Goal: Task Accomplishment & Management: Manage account settings

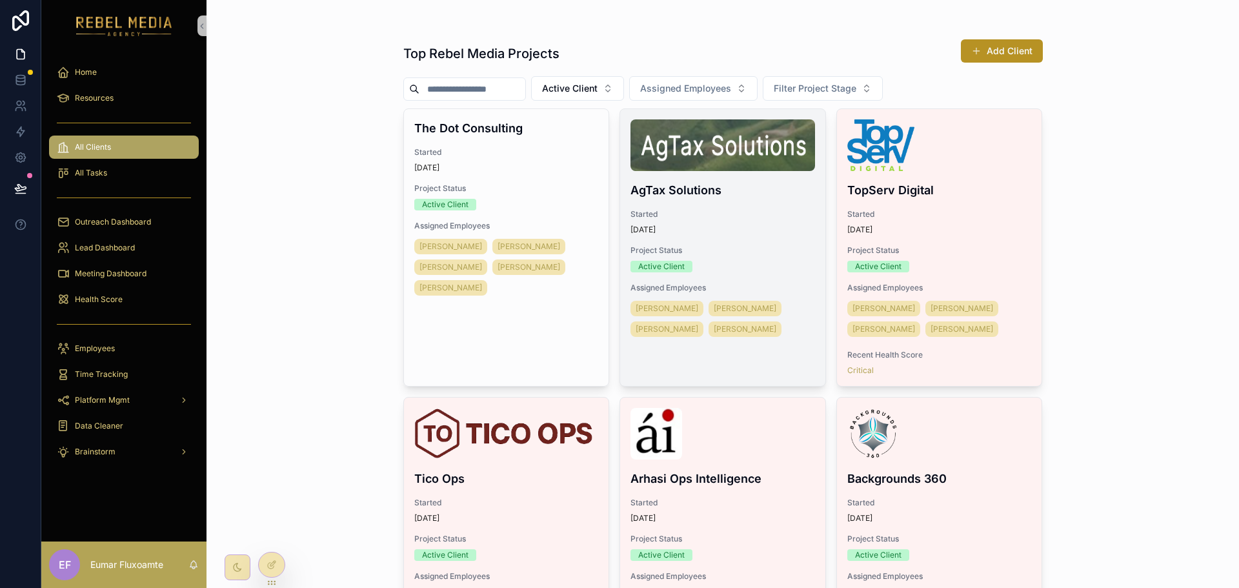
scroll to position [129, 0]
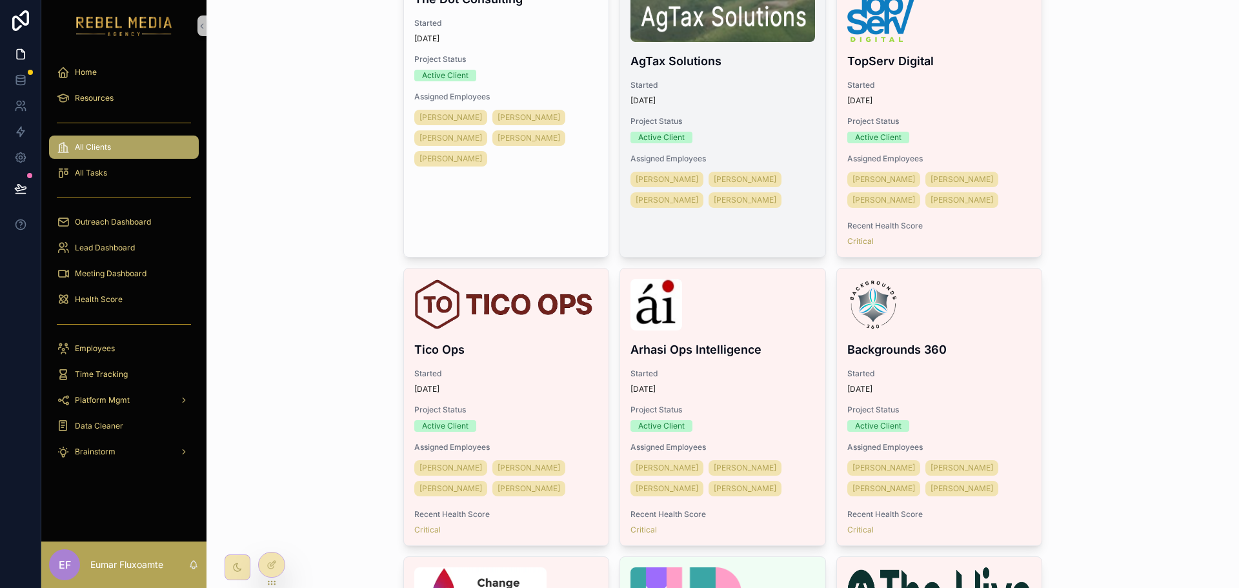
click at [796, 131] on div "Project Status Active Client" at bounding box center [722, 129] width 185 height 27
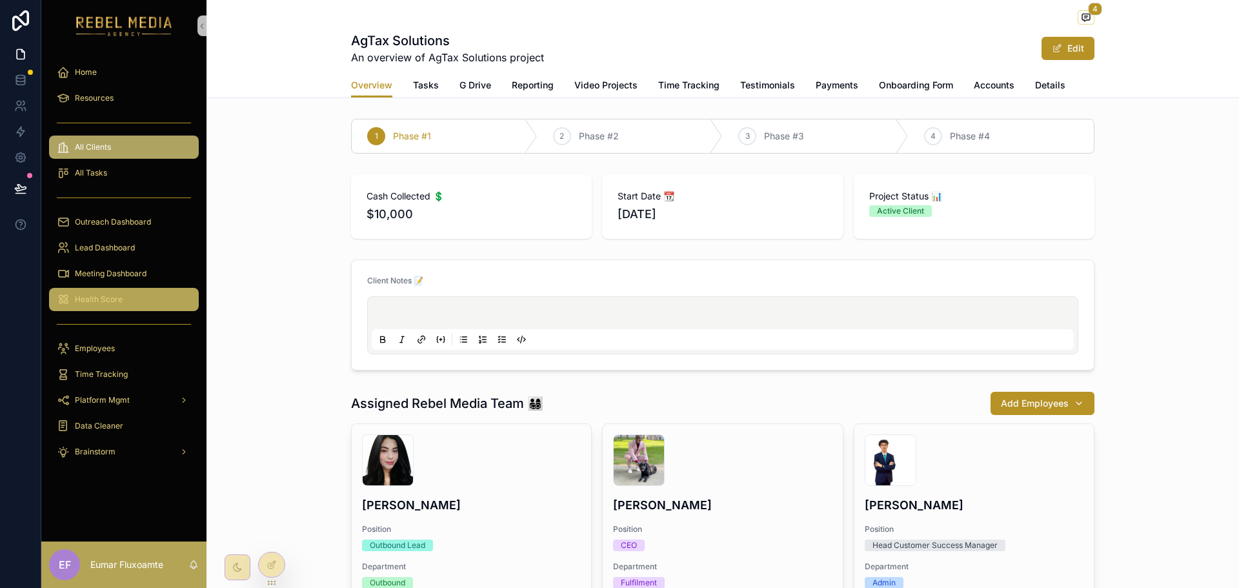
click at [141, 295] on div "Health Score" at bounding box center [124, 299] width 134 height 21
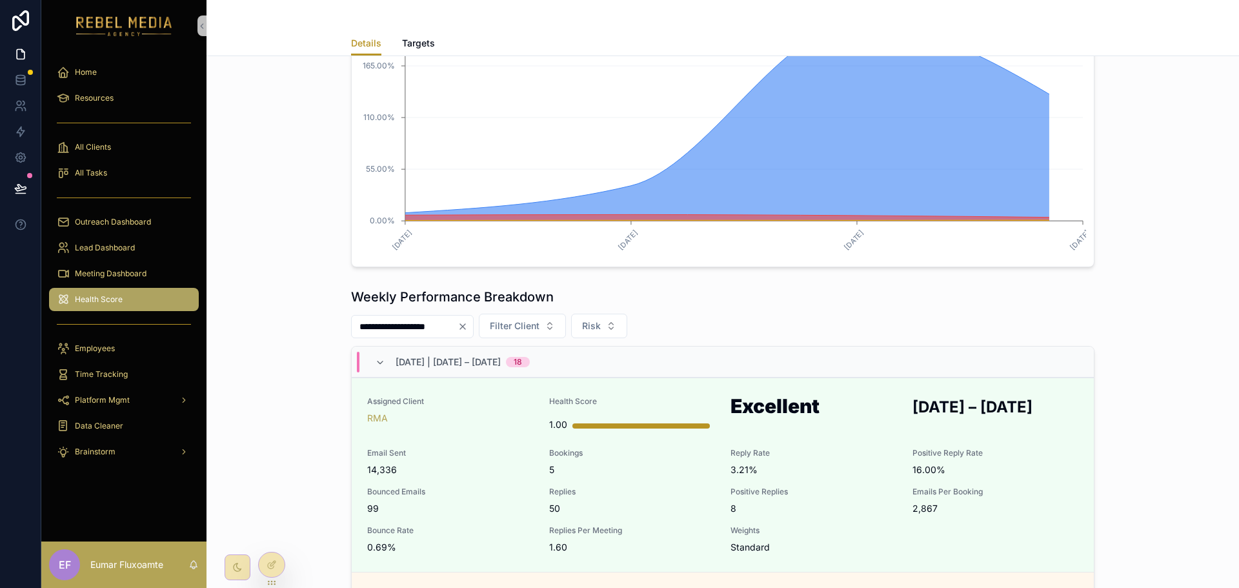
scroll to position [452, 0]
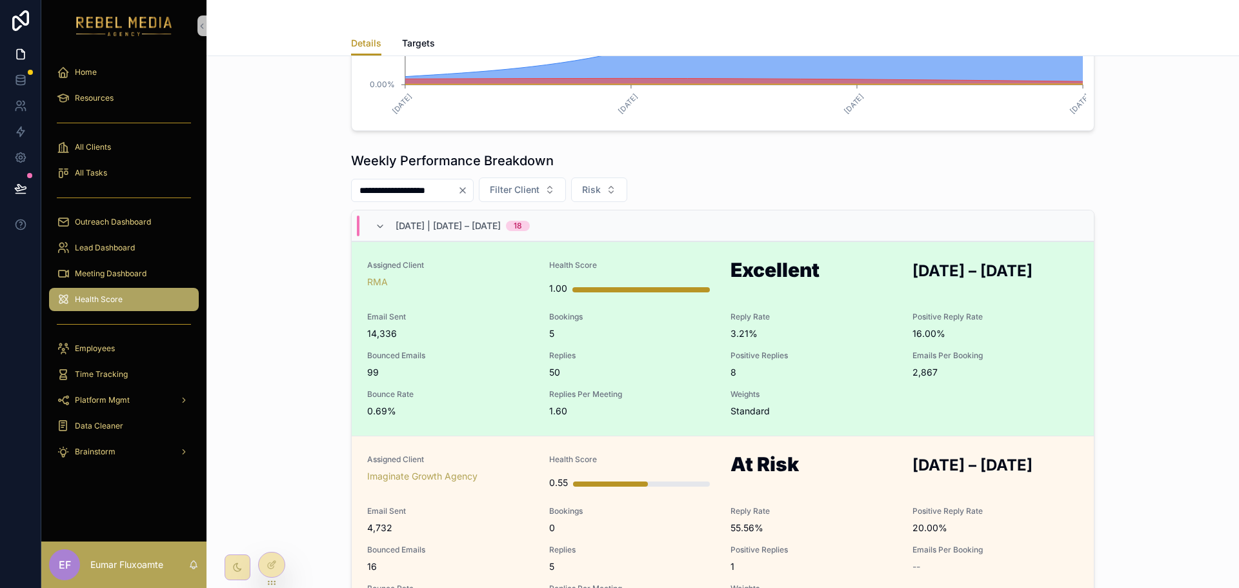
click at [680, 320] on span "Bookings" at bounding box center [632, 317] width 166 height 10
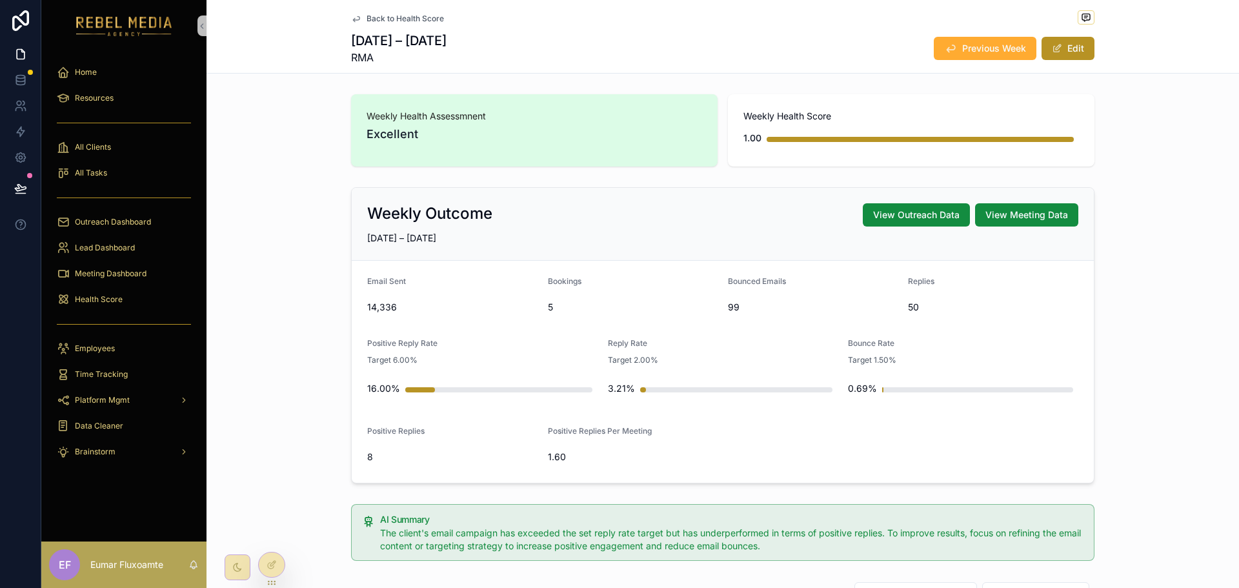
click at [253, 314] on div "Weekly Outcome View Outreach Data View Meeting Data AUG 25 – AUG 31, 2025 Email…" at bounding box center [722, 335] width 1032 height 306
click at [126, 293] on div "Health Score" at bounding box center [124, 299] width 134 height 21
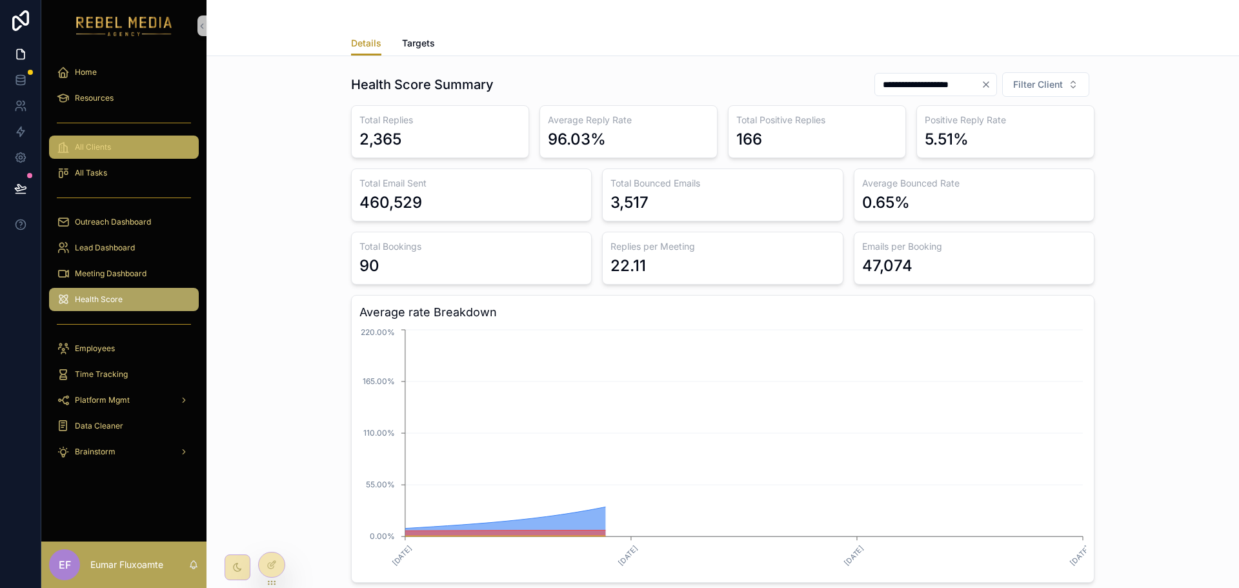
click at [152, 140] on div "All Clients" at bounding box center [124, 147] width 134 height 21
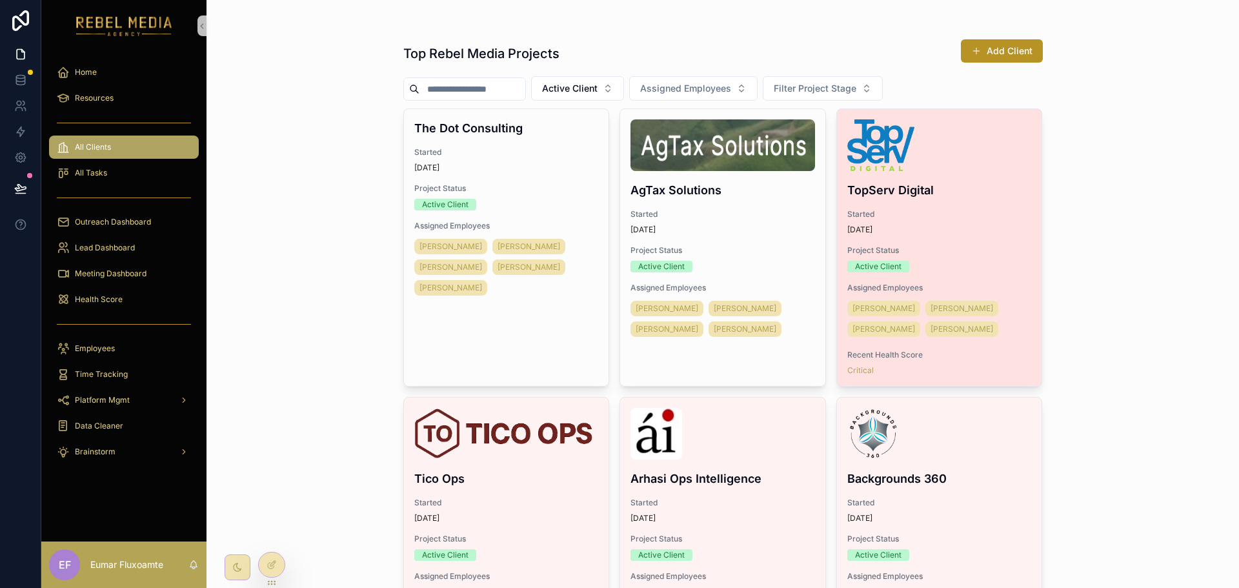
click at [963, 268] on div "Active Client" at bounding box center [939, 267] width 185 height 12
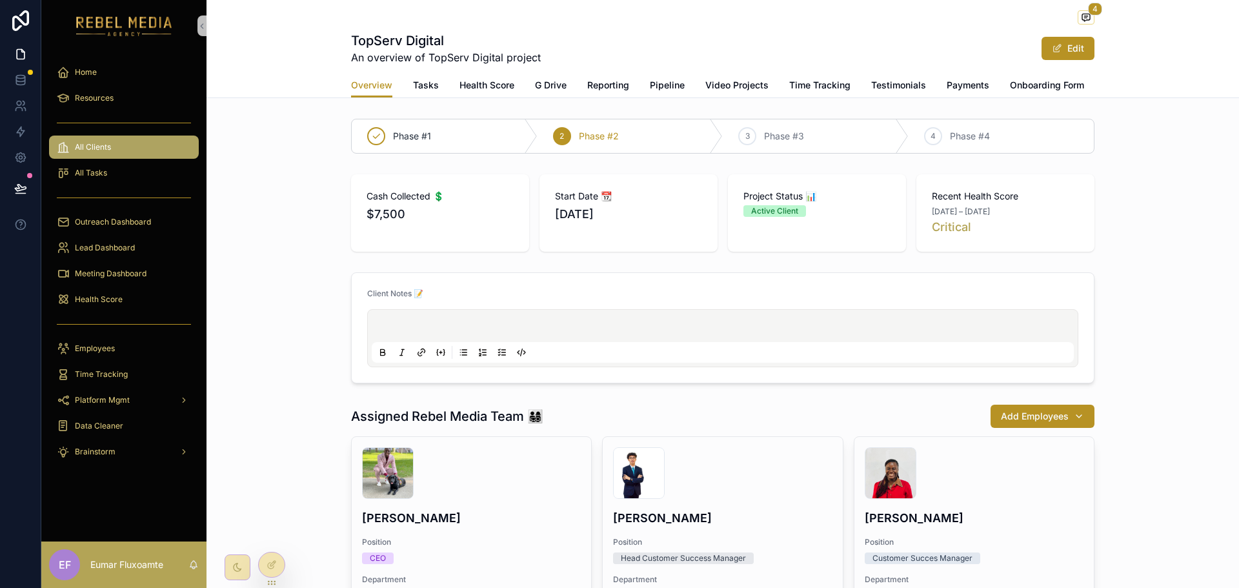
click at [268, 566] on icon at bounding box center [271, 566] width 6 height 6
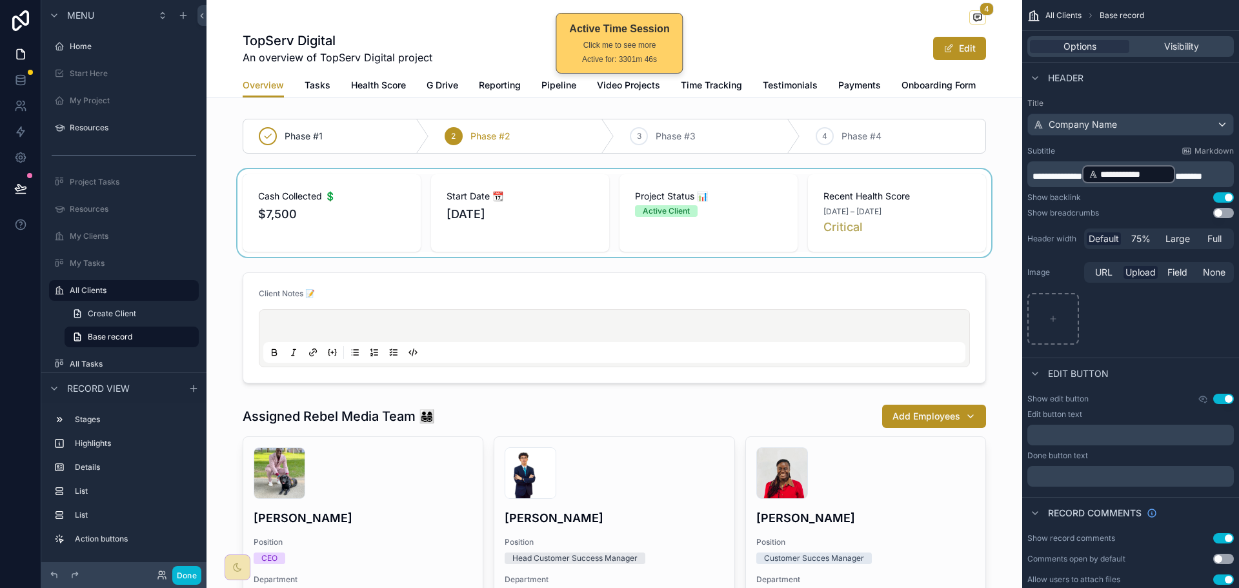
click at [961, 222] on div "scrollable content" at bounding box center [613, 213] width 815 height 88
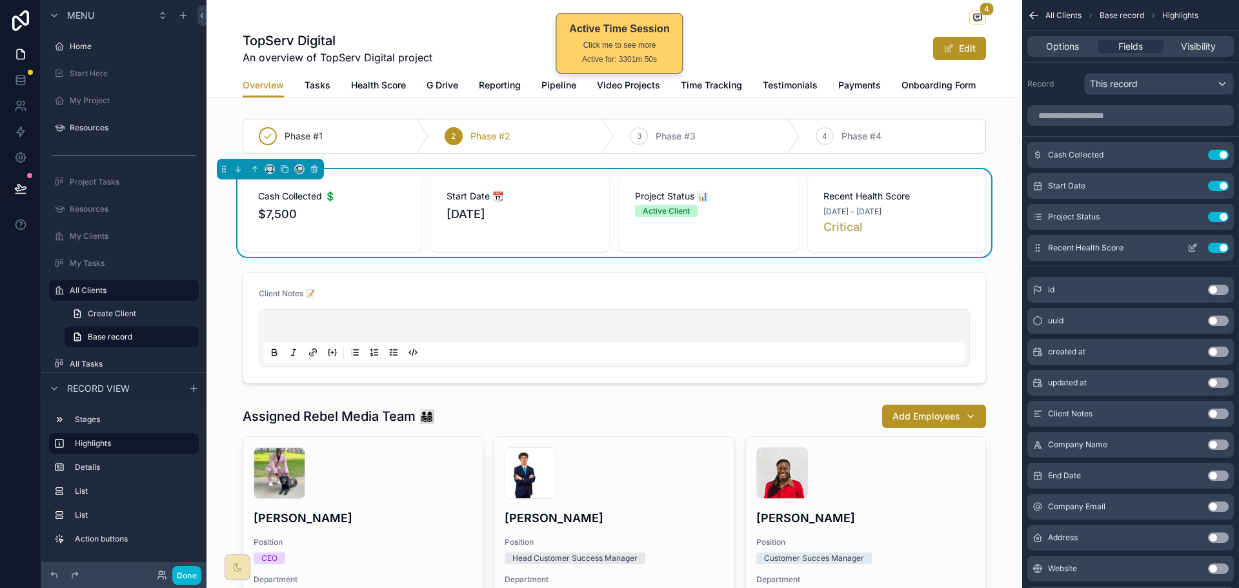
click at [1190, 252] on icon "scrollable content" at bounding box center [1192, 248] width 10 height 10
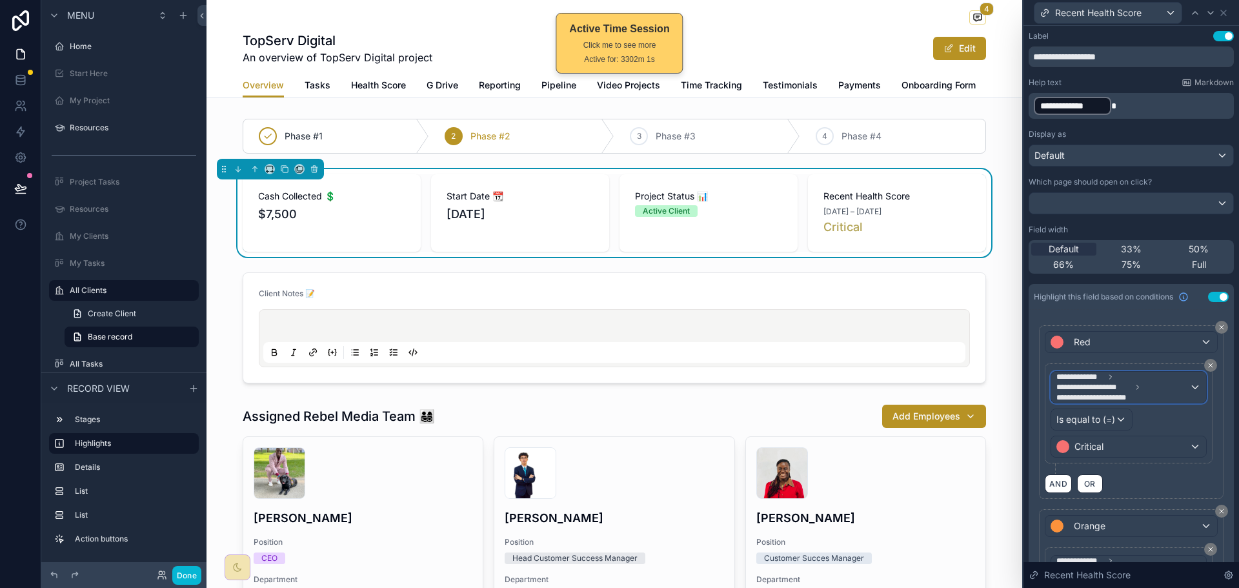
click at [1170, 387] on span "**********" at bounding box center [1122, 387] width 133 height 31
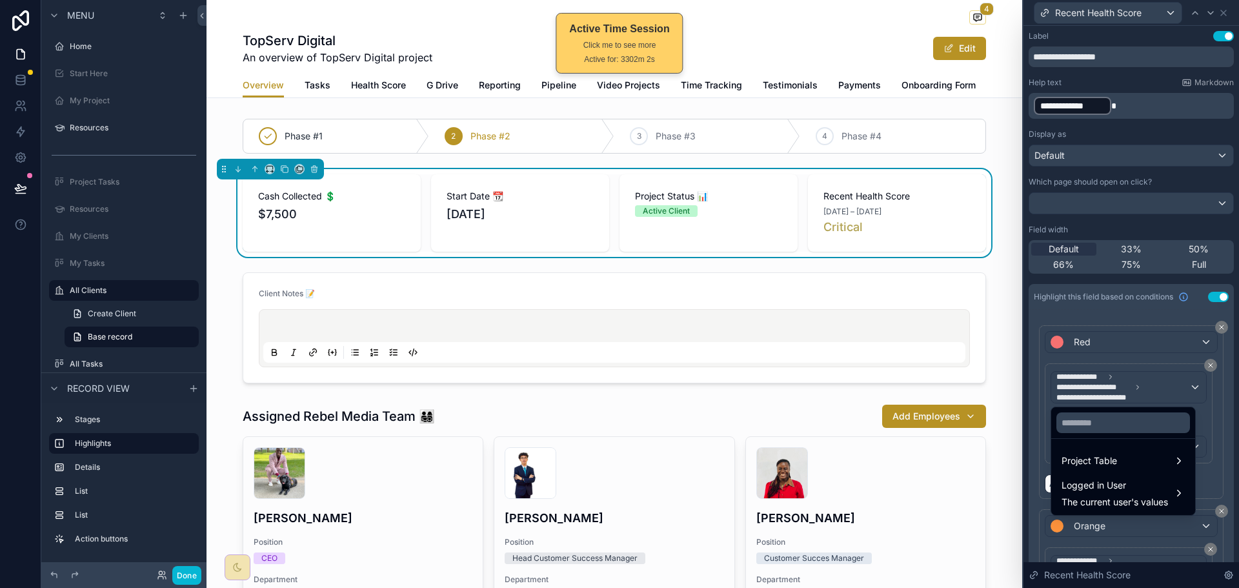
click at [1170, 387] on div at bounding box center [1130, 294] width 215 height 588
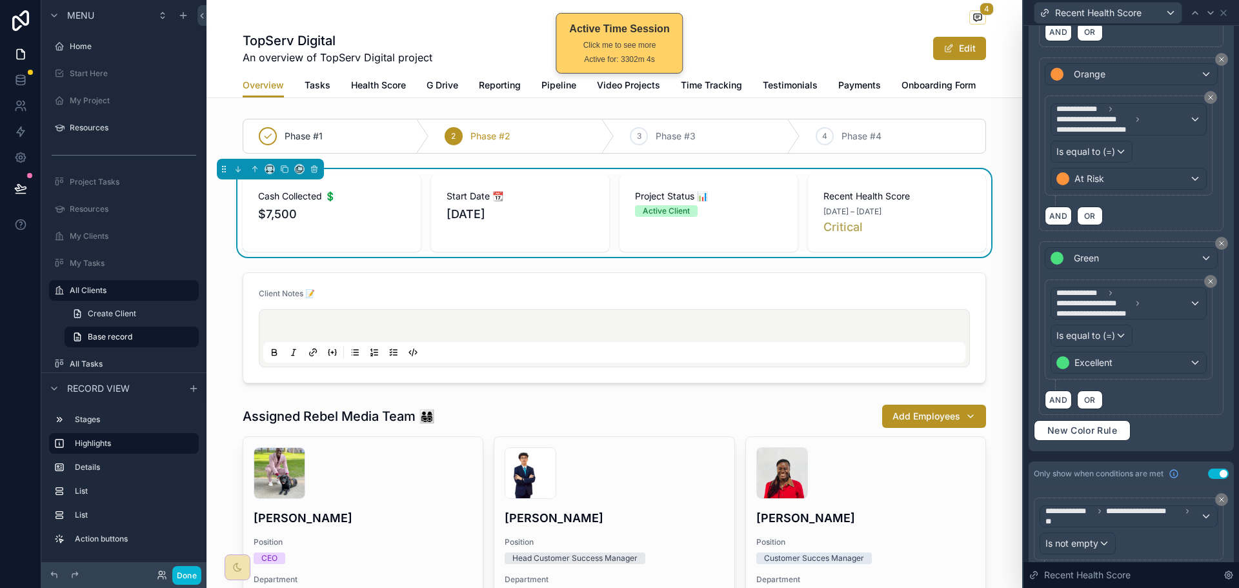
scroll to position [492, 0]
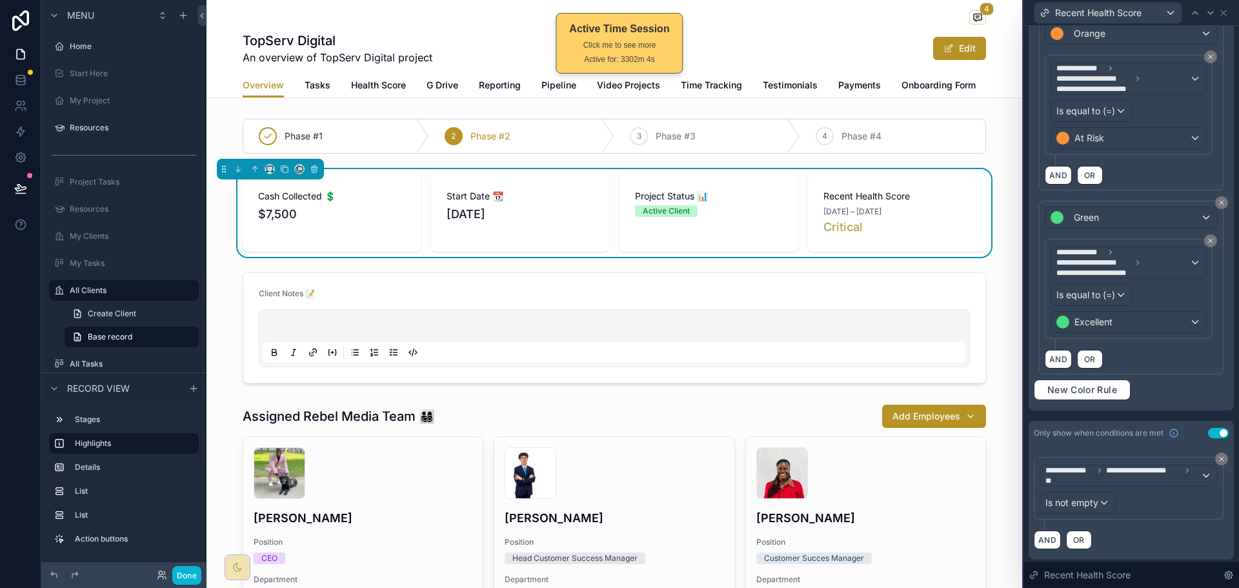
click at [1177, 396] on div "**********" at bounding box center [1131, 114] width 195 height 572
click at [1213, 433] on button "Use setting" at bounding box center [1218, 433] width 21 height 10
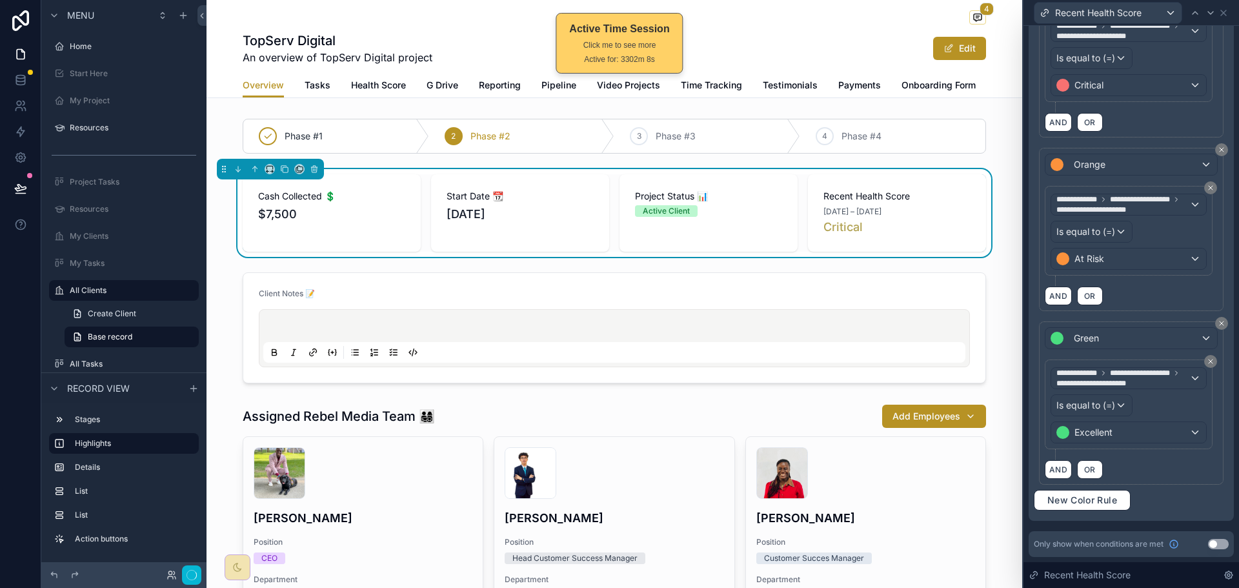
scroll to position [380, 0]
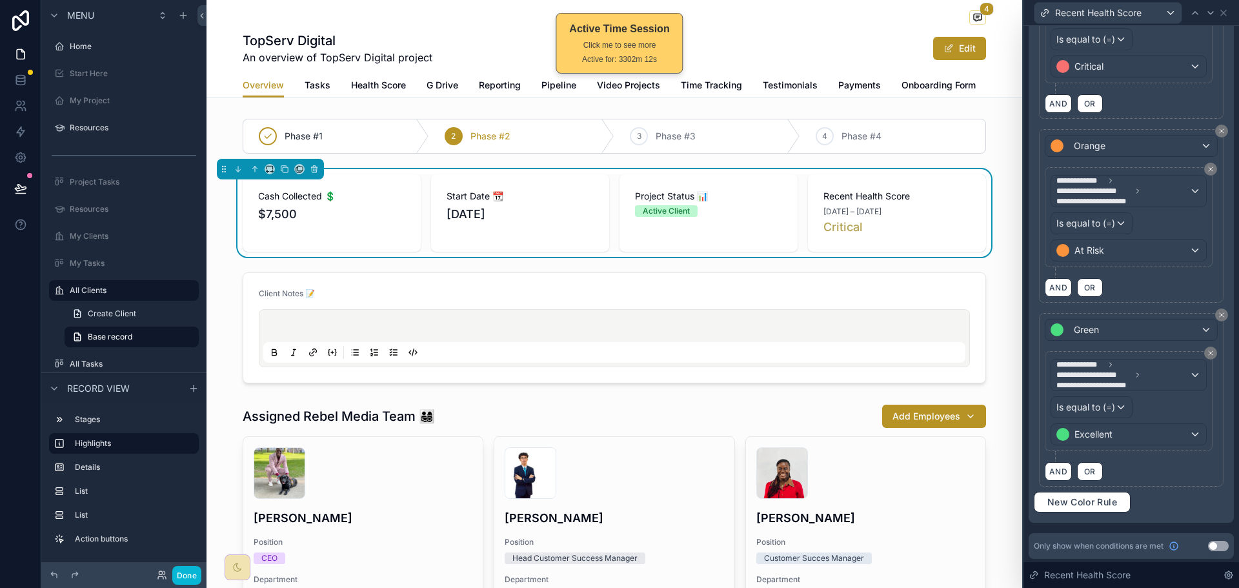
click at [1208, 546] on button "Use setting" at bounding box center [1218, 546] width 21 height 10
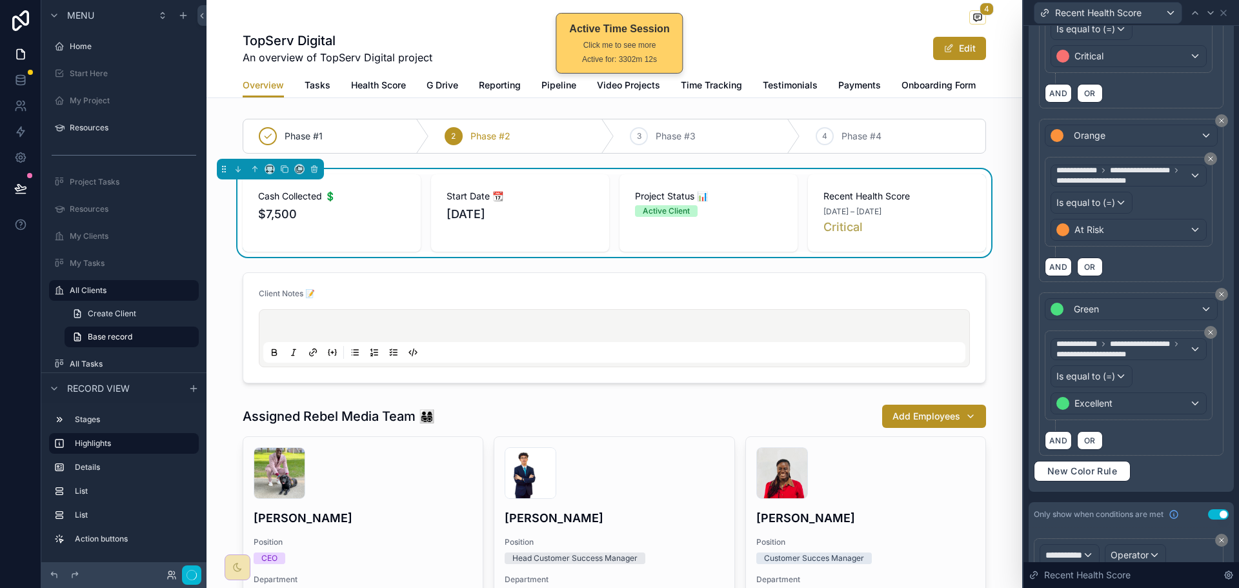
scroll to position [490, 0]
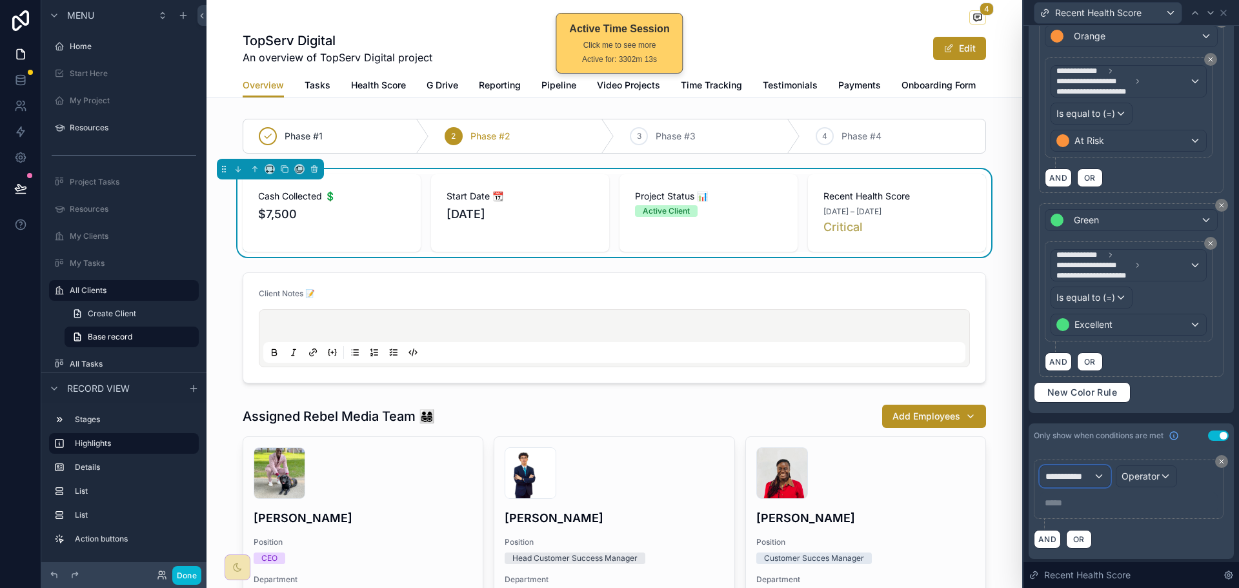
click at [1081, 471] on span "**********" at bounding box center [1069, 476] width 48 height 13
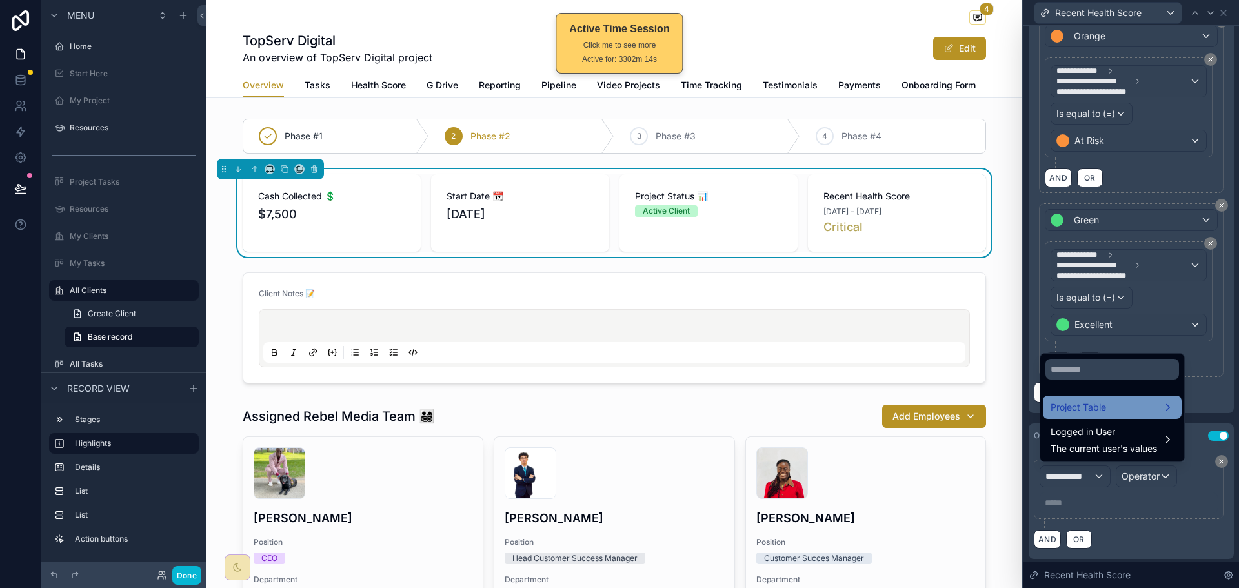
click at [1108, 416] on div "Project Table" at bounding box center [1112, 406] width 139 height 23
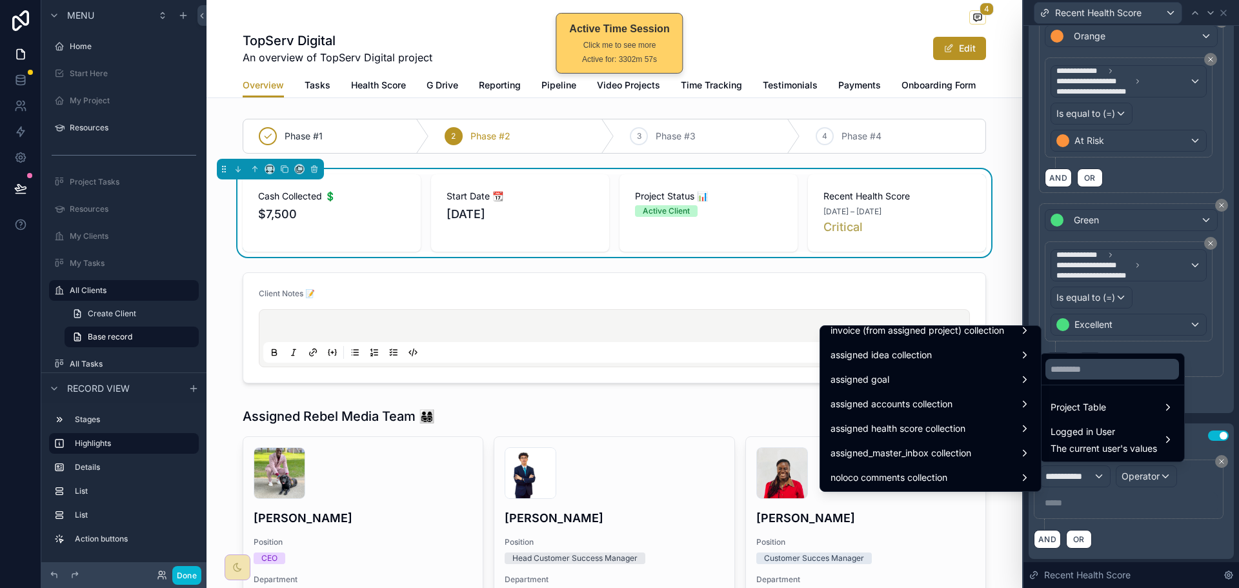
scroll to position [2045, 0]
click at [1116, 406] on div "Project Table" at bounding box center [1111, 406] width 123 height 15
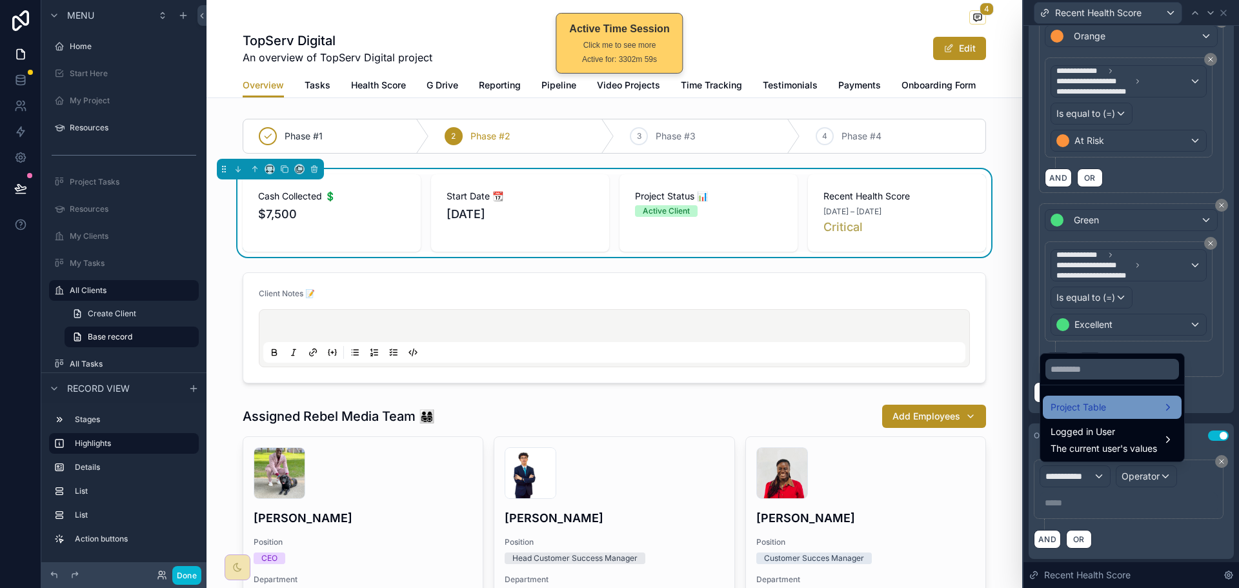
click at [1105, 405] on span "Project Table" at bounding box center [1077, 406] width 55 height 15
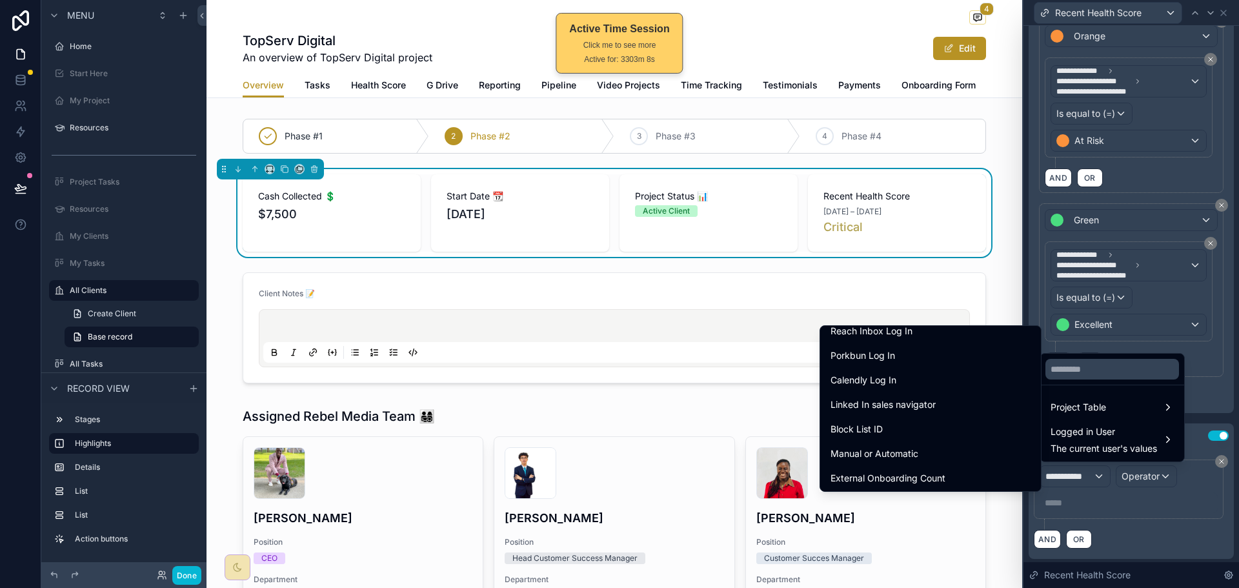
scroll to position [1742, 0]
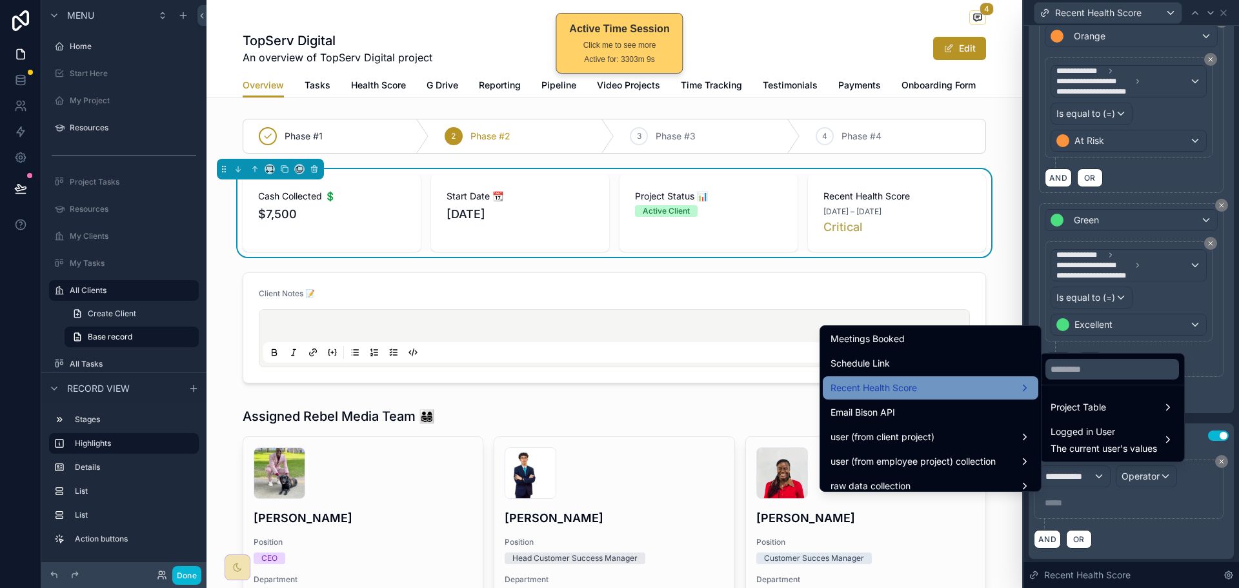
click at [937, 381] on div "Recent Health Score" at bounding box center [930, 387] width 200 height 15
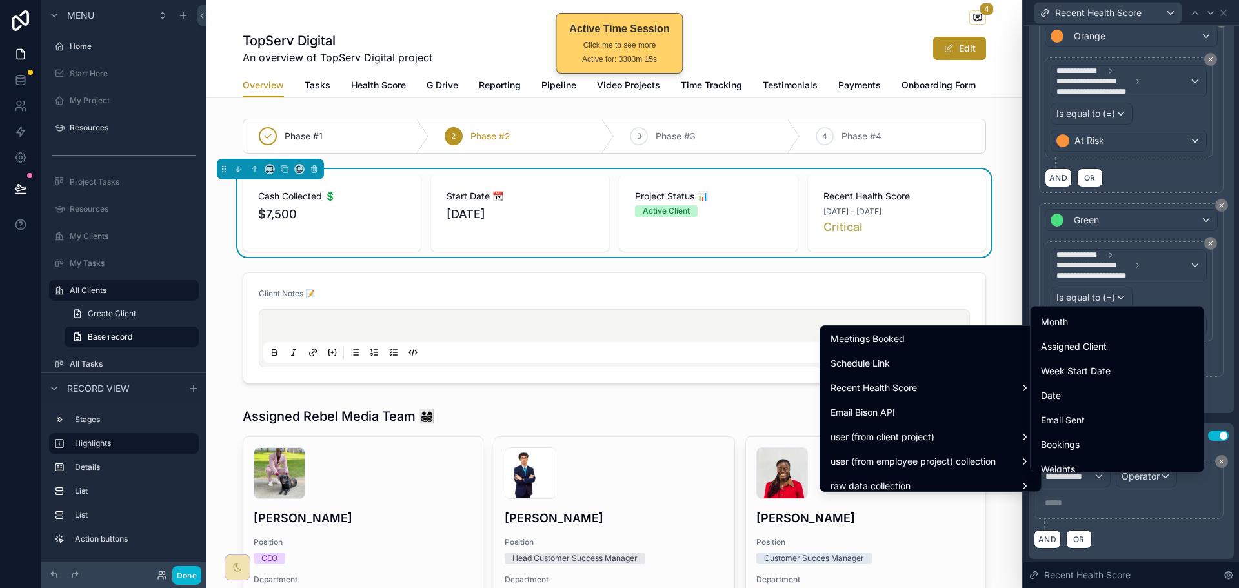
scroll to position [0, 0]
click at [1112, 325] on div "id" at bounding box center [1117, 320] width 152 height 15
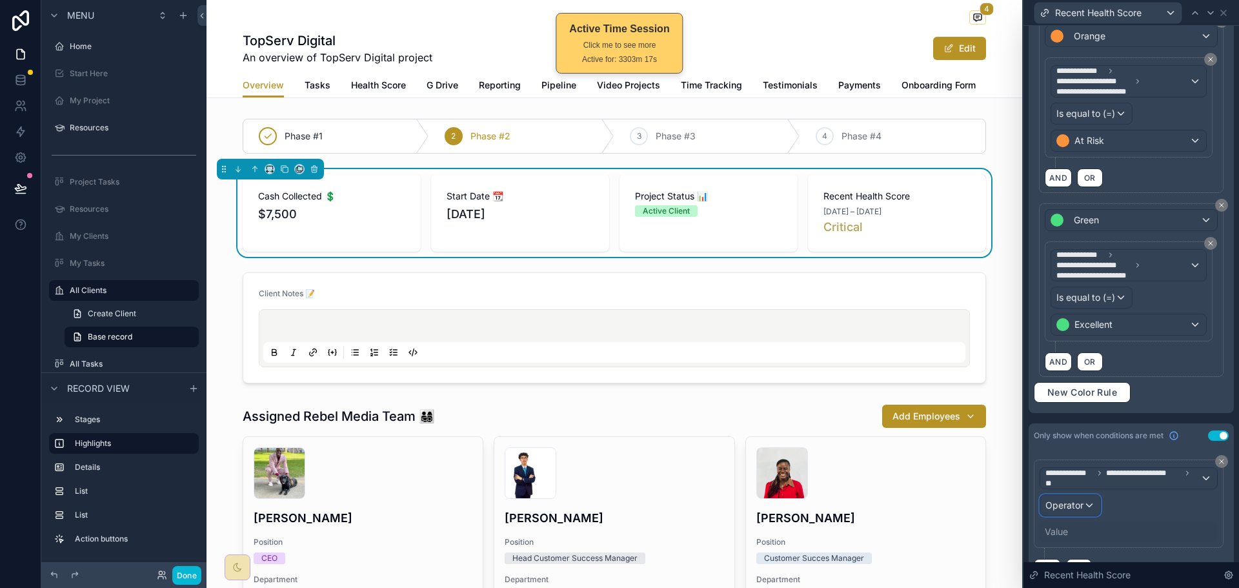
click at [1079, 508] on span "Operator" at bounding box center [1064, 505] width 38 height 13
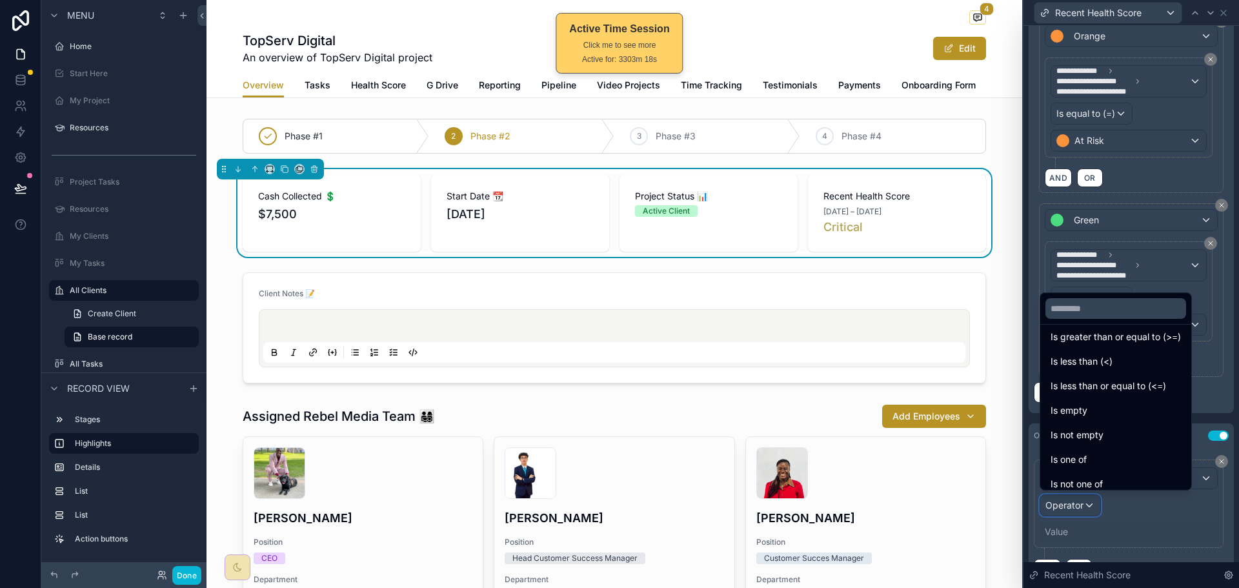
scroll to position [92, 0]
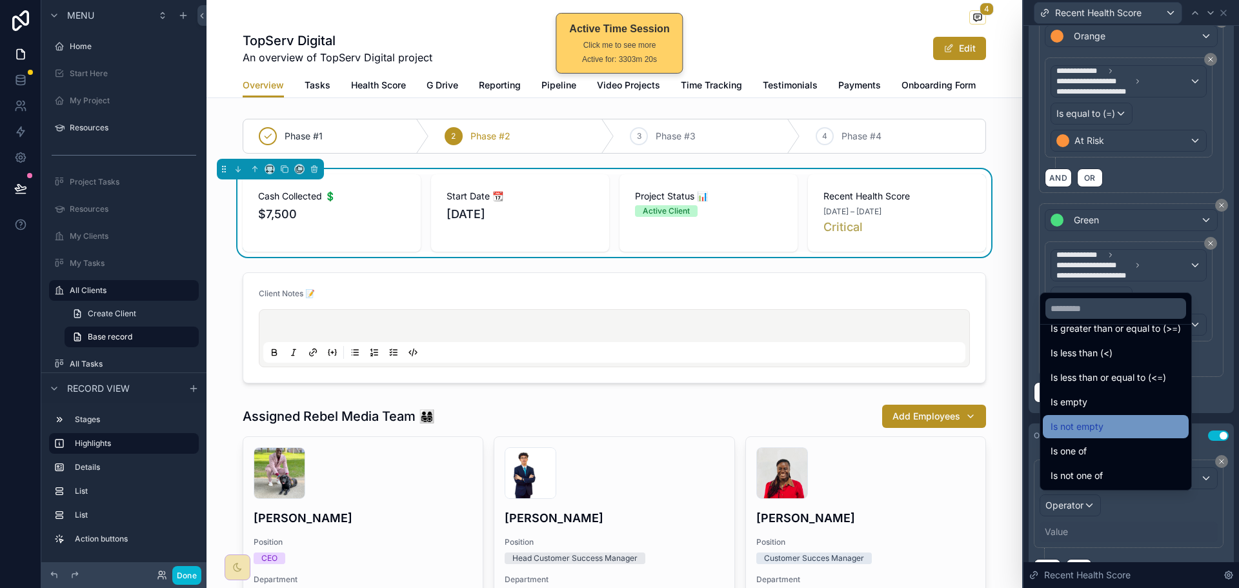
click at [1119, 426] on div "Is not empty" at bounding box center [1115, 426] width 130 height 15
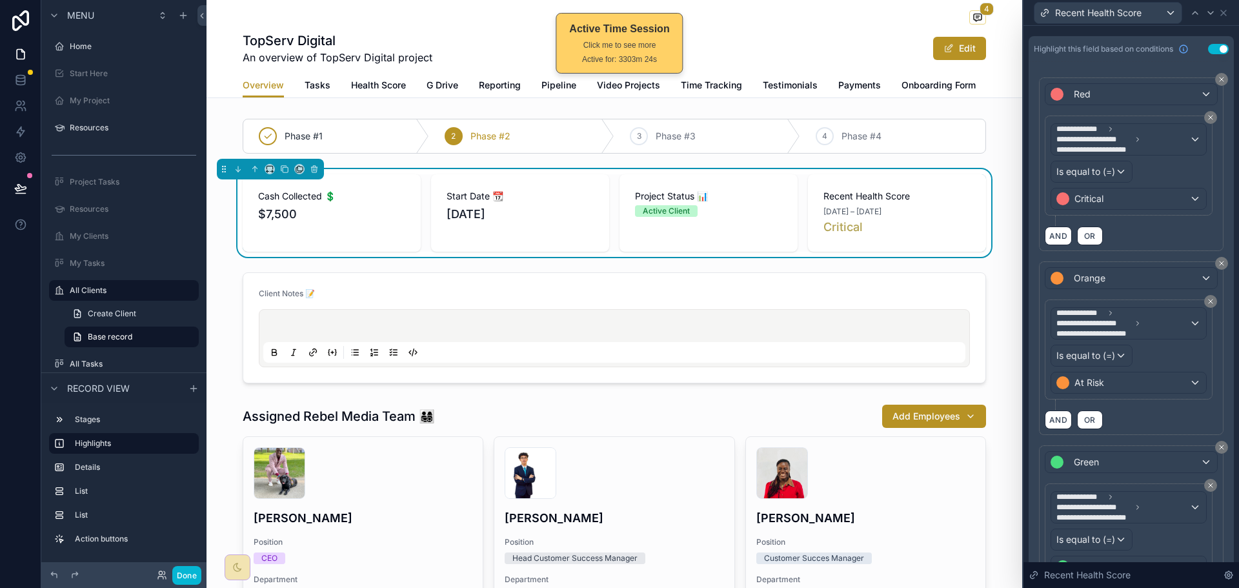
scroll to position [103, 0]
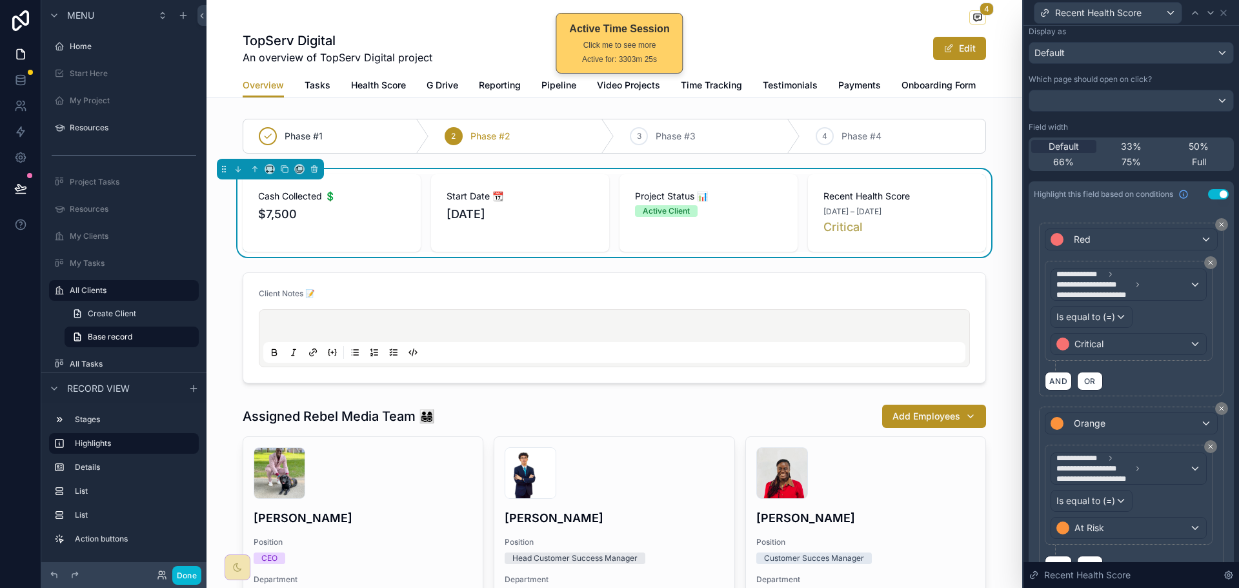
click at [1170, 317] on div "**********" at bounding box center [1128, 310] width 156 height 88
click at [1145, 292] on span "**********" at bounding box center [1122, 284] width 133 height 31
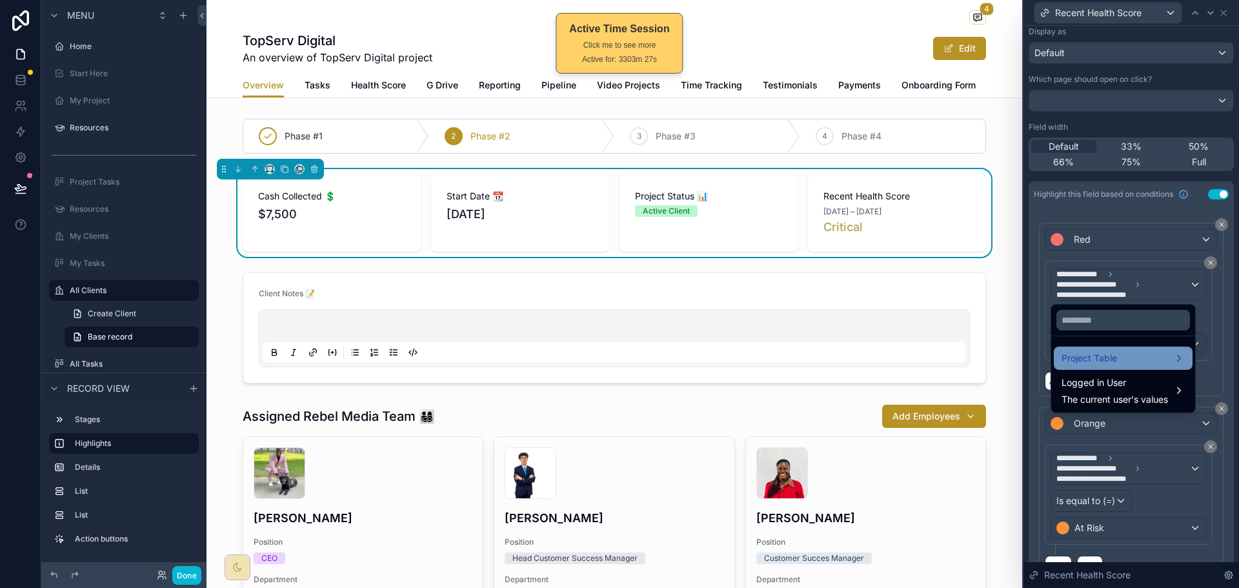
click at [1117, 354] on div "Project Table" at bounding box center [1122, 357] width 123 height 15
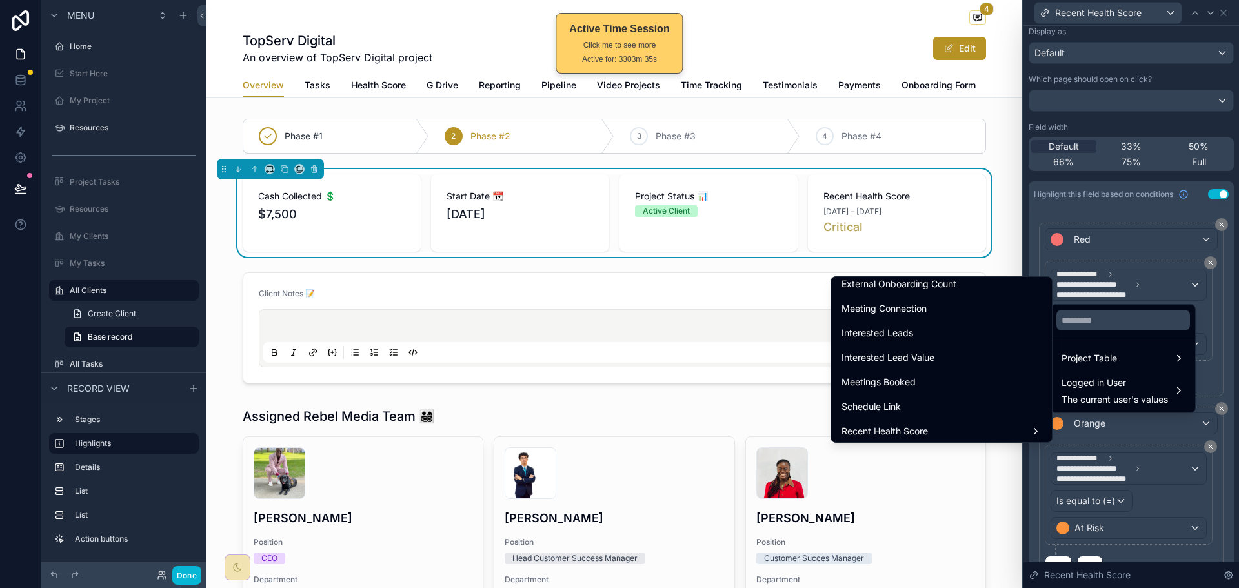
scroll to position [1742, 0]
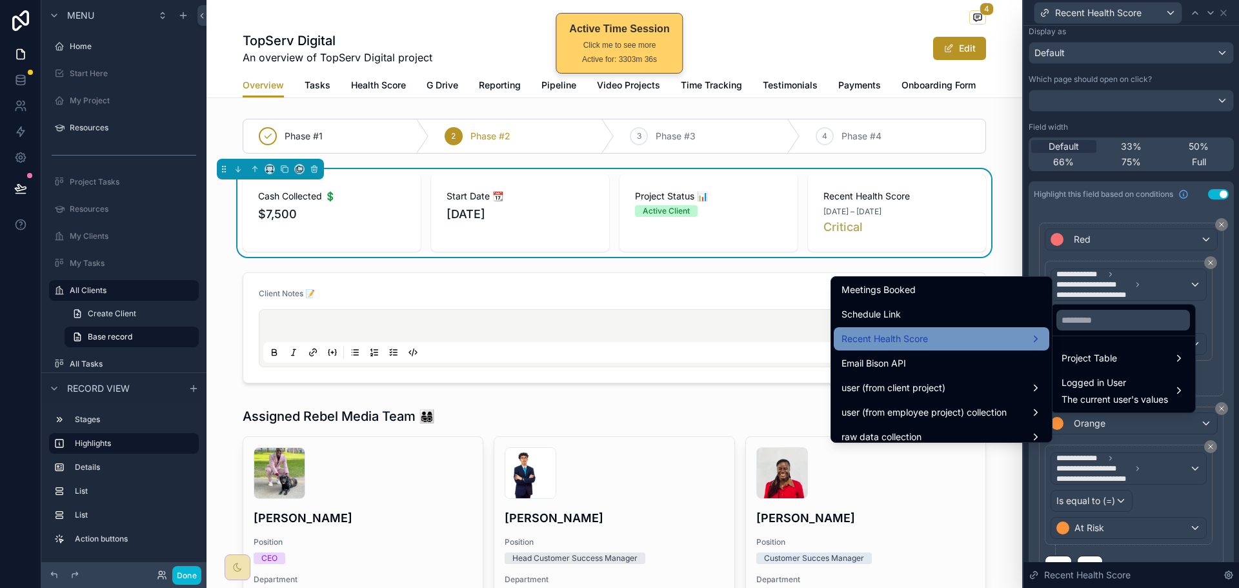
click at [981, 343] on div "Recent Health Score" at bounding box center [941, 338] width 200 height 15
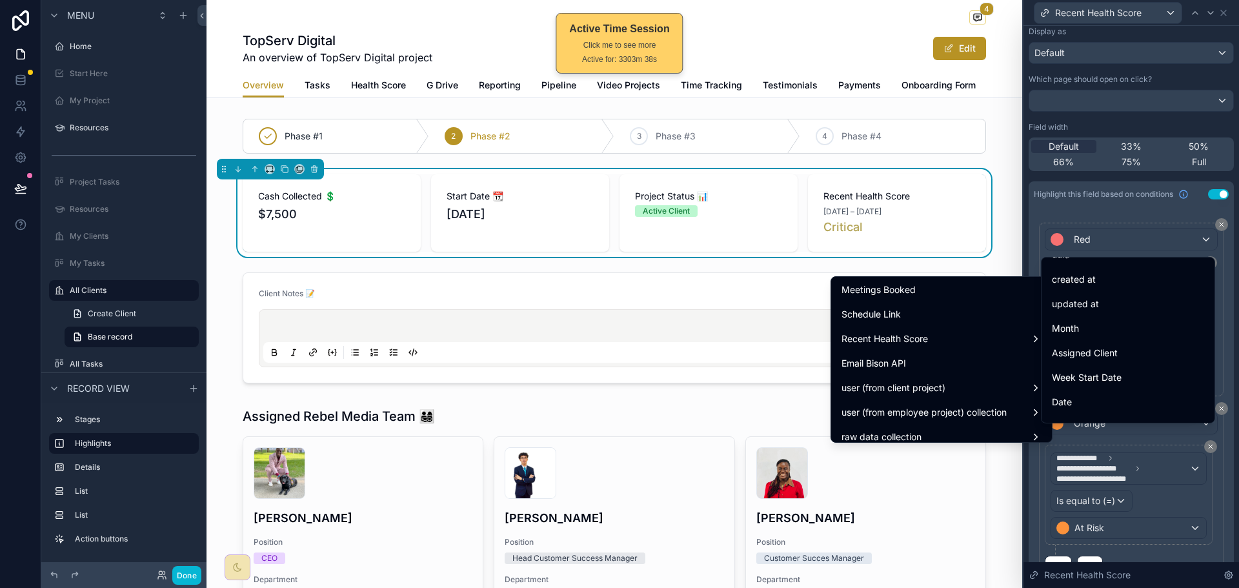
scroll to position [65, 0]
click at [28, 83] on link at bounding box center [20, 80] width 41 height 26
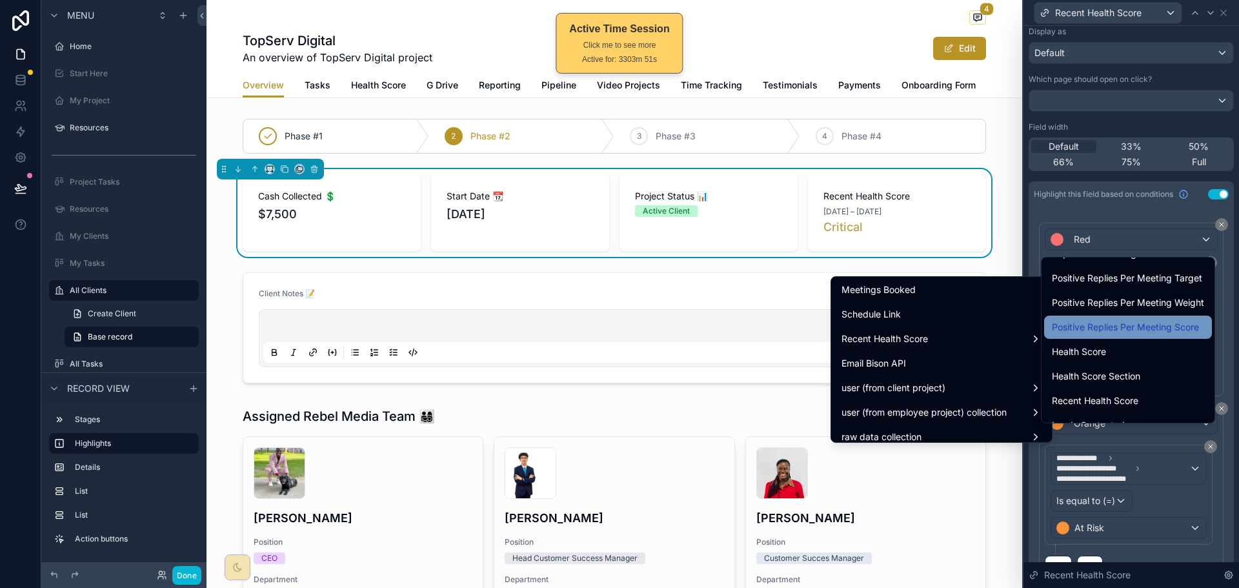
scroll to position [968, 0]
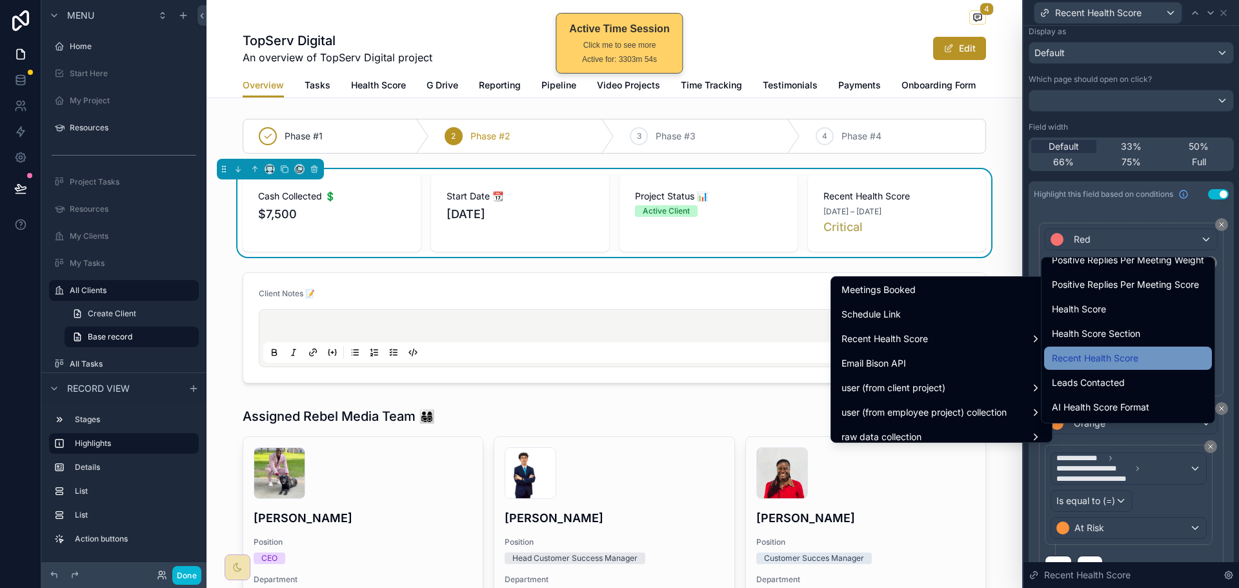
click at [1154, 355] on div "Recent Health Score" at bounding box center [1128, 357] width 152 height 15
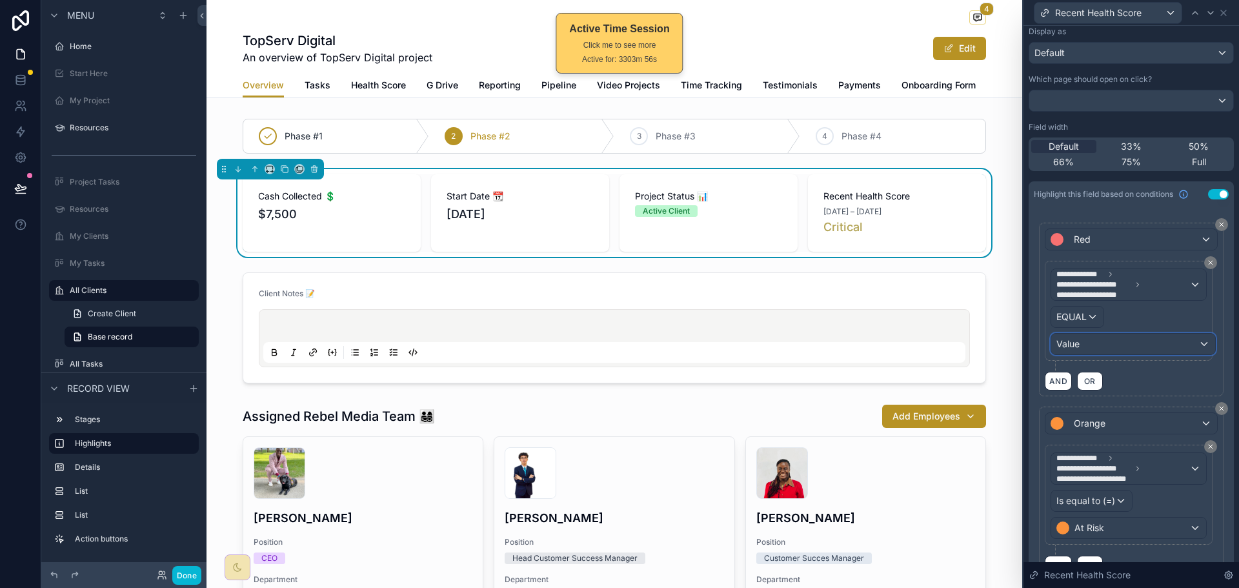
click at [1091, 344] on div "Value" at bounding box center [1133, 344] width 164 height 21
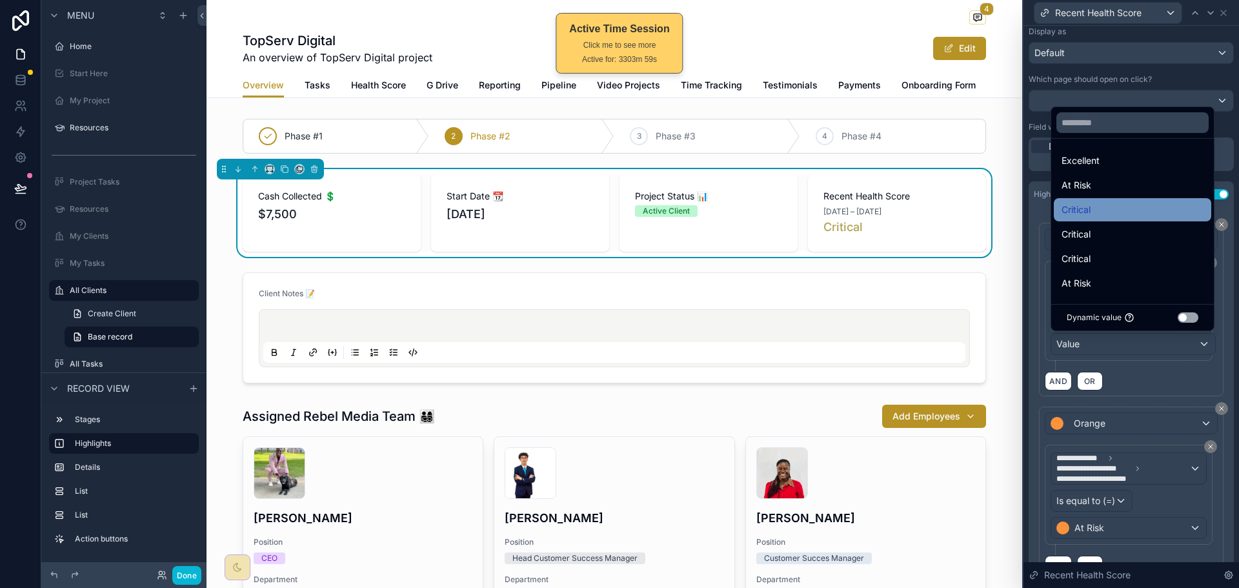
click at [1128, 204] on div "Critical" at bounding box center [1132, 209] width 142 height 15
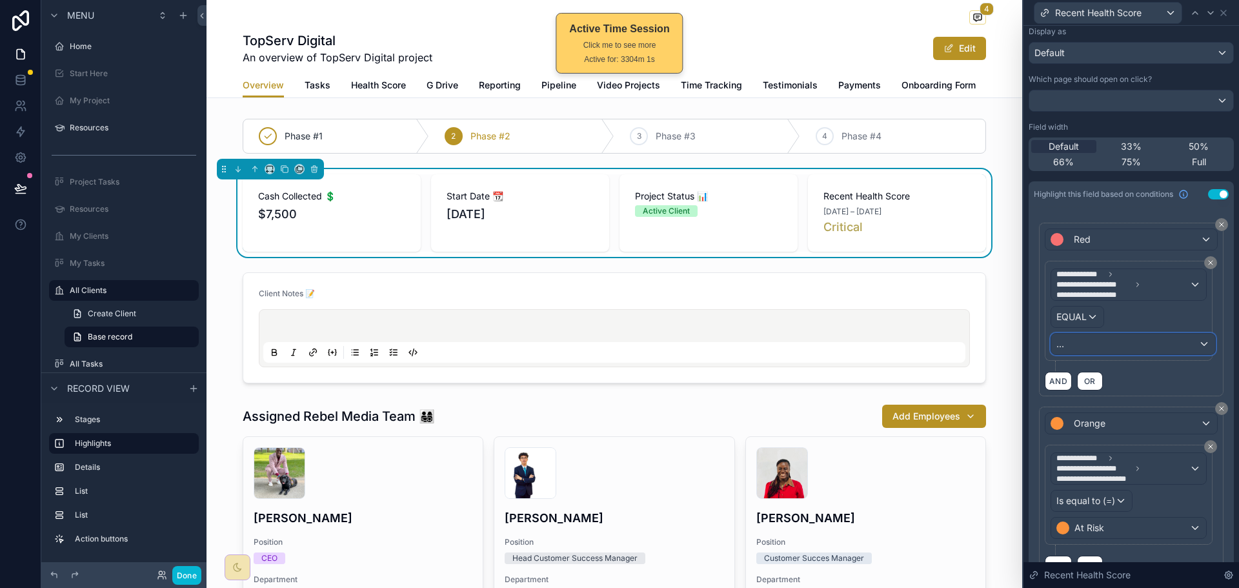
click at [1139, 345] on div "..." at bounding box center [1133, 344] width 164 height 21
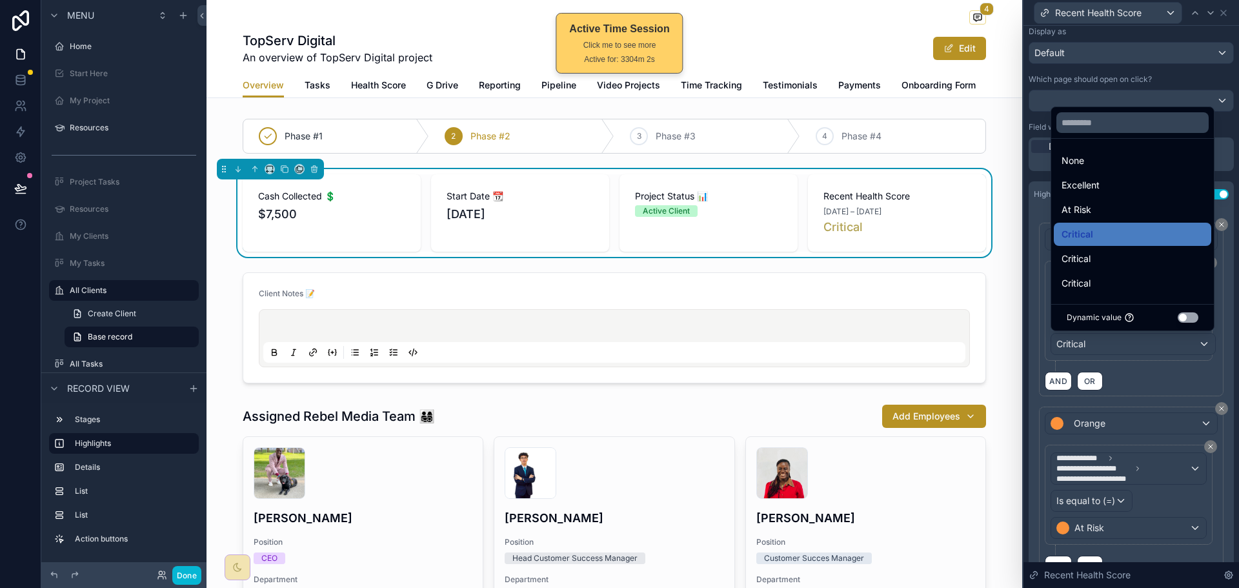
click at [1186, 314] on button "Use setting" at bounding box center [1187, 317] width 21 height 10
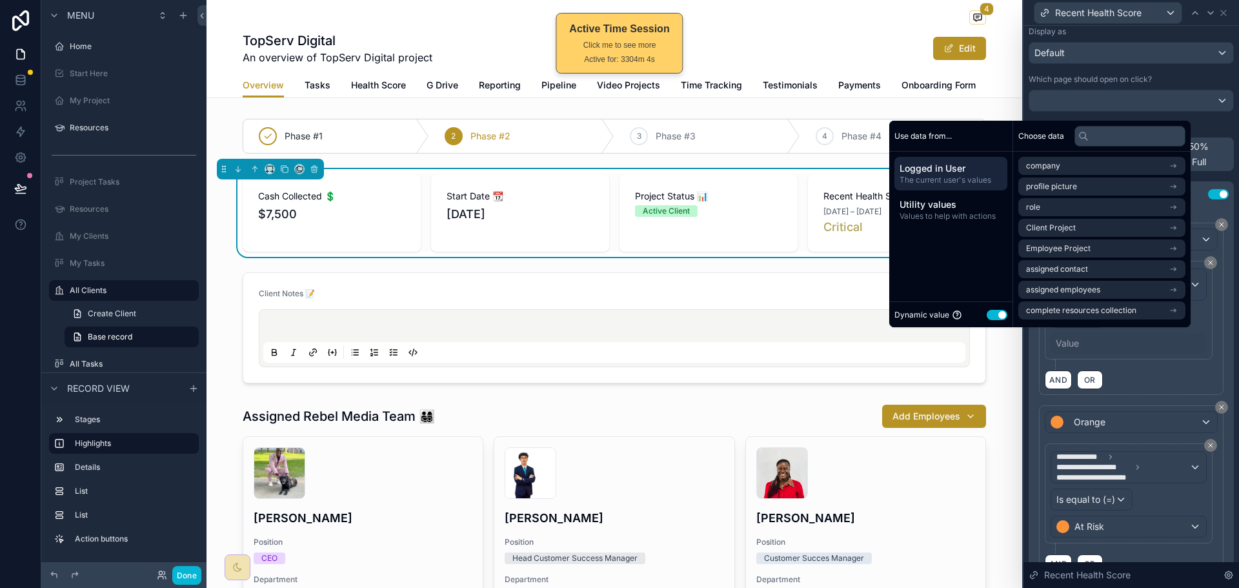
click at [995, 312] on button "Use setting" at bounding box center [996, 315] width 21 height 10
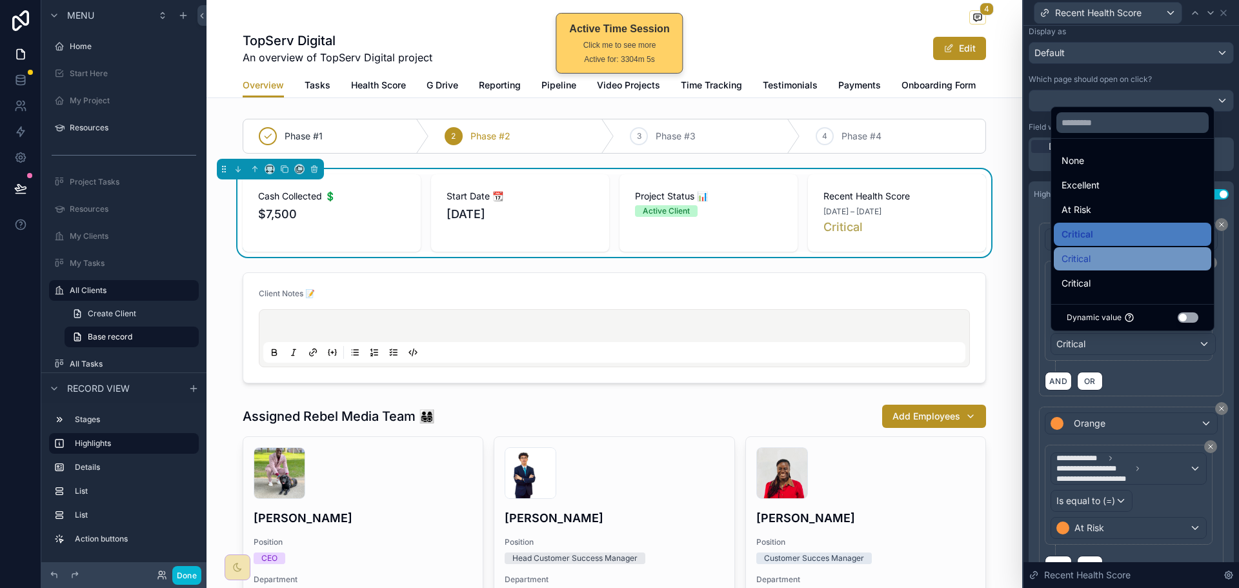
click at [1105, 260] on div "Critical" at bounding box center [1132, 258] width 142 height 15
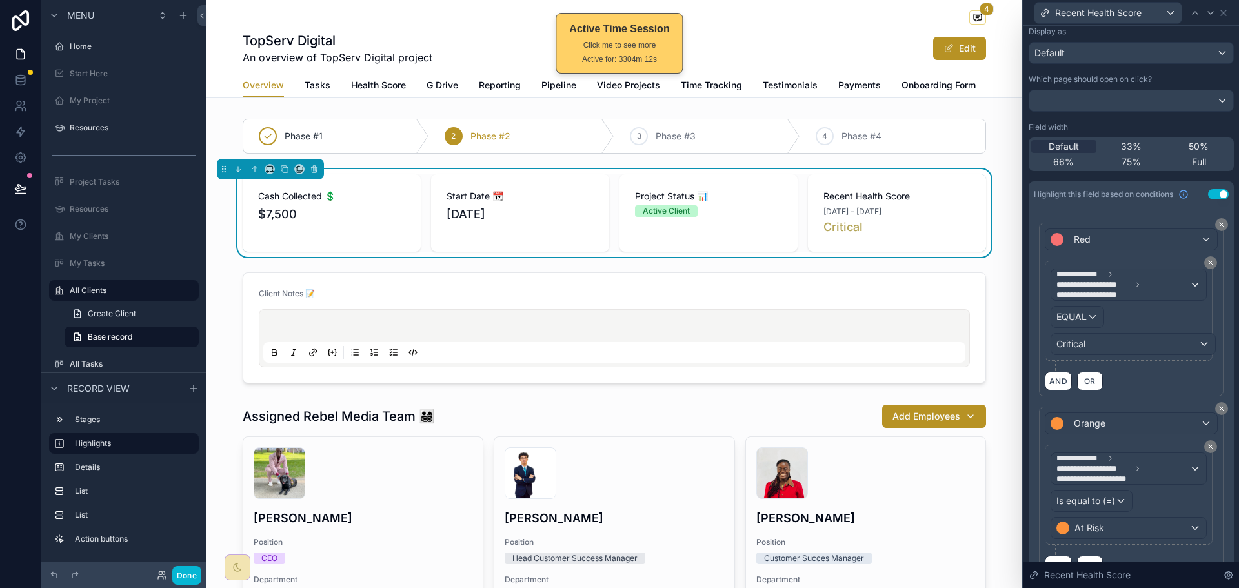
click at [1150, 366] on div "**********" at bounding box center [1131, 316] width 173 height 110
click at [1141, 283] on icon at bounding box center [1138, 285] width 8 height 8
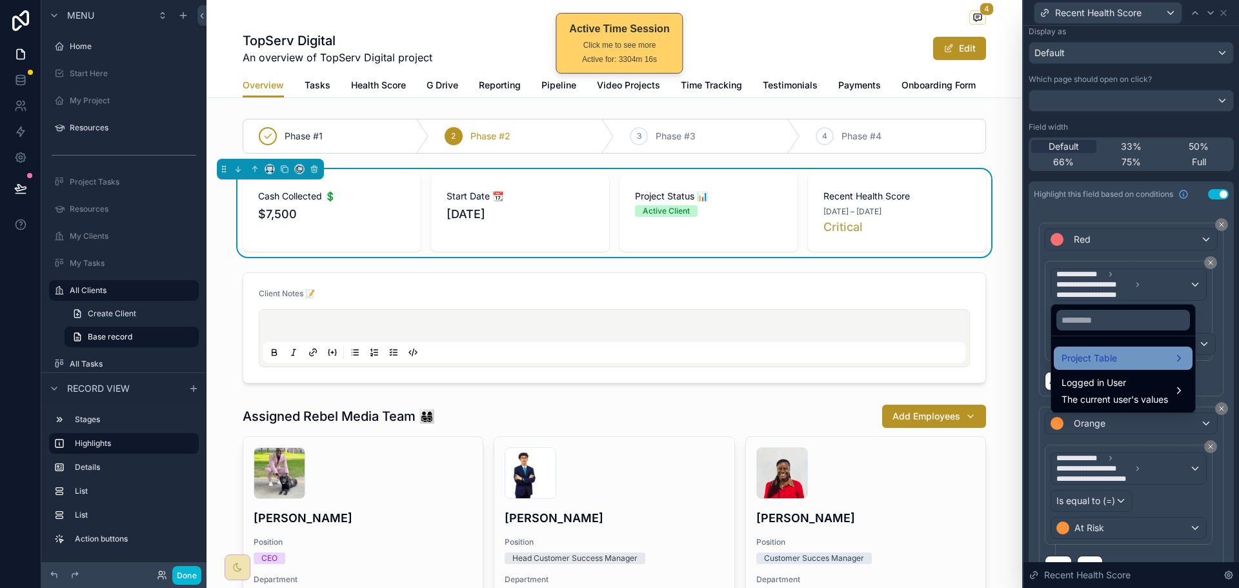
click at [1116, 358] on span "Project Table" at bounding box center [1088, 357] width 55 height 15
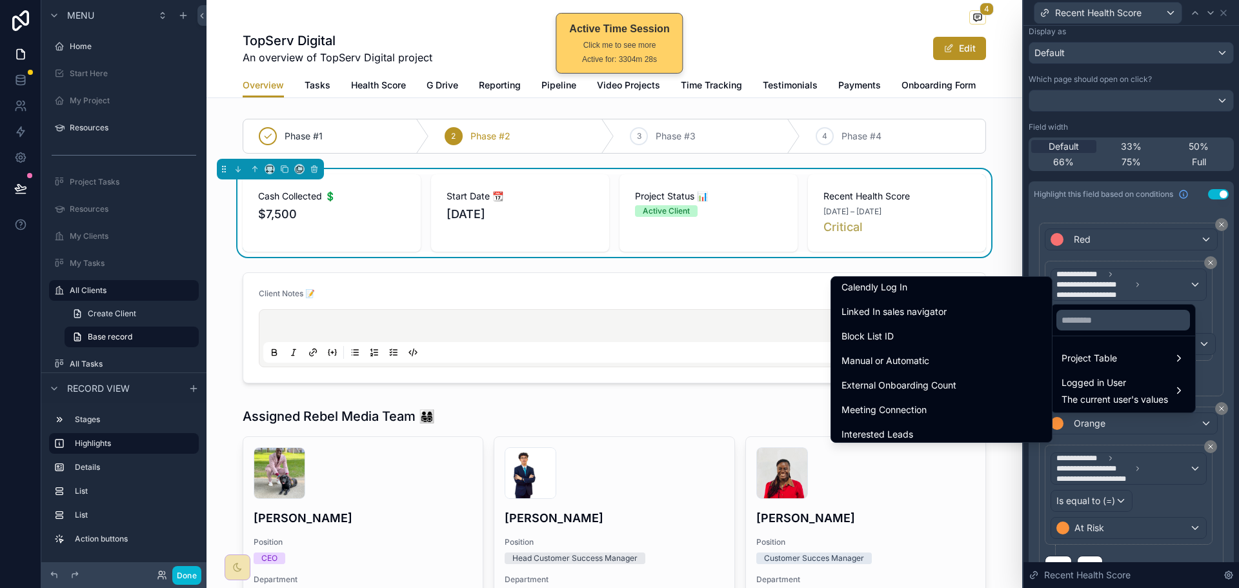
scroll to position [1677, 0]
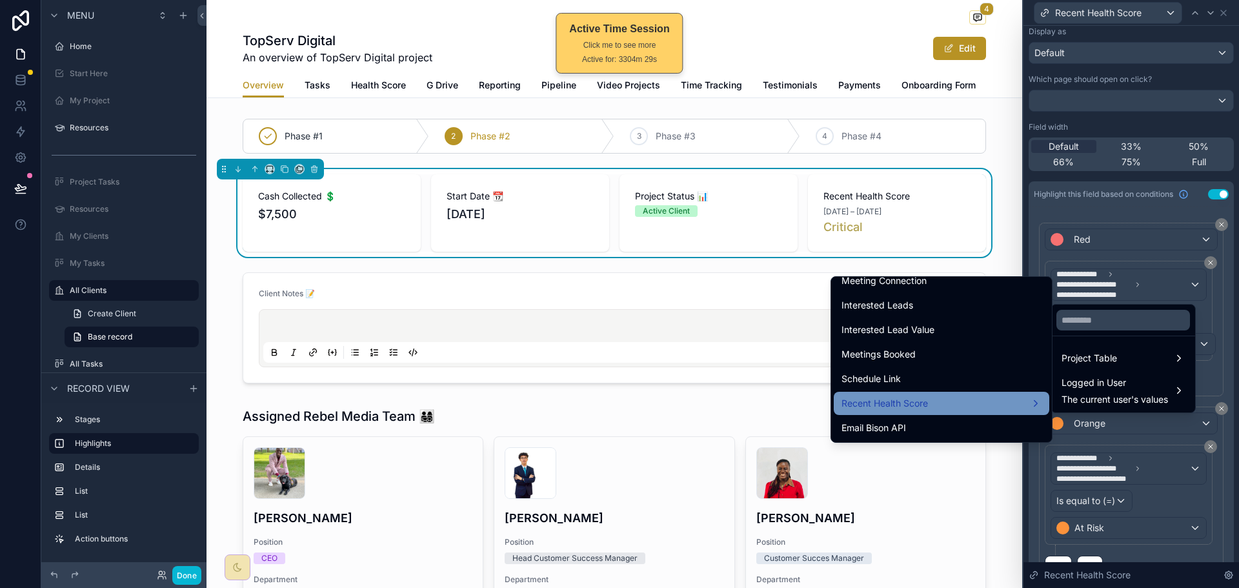
click at [969, 395] on div "Recent Health Score" at bounding box center [941, 402] width 200 height 15
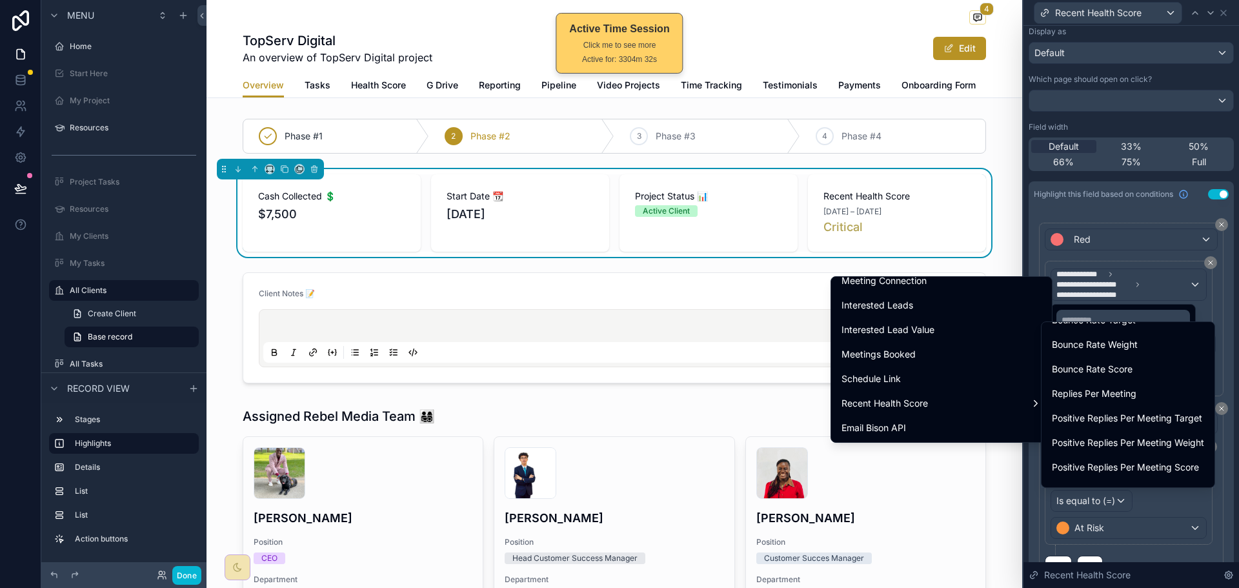
scroll to position [968, 0]
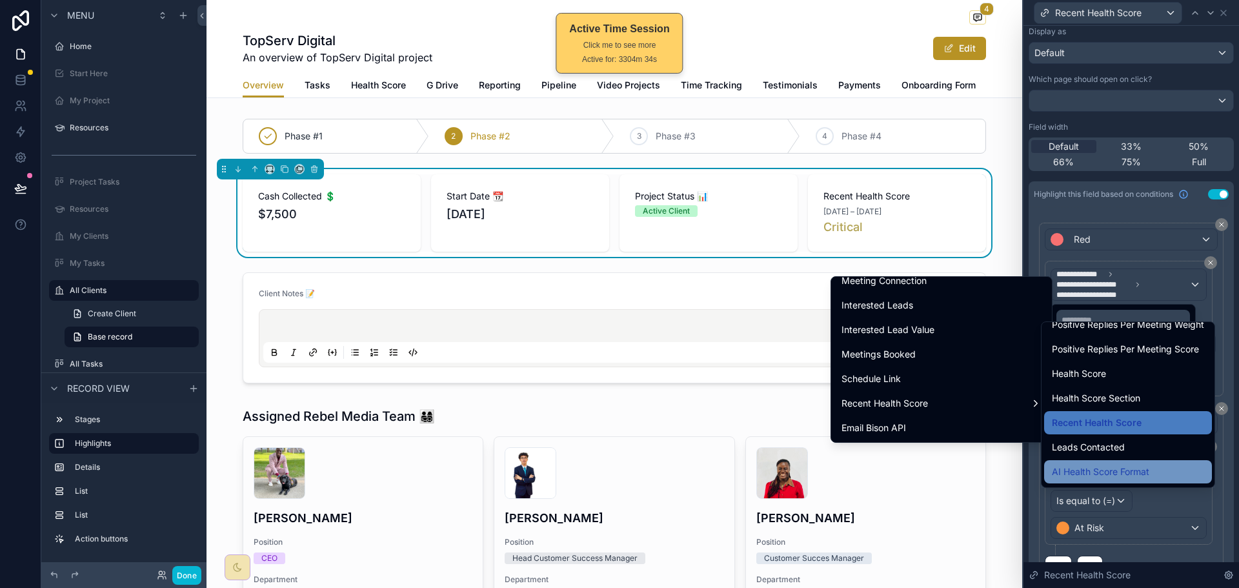
click at [1121, 462] on div "AI Health Score Format" at bounding box center [1128, 471] width 168 height 23
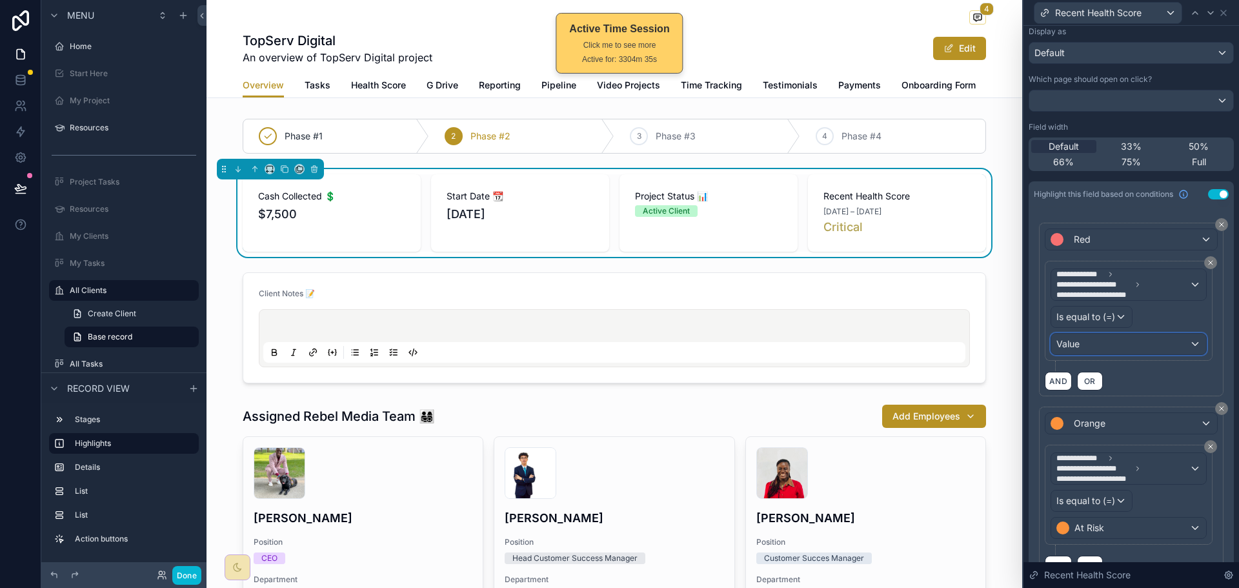
click at [1096, 347] on div "Value" at bounding box center [1128, 344] width 155 height 21
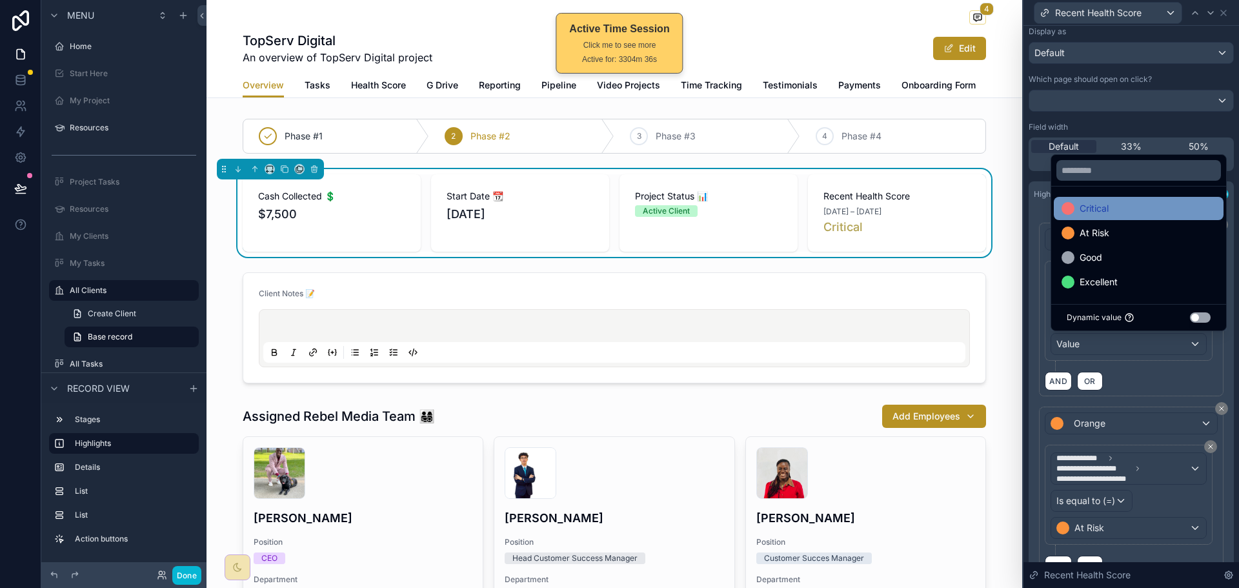
click at [1125, 210] on div "Critical" at bounding box center [1138, 208] width 154 height 15
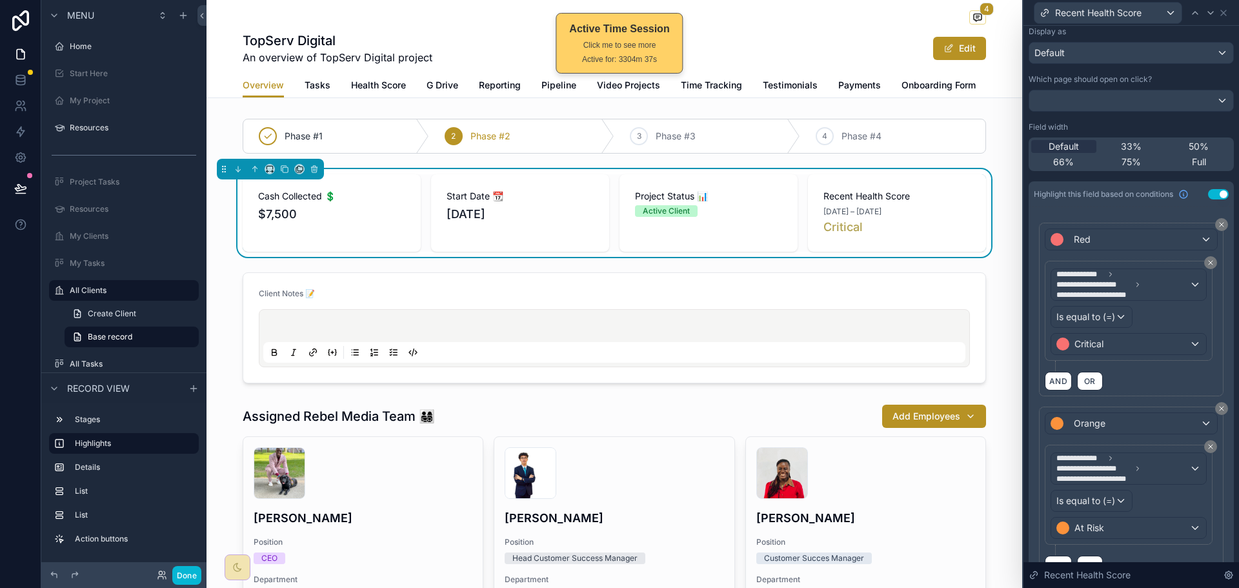
click at [1142, 379] on div "AND OR" at bounding box center [1131, 380] width 173 height 19
click at [190, 574] on button "Done" at bounding box center [186, 575] width 29 height 19
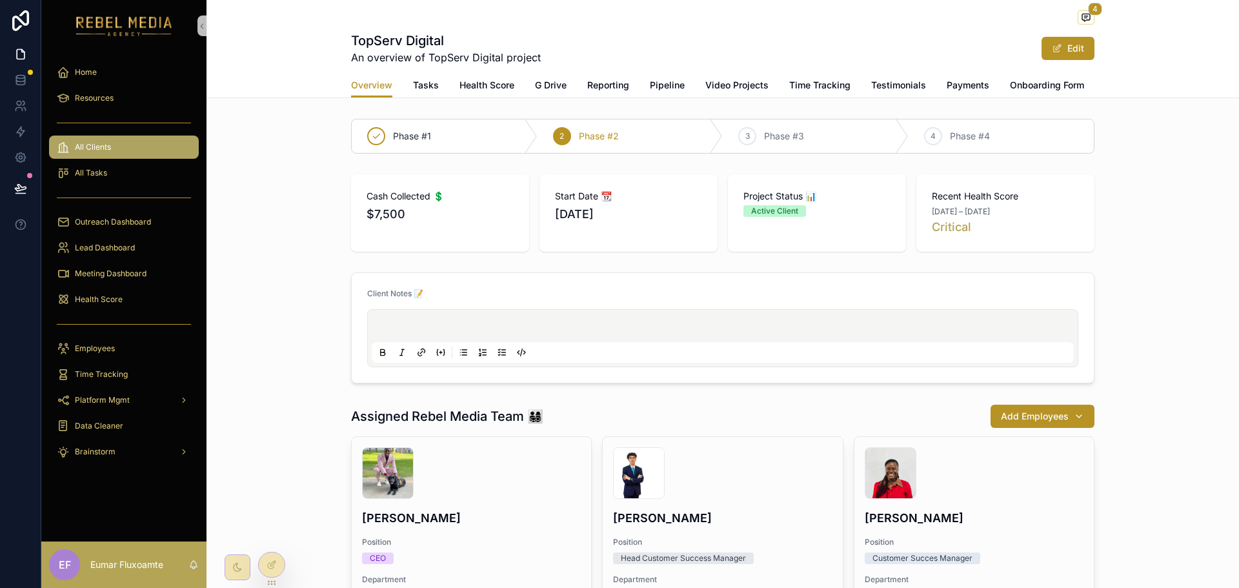
click at [974, 203] on span "Recent Health Score" at bounding box center [1005, 196] width 147 height 13
click at [118, 143] on div "All Clients" at bounding box center [124, 147] width 134 height 21
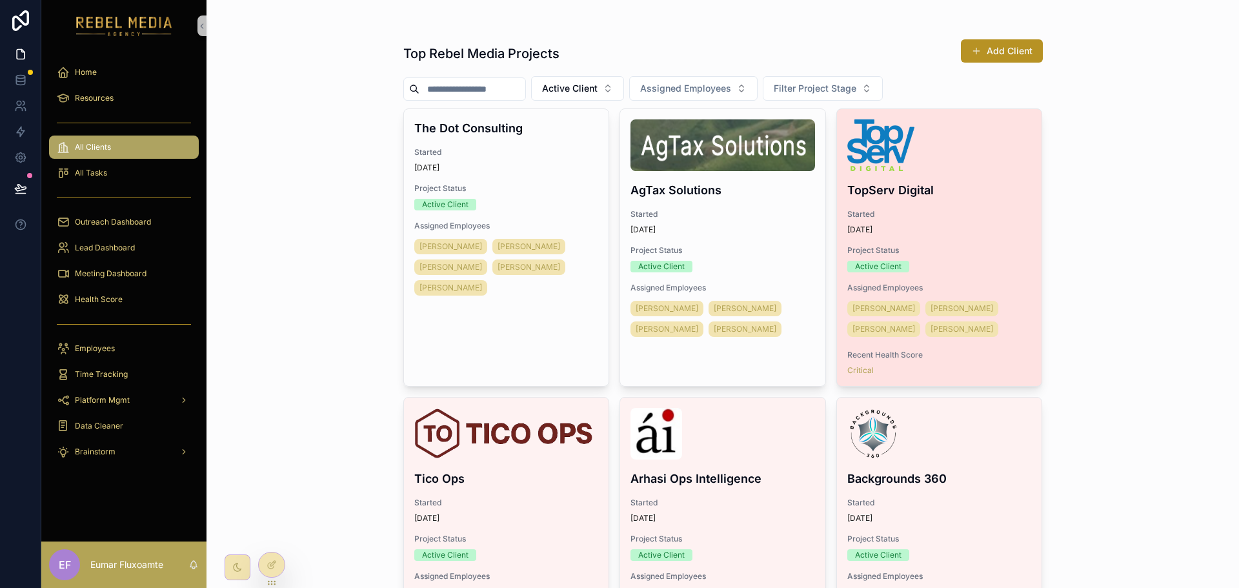
click at [975, 226] on div "1 month ago" at bounding box center [939, 230] width 185 height 10
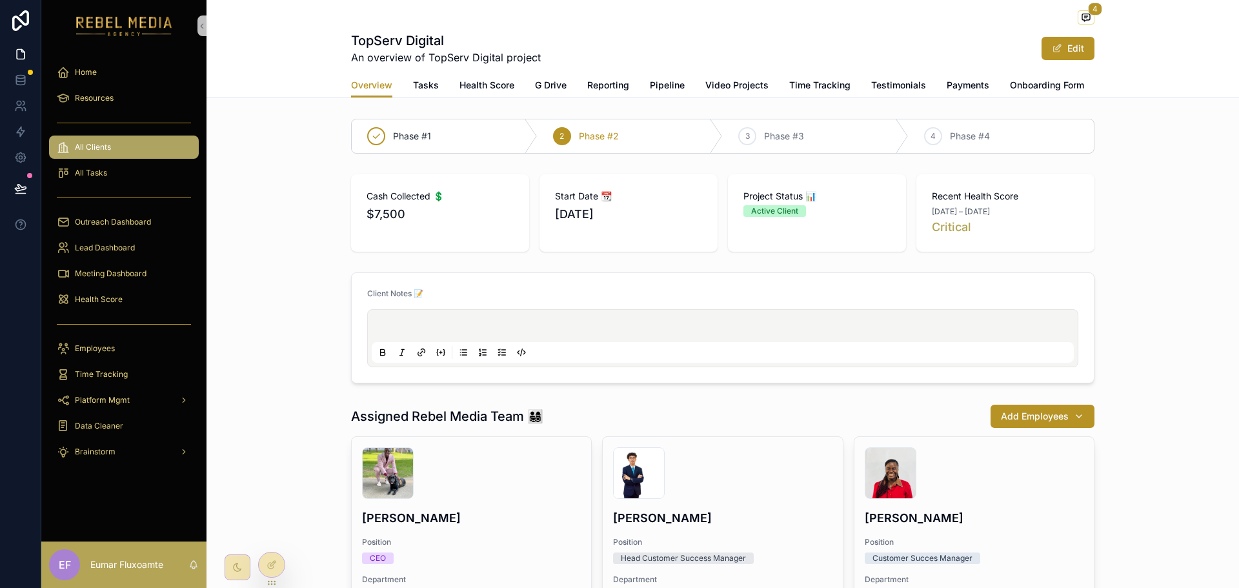
click at [117, 144] on div "All Clients" at bounding box center [124, 147] width 134 height 21
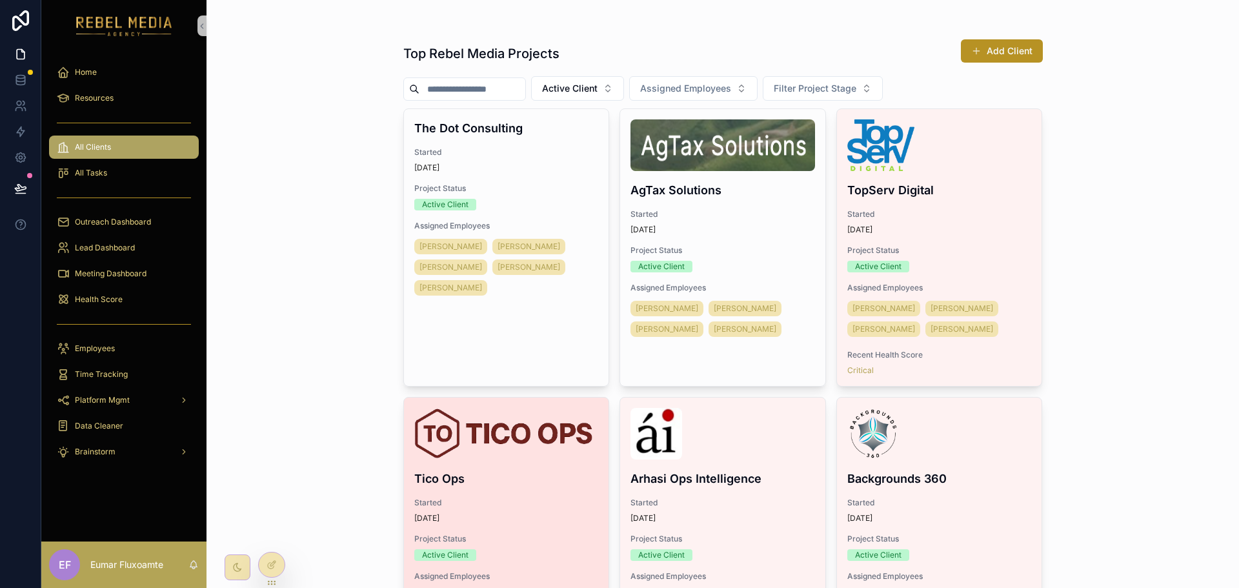
click at [557, 517] on div "1 month ago" at bounding box center [506, 518] width 185 height 10
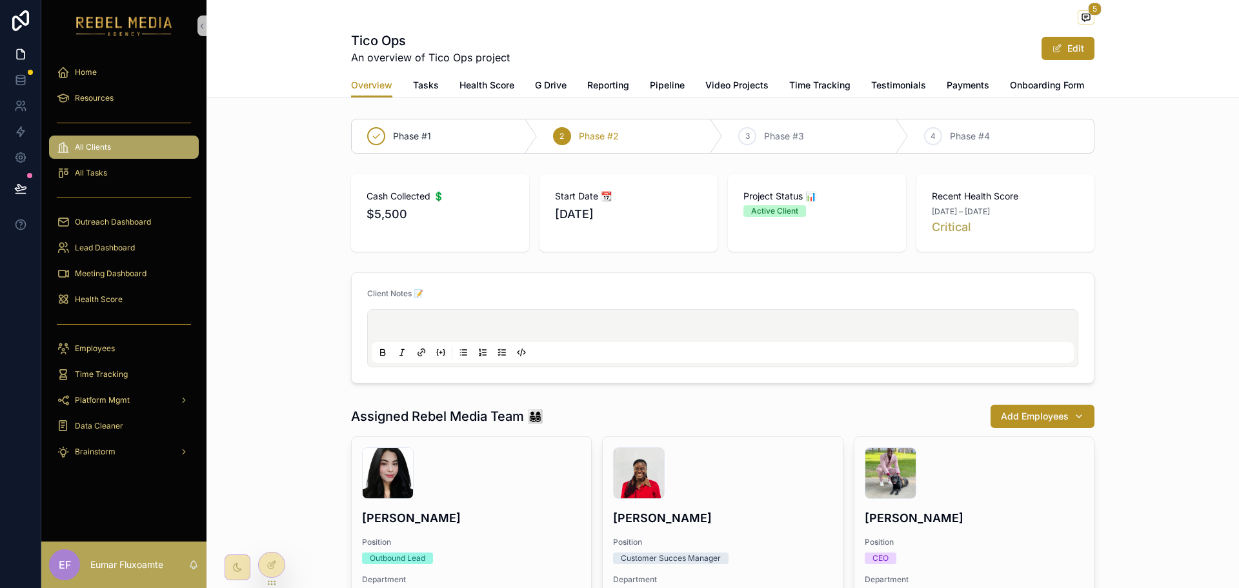
click at [859, 237] on div "Project Status 📊 Active Client" at bounding box center [817, 212] width 178 height 77
click at [18, 188] on icon at bounding box center [20, 188] width 13 height 13
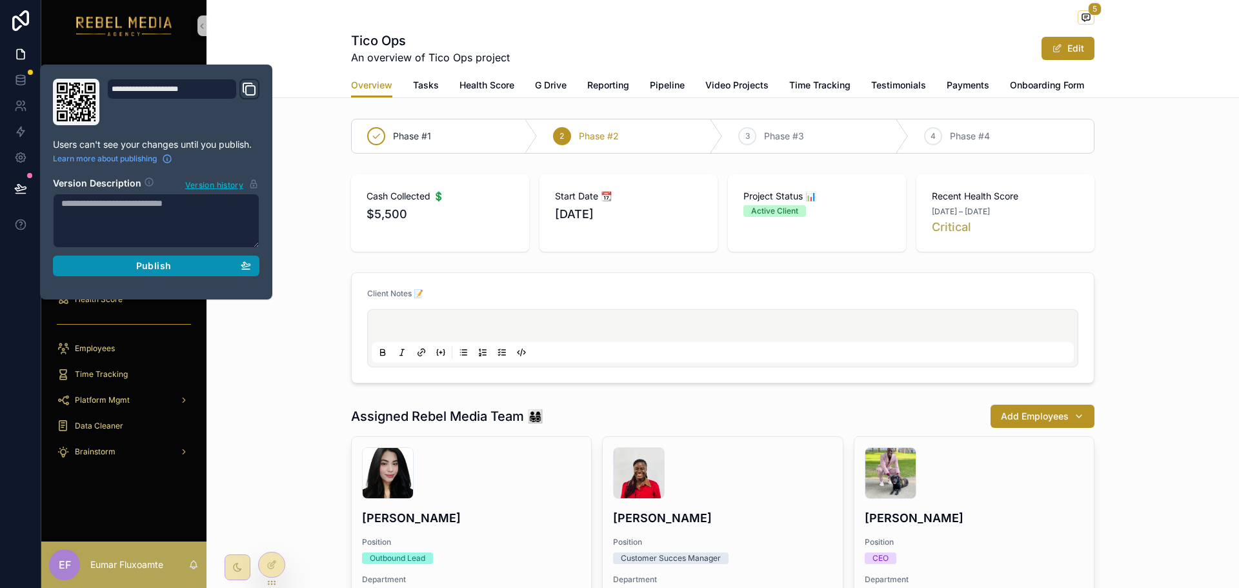
click at [159, 266] on span "Publish" at bounding box center [153, 266] width 35 height 12
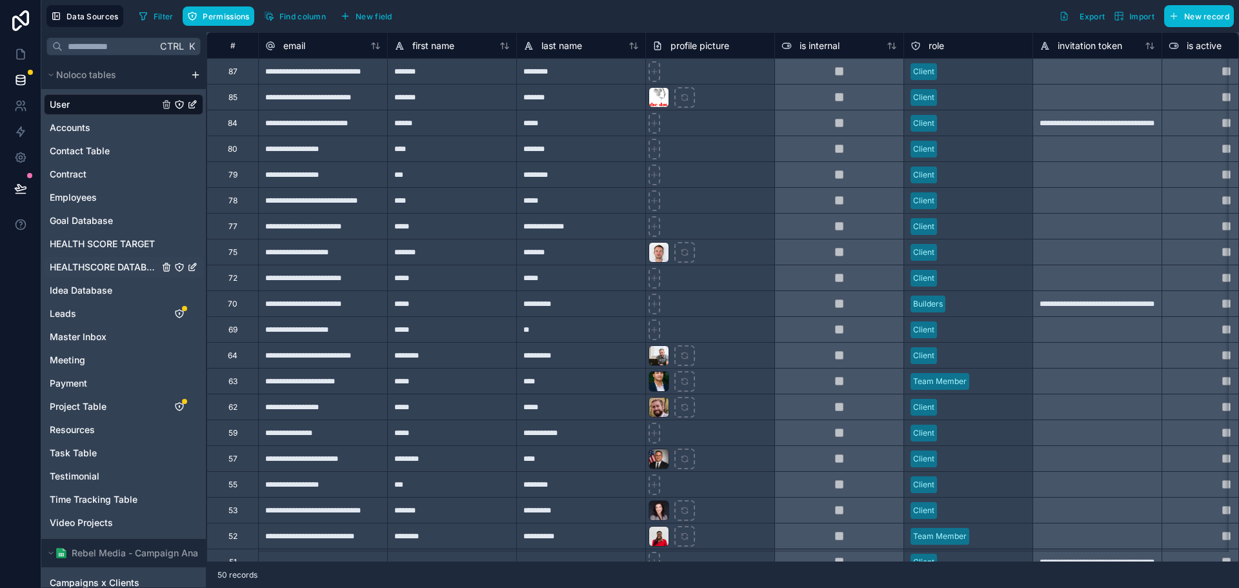
click at [123, 268] on span "HEALTHSCORE DATABASE" at bounding box center [104, 267] width 109 height 13
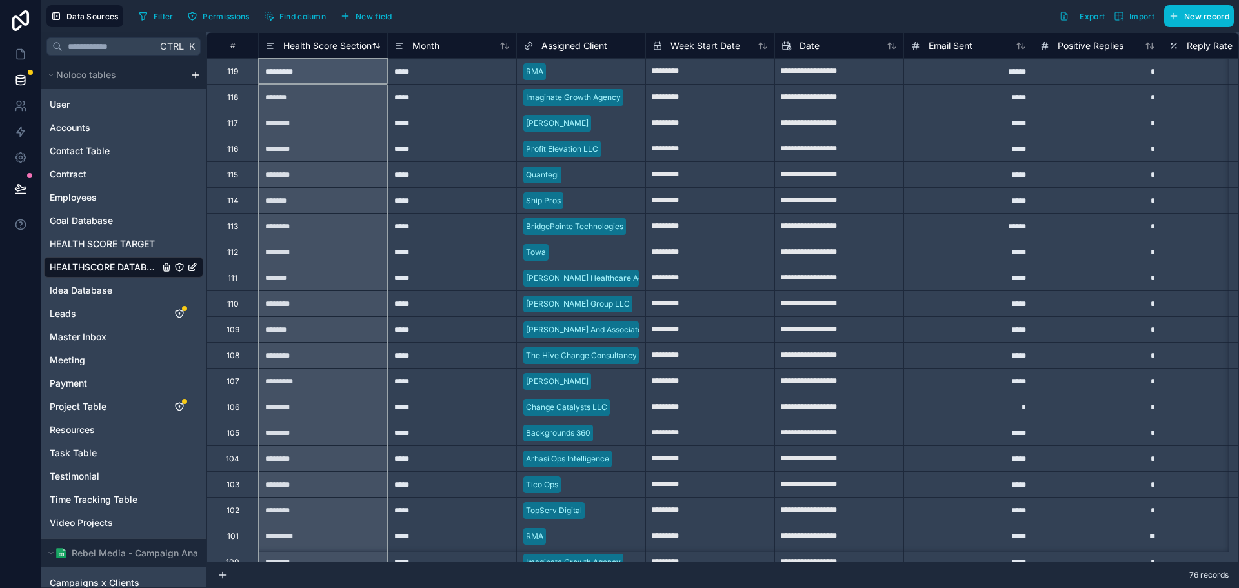
click at [330, 45] on span "Health Score Section" at bounding box center [327, 45] width 88 height 13
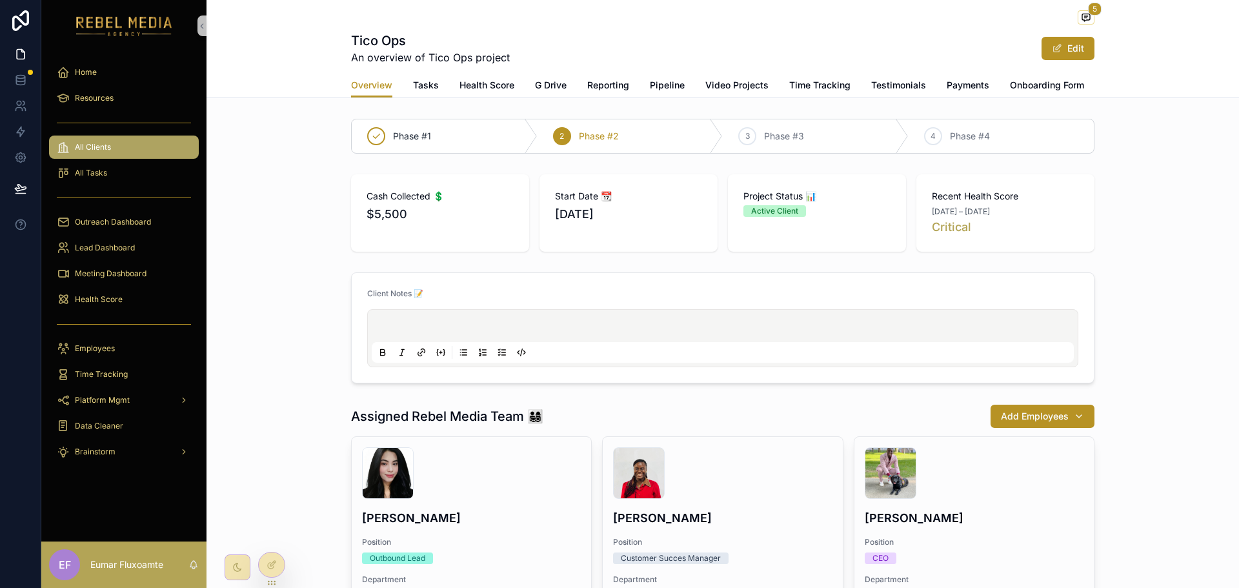
click at [274, 357] on div "Client Notes 📝" at bounding box center [722, 327] width 1032 height 121
click at [157, 148] on div "All Clients" at bounding box center [124, 147] width 134 height 21
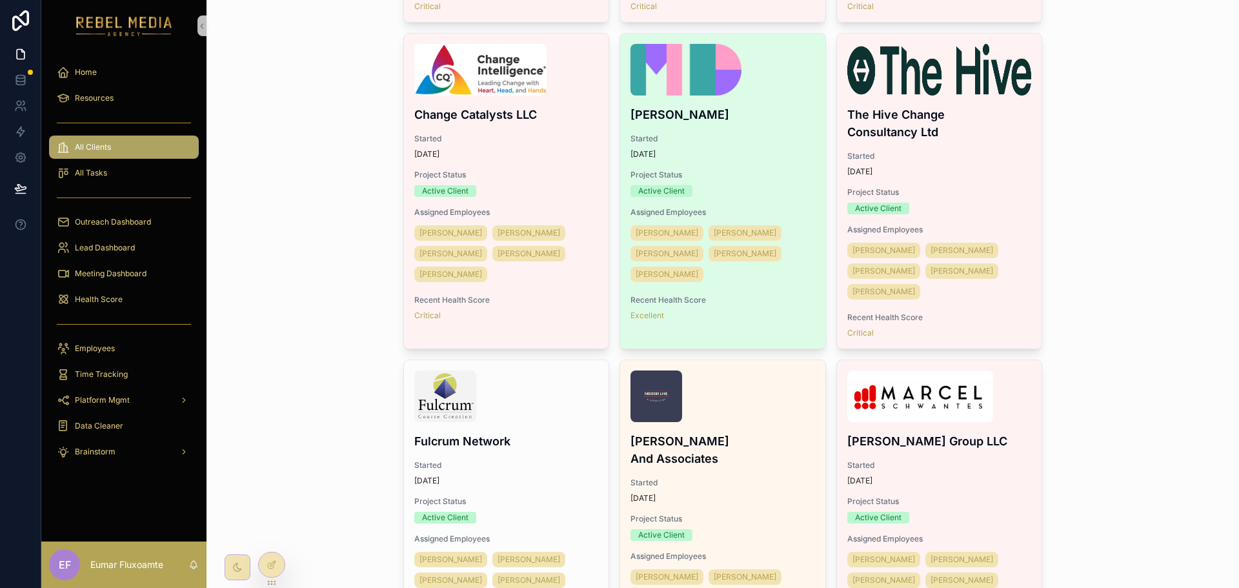
scroll to position [645, 0]
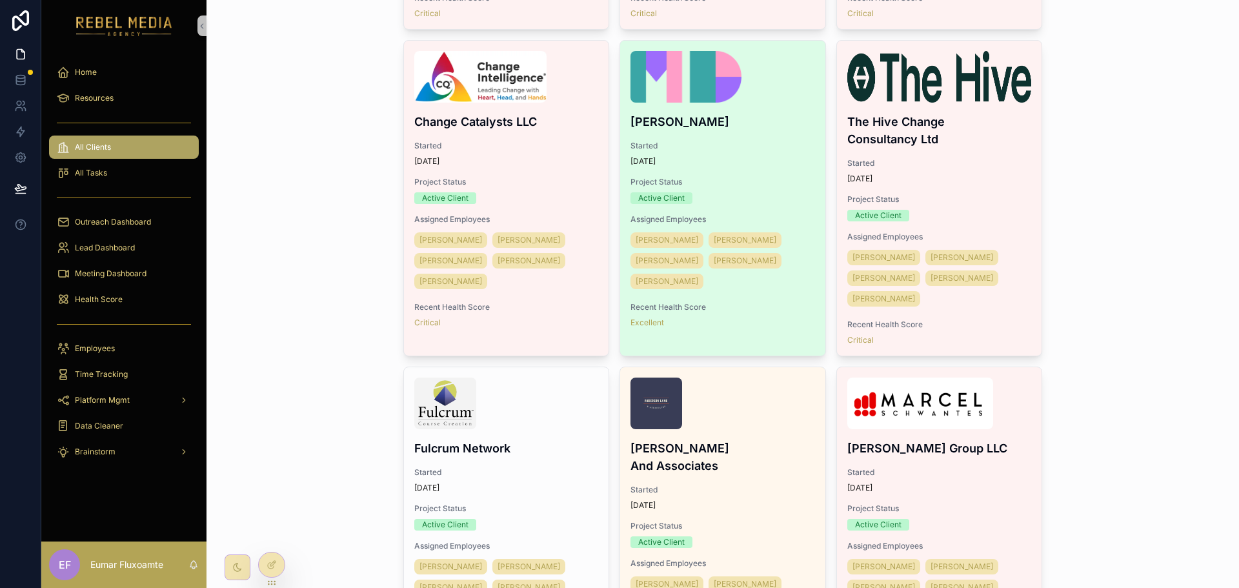
click at [758, 154] on div "Started 2 months ago" at bounding box center [722, 154] width 185 height 26
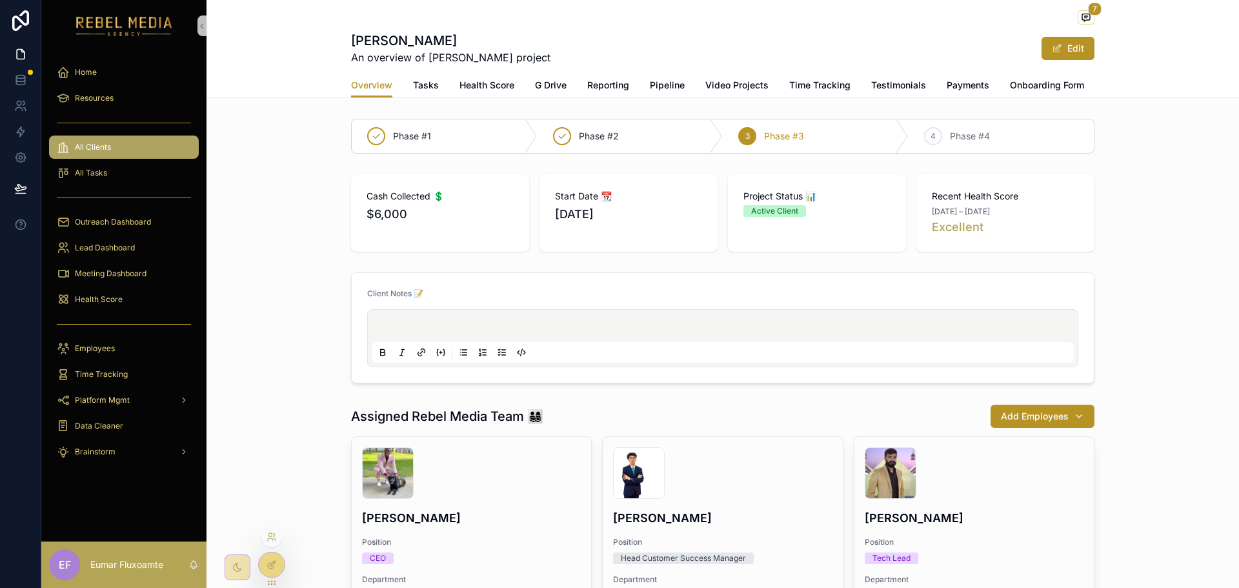
click at [267, 568] on icon at bounding box center [271, 564] width 10 height 10
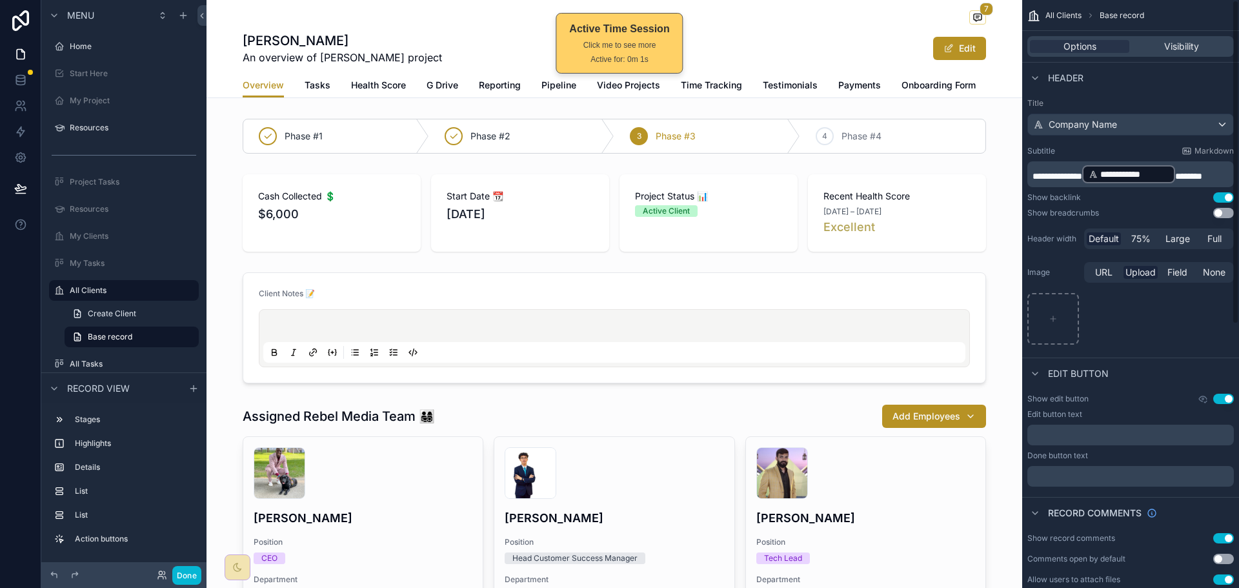
click at [932, 225] on div "scrollable content" at bounding box center [613, 213] width 815 height 88
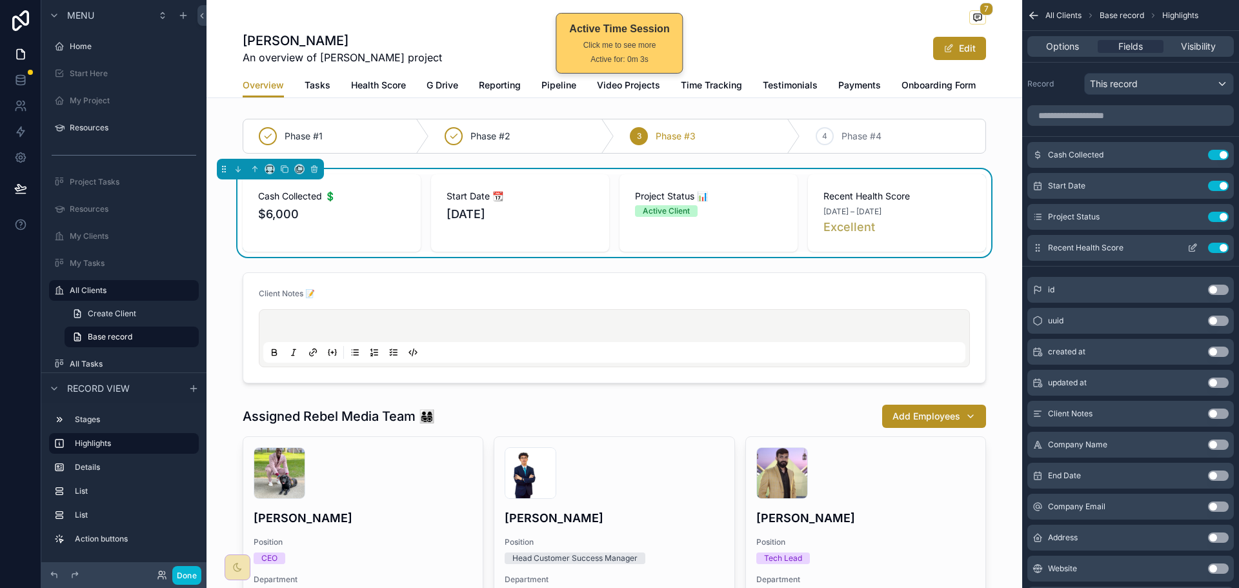
click at [1188, 247] on icon "scrollable content" at bounding box center [1192, 248] width 10 height 10
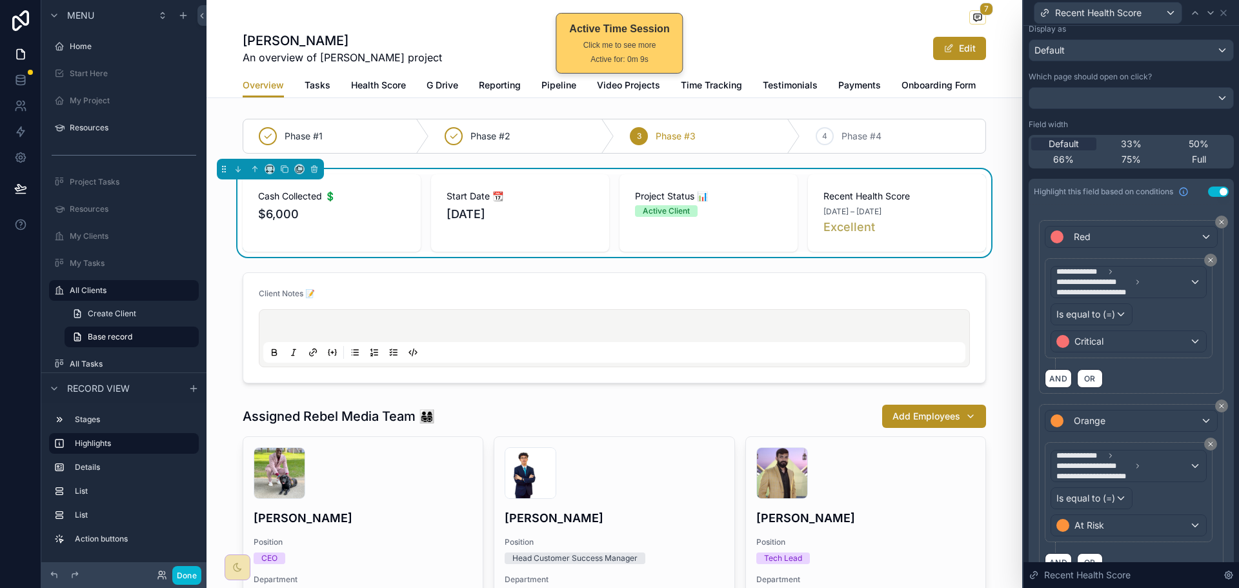
scroll to position [41, 0]
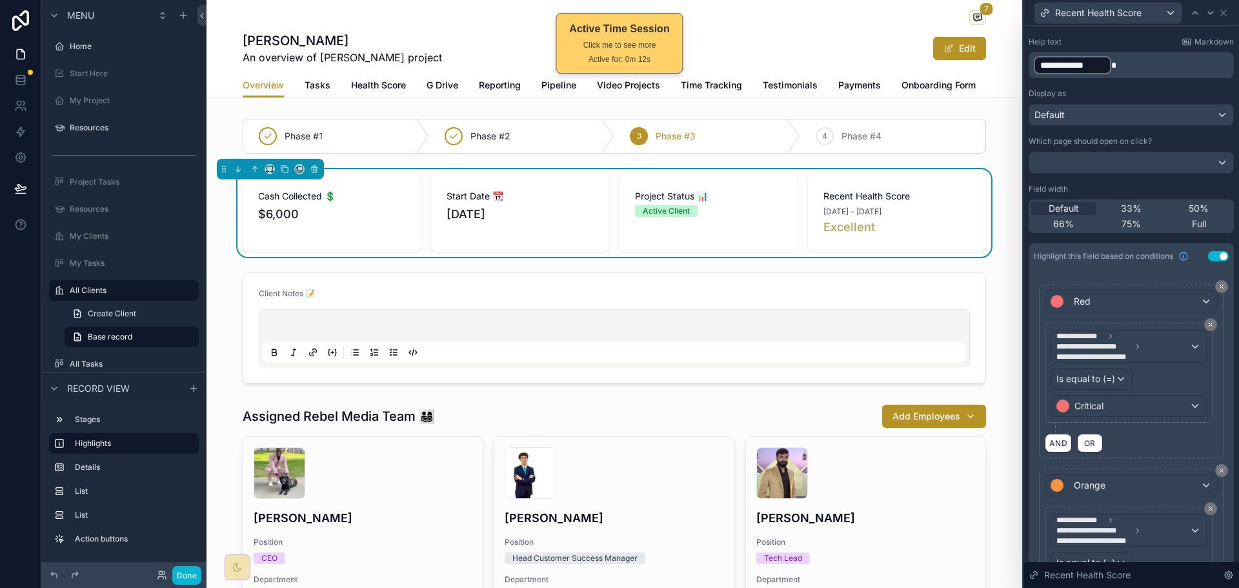
click at [1208, 257] on button "Use setting" at bounding box center [1218, 256] width 21 height 10
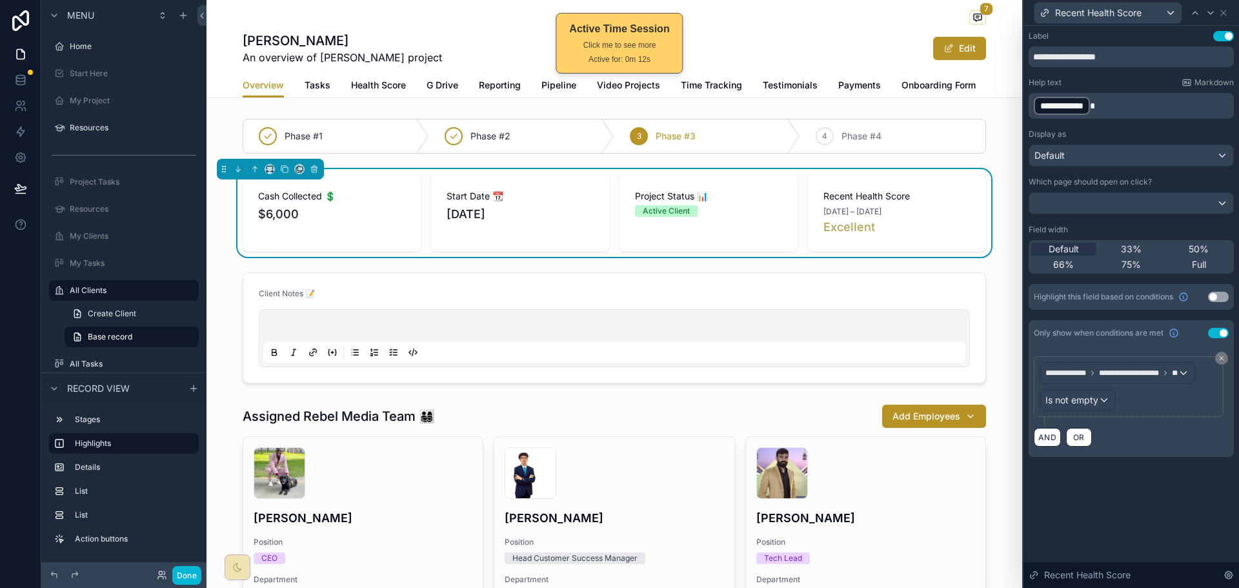
scroll to position [0, 0]
click at [1207, 257] on div "Default 33% 50% 66% 75% Full" at bounding box center [1130, 257] width 205 height 34
click at [1214, 296] on button "Use setting" at bounding box center [1218, 297] width 21 height 10
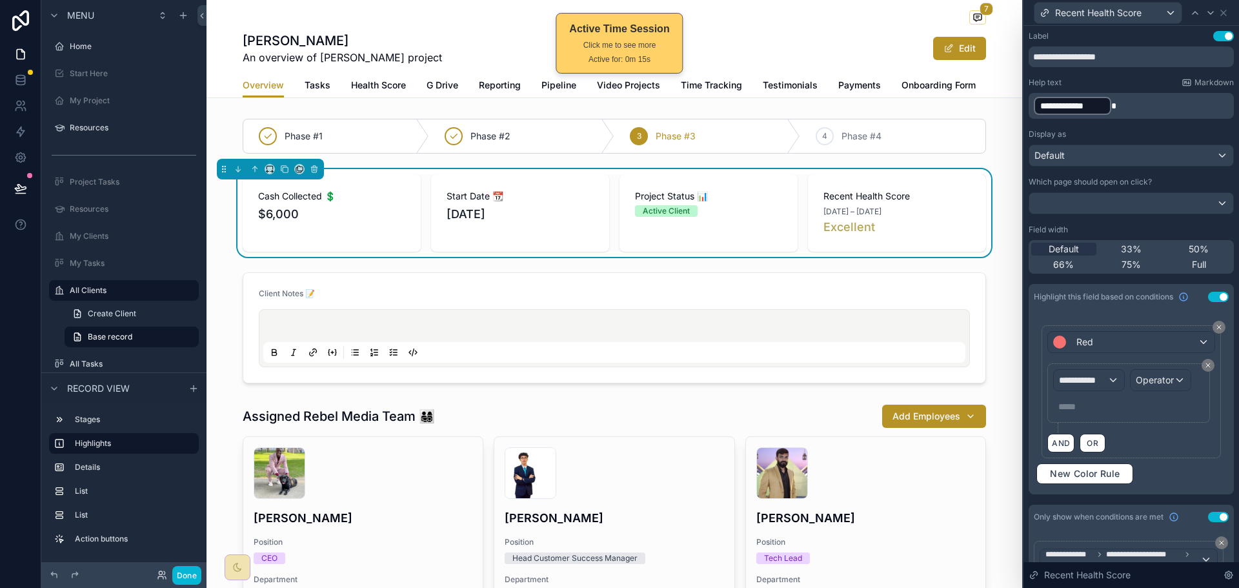
click at [1212, 296] on button "Use setting" at bounding box center [1218, 297] width 21 height 10
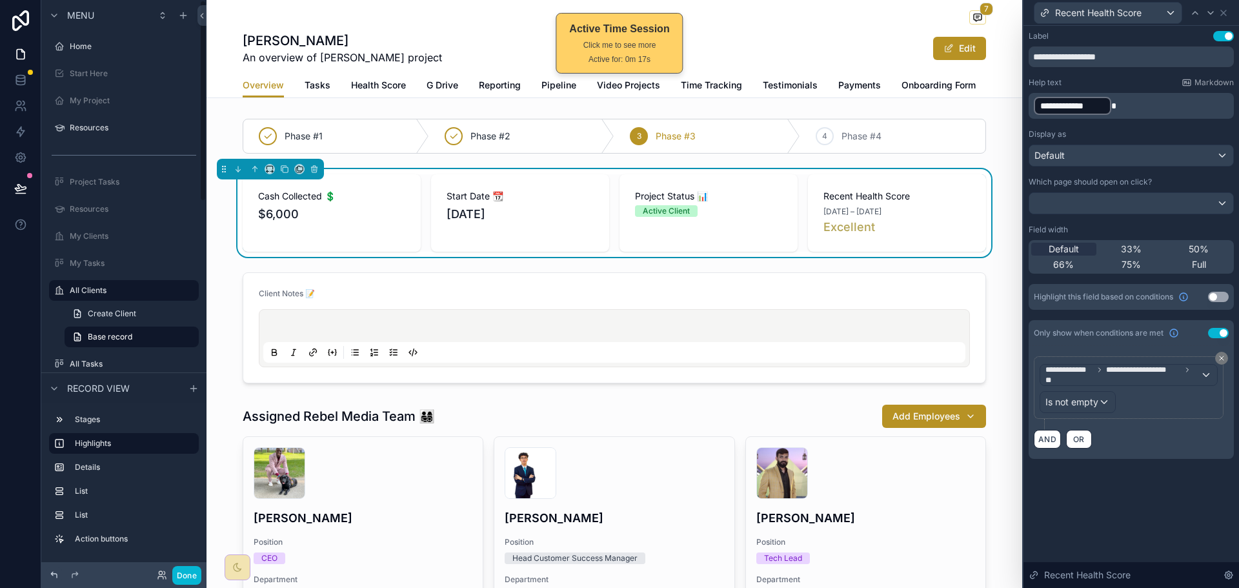
click at [53, 572] on icon at bounding box center [54, 575] width 6 height 6
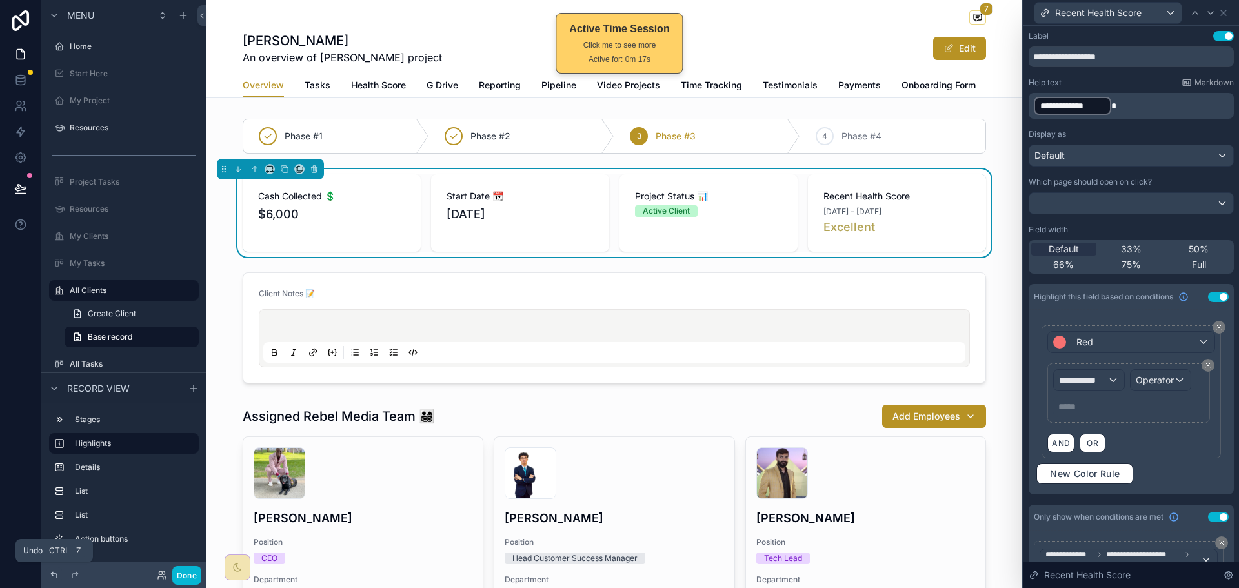
click at [53, 572] on icon at bounding box center [54, 575] width 6 height 6
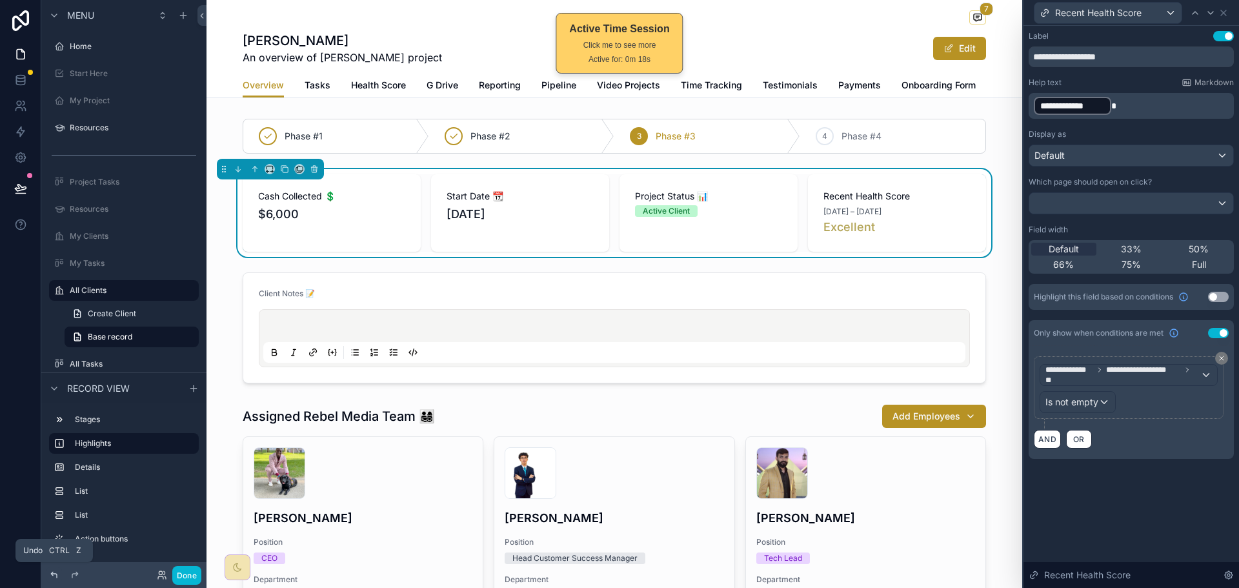
click at [53, 572] on icon at bounding box center [54, 575] width 6 height 6
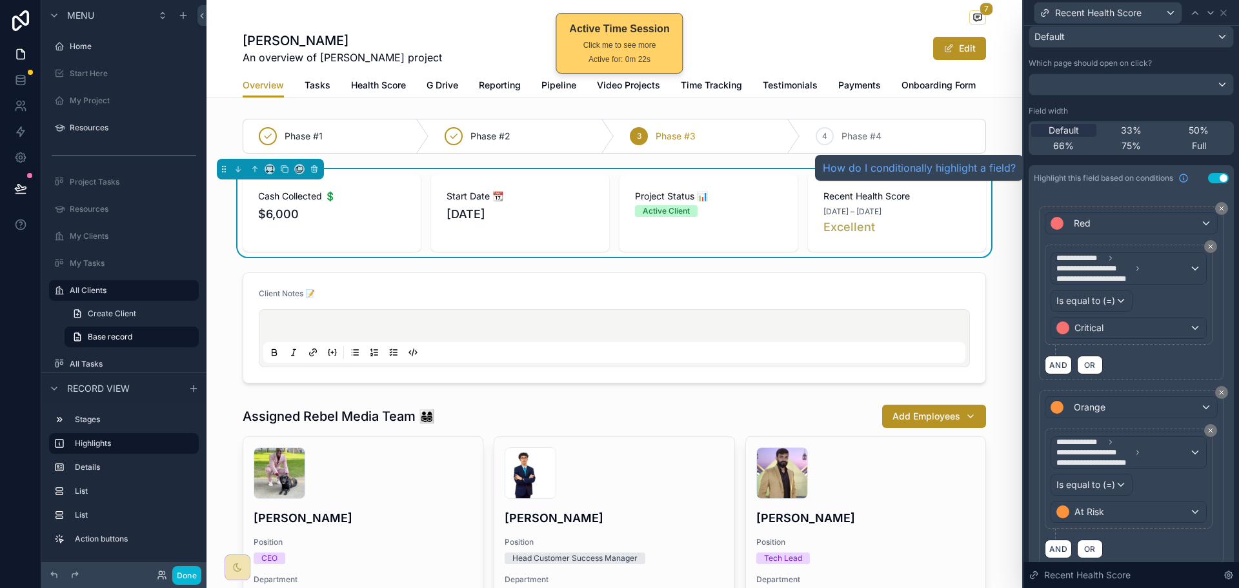
scroll to position [129, 0]
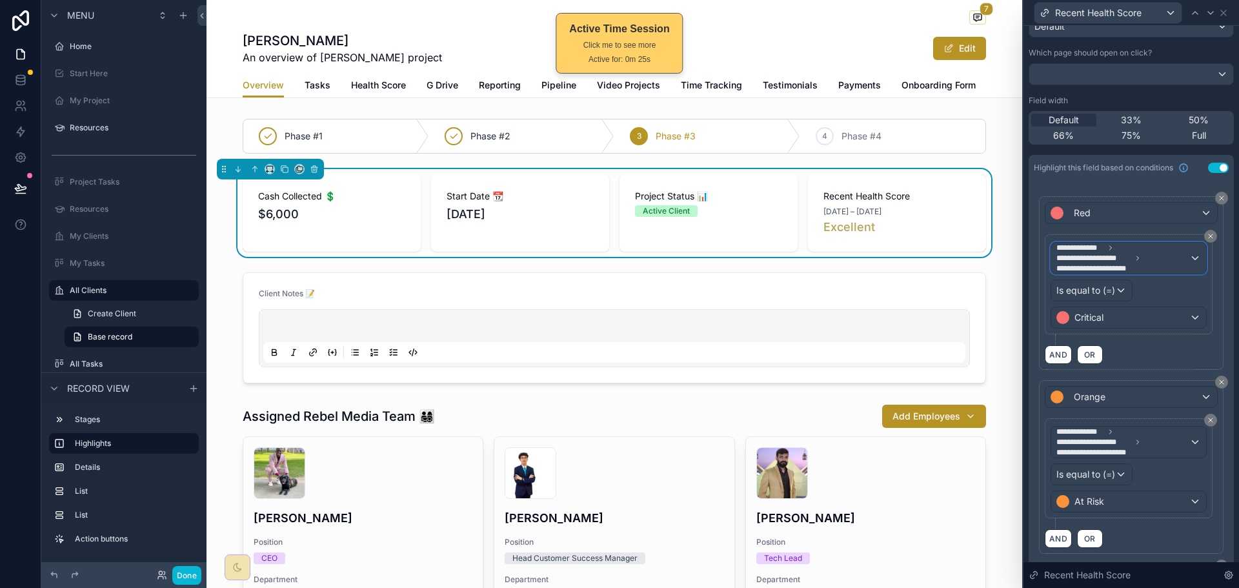
click at [1165, 259] on span "**********" at bounding box center [1122, 258] width 133 height 31
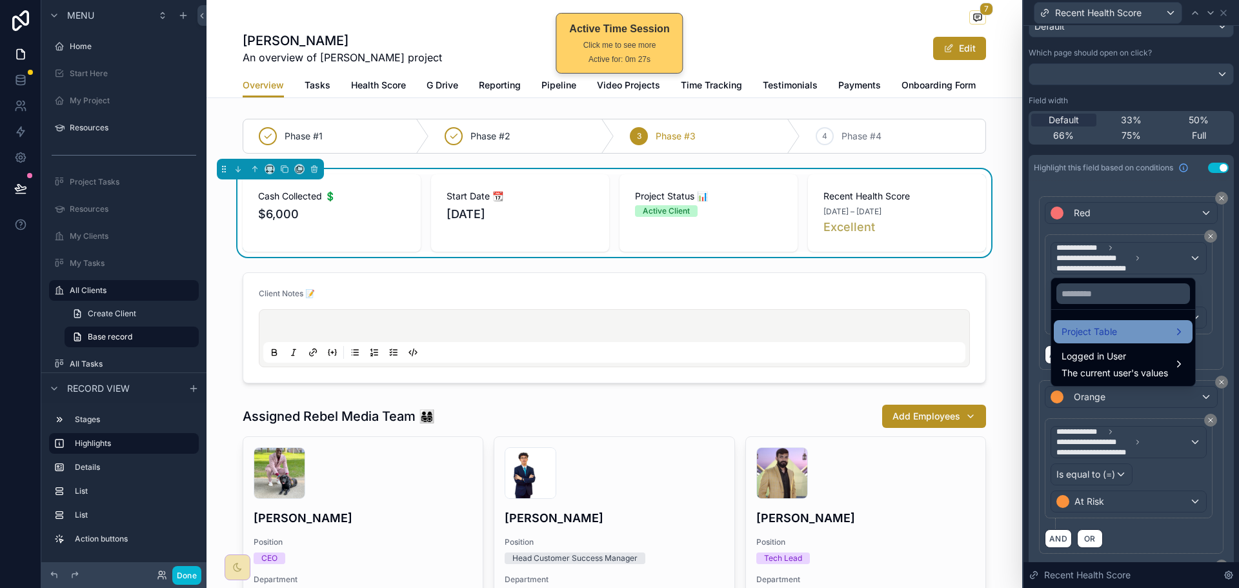
click at [1125, 334] on div "Project Table" at bounding box center [1122, 331] width 123 height 15
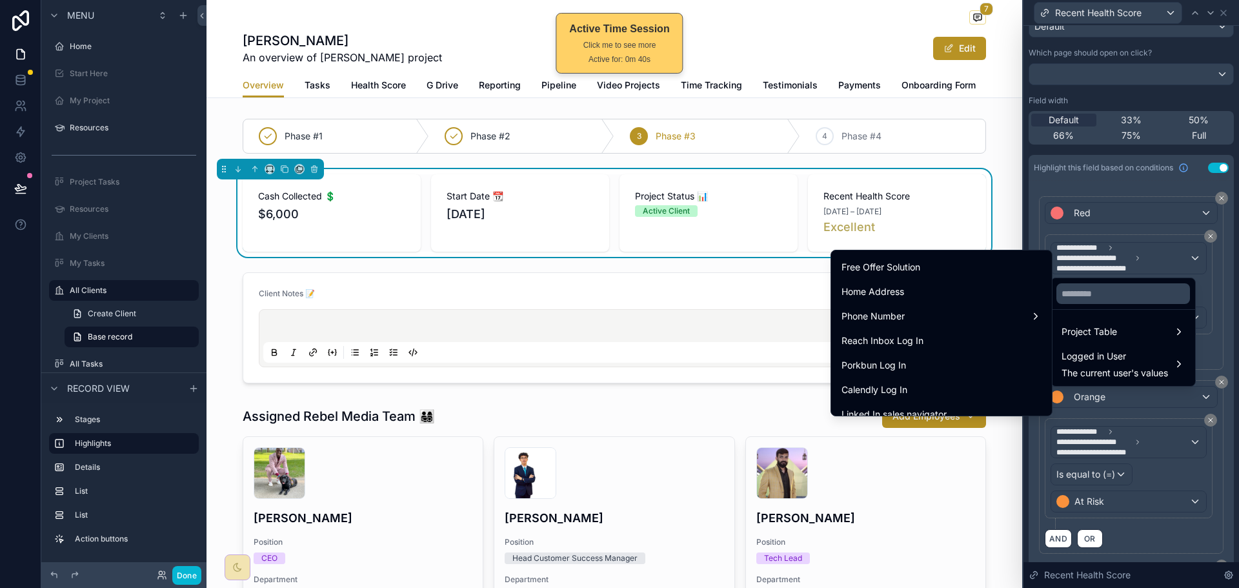
scroll to position [1677, 0]
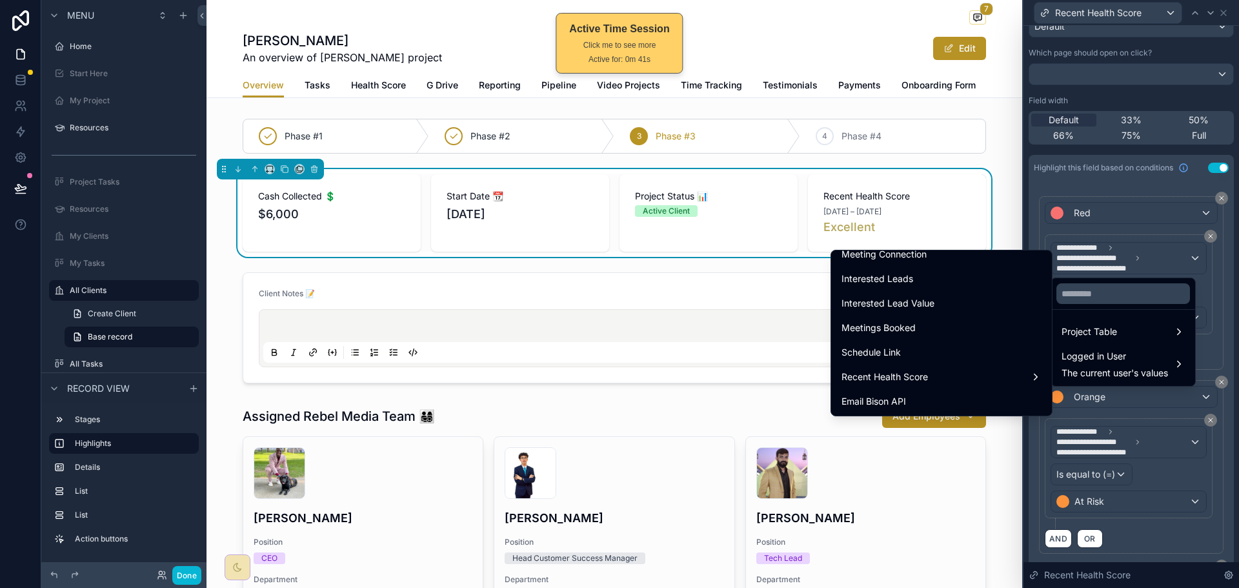
click at [926, 374] on div "Recent Health Score" at bounding box center [941, 376] width 200 height 15
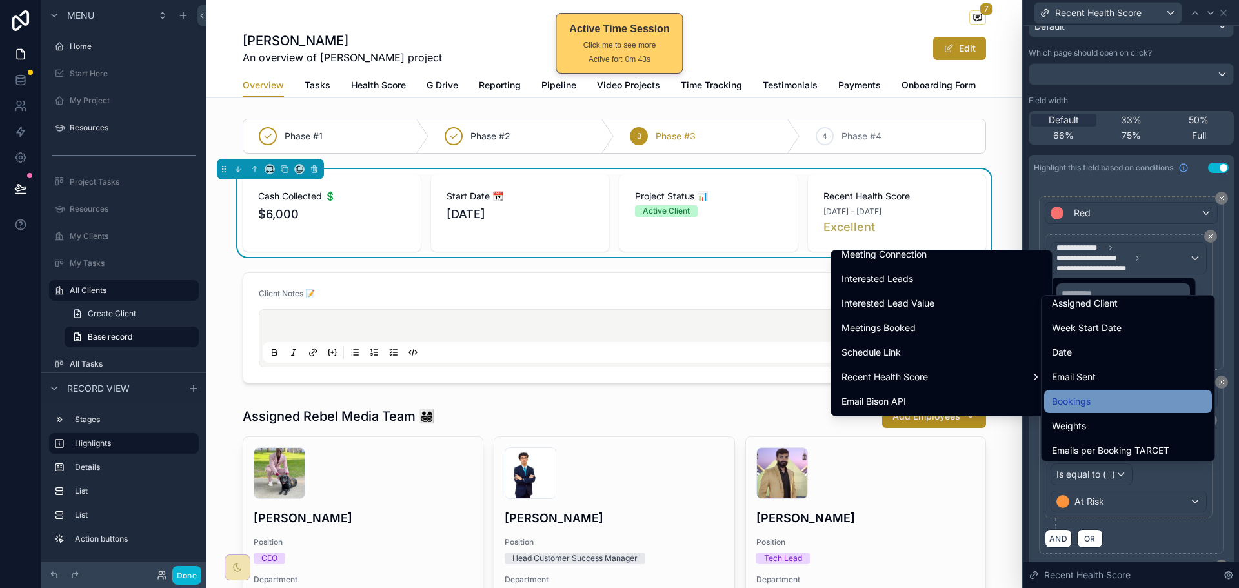
scroll to position [65, 0]
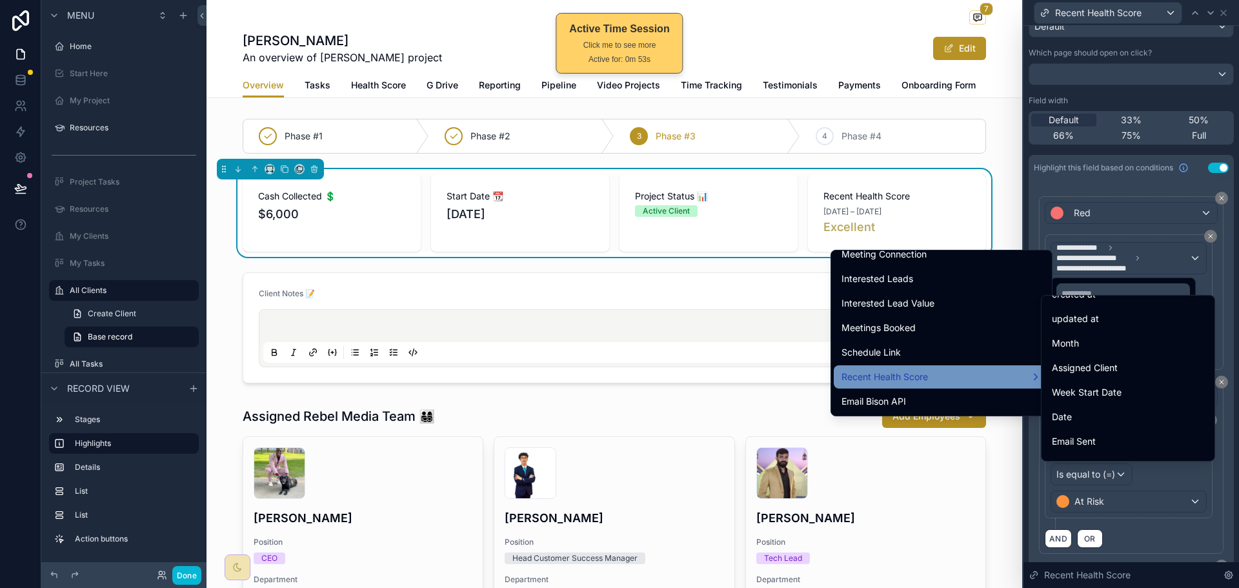
drag, startPoint x: 1121, startPoint y: 370, endPoint x: 996, endPoint y: 374, distance: 125.2
click at [996, 374] on div "**********" at bounding box center [619, 294] width 1239 height 588
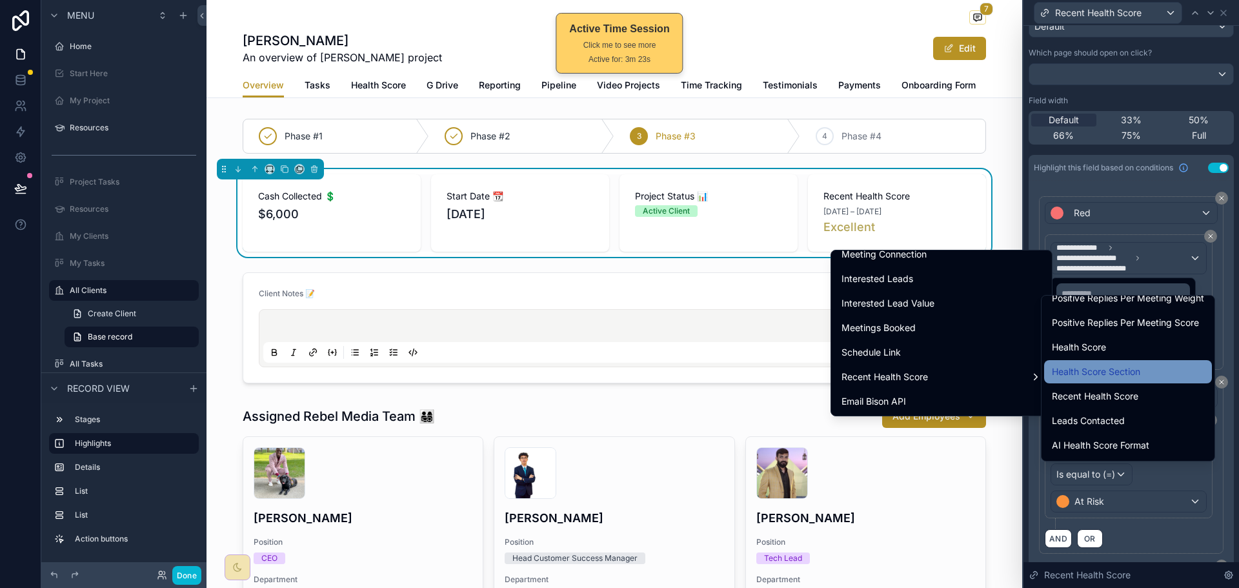
scroll to position [1032, 0]
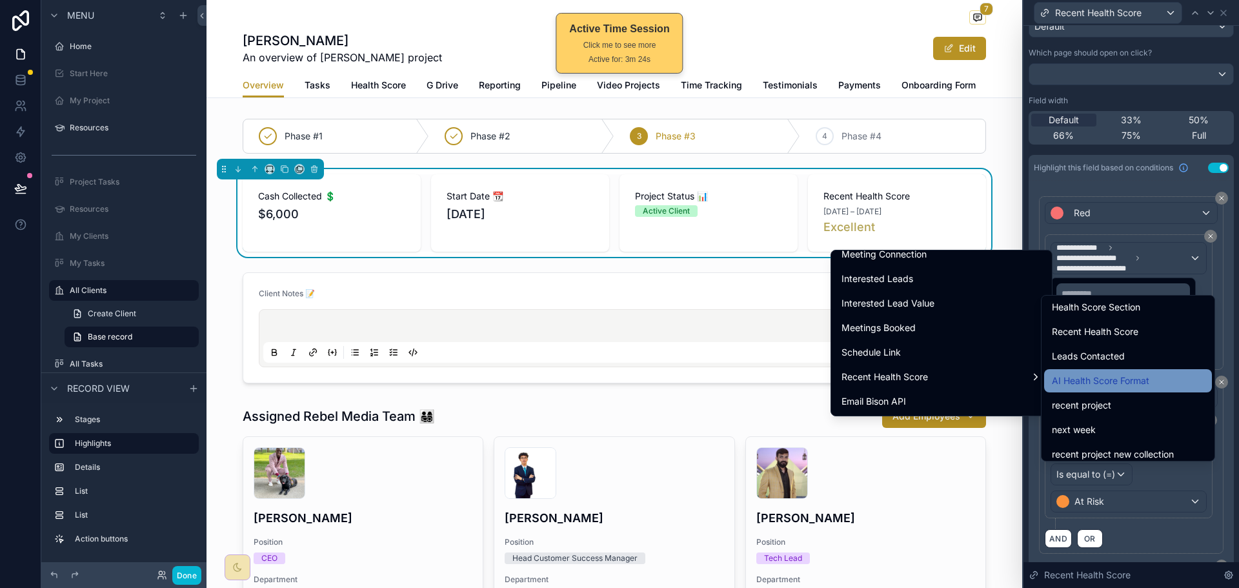
click at [1139, 377] on span "AI Health Score Format" at bounding box center [1100, 380] width 97 height 15
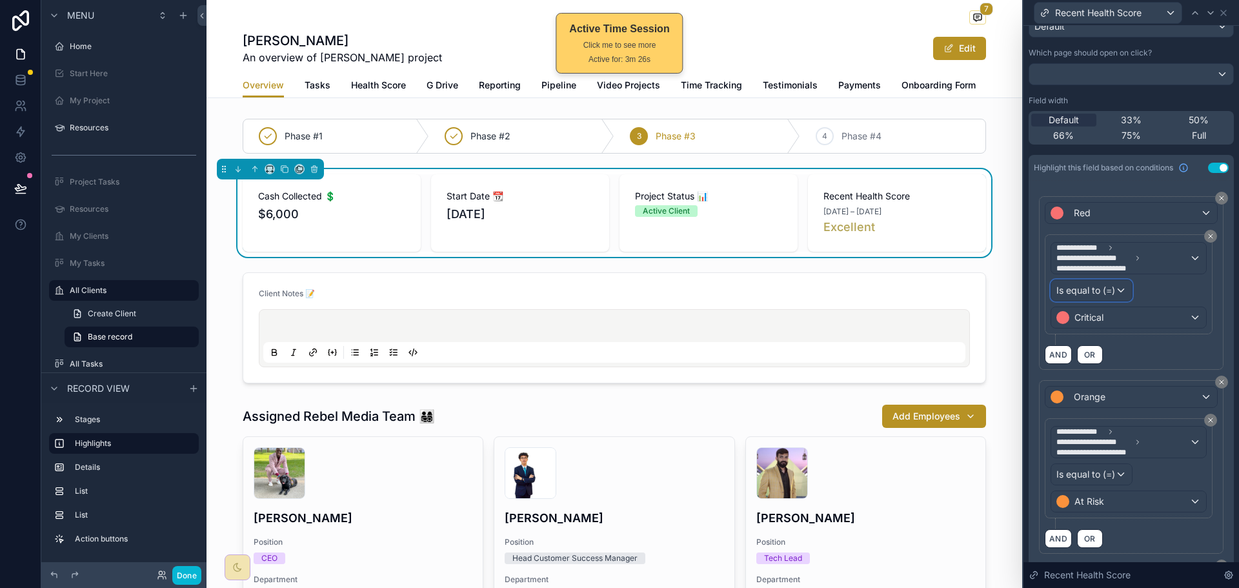
click at [1103, 292] on span "Is equal to (=)" at bounding box center [1085, 290] width 59 height 13
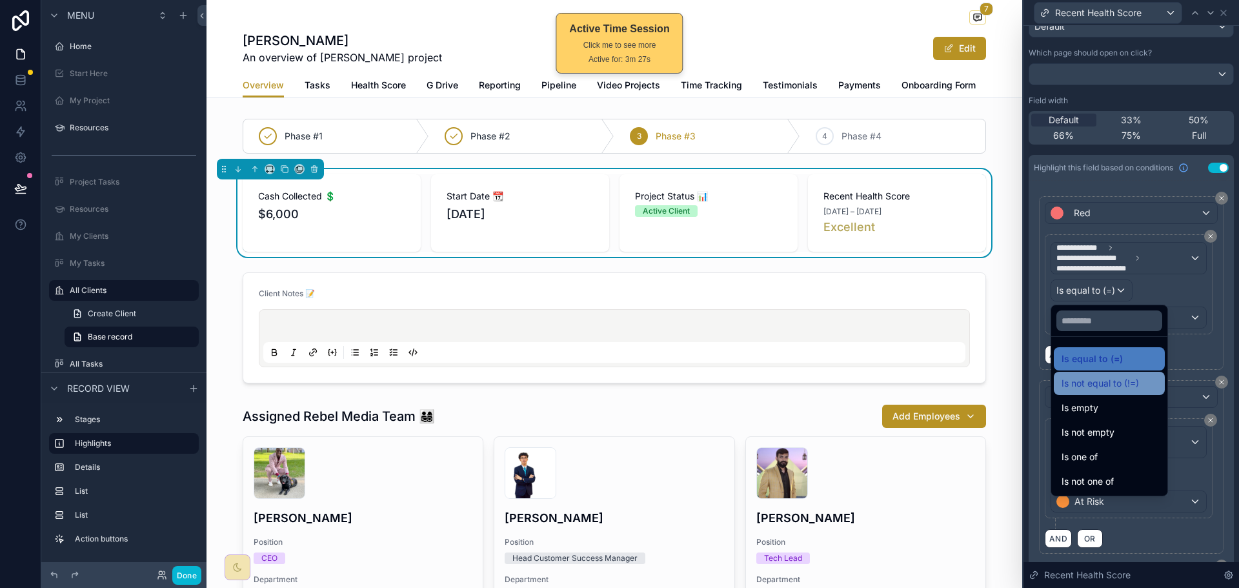
click at [1119, 379] on span "Is not equal to (!=)" at bounding box center [1099, 382] width 77 height 15
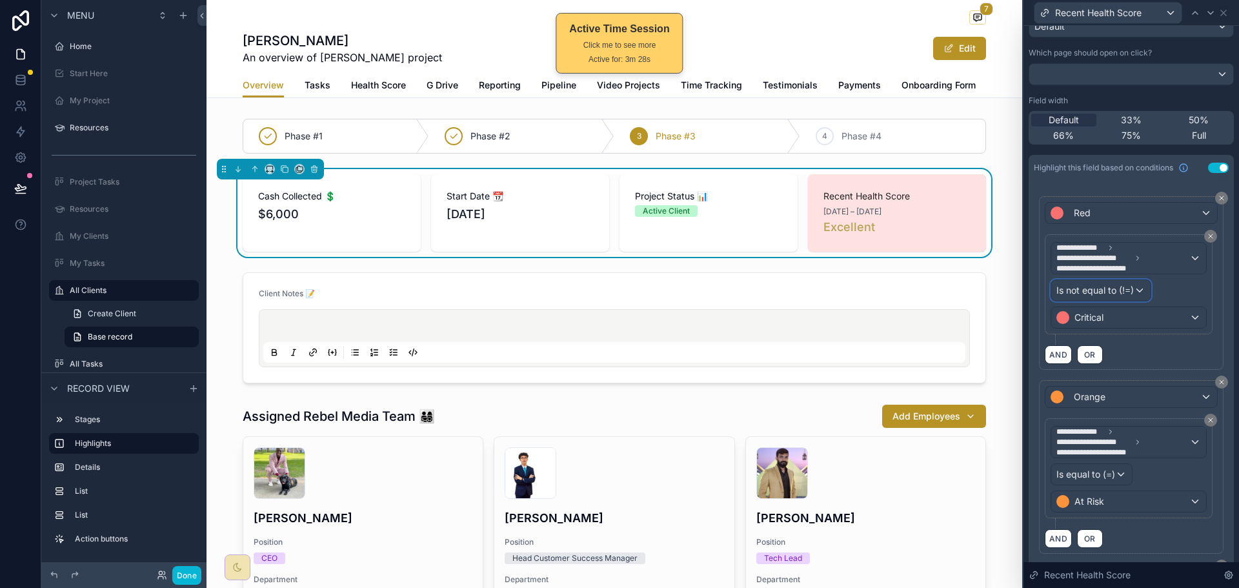
click at [1129, 290] on span "Is not equal to (!=)" at bounding box center [1094, 290] width 77 height 13
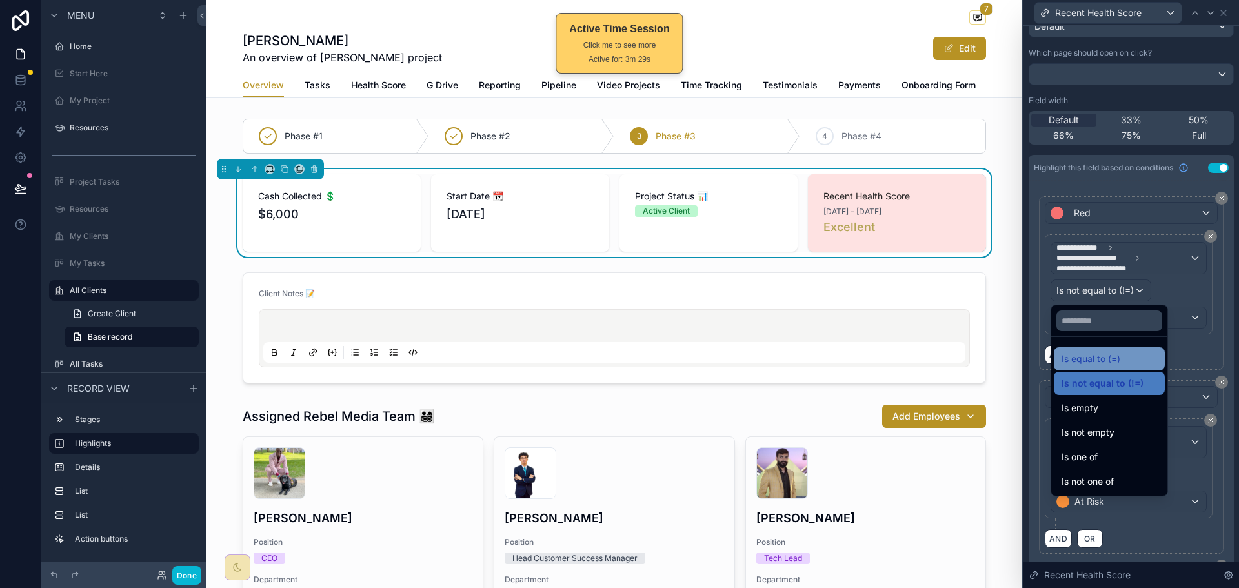
click at [1116, 361] on span "Is equal to (=)" at bounding box center [1090, 358] width 59 height 15
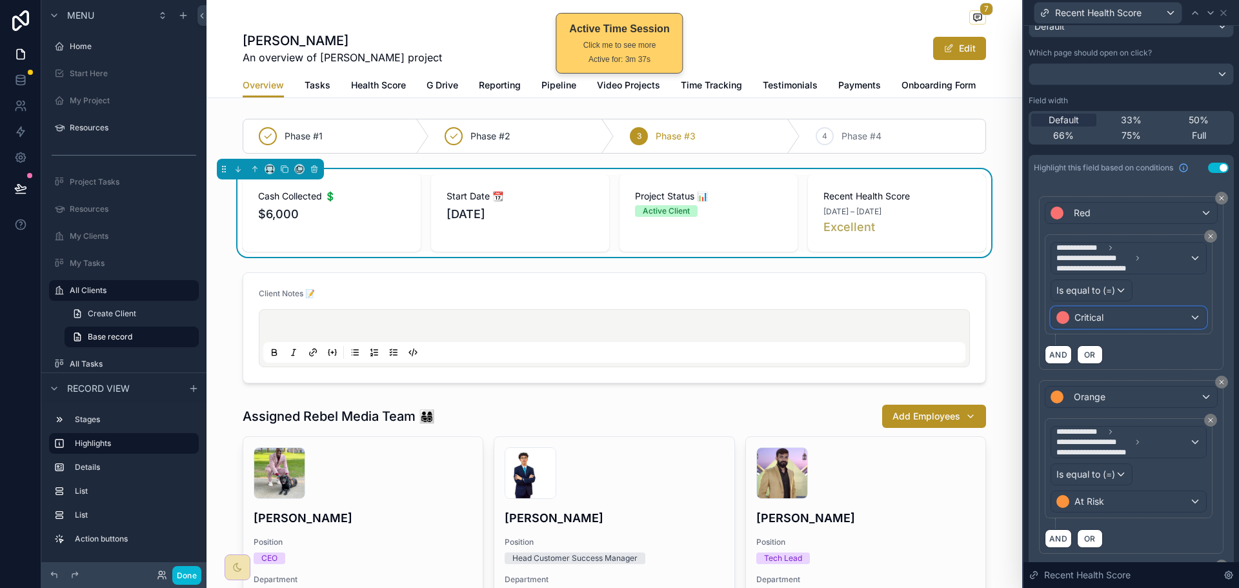
click at [1123, 318] on div "Critical" at bounding box center [1128, 317] width 155 height 21
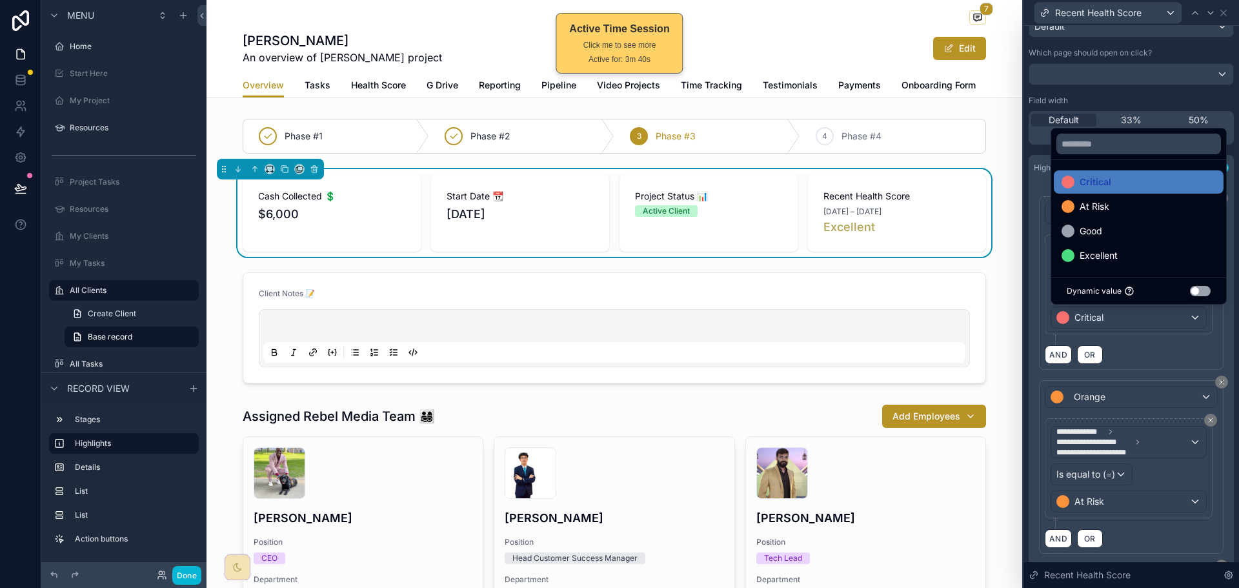
click at [1142, 344] on div at bounding box center [1130, 294] width 215 height 588
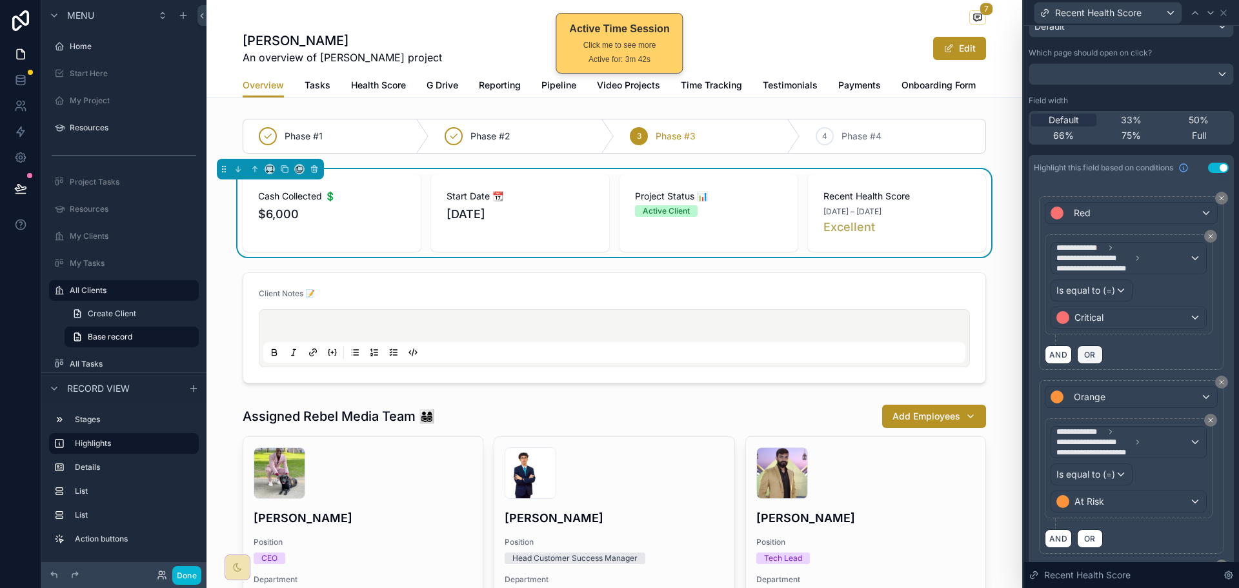
click at [1087, 351] on span "OR" at bounding box center [1089, 355] width 17 height 10
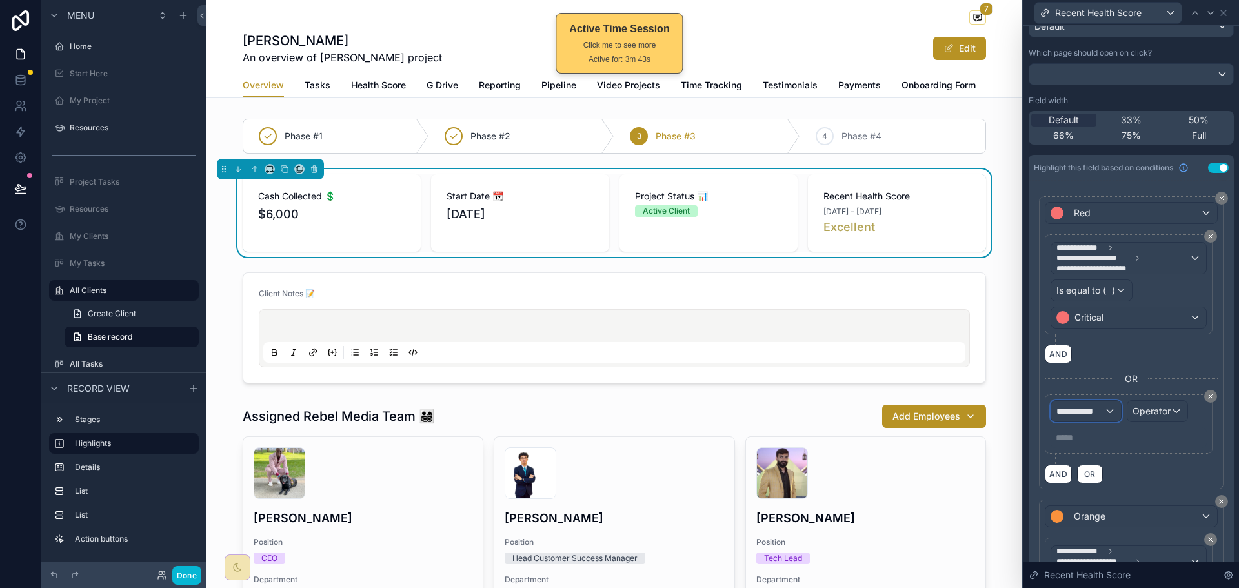
click at [1089, 403] on div "**********" at bounding box center [1086, 411] width 70 height 21
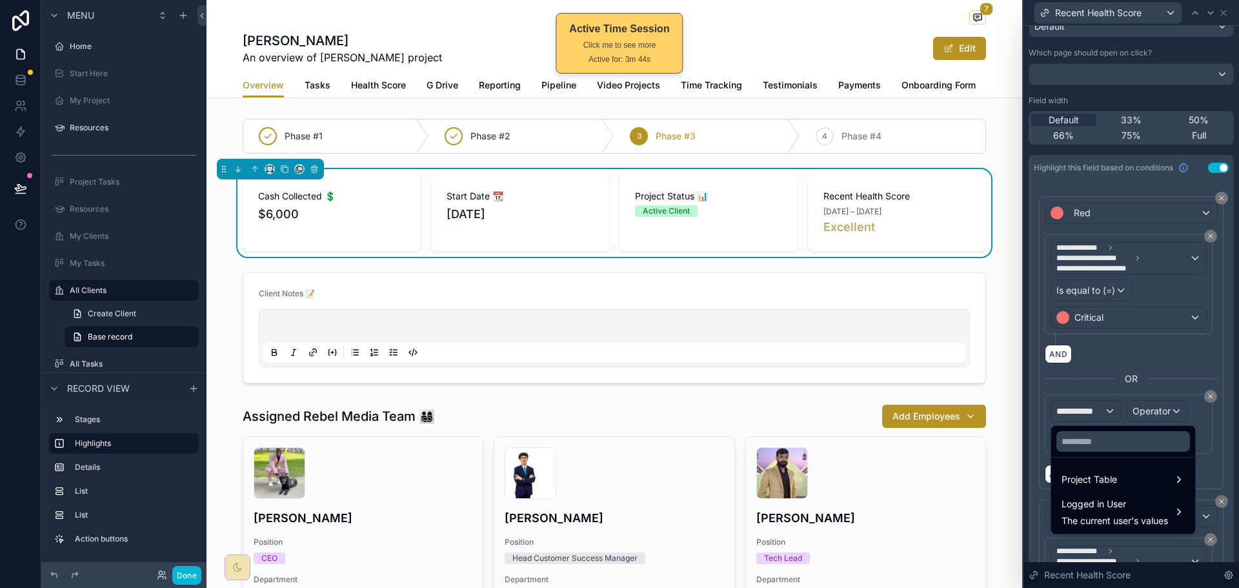
click at [1155, 352] on div at bounding box center [1130, 294] width 215 height 588
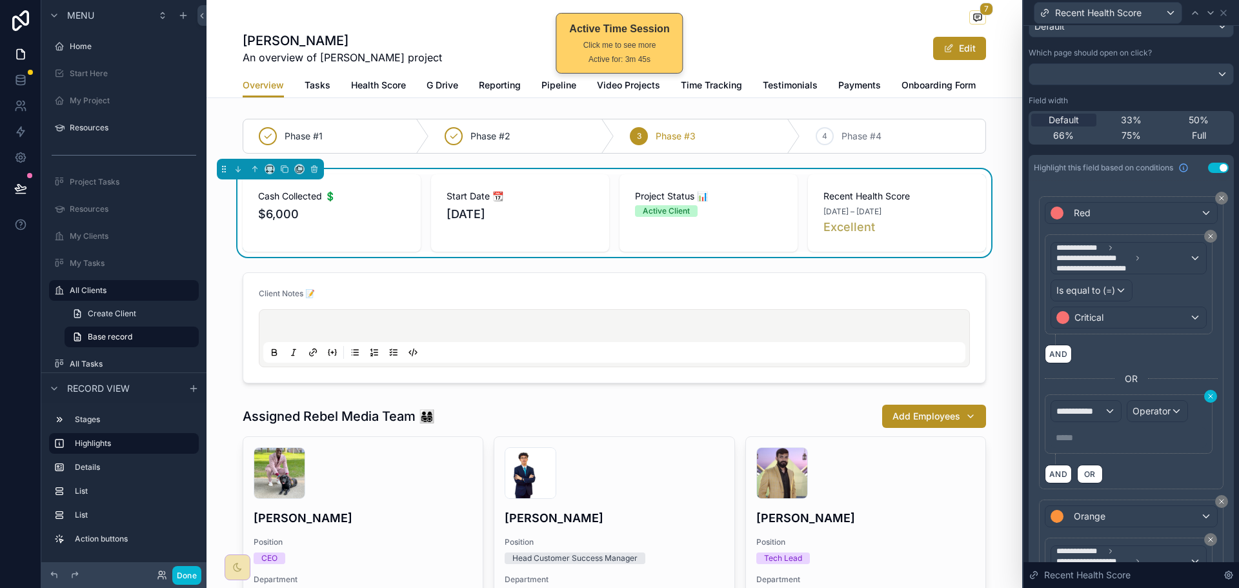
click at [1206, 395] on icon at bounding box center [1210, 396] width 8 height 8
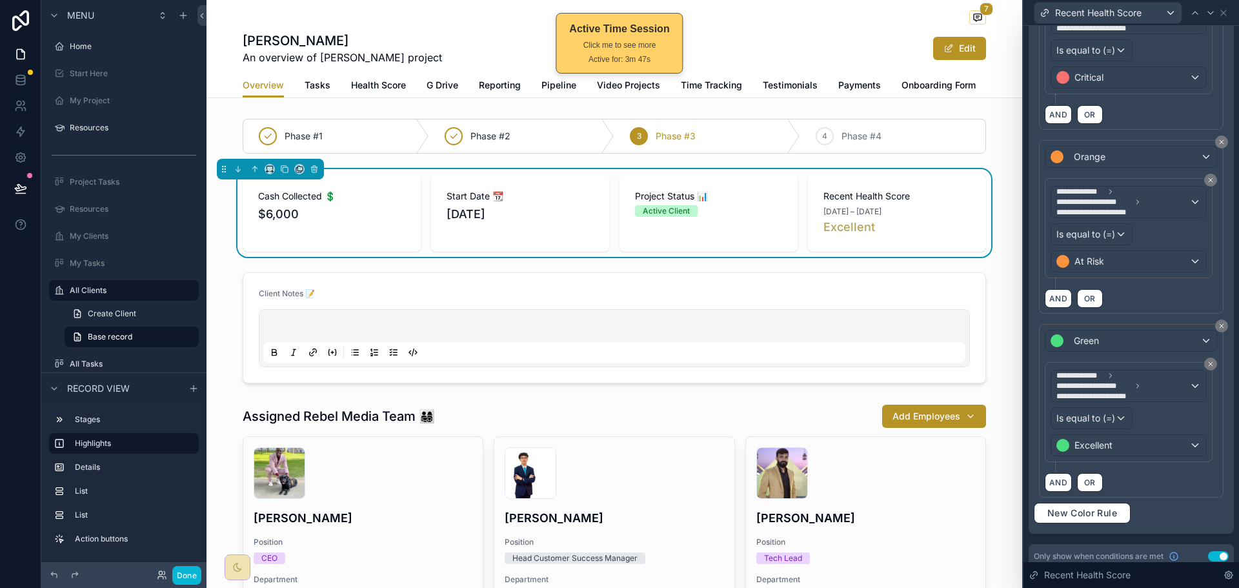
scroll to position [387, 0]
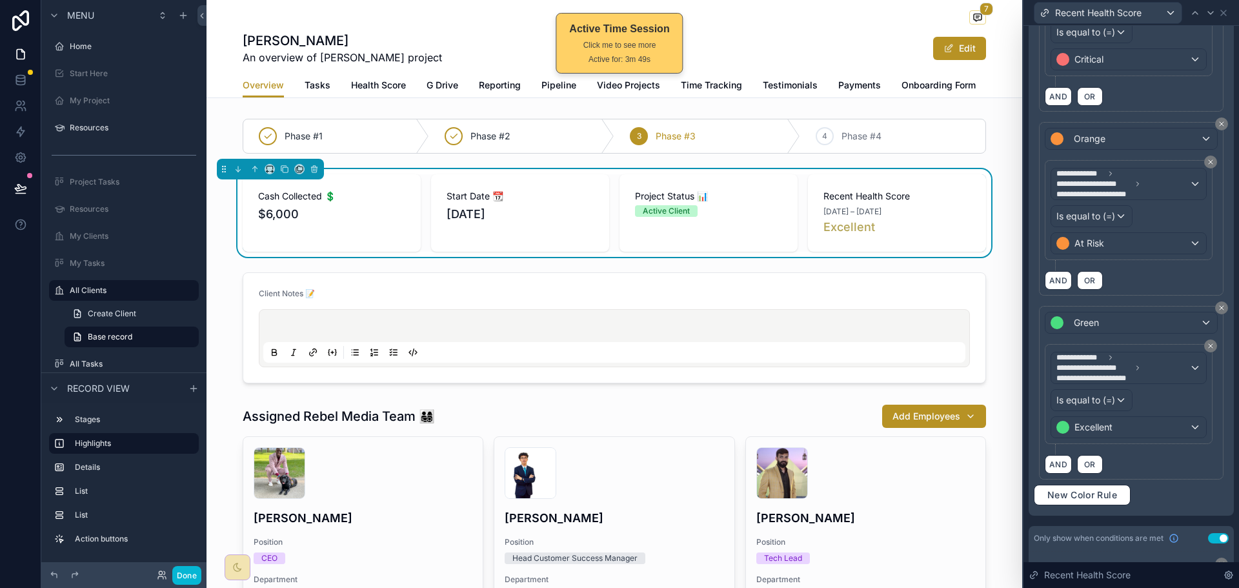
click at [1163, 389] on div "**********" at bounding box center [1128, 394] width 156 height 88
click at [1161, 365] on span "**********" at bounding box center [1122, 367] width 133 height 31
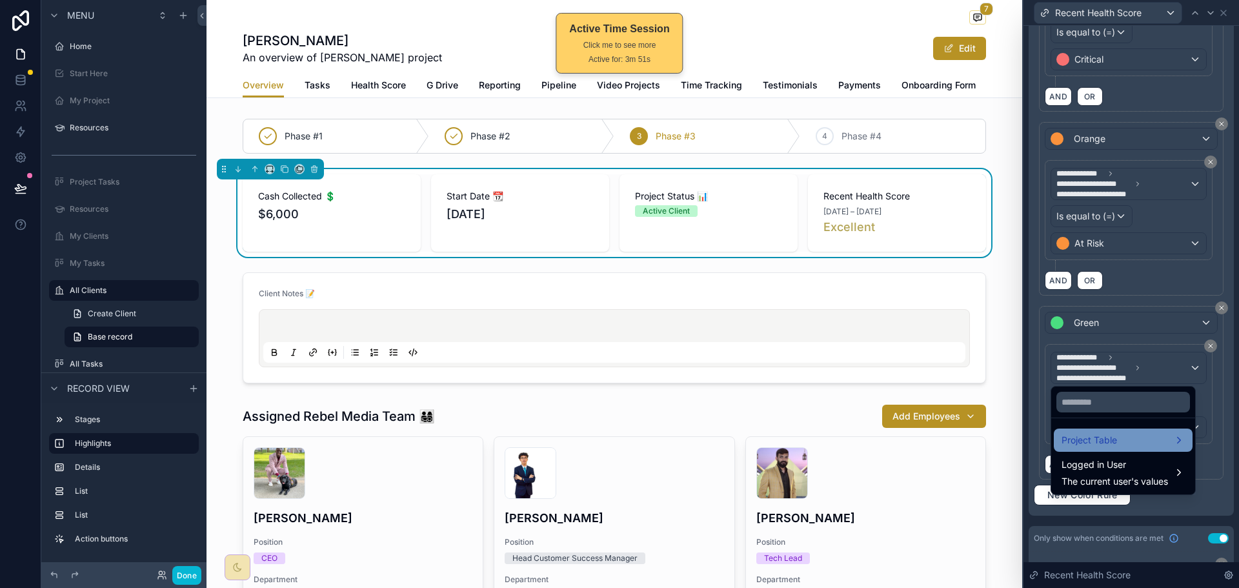
click at [1105, 439] on span "Project Table" at bounding box center [1088, 439] width 55 height 15
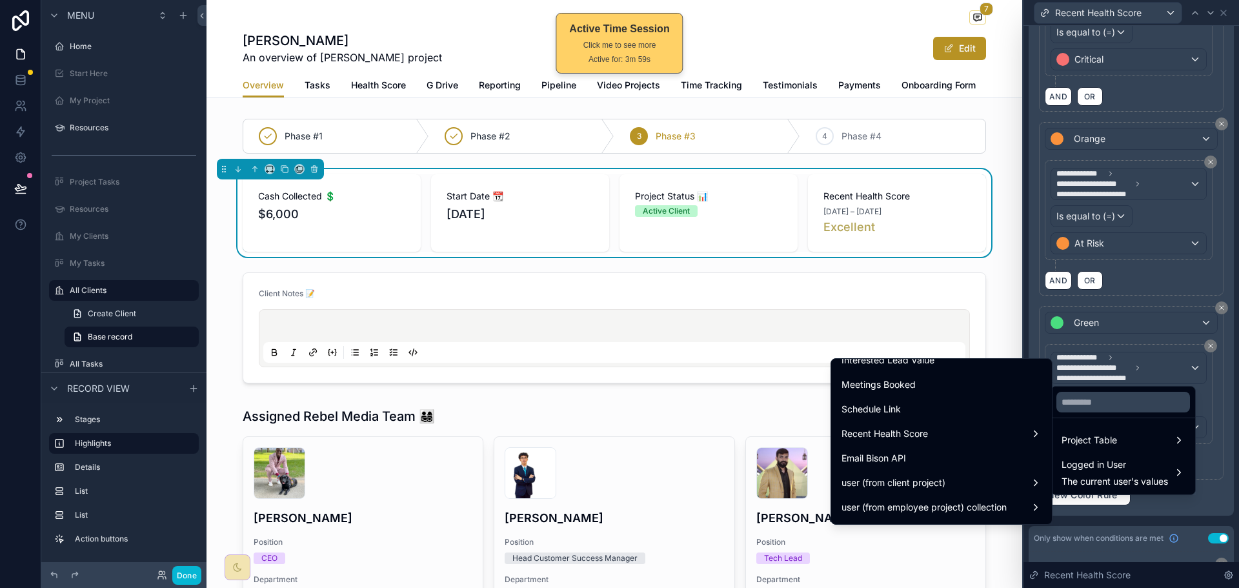
scroll to position [1742, 0]
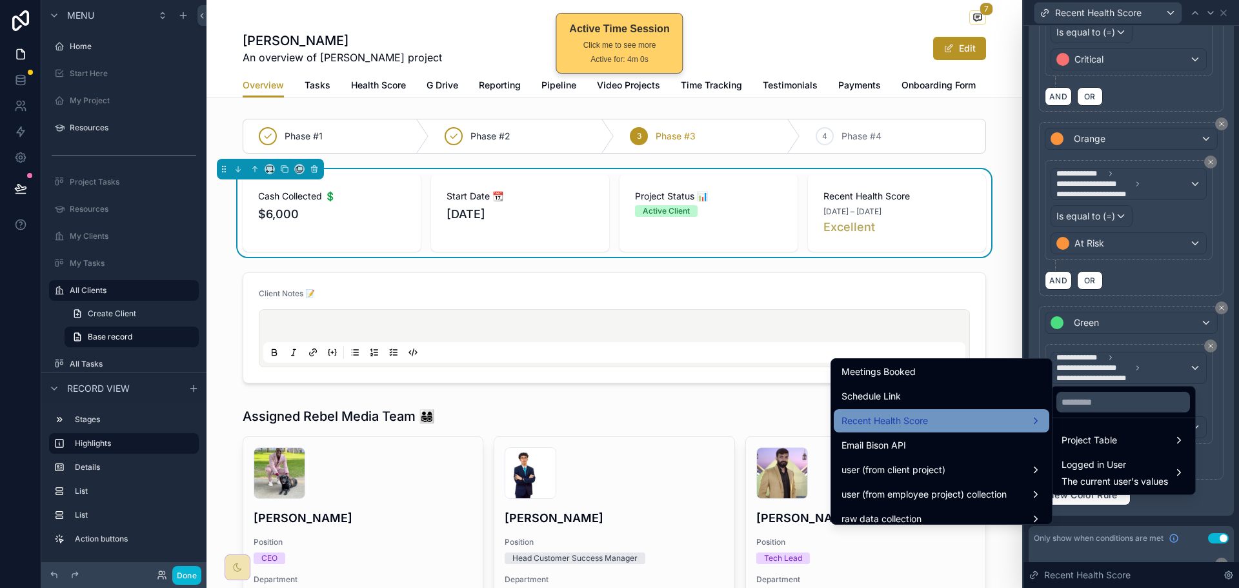
click at [989, 423] on div "Recent Health Score" at bounding box center [941, 420] width 200 height 15
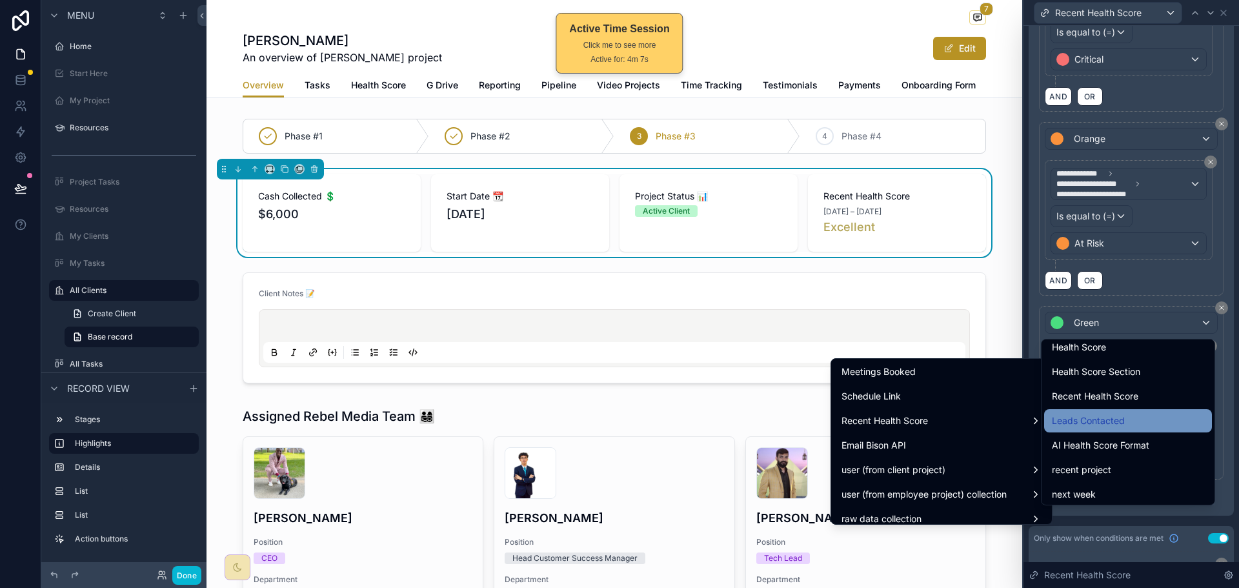
scroll to position [1032, 0]
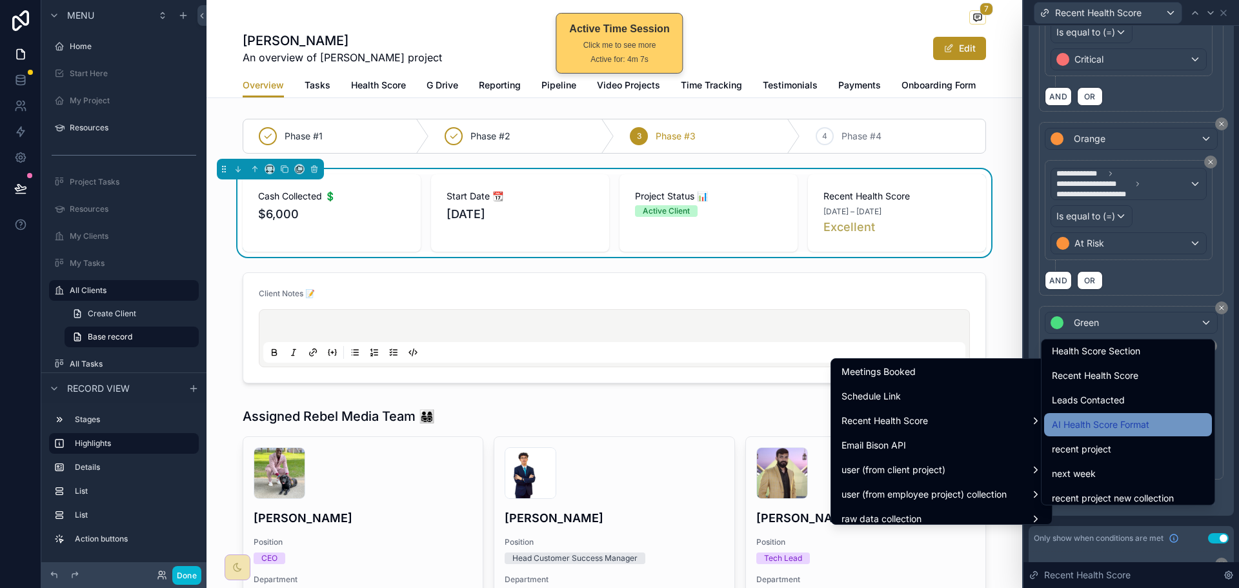
click at [1132, 428] on span "AI Health Score Format" at bounding box center [1100, 424] width 97 height 15
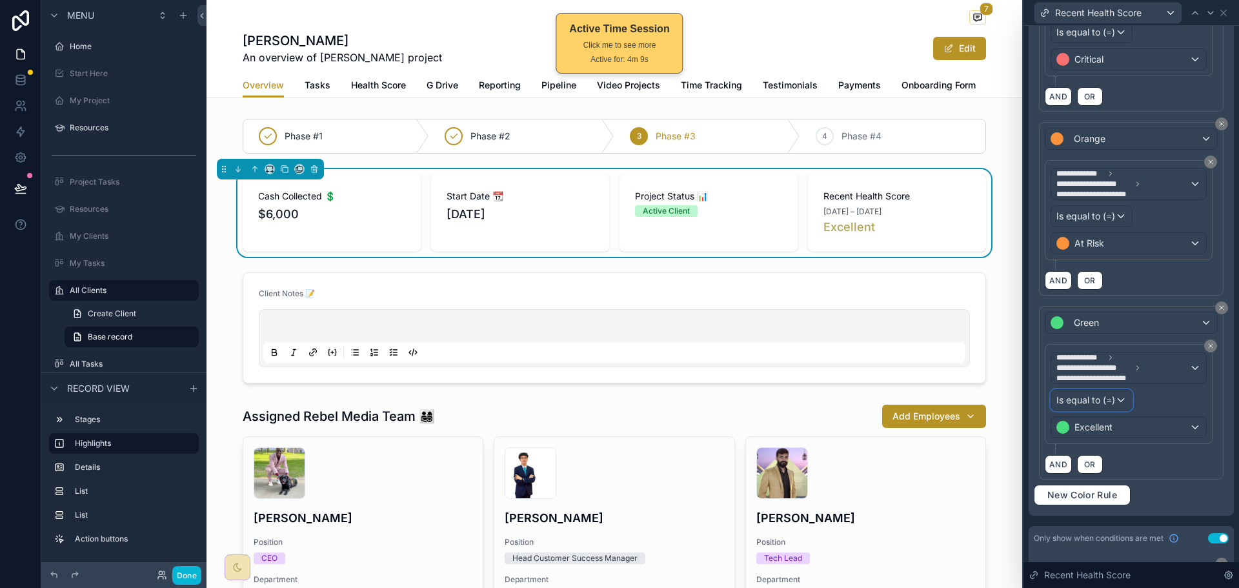
click at [1121, 403] on div "Is equal to (=)" at bounding box center [1091, 400] width 81 height 21
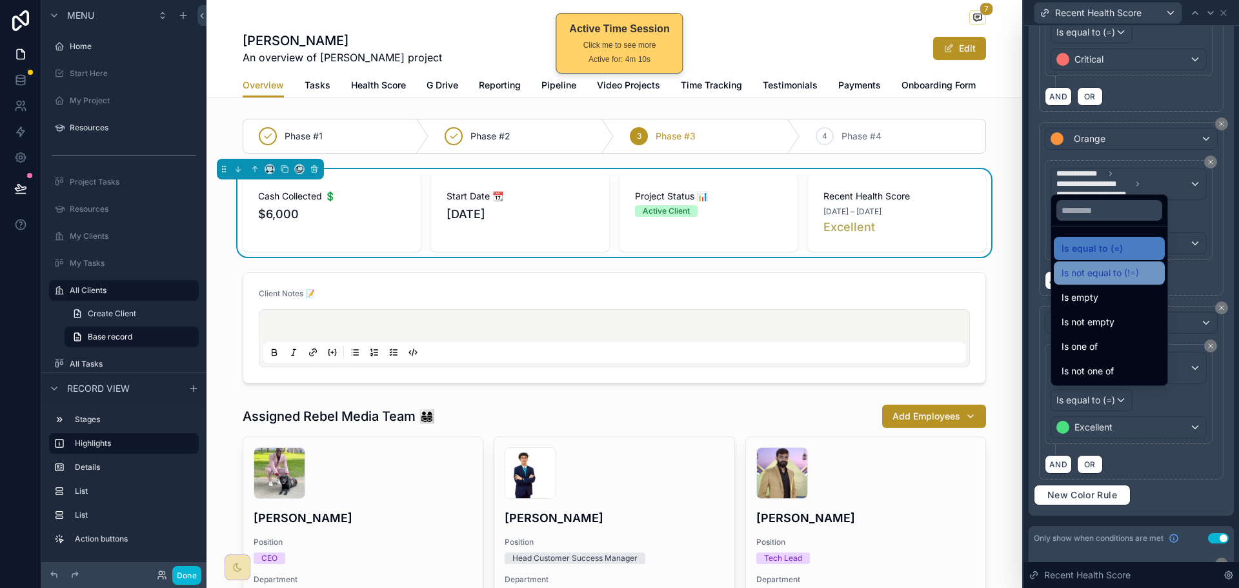
click at [1130, 277] on span "Is not equal to (!=)" at bounding box center [1099, 272] width 77 height 15
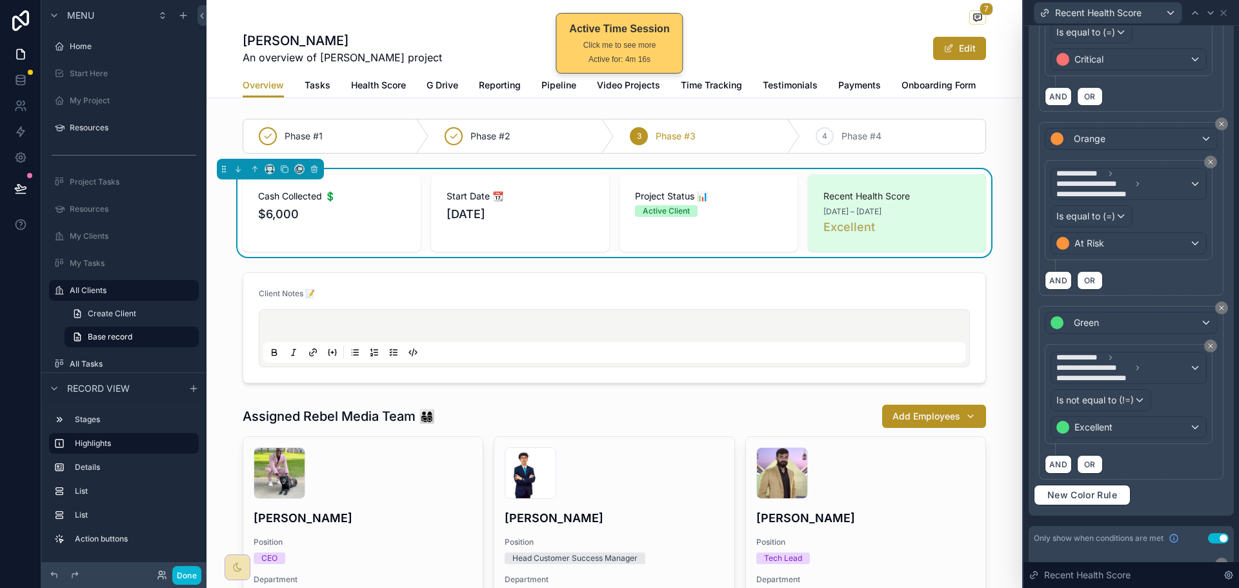
click at [1168, 397] on div "**********" at bounding box center [1128, 394] width 156 height 88
click at [1131, 399] on span "Is not equal to (!=)" at bounding box center [1094, 400] width 77 height 13
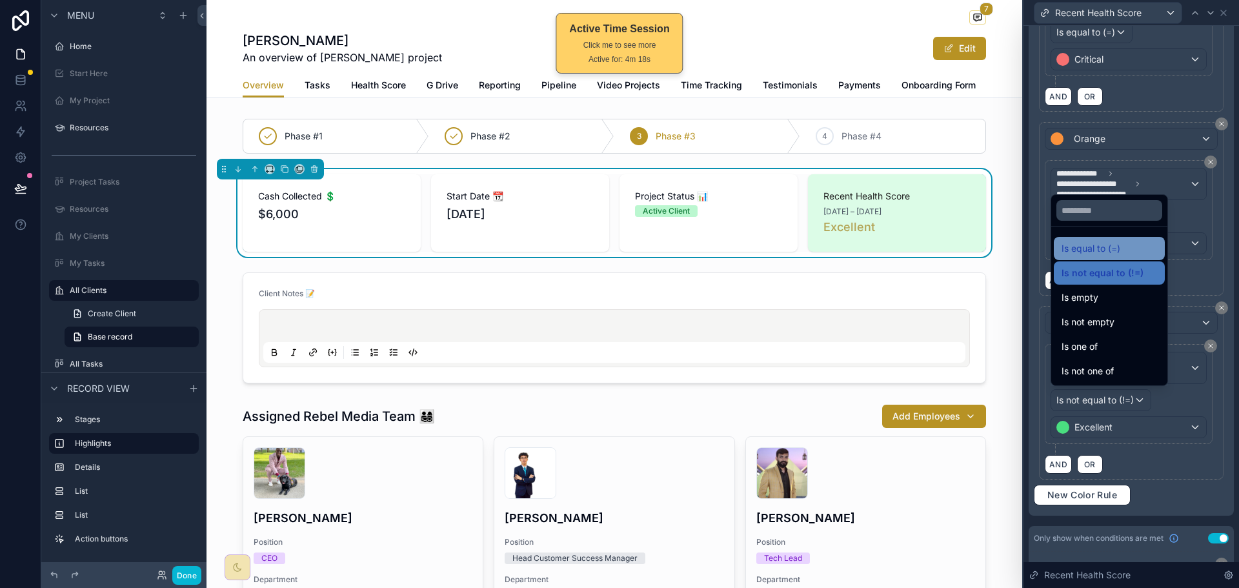
click at [1138, 250] on div "Is equal to (=)" at bounding box center [1108, 248] width 95 height 15
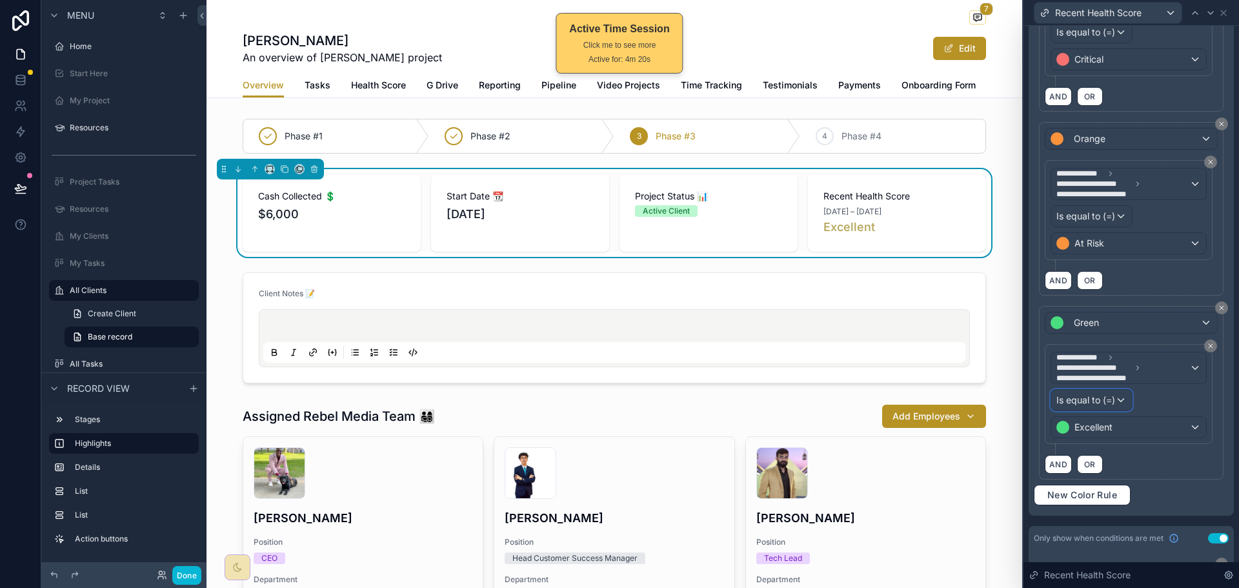
click at [1116, 402] on div "Is equal to (=)" at bounding box center [1091, 400] width 81 height 21
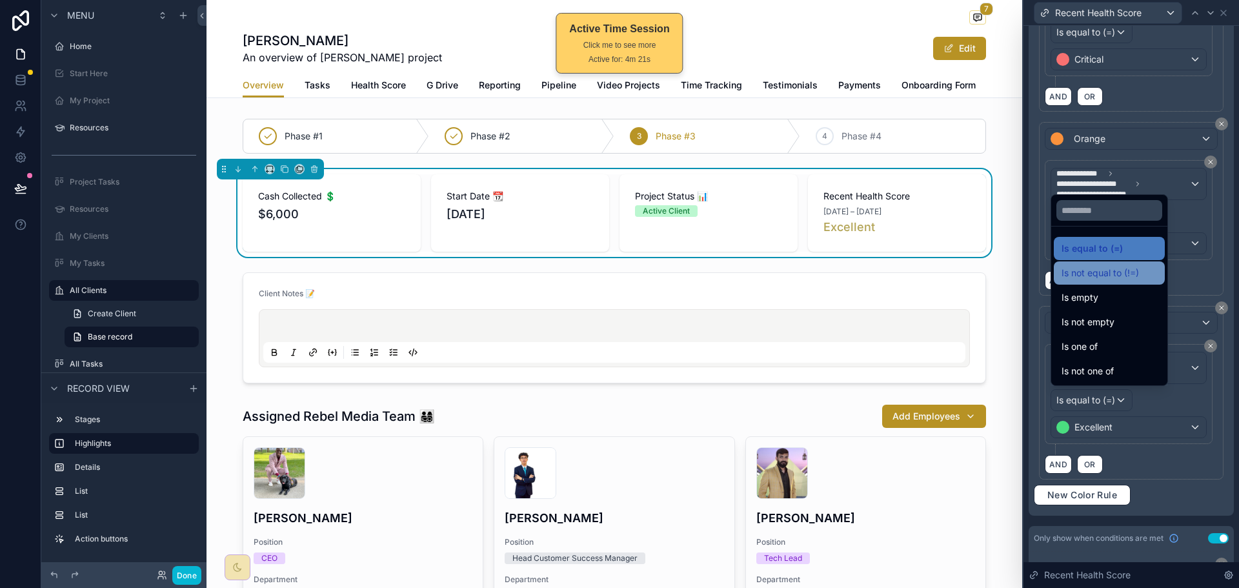
click at [1125, 274] on span "Is not equal to (!=)" at bounding box center [1099, 272] width 77 height 15
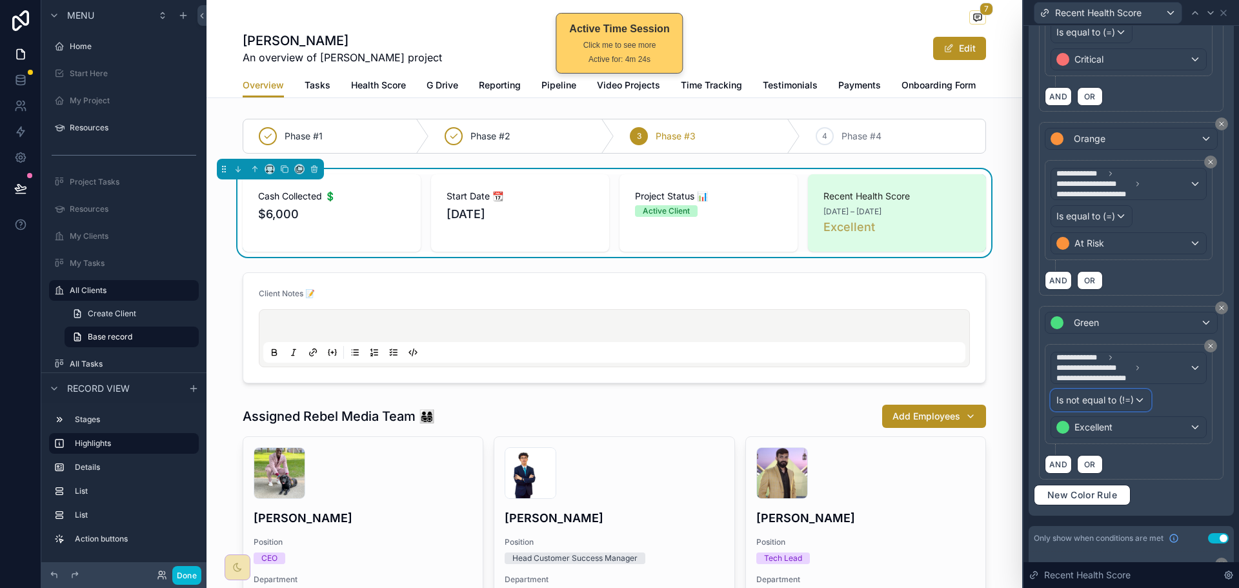
click at [1133, 398] on span "Is not equal to (!=)" at bounding box center [1094, 400] width 77 height 13
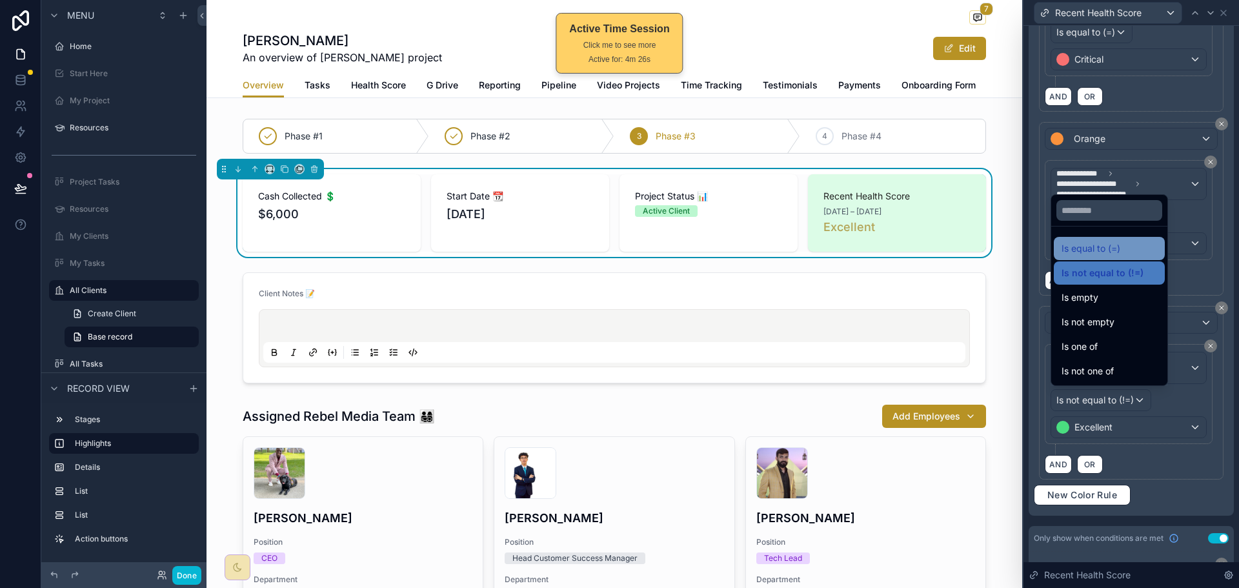
click at [1127, 254] on div "Is equal to (=)" at bounding box center [1108, 248] width 95 height 15
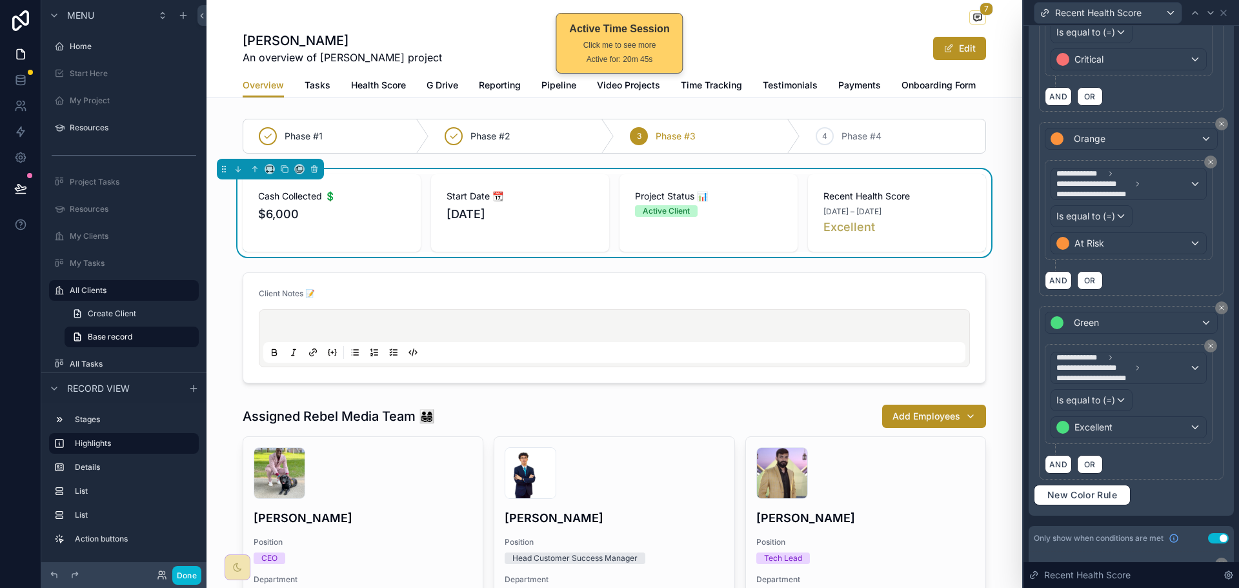
click at [827, 15] on div "7" at bounding box center [614, 18] width 743 height 16
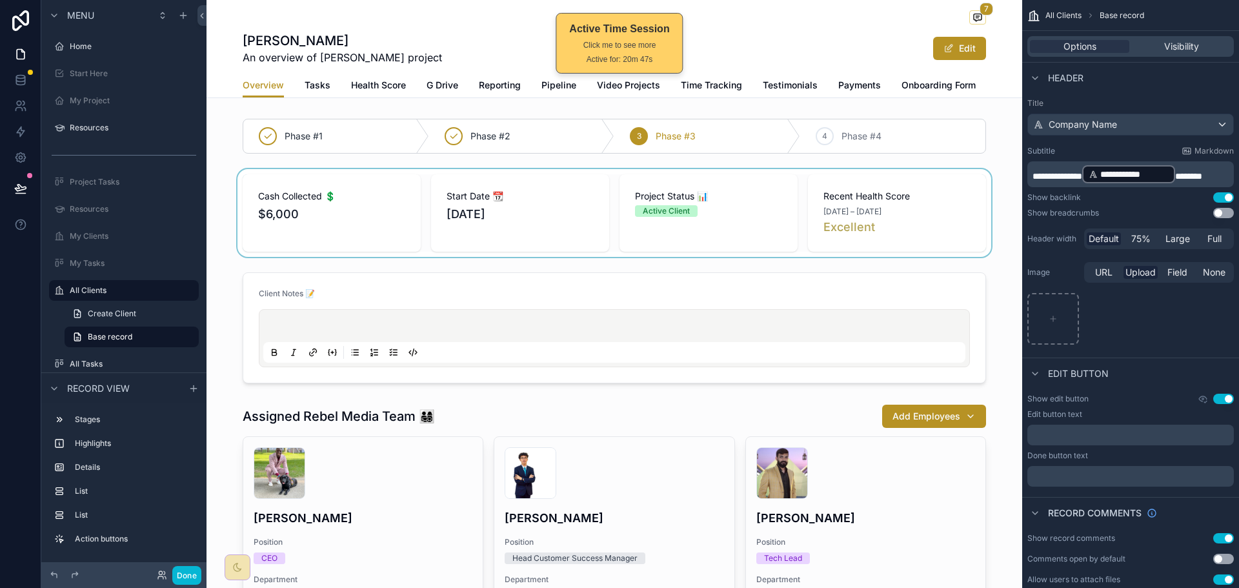
click at [936, 241] on div "scrollable content" at bounding box center [613, 213] width 815 height 88
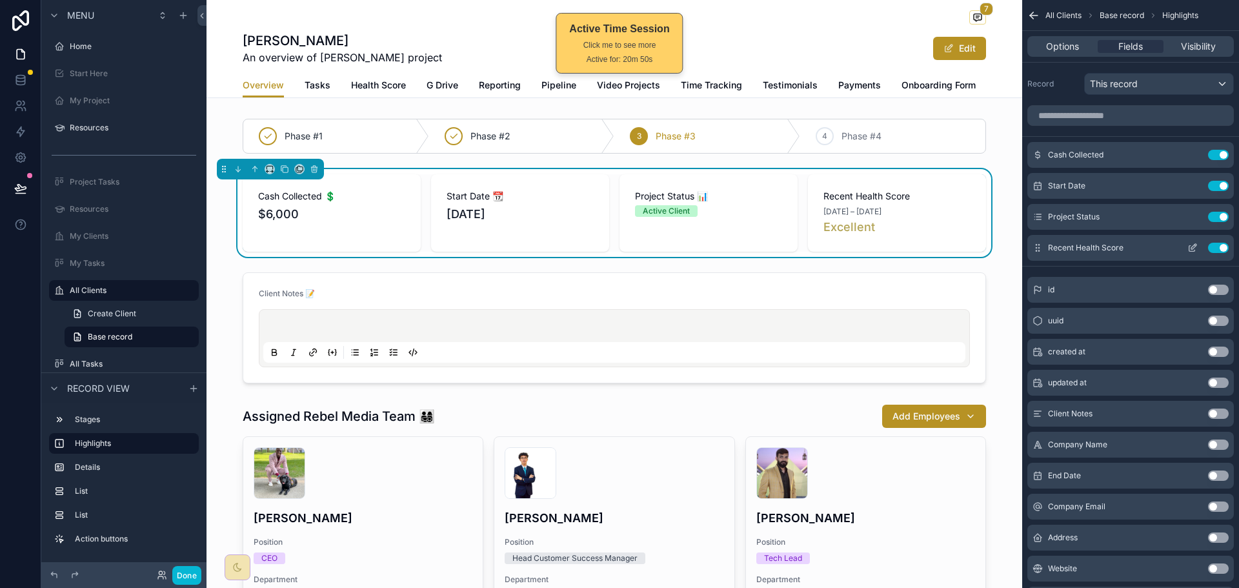
click at [1190, 246] on icon "scrollable content" at bounding box center [1192, 248] width 10 height 10
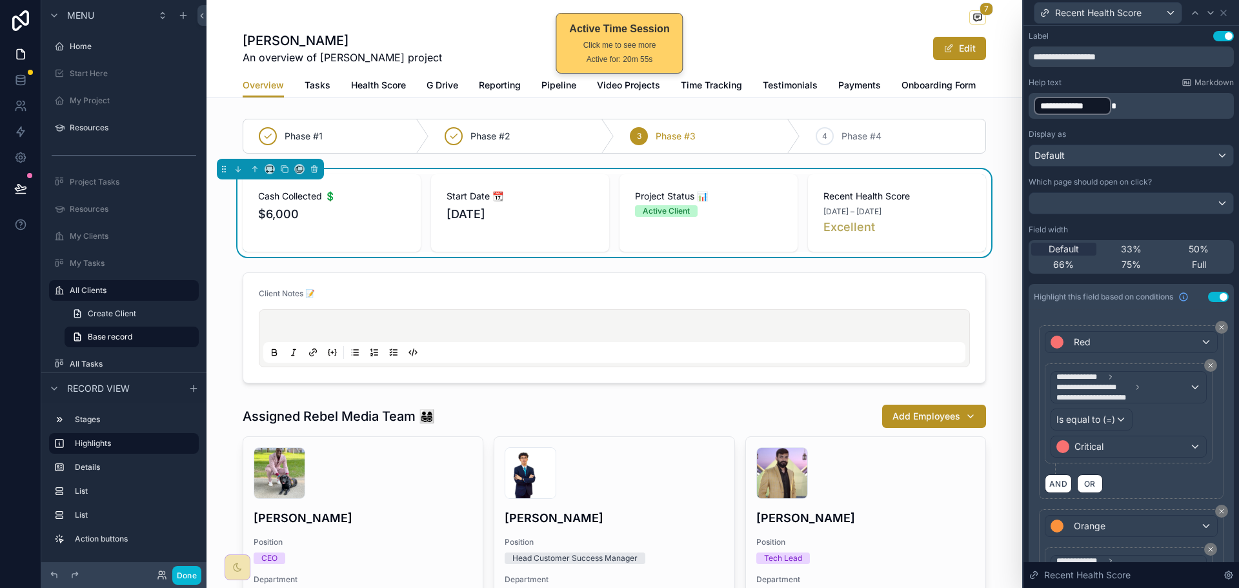
click at [1117, 132] on div "Display as" at bounding box center [1130, 134] width 205 height 10
click at [952, 203] on span "Recent Health Score" at bounding box center [896, 196] width 147 height 13
click at [1148, 48] on input "**********" at bounding box center [1130, 56] width 205 height 21
click at [1226, 12] on icon at bounding box center [1223, 13] width 10 height 10
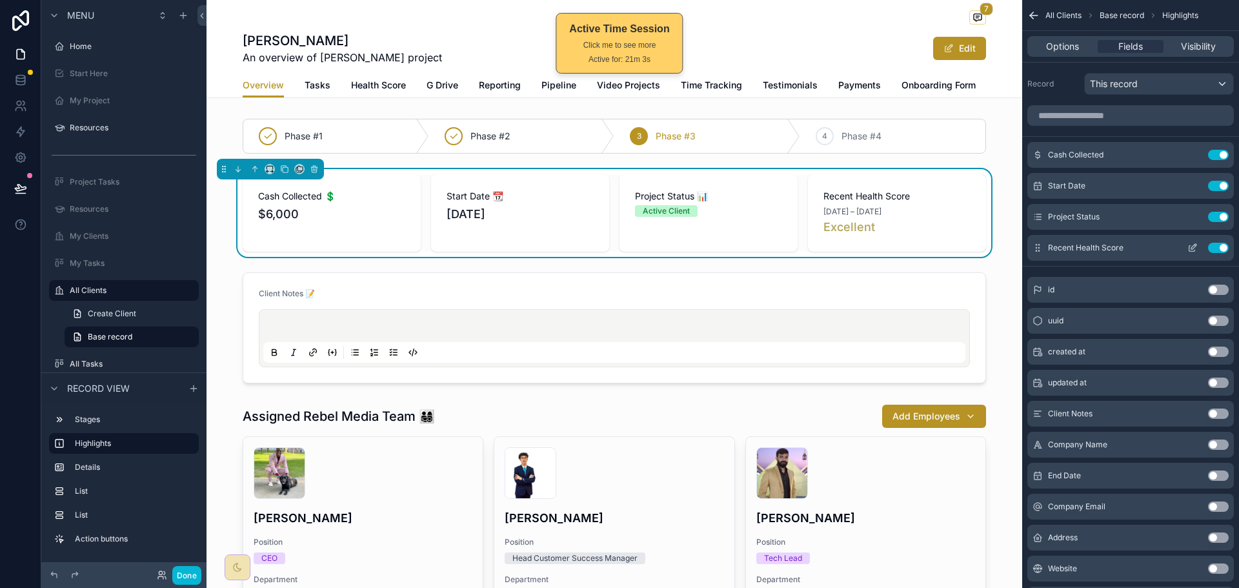
click at [1193, 248] on icon "scrollable content" at bounding box center [1193, 246] width 5 height 5
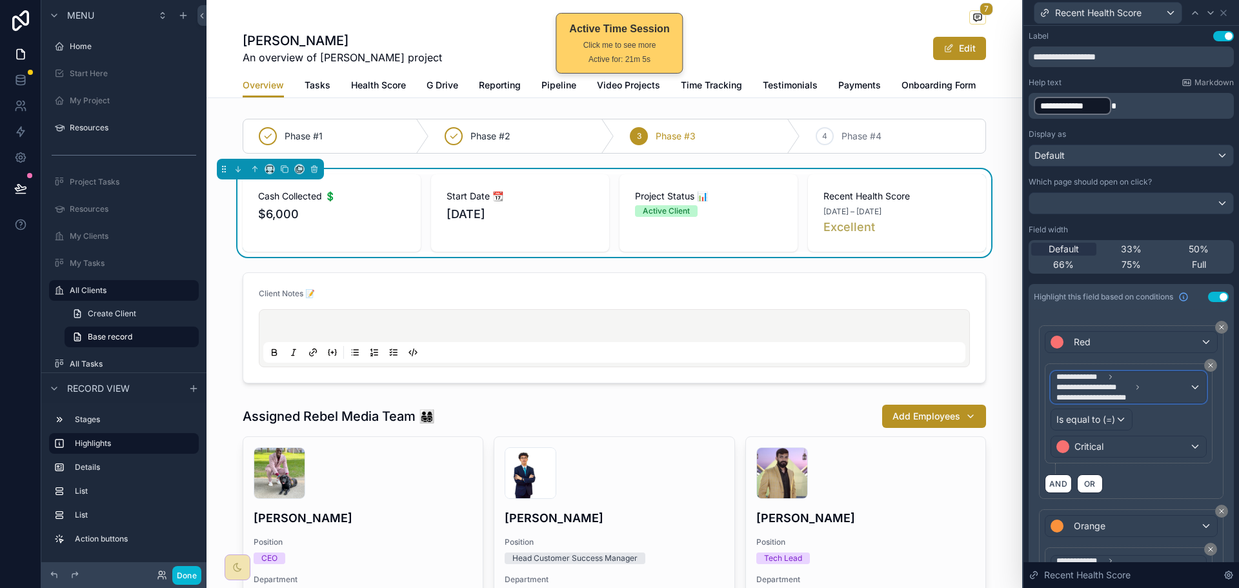
click at [1131, 377] on span "**********" at bounding box center [1122, 387] width 133 height 31
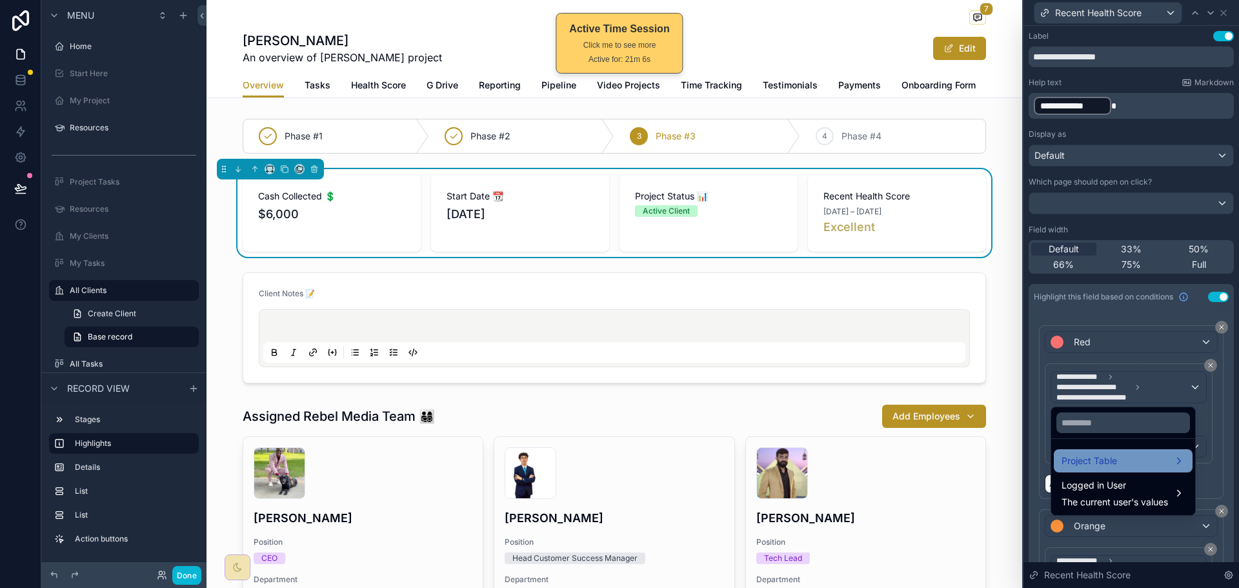
click at [1109, 456] on span "Project Table" at bounding box center [1088, 460] width 55 height 15
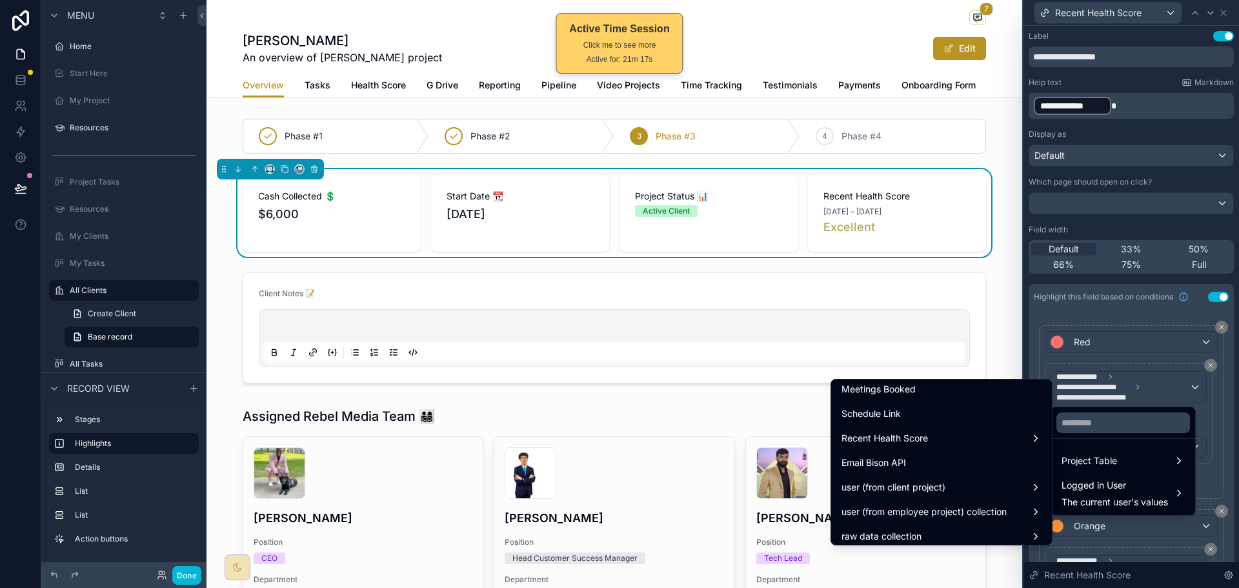
scroll to position [1613, 0]
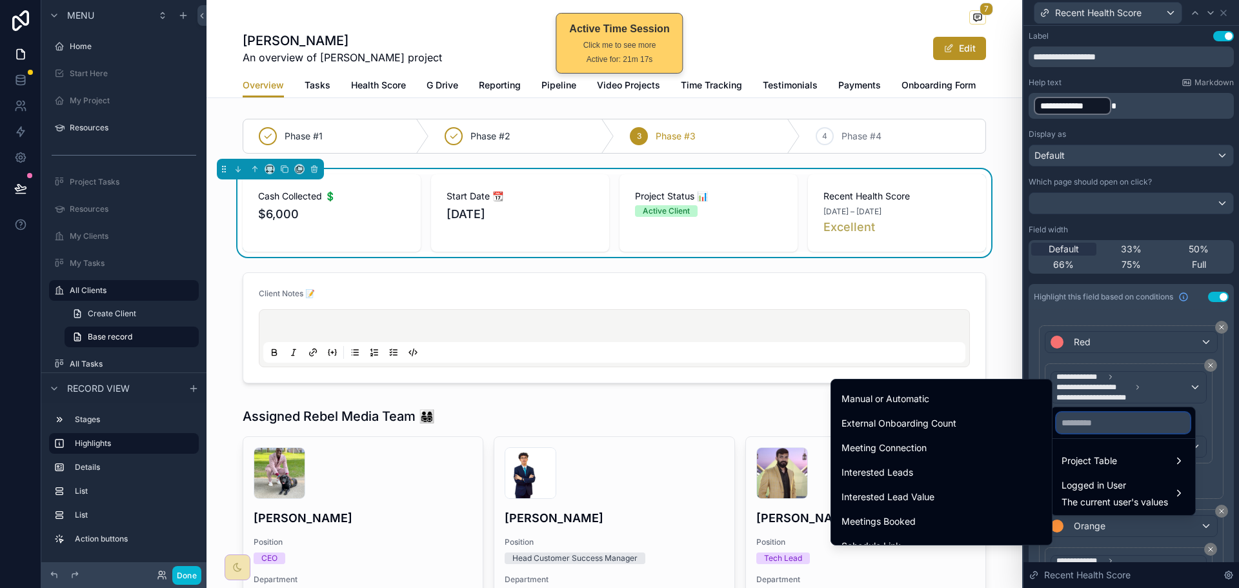
click at [1089, 425] on input "text" at bounding box center [1123, 422] width 134 height 21
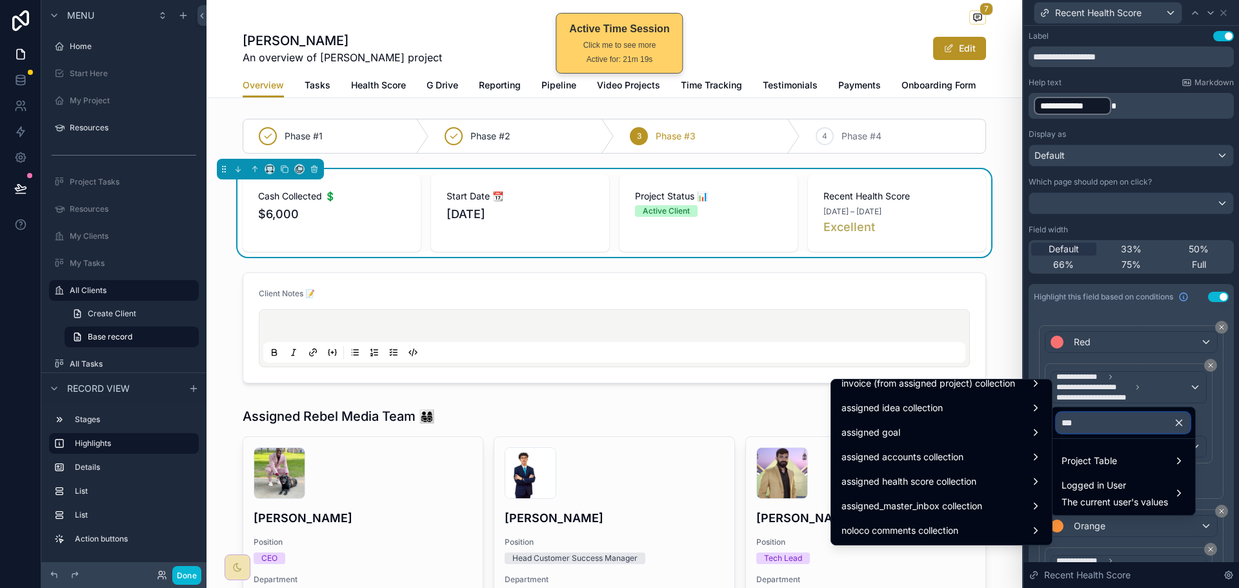
scroll to position [0, 0]
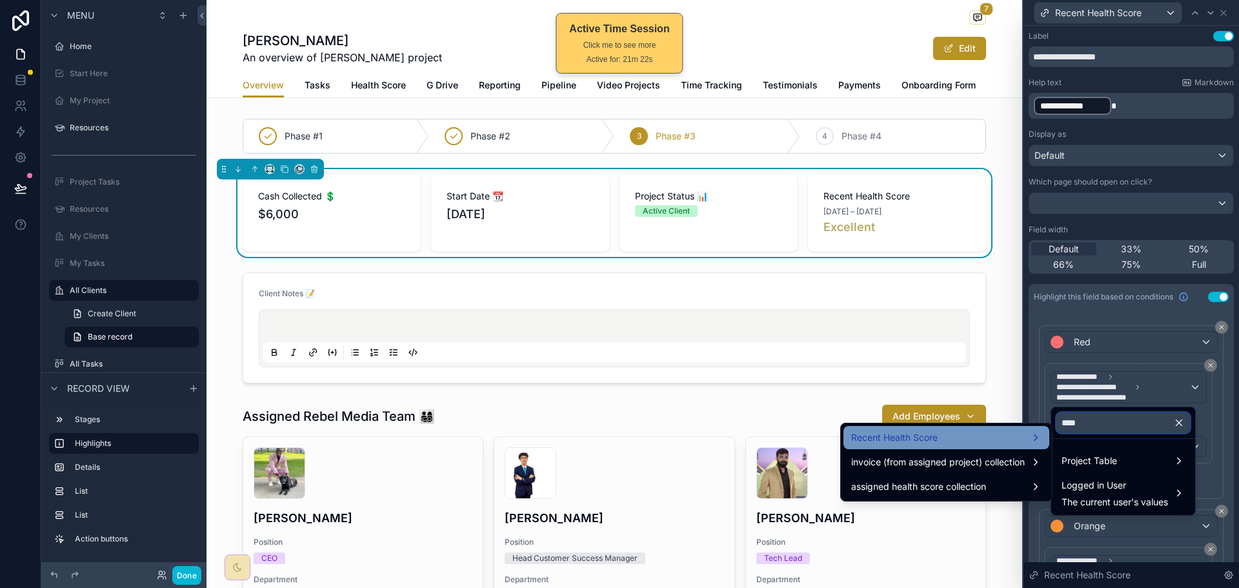
type input "****"
click at [958, 429] on div "Recent Health Score" at bounding box center [946, 437] width 206 height 23
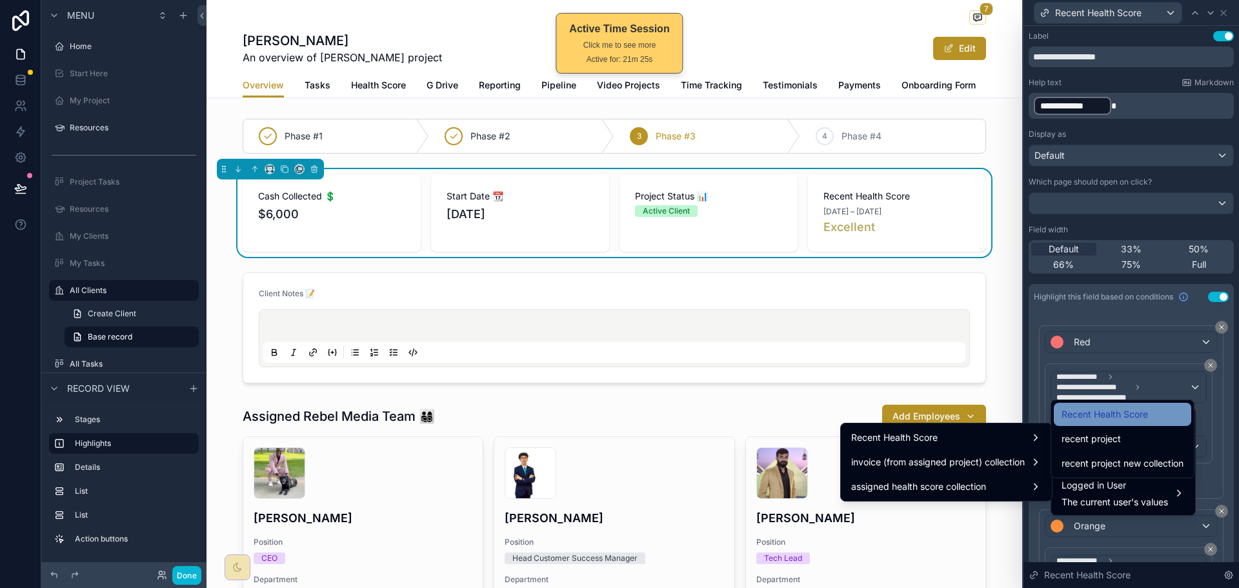
click at [1122, 413] on span "Recent Health Score" at bounding box center [1104, 413] width 86 height 15
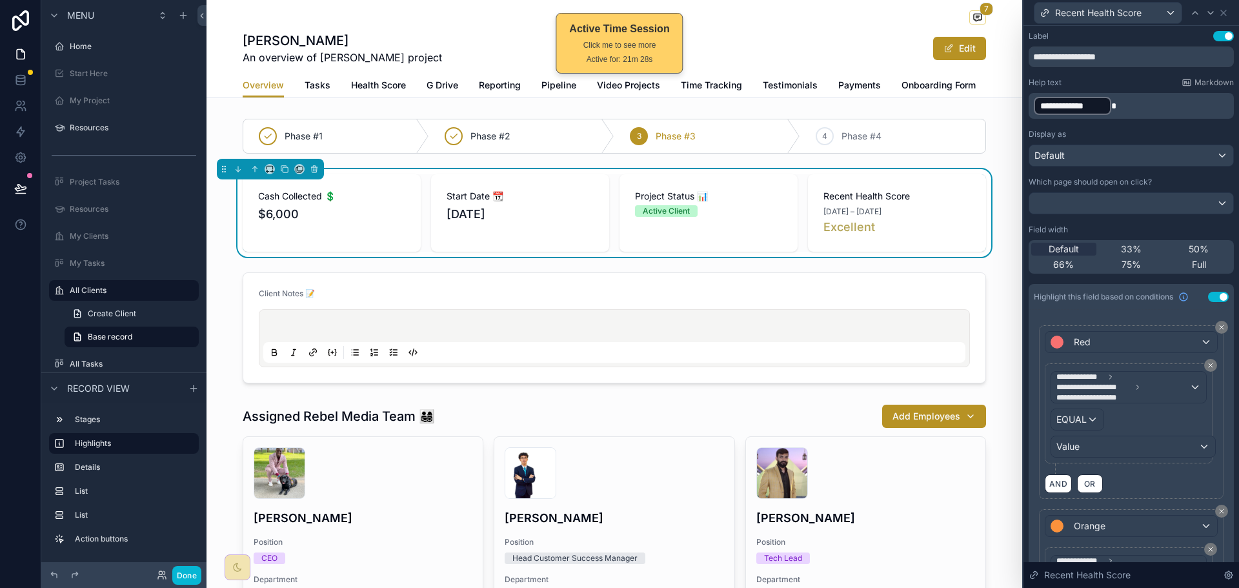
click at [1121, 413] on div "**********" at bounding box center [1128, 413] width 156 height 88
click at [1115, 440] on div "Value" at bounding box center [1133, 446] width 164 height 21
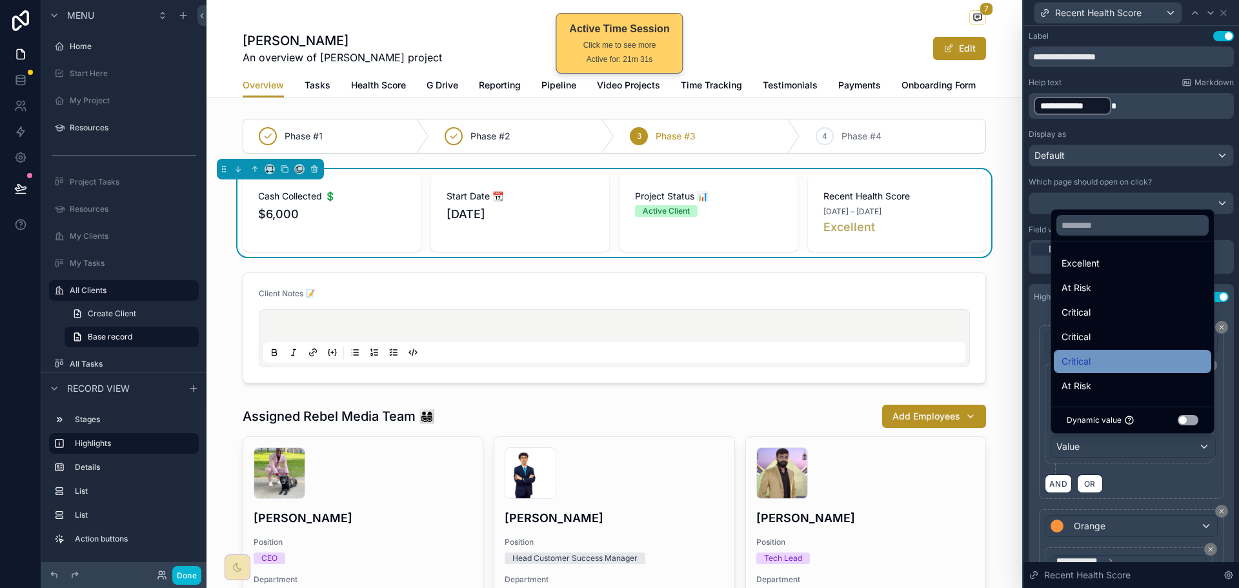
click at [1110, 356] on div "Critical" at bounding box center [1132, 361] width 142 height 15
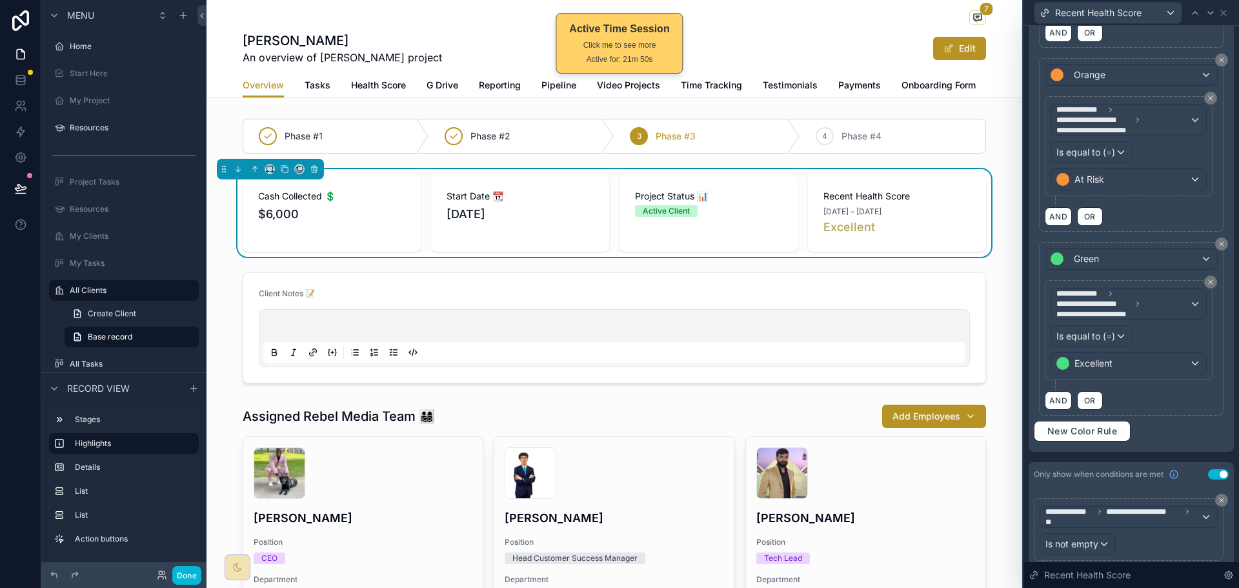
scroll to position [452, 0]
click at [1141, 308] on span "**********" at bounding box center [1098, 313] width 85 height 10
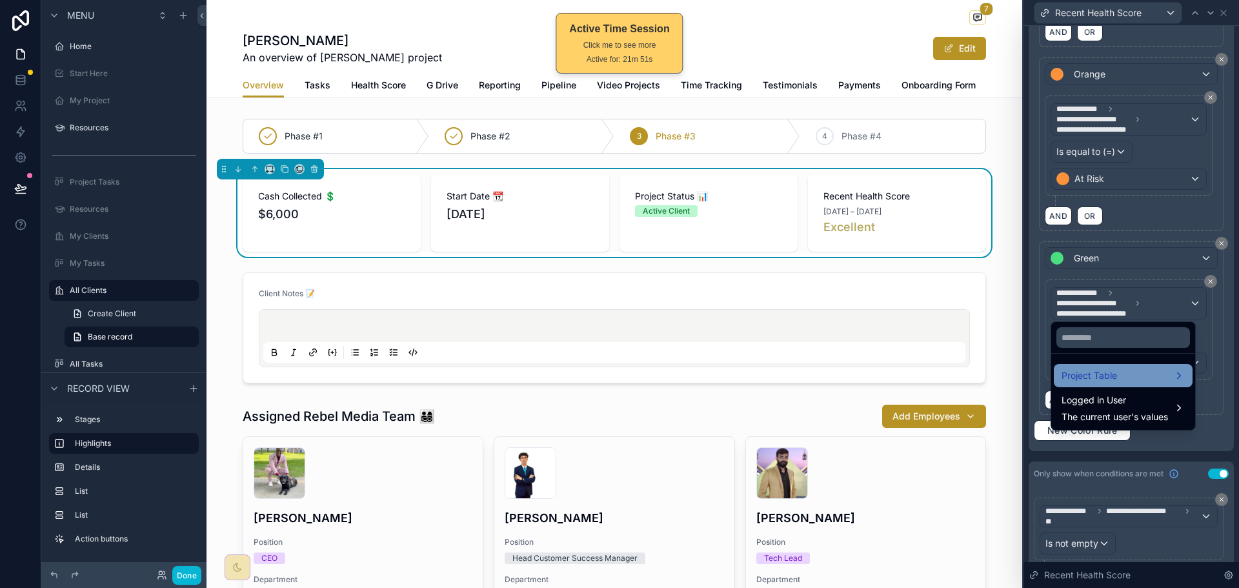
click at [1099, 374] on span "Project Table" at bounding box center [1088, 375] width 55 height 15
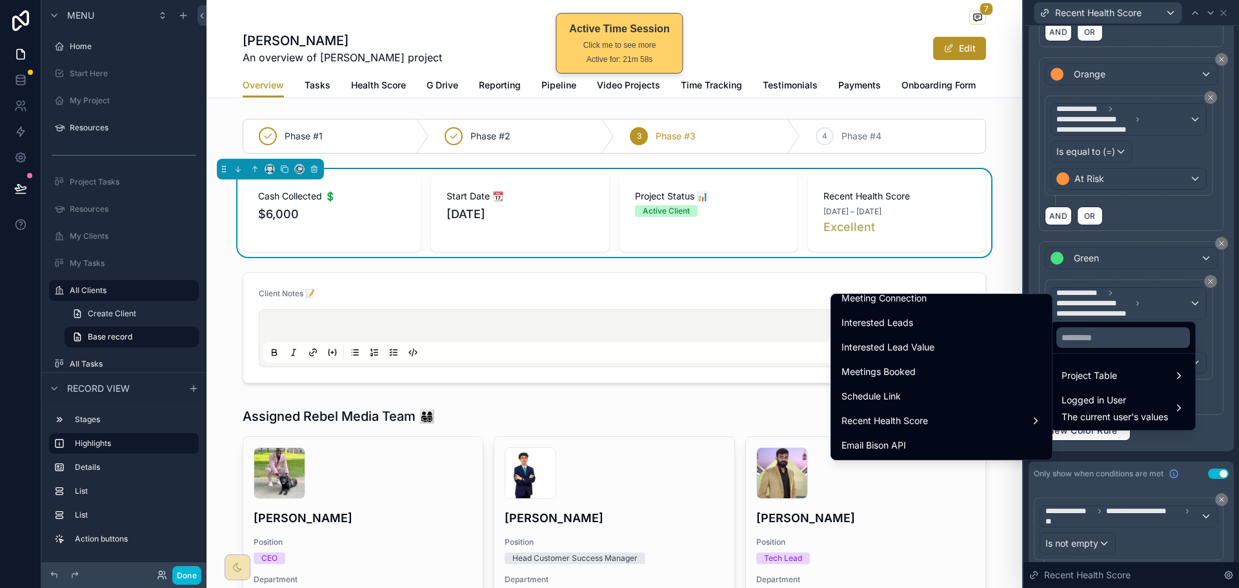
scroll to position [1742, 0]
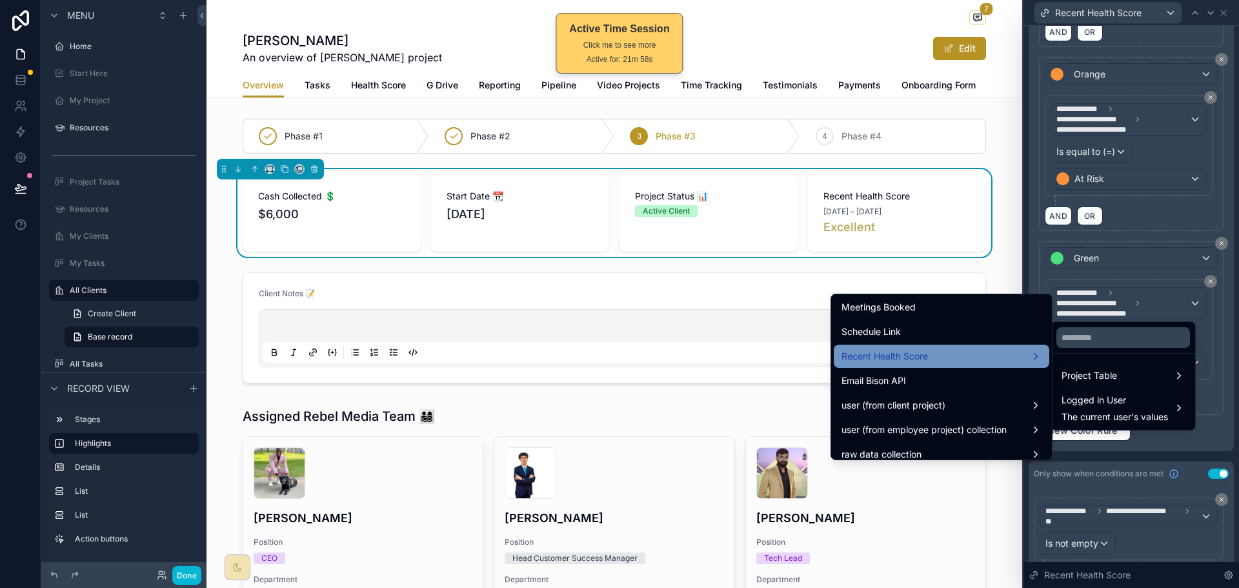
click at [963, 355] on div "Recent Health Score" at bounding box center [941, 355] width 200 height 15
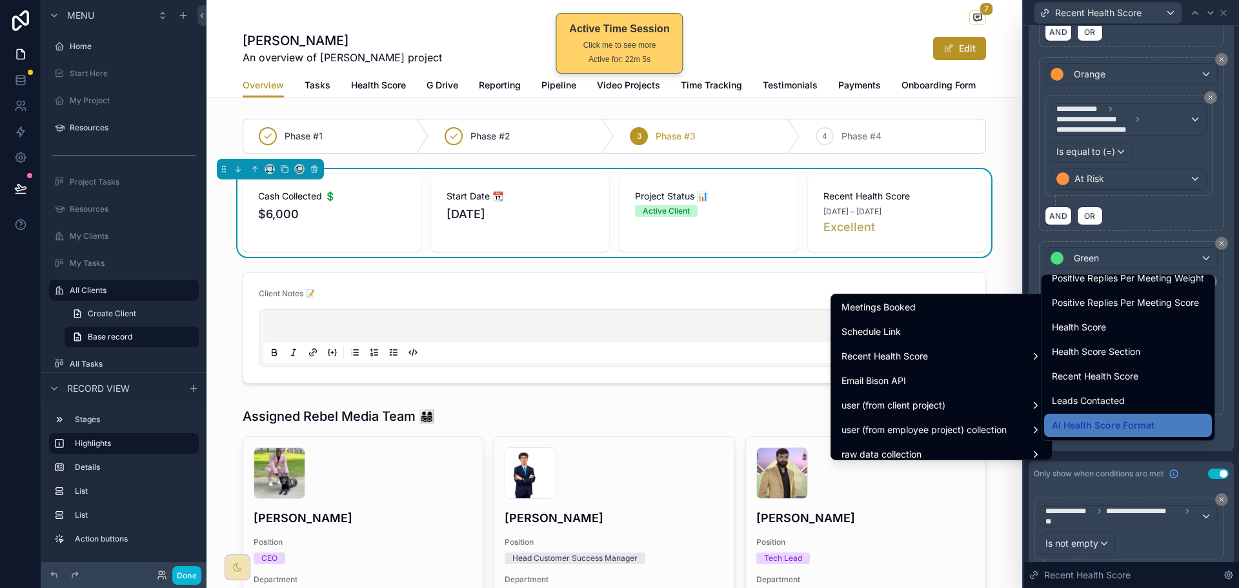
scroll to position [968, 0]
click at [1124, 374] on span "Recent Health Score" at bounding box center [1095, 375] width 86 height 15
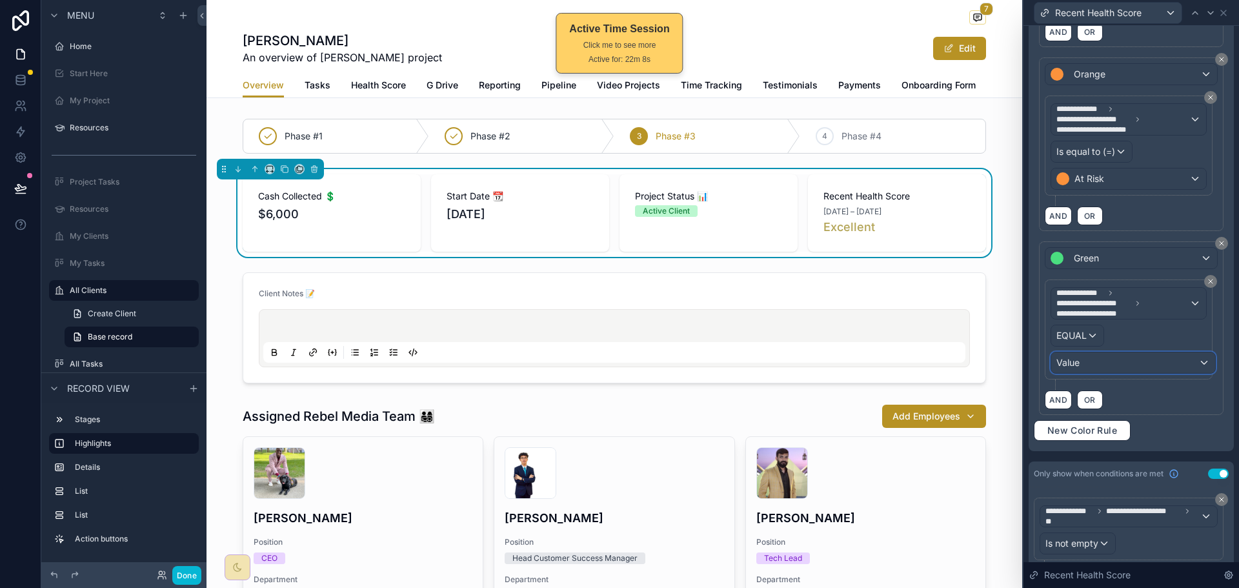
click at [1128, 357] on div "Value" at bounding box center [1133, 362] width 164 height 21
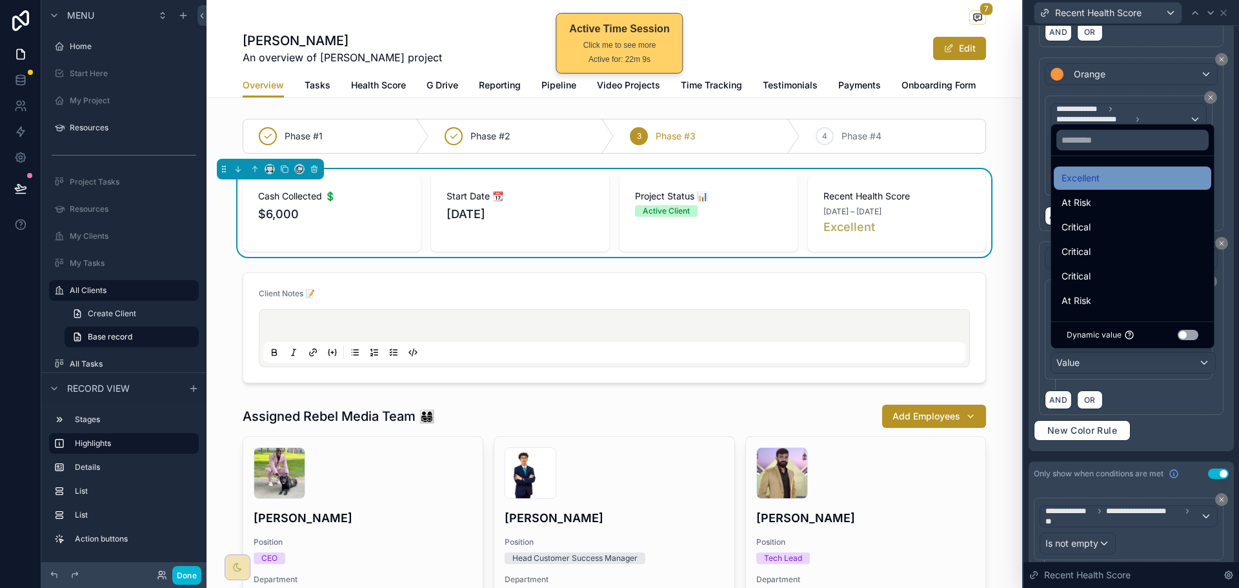
click at [1134, 183] on div "Excellent" at bounding box center [1132, 177] width 142 height 15
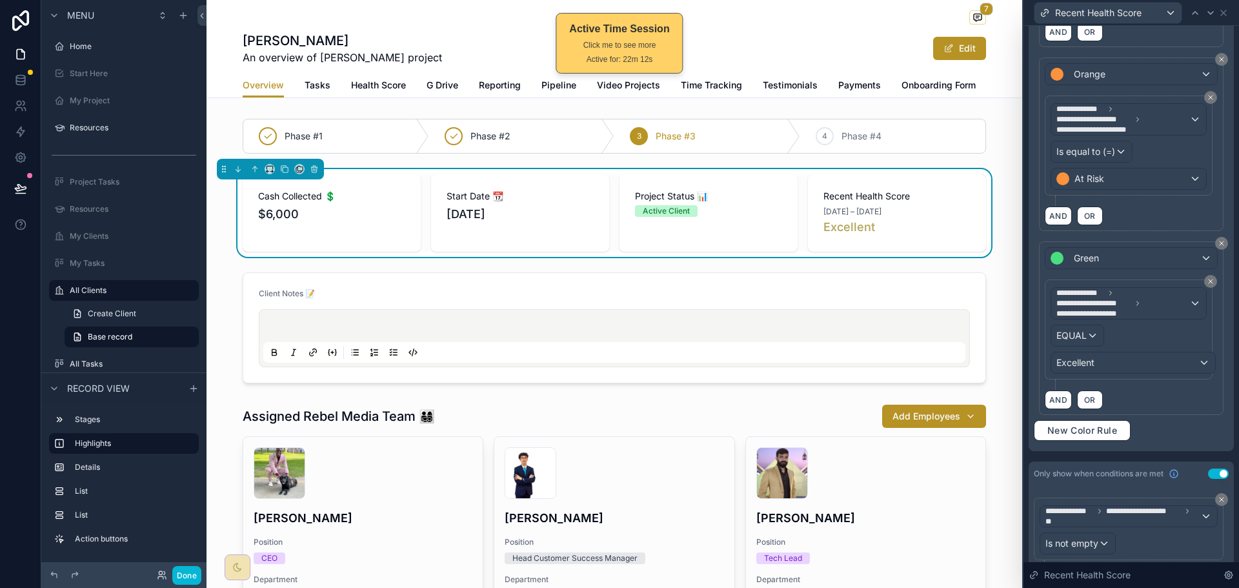
click at [1148, 390] on div "AND OR" at bounding box center [1131, 399] width 173 height 19
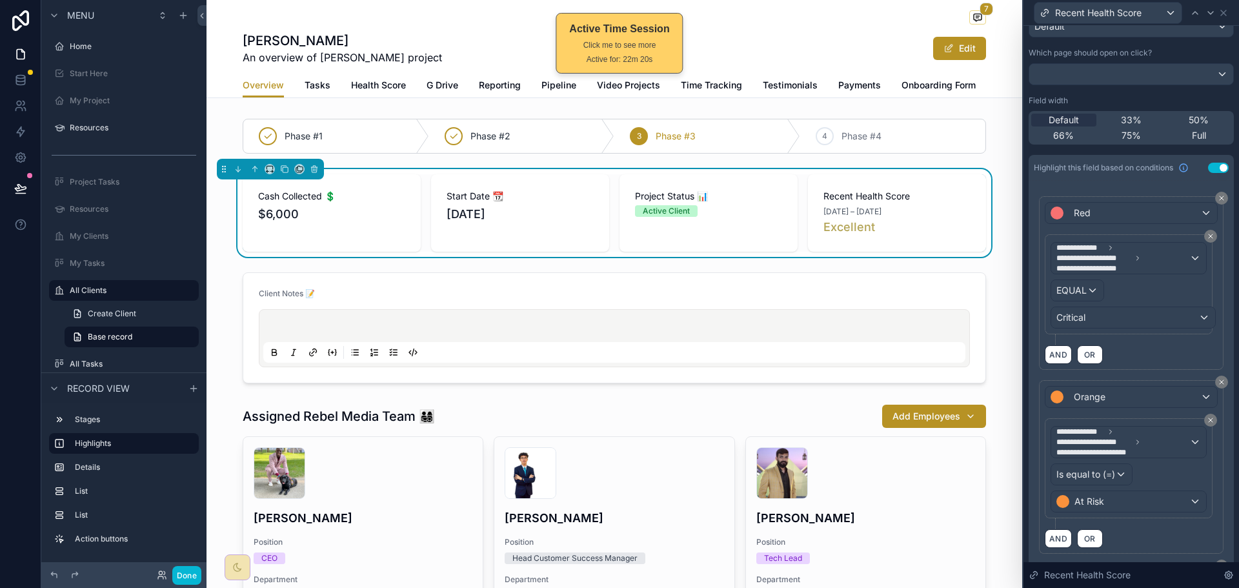
scroll to position [258, 0]
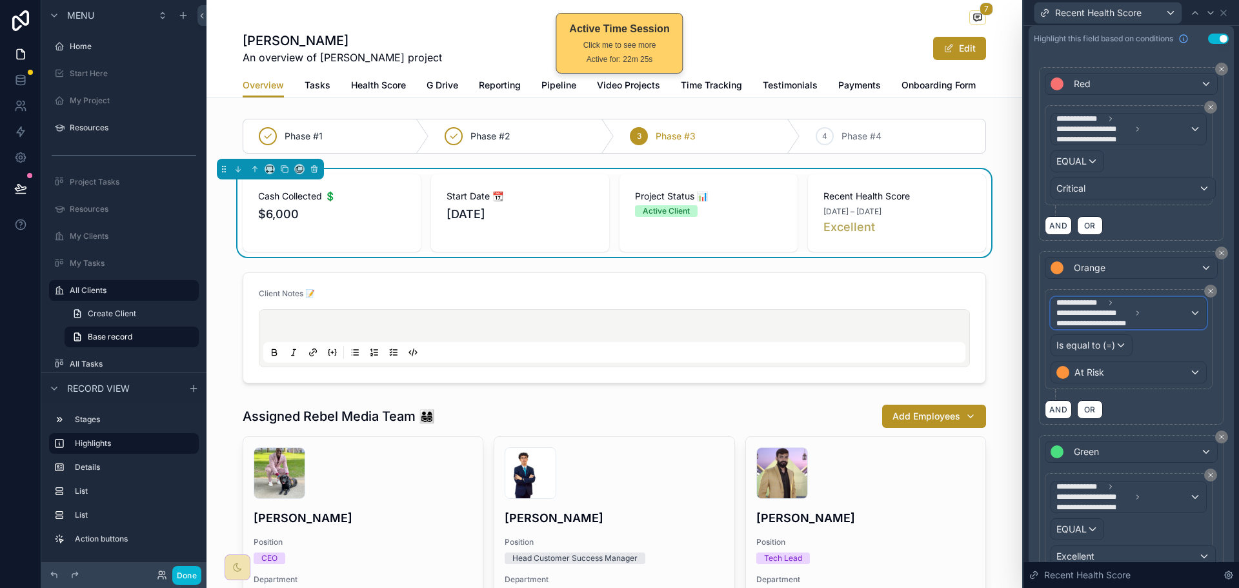
click at [1119, 318] on span "**********" at bounding box center [1098, 323] width 85 height 10
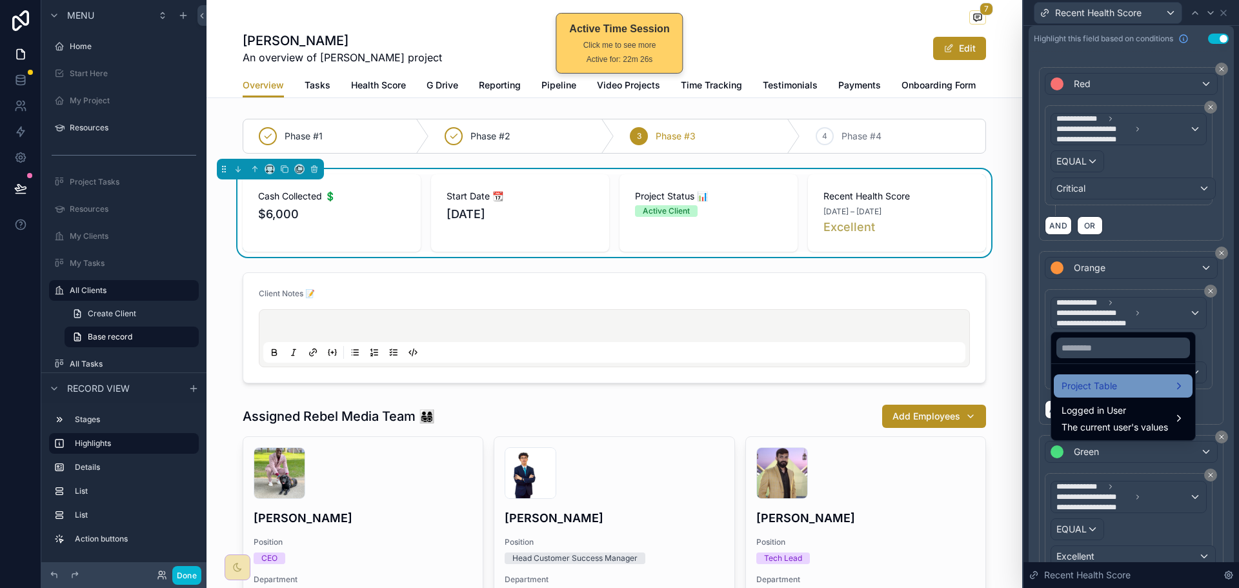
click at [1107, 380] on span "Project Table" at bounding box center [1088, 385] width 55 height 15
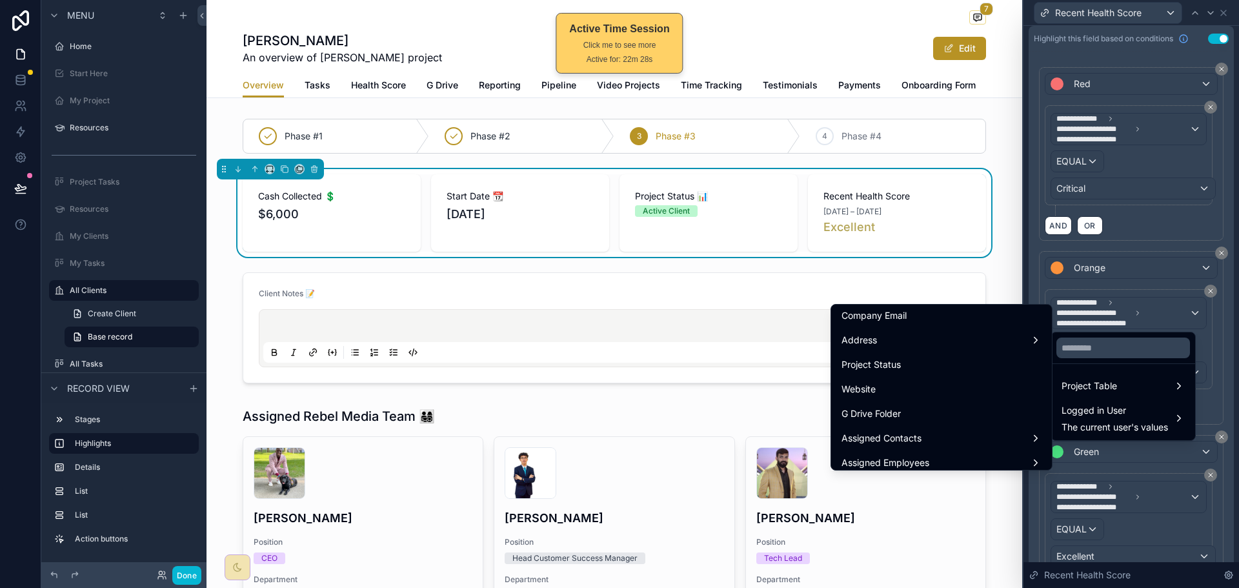
scroll to position [0, 0]
click at [1097, 348] on input "text" at bounding box center [1123, 347] width 134 height 21
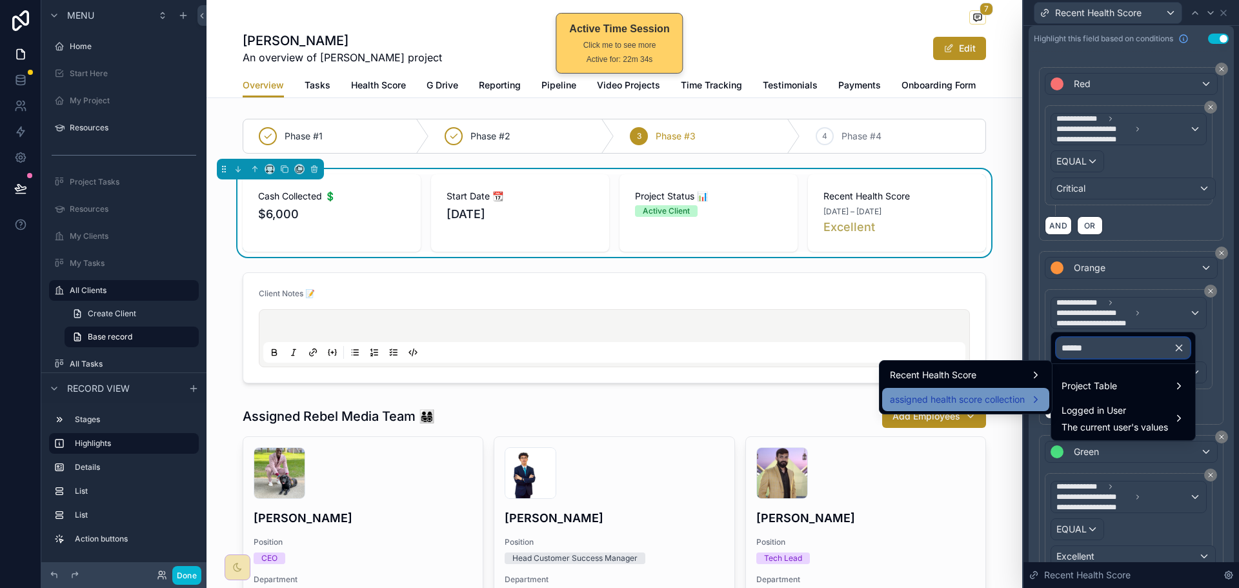
type input "******"
click at [995, 390] on div "assigned health score collection" at bounding box center [965, 399] width 167 height 23
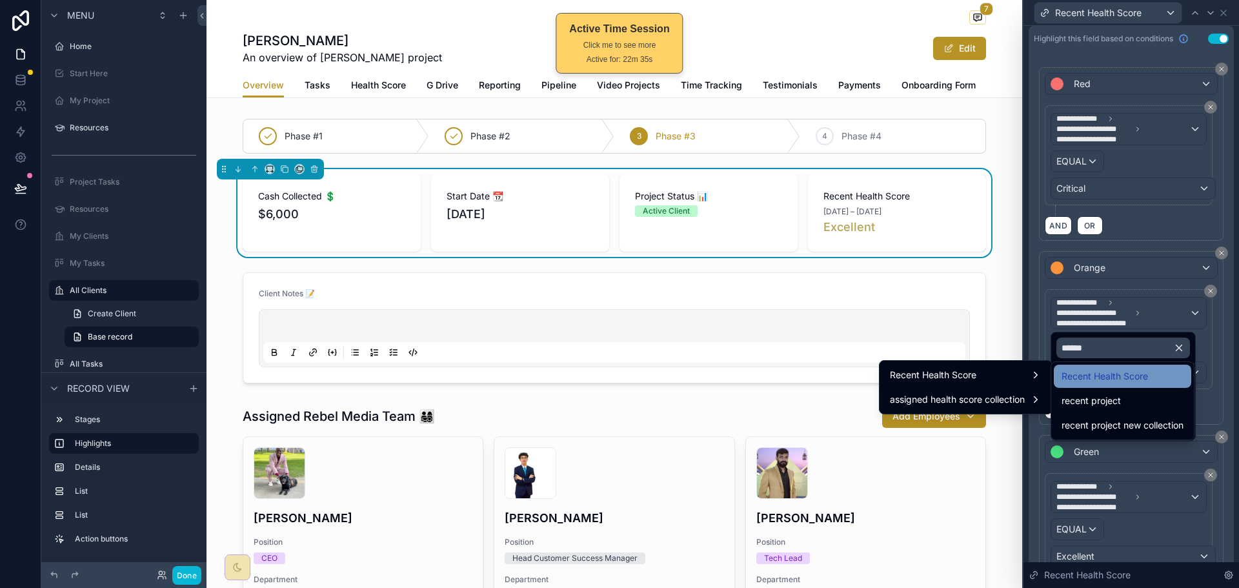
click at [1105, 377] on span "Recent Health Score" at bounding box center [1104, 375] width 86 height 15
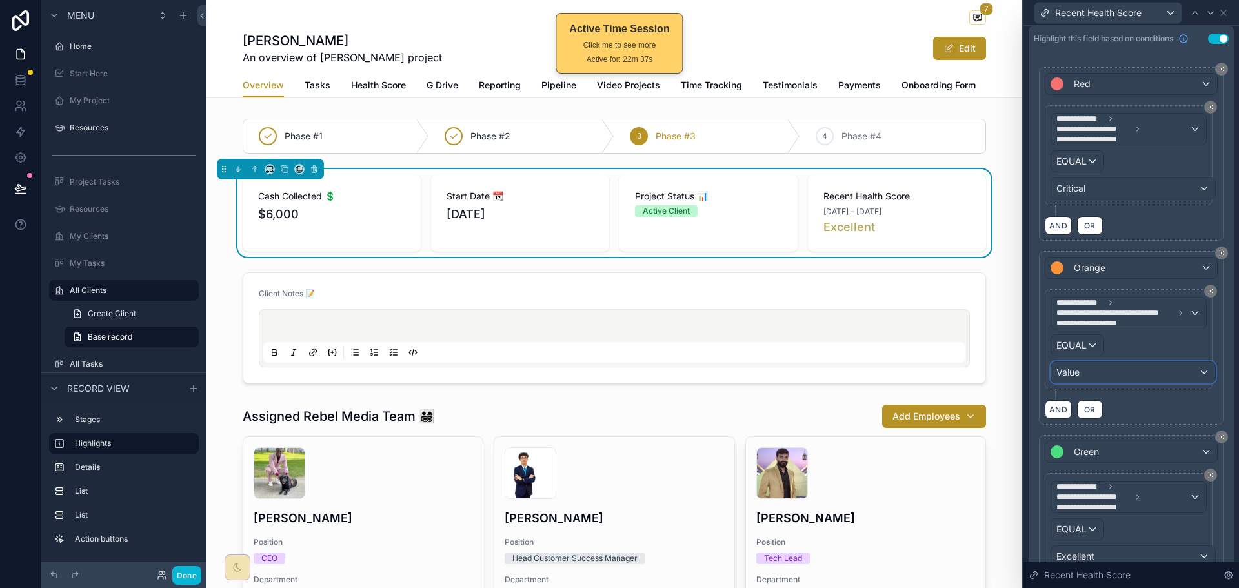
click at [1100, 371] on div "Value" at bounding box center [1133, 372] width 164 height 21
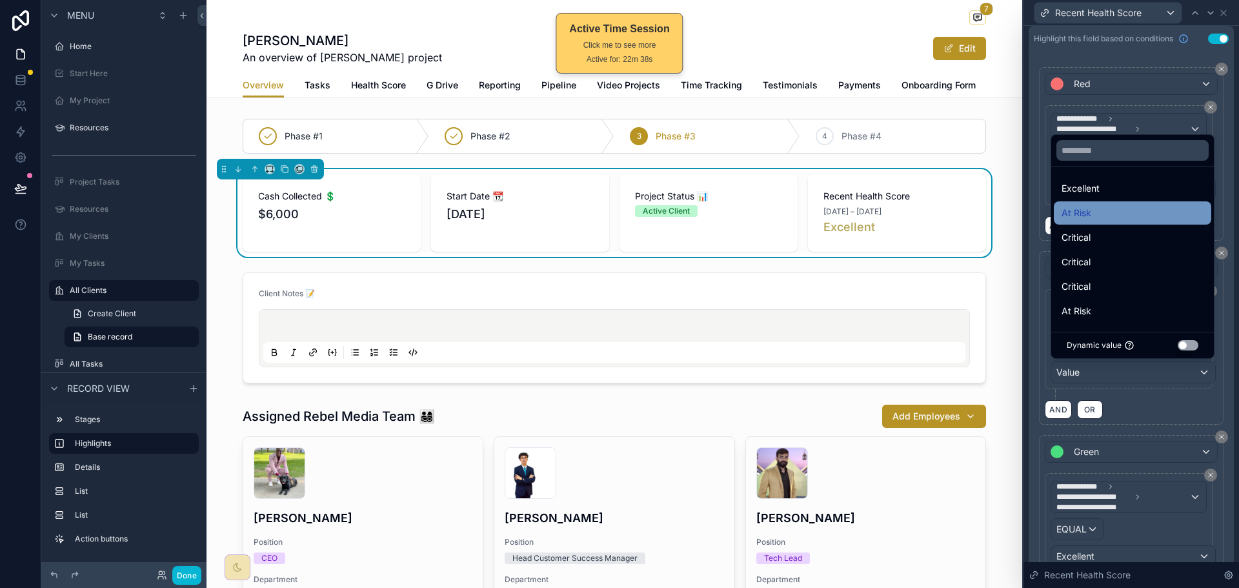
click at [1114, 208] on div "At Risk" at bounding box center [1132, 212] width 142 height 15
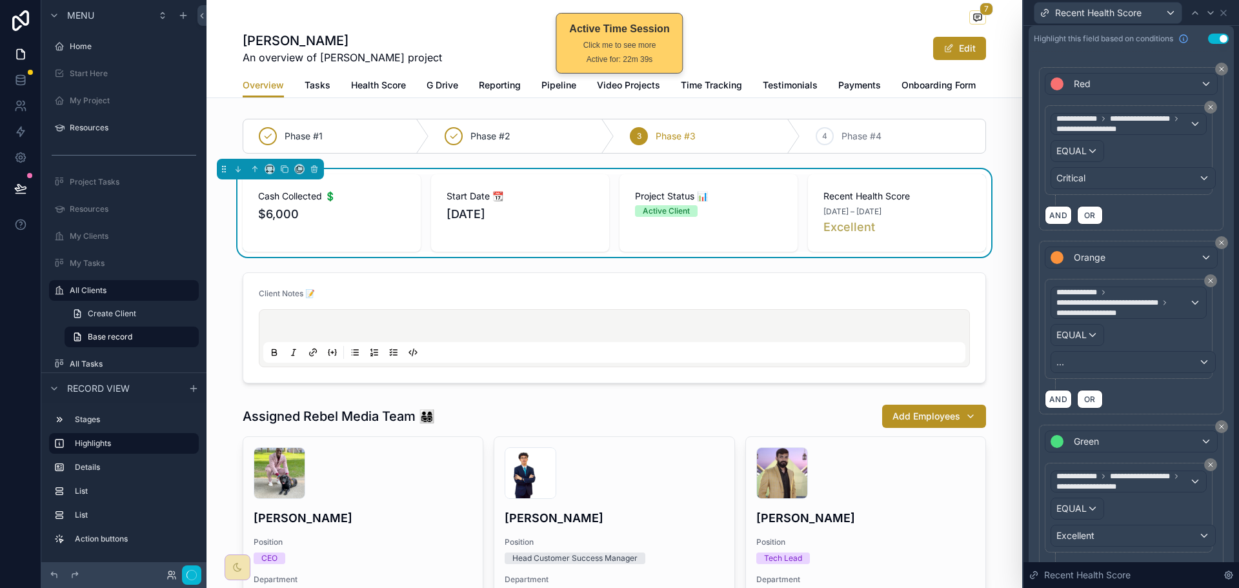
click at [1140, 389] on div "**********" at bounding box center [1131, 334] width 173 height 110
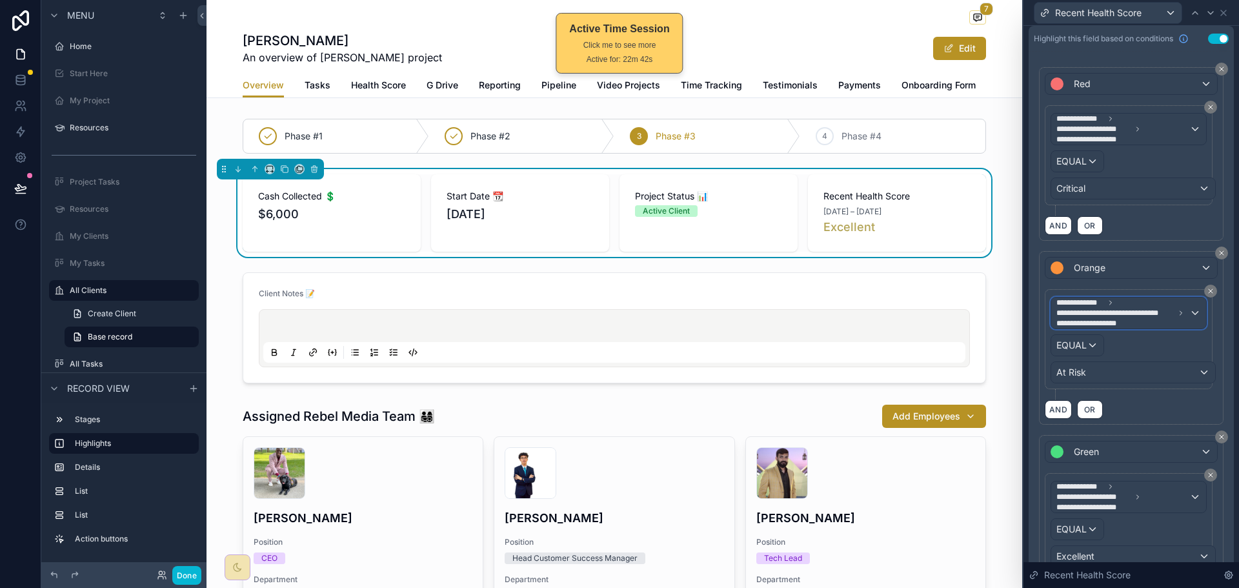
click at [1114, 314] on span "**********" at bounding box center [1115, 313] width 118 height 10
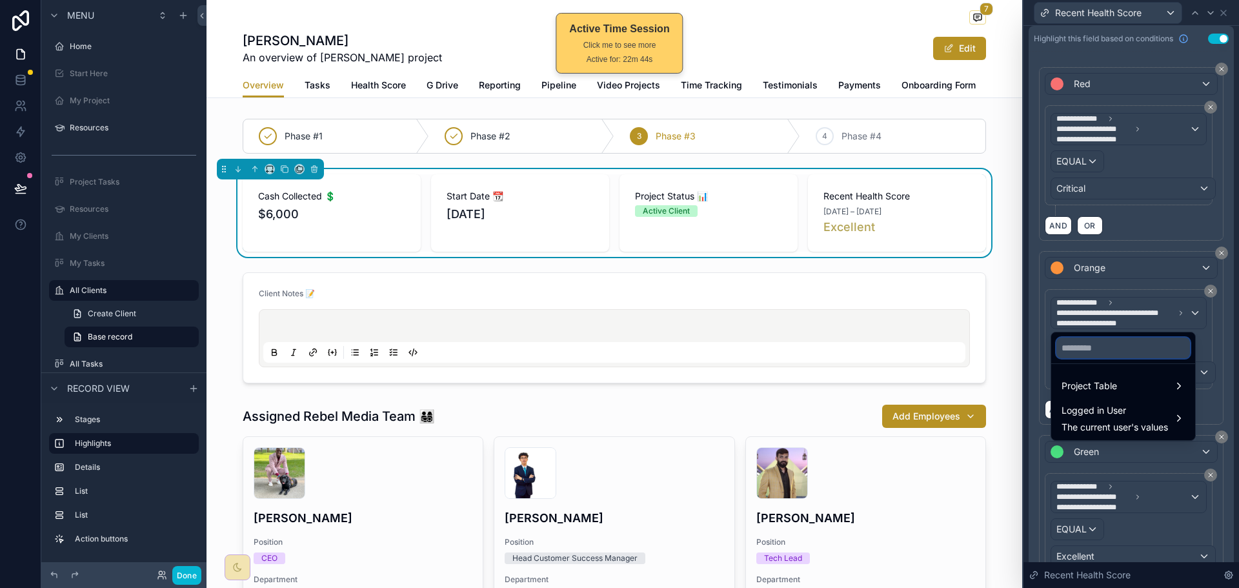
click at [1101, 346] on input "text" at bounding box center [1123, 347] width 134 height 21
click at [1099, 383] on span "Project Table" at bounding box center [1088, 385] width 55 height 15
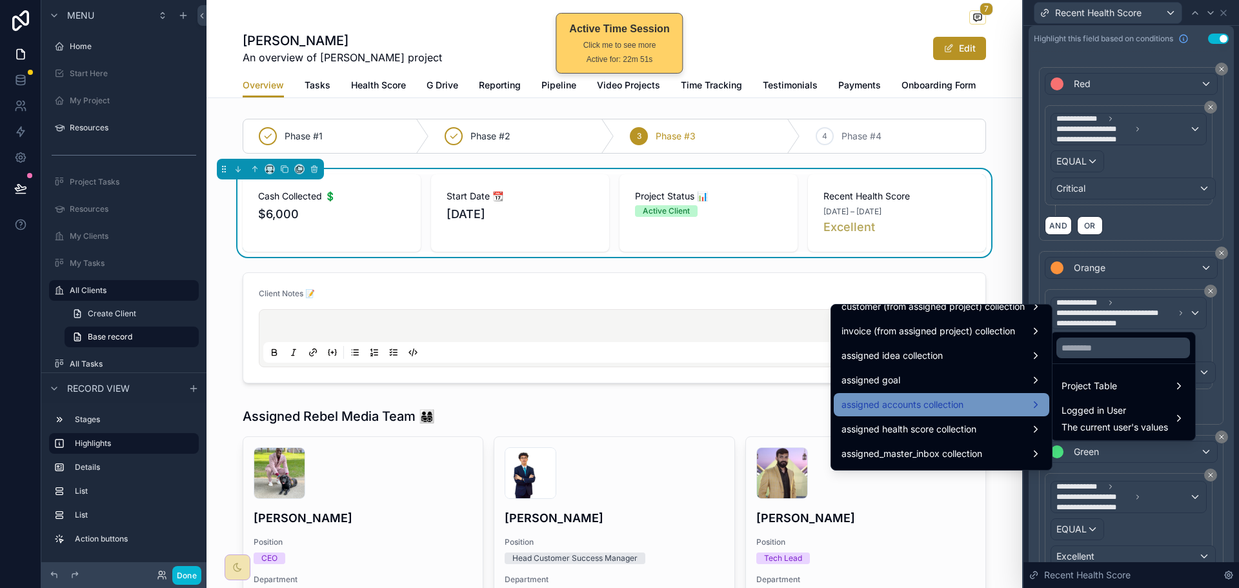
scroll to position [2045, 0]
click at [923, 408] on span "assigned health score collection" at bounding box center [908, 406] width 135 height 15
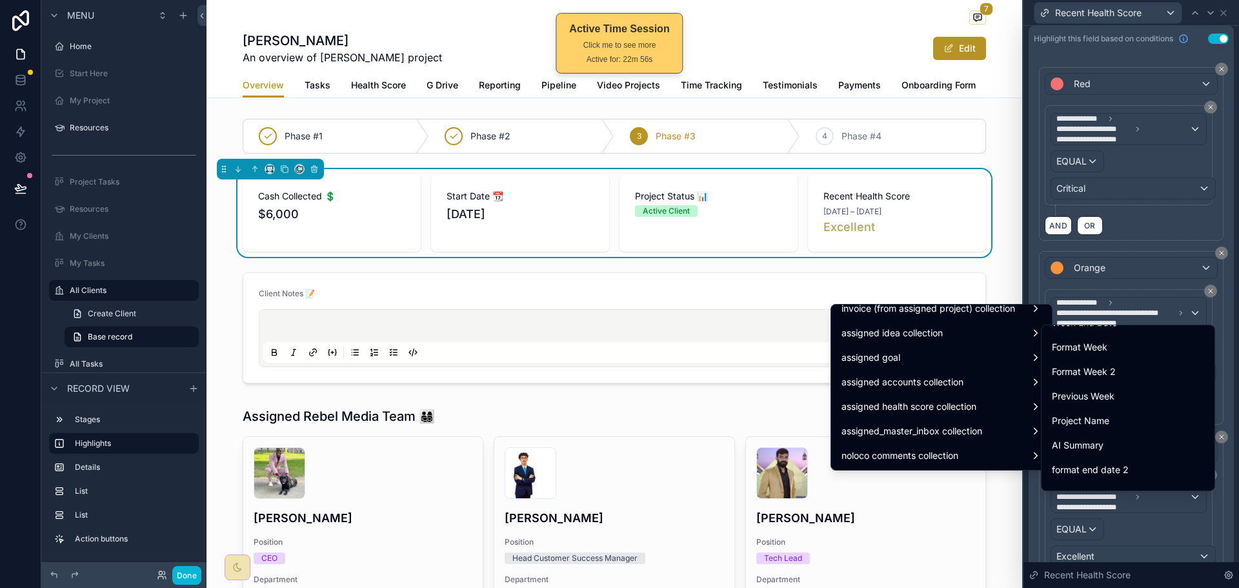
scroll to position [1032, 0]
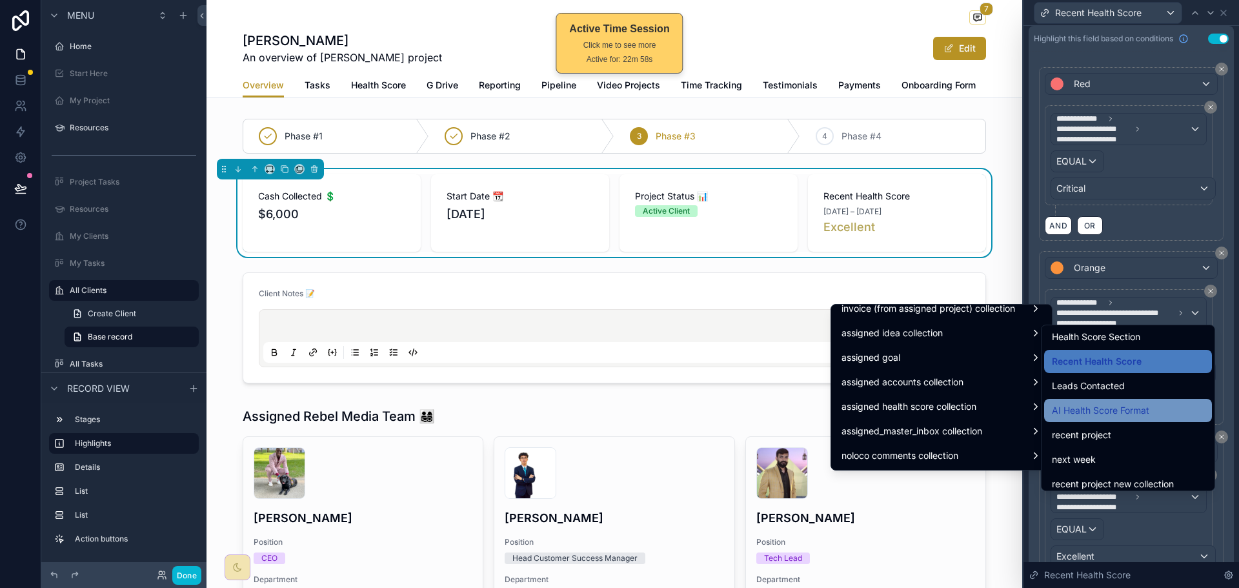
click at [1137, 410] on span "AI Health Score Format" at bounding box center [1100, 410] width 97 height 15
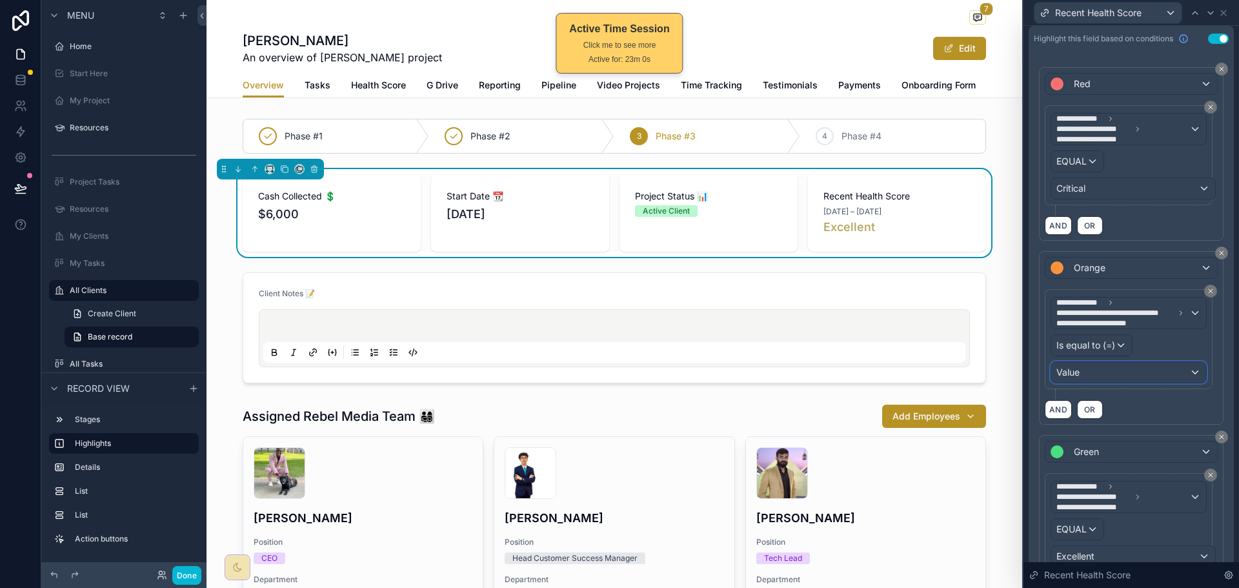
click at [1126, 370] on div "Value" at bounding box center [1128, 372] width 155 height 21
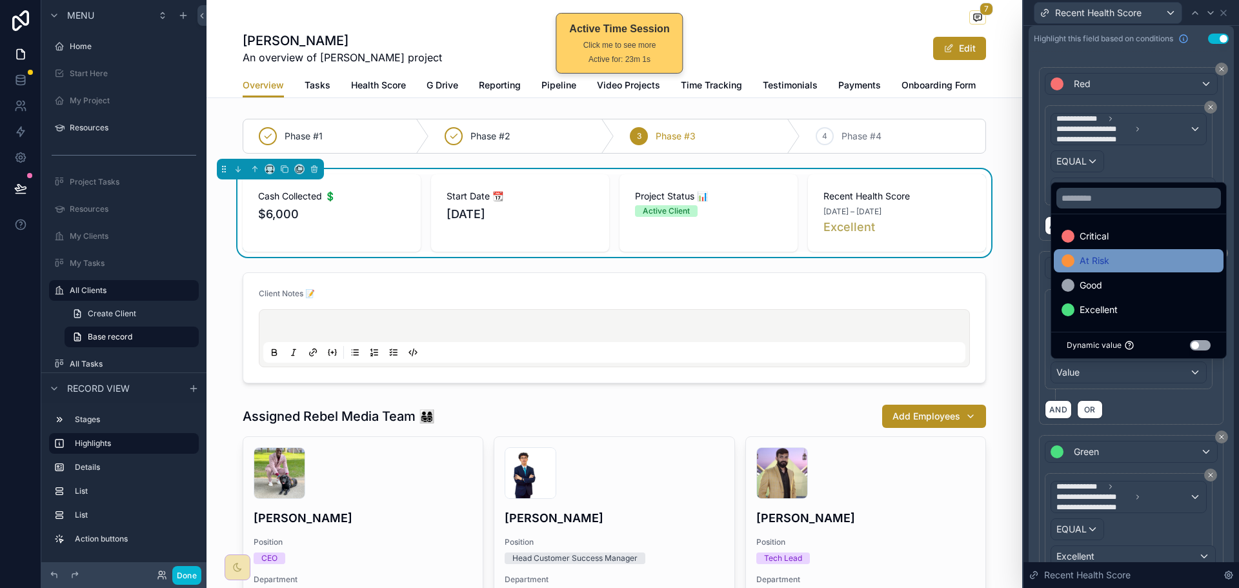
click at [1131, 259] on div "At Risk" at bounding box center [1138, 260] width 154 height 15
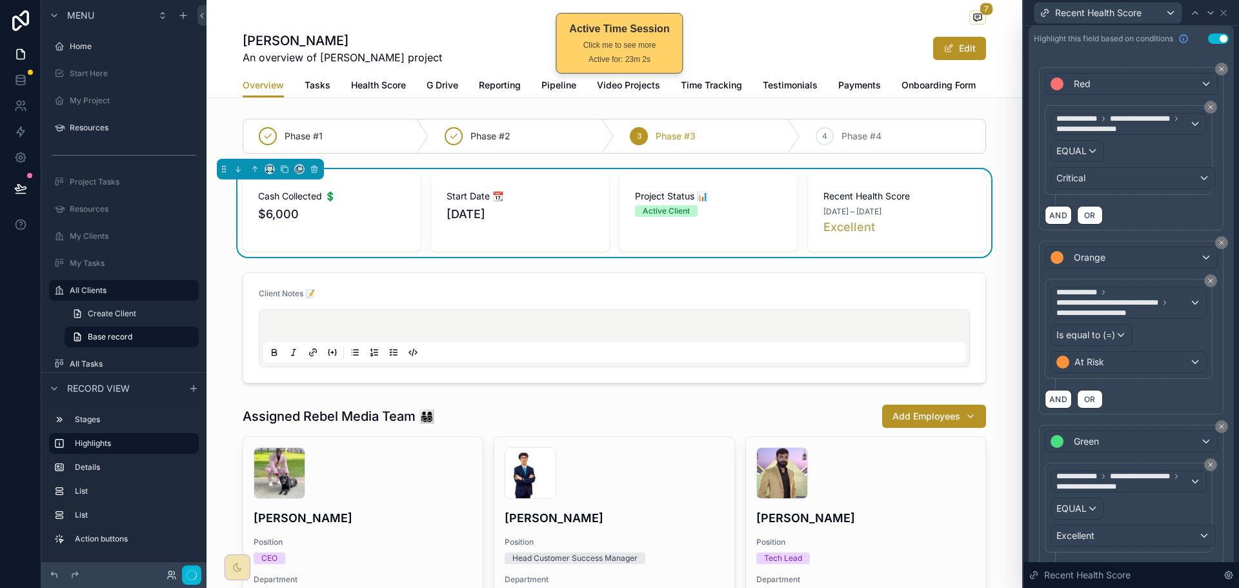
scroll to position [387, 0]
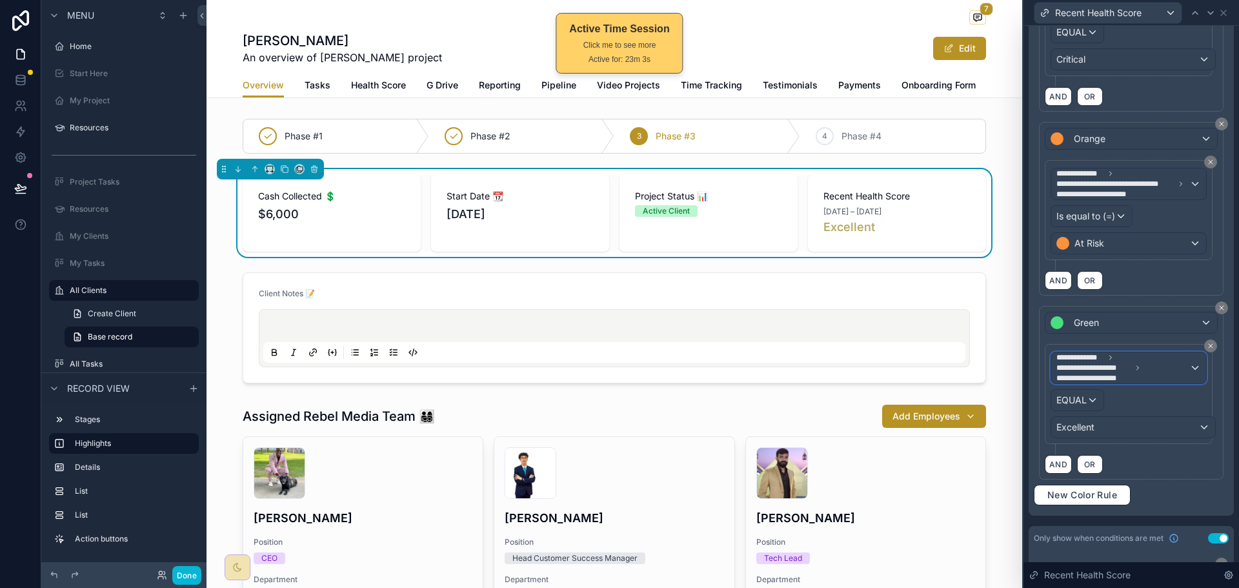
click at [1092, 373] on span "**********" at bounding box center [1093, 378] width 75 height 10
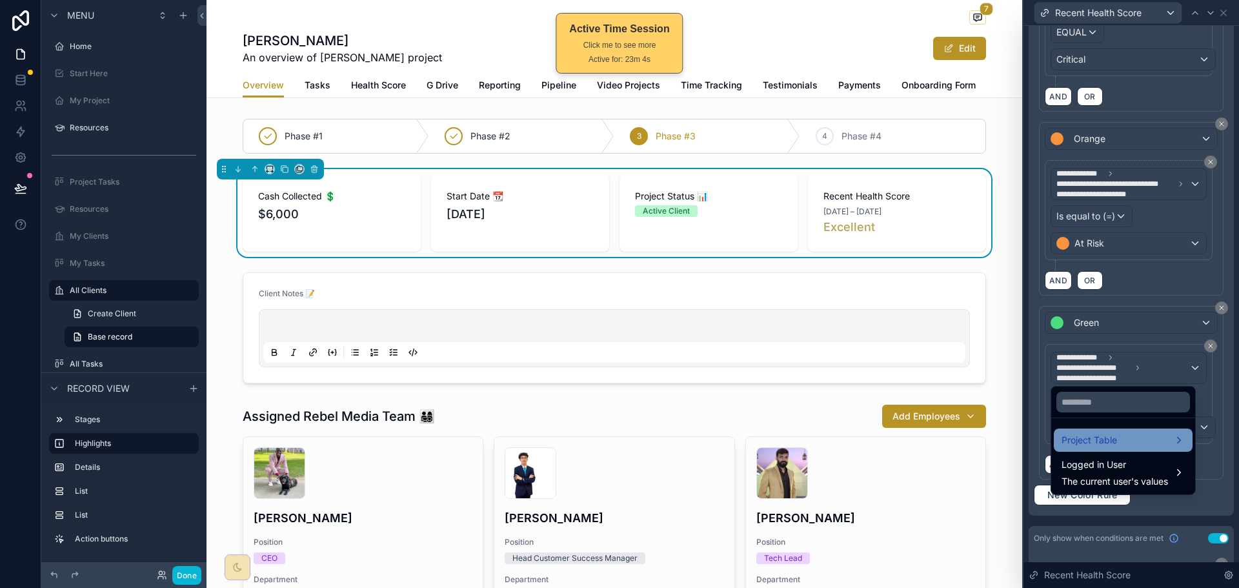
click at [1105, 445] on span "Project Table" at bounding box center [1088, 439] width 55 height 15
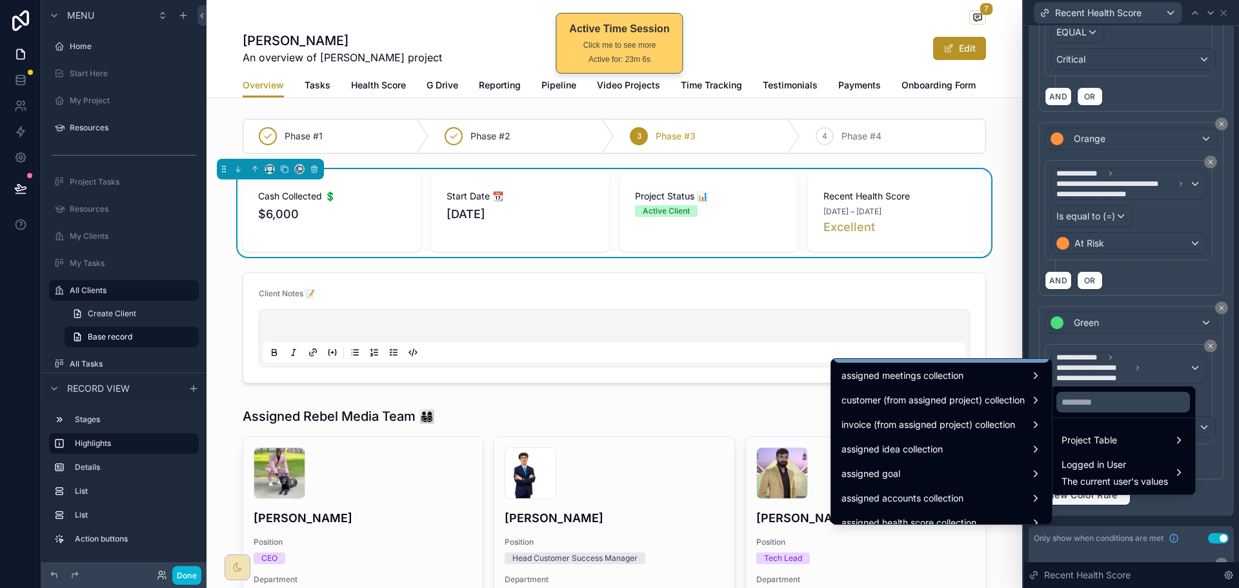
scroll to position [2045, 0]
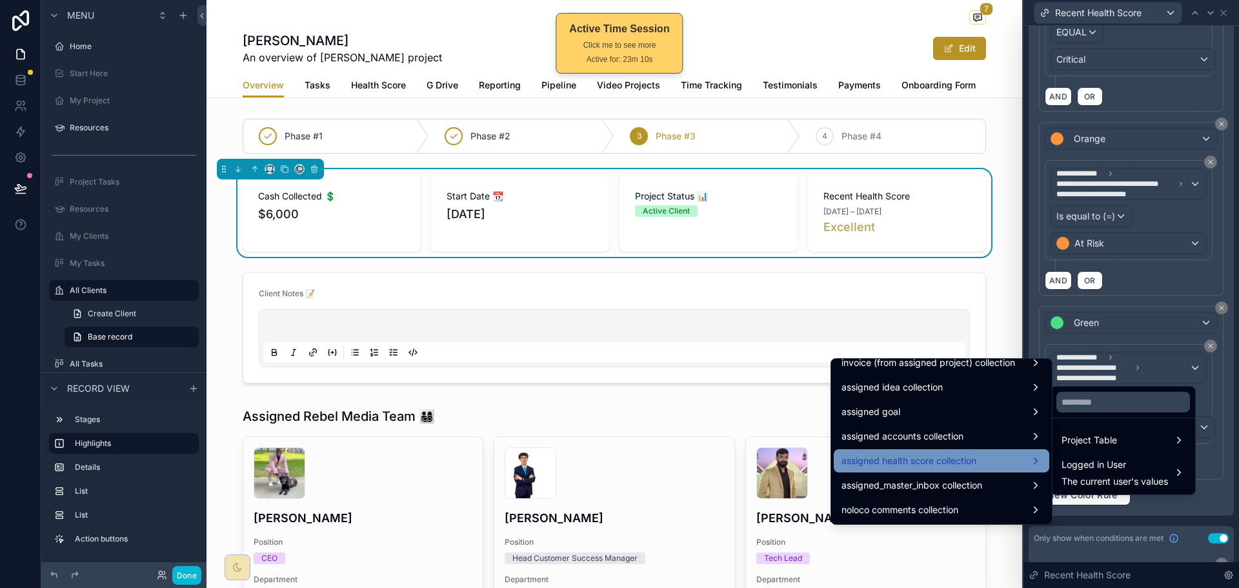
click at [934, 464] on span "assigned health score collection" at bounding box center [908, 460] width 135 height 15
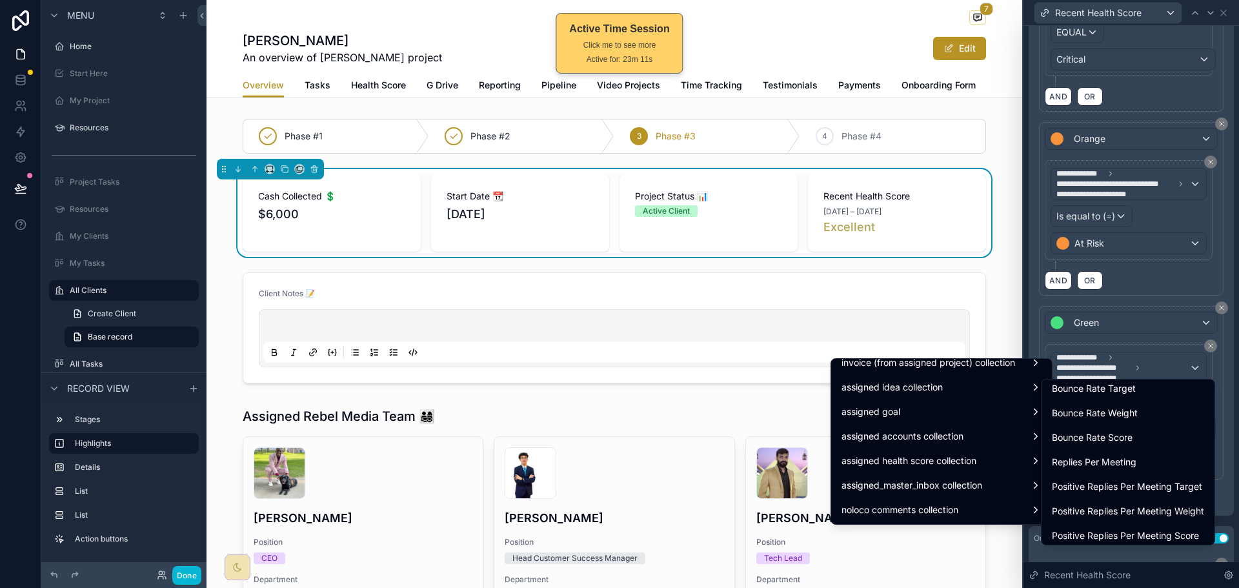
scroll to position [1065, 0]
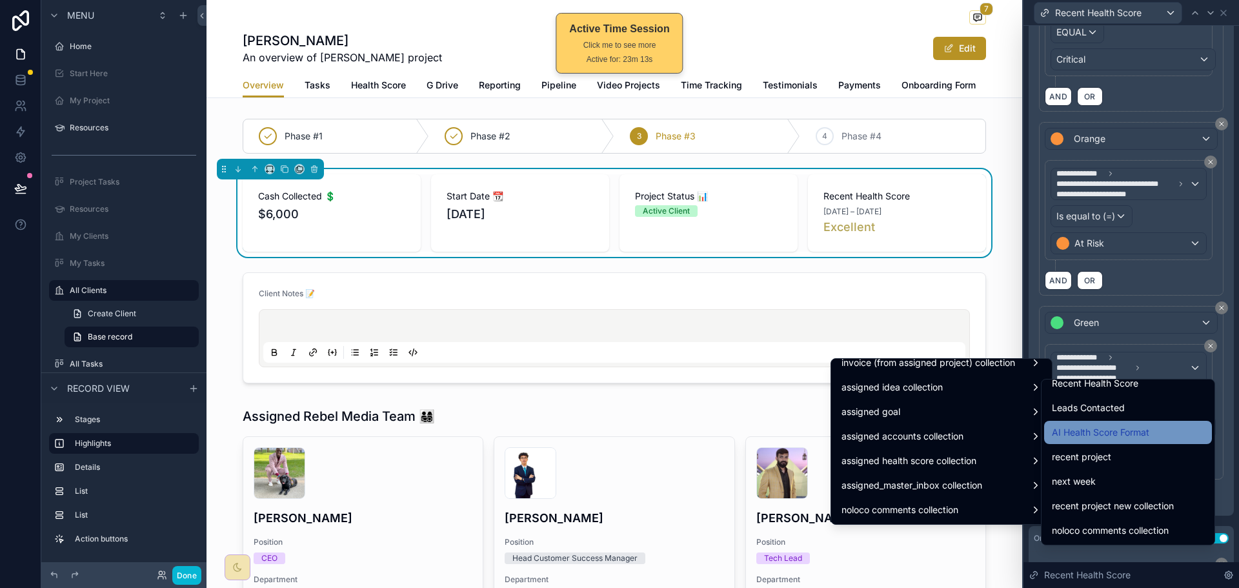
click at [1108, 426] on span "AI Health Score Format" at bounding box center [1100, 432] width 97 height 15
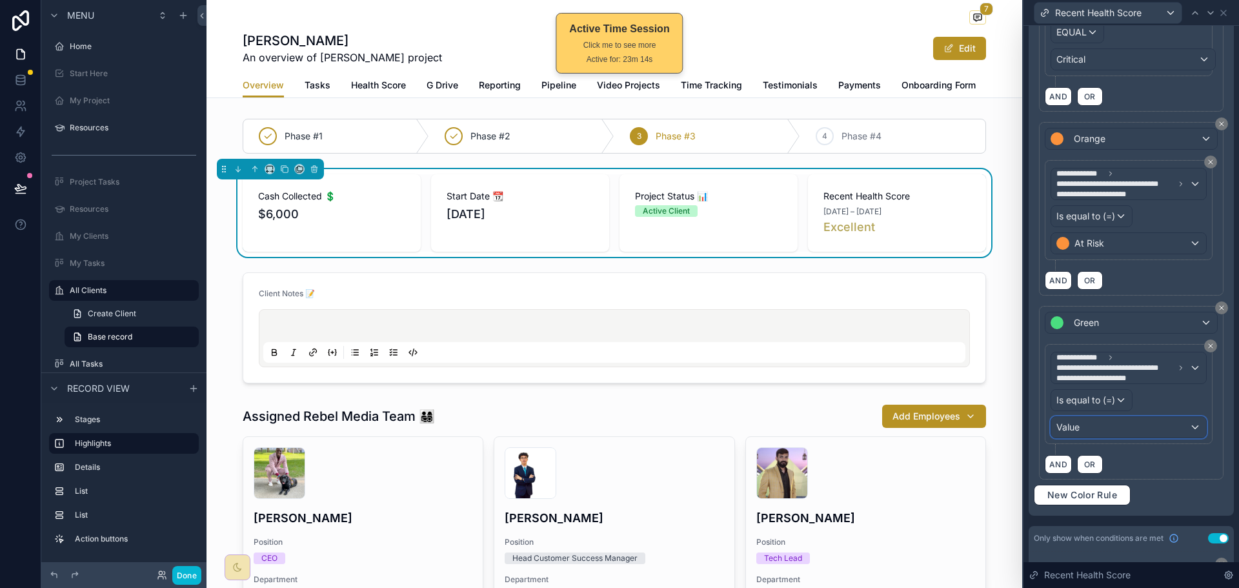
click at [1094, 428] on div "Value" at bounding box center [1128, 427] width 155 height 21
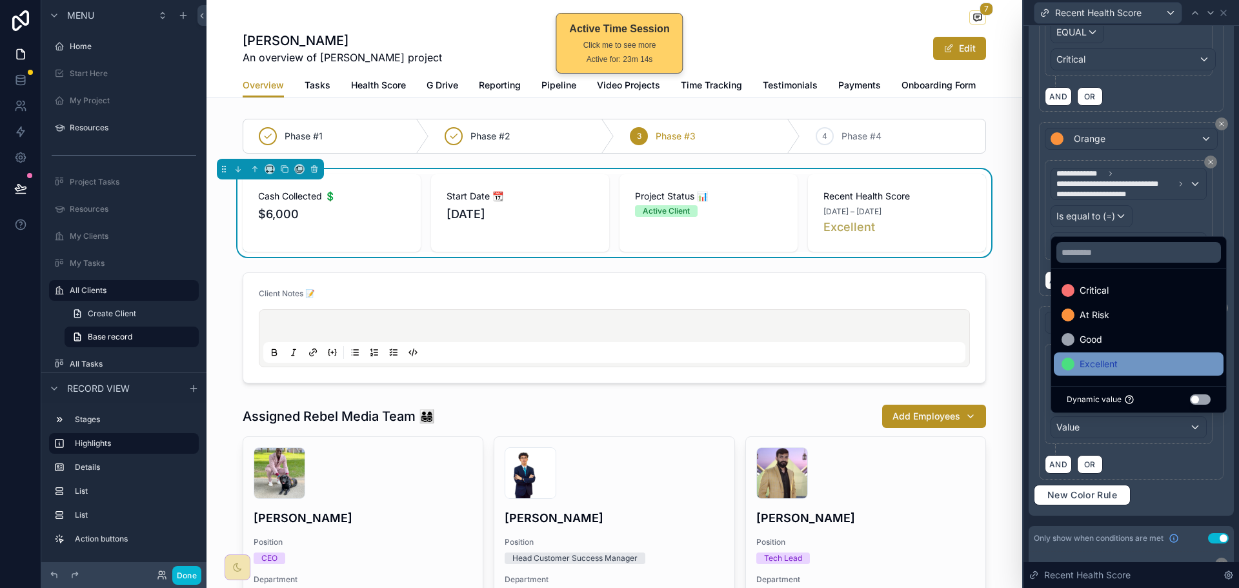
click at [1087, 363] on span "Excellent" at bounding box center [1098, 363] width 38 height 15
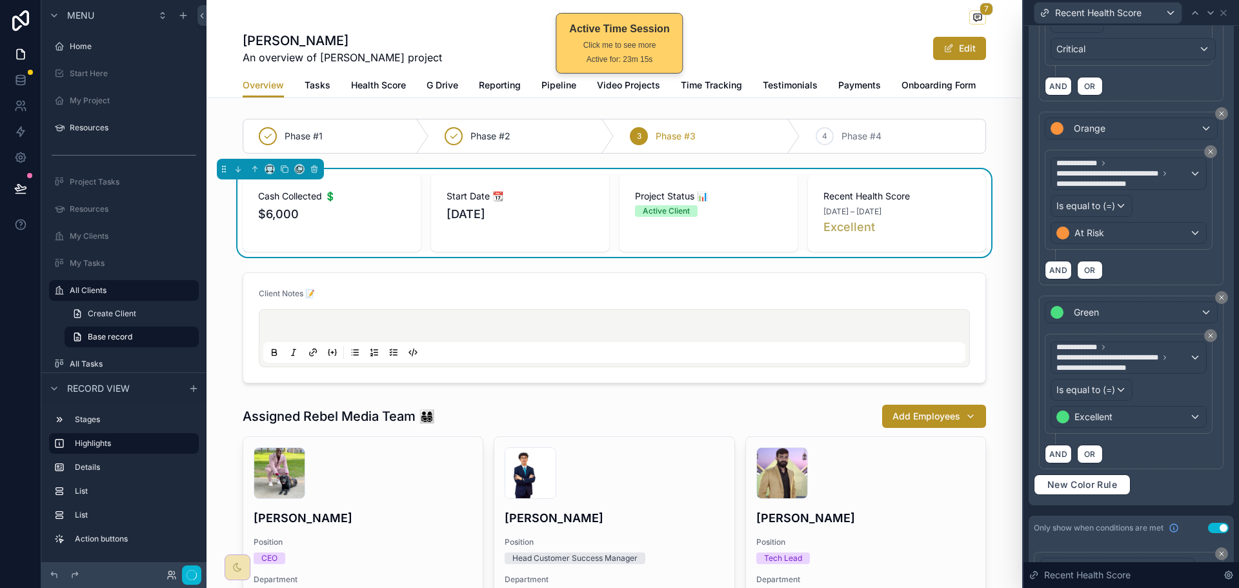
click at [1148, 463] on div "AND OR" at bounding box center [1131, 453] width 173 height 19
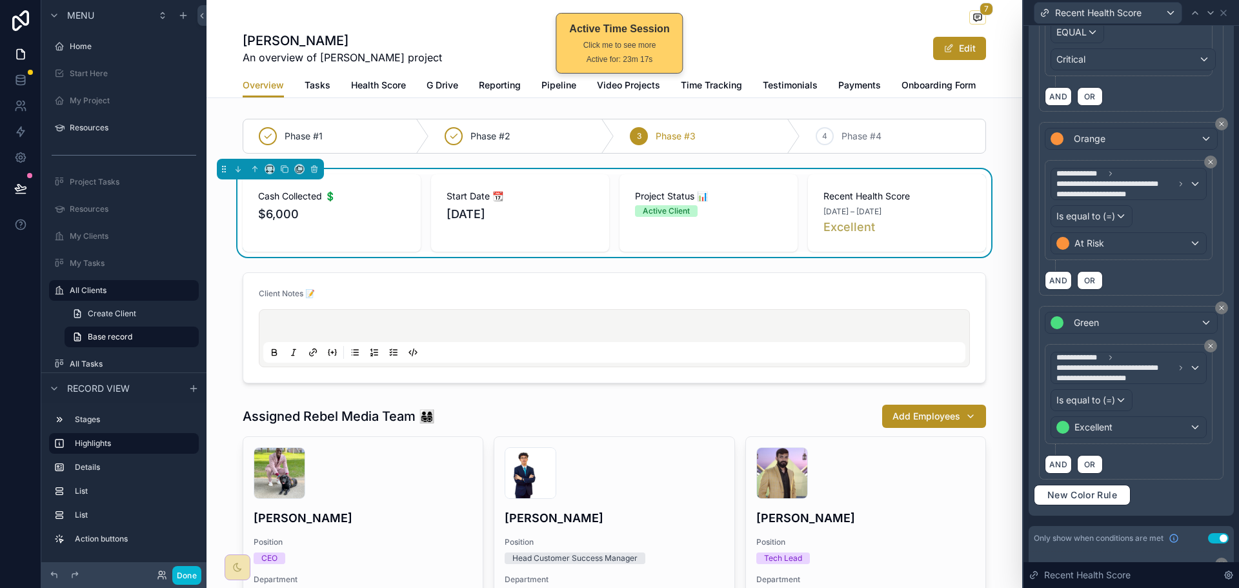
scroll to position [323, 0]
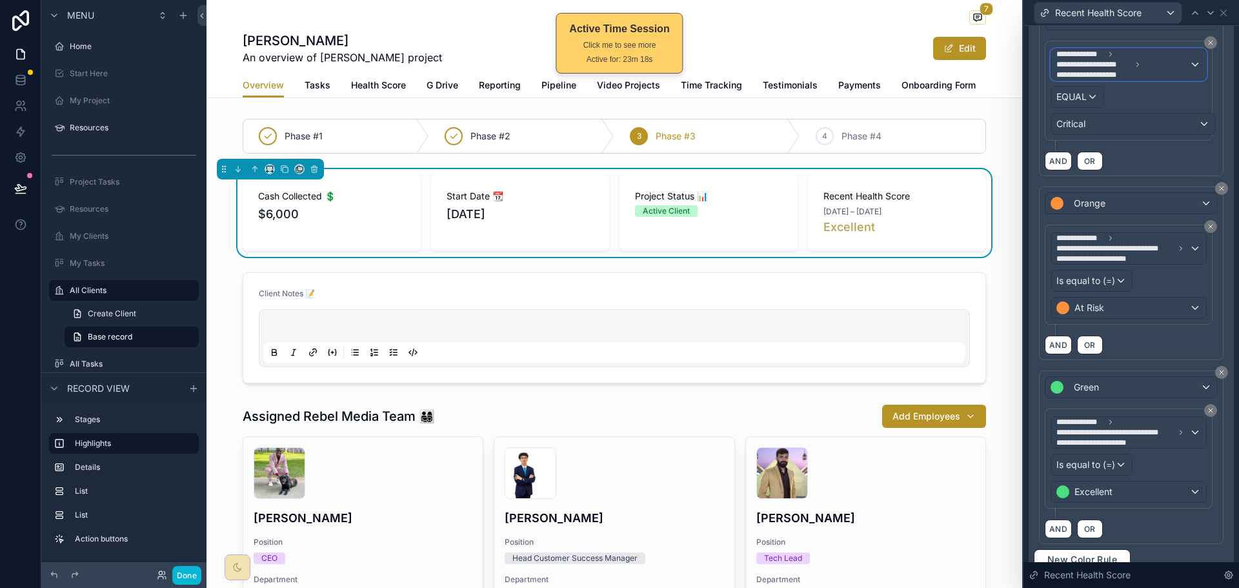
click at [1117, 70] on span "**********" at bounding box center [1093, 75] width 75 height 10
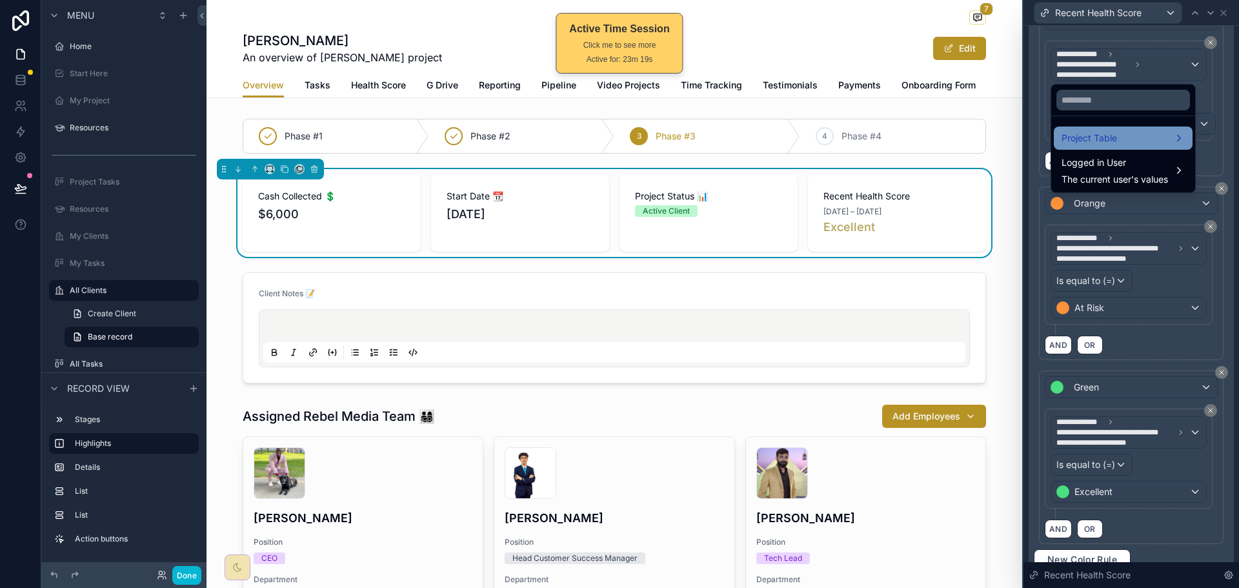
click at [1118, 139] on div "Project Table" at bounding box center [1122, 137] width 123 height 15
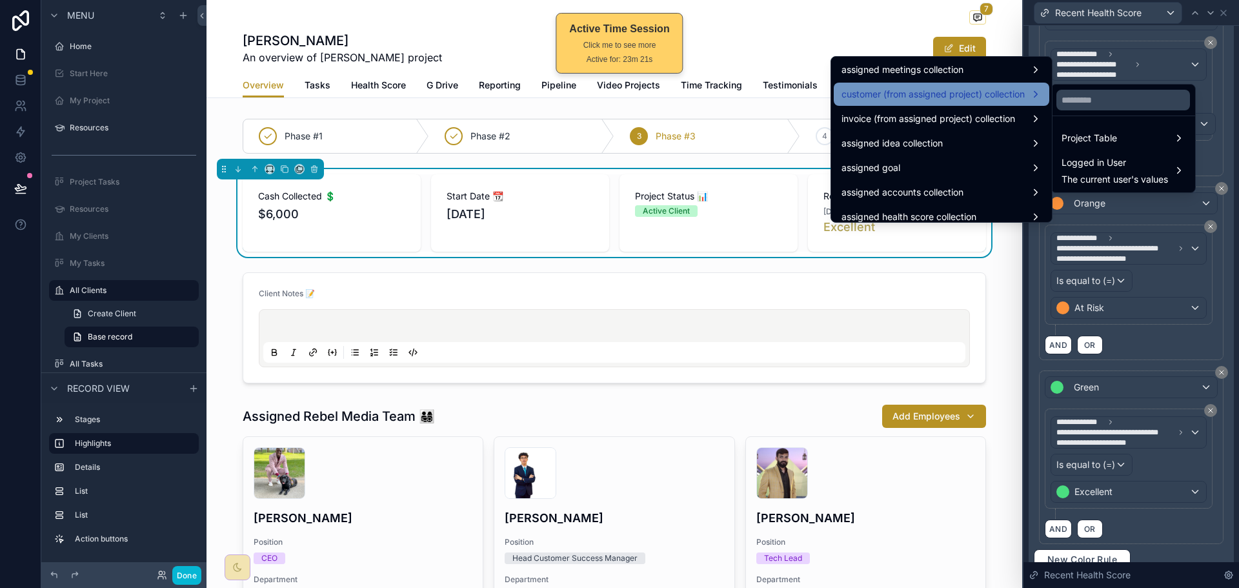
scroll to position [2045, 0]
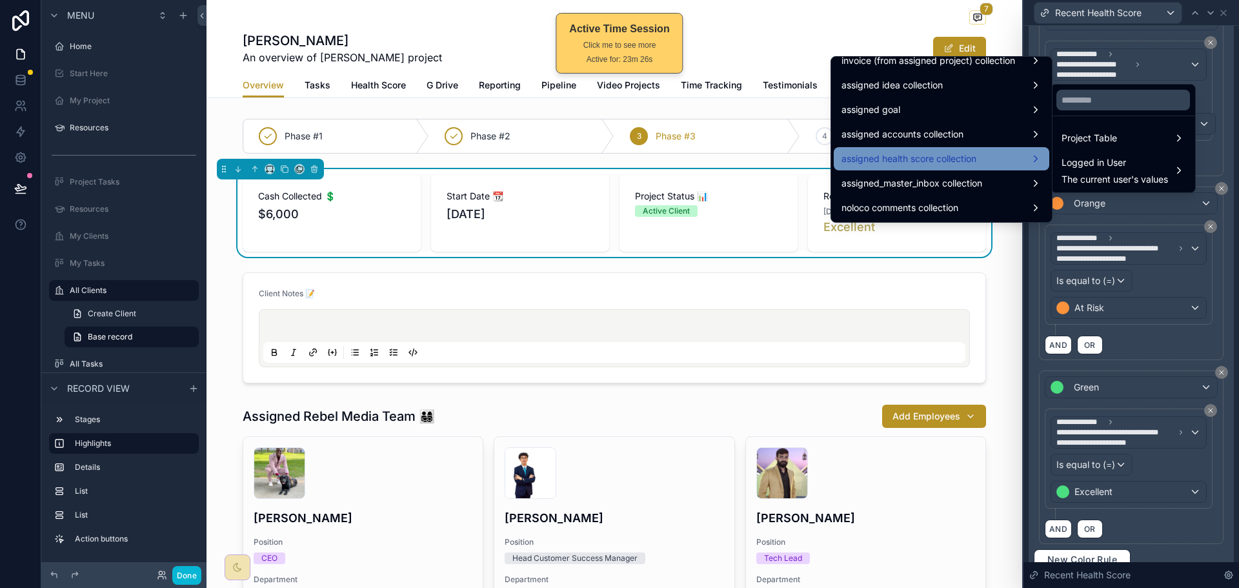
click at [944, 159] on span "assigned health score collection" at bounding box center [908, 158] width 135 height 15
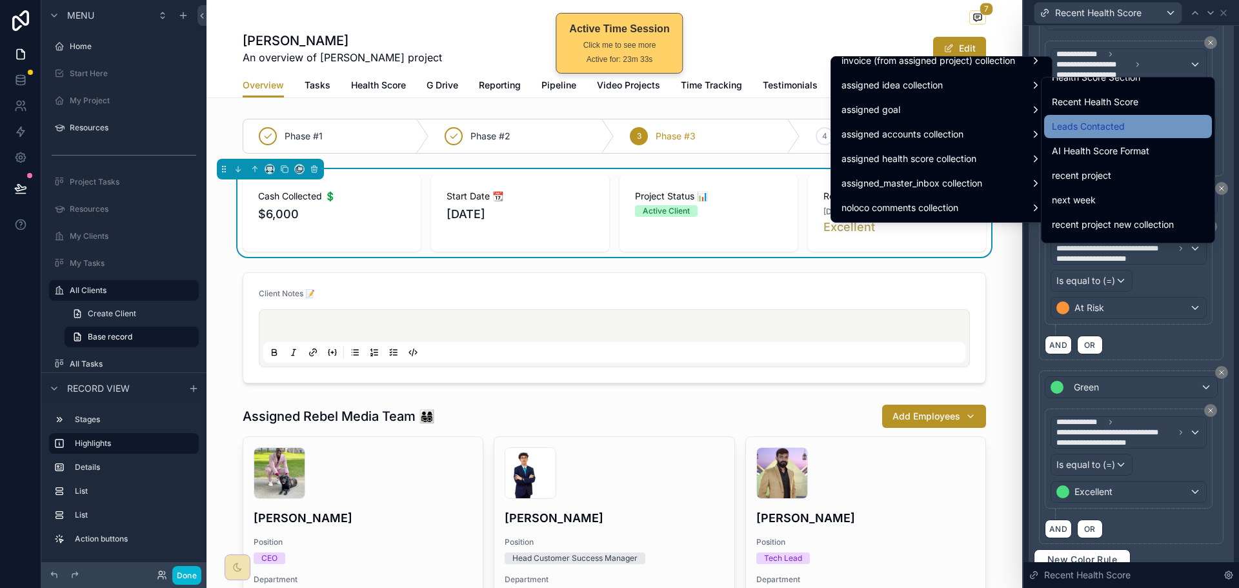
scroll to position [1065, 0]
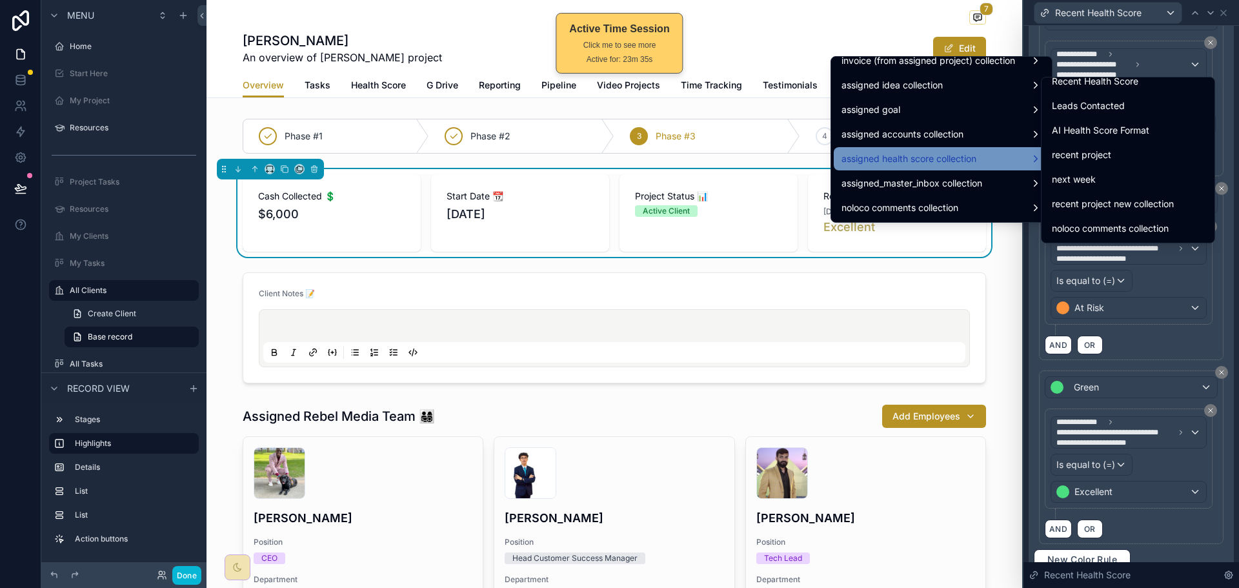
click at [967, 162] on div "assigned health score collection" at bounding box center [941, 158] width 200 height 15
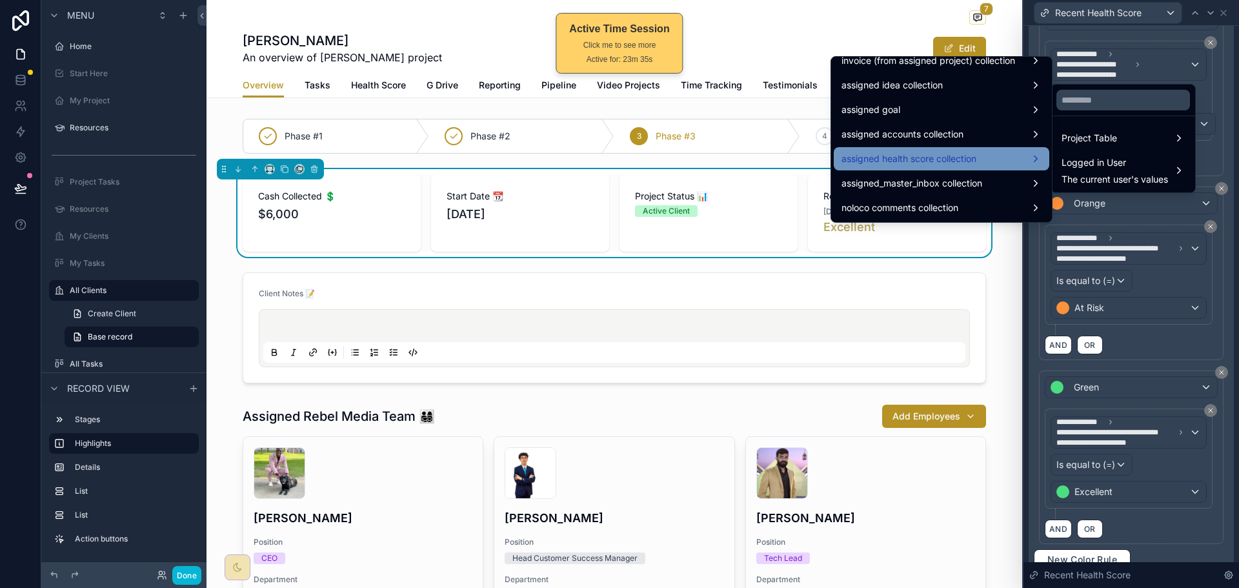
click at [968, 162] on div "assigned health score collection" at bounding box center [941, 158] width 200 height 15
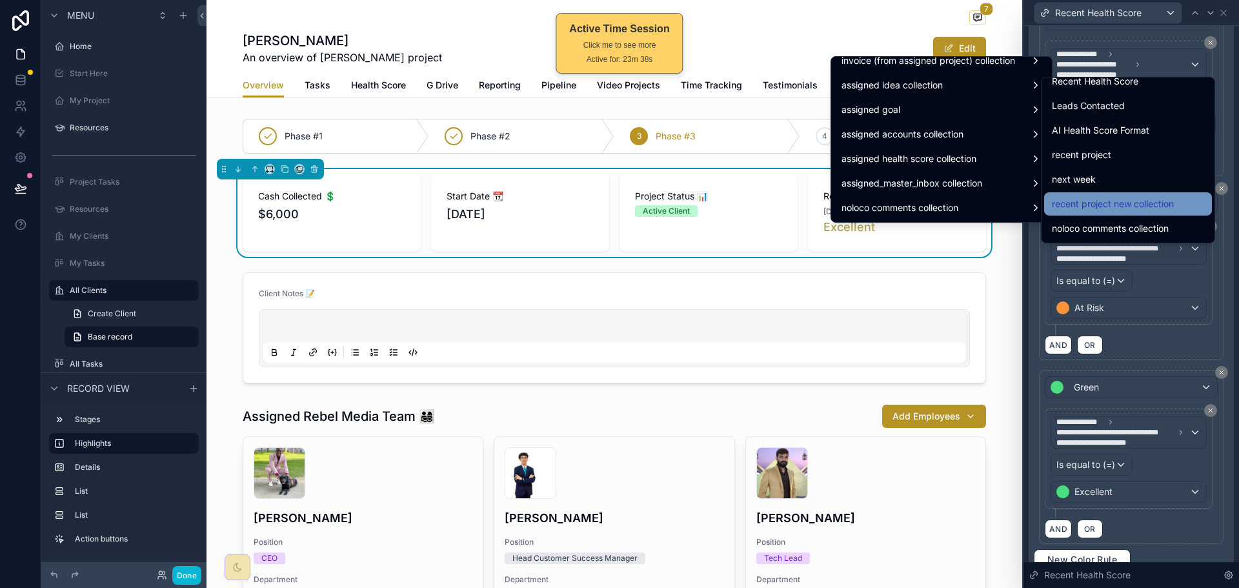
scroll to position [1000, 0]
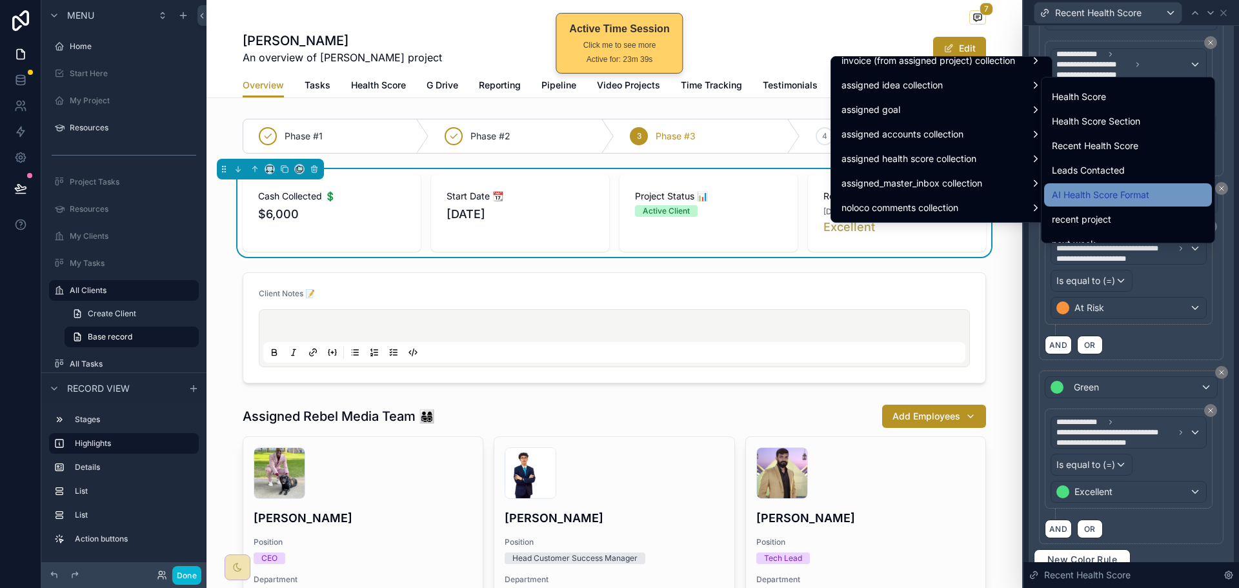
click at [1108, 195] on span "AI Health Score Format" at bounding box center [1100, 194] width 97 height 15
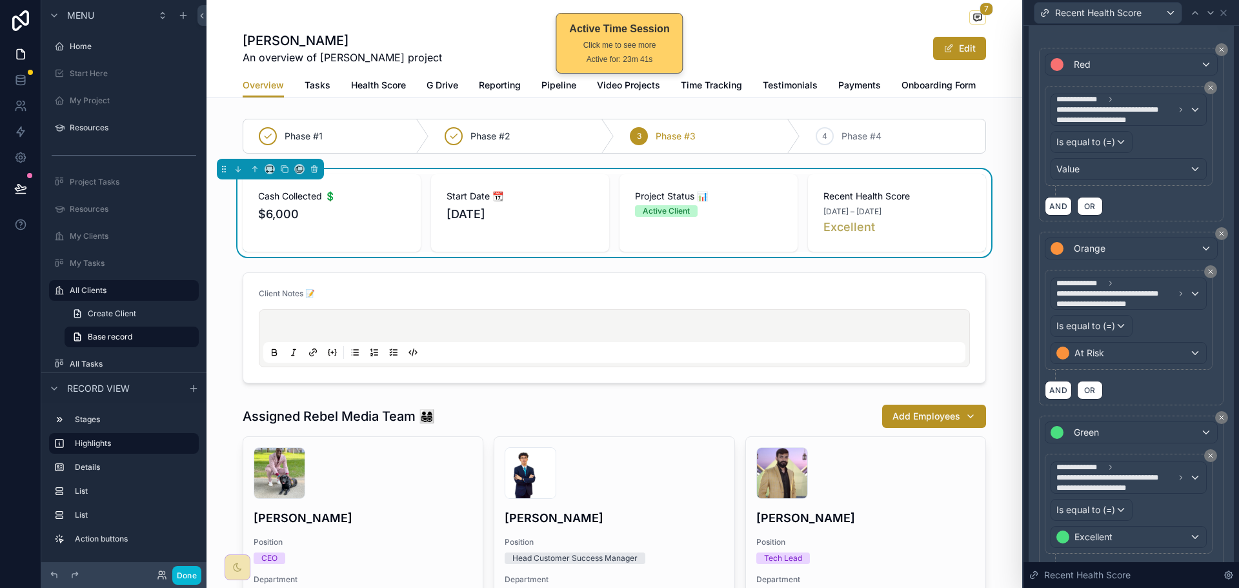
scroll to position [194, 0]
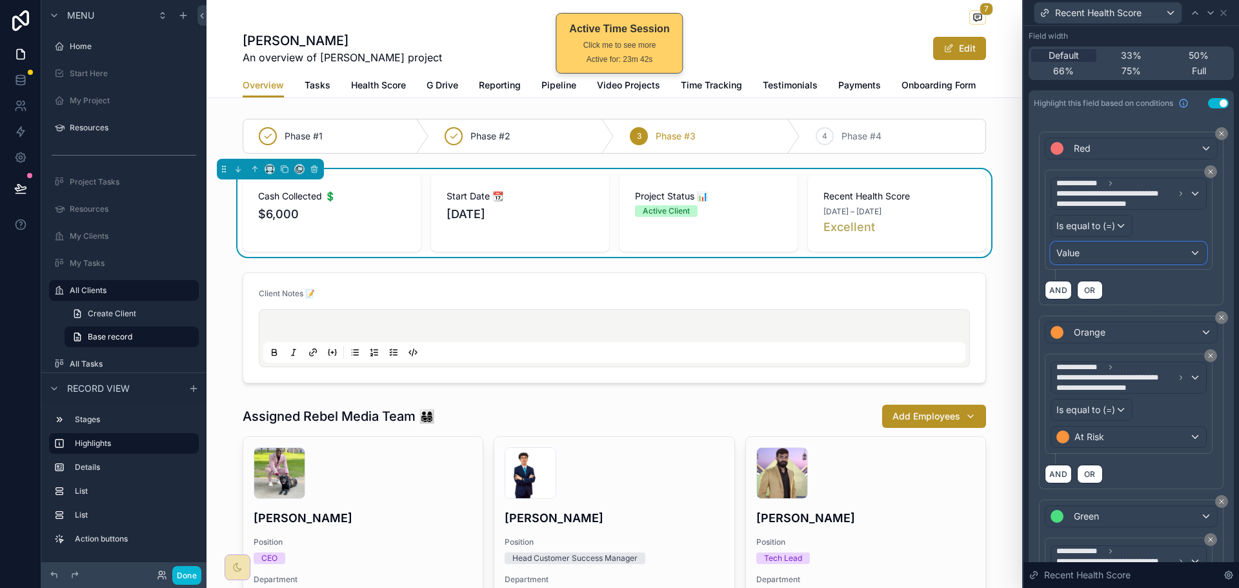
click at [1136, 251] on div "Value" at bounding box center [1128, 253] width 155 height 21
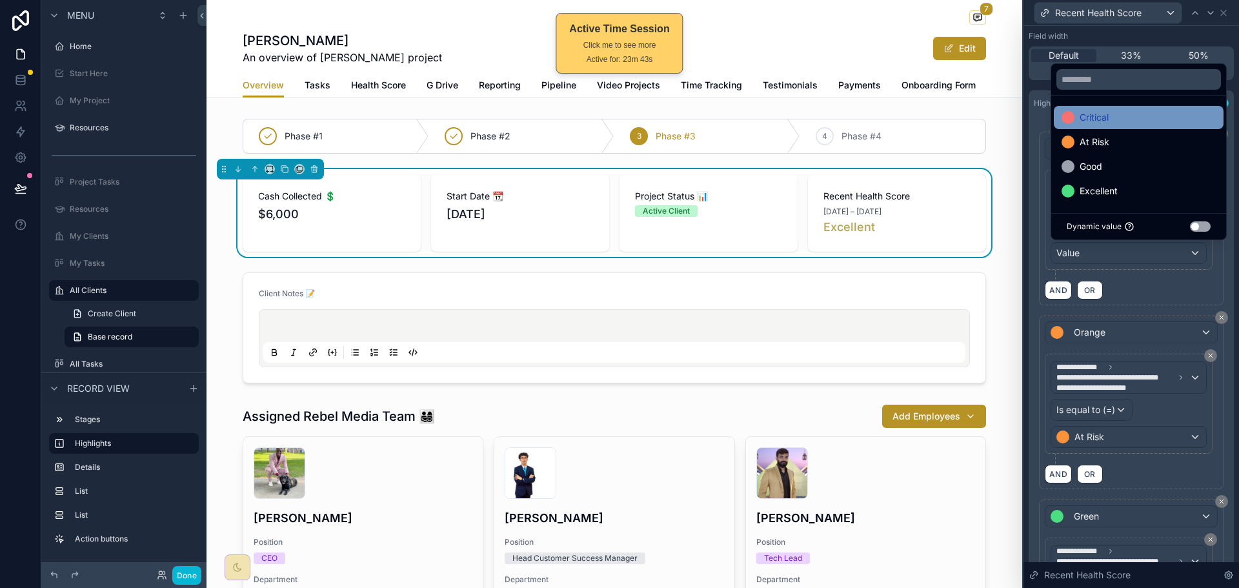
click at [1119, 121] on div "Critical" at bounding box center [1138, 117] width 154 height 15
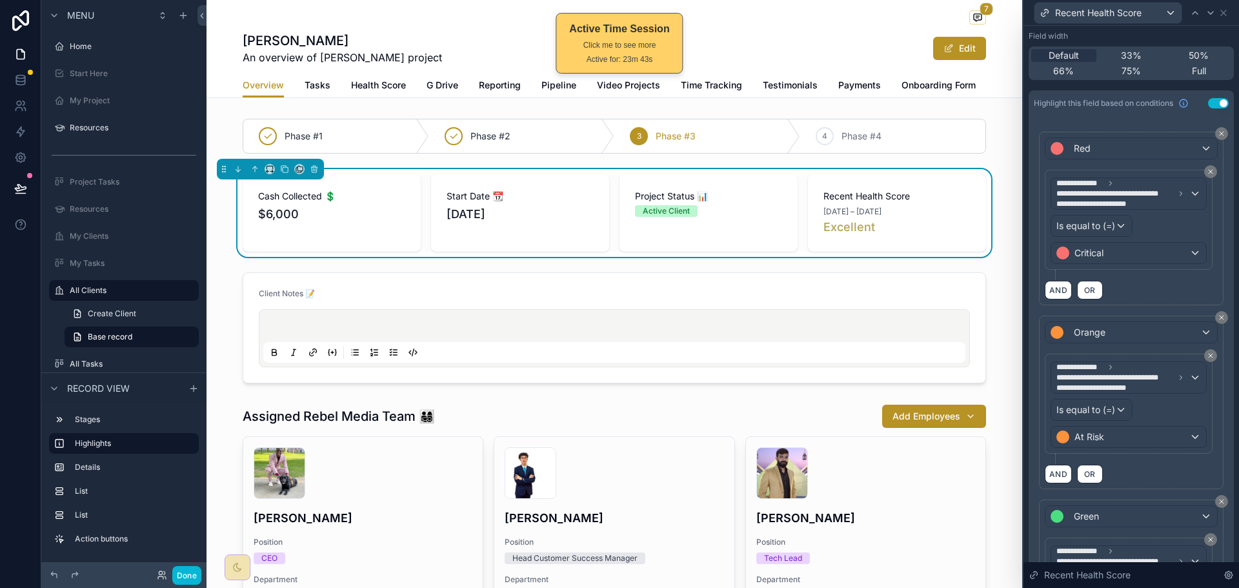
click at [1146, 290] on div "AND OR" at bounding box center [1131, 289] width 173 height 19
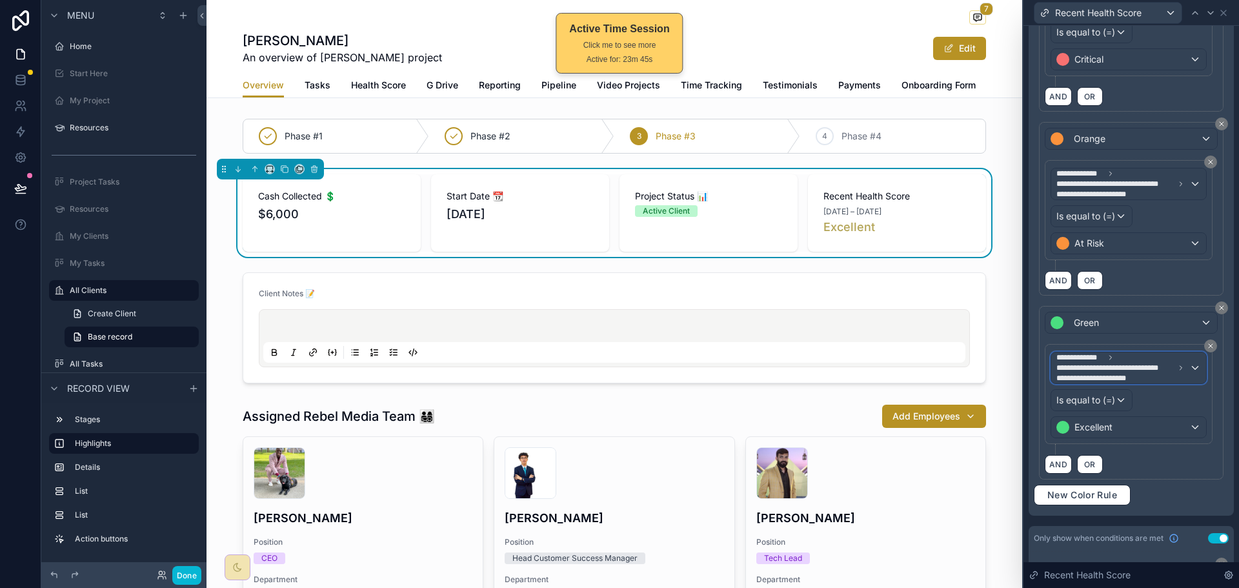
click at [1128, 366] on span "**********" at bounding box center [1115, 368] width 118 height 10
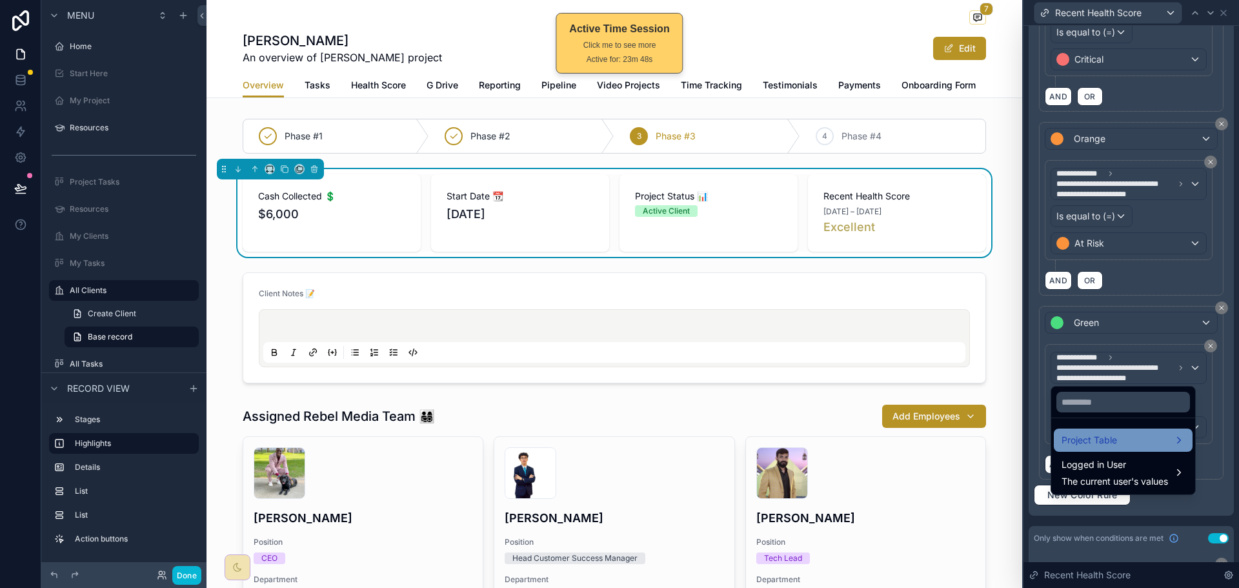
click at [1114, 435] on span "Project Table" at bounding box center [1088, 439] width 55 height 15
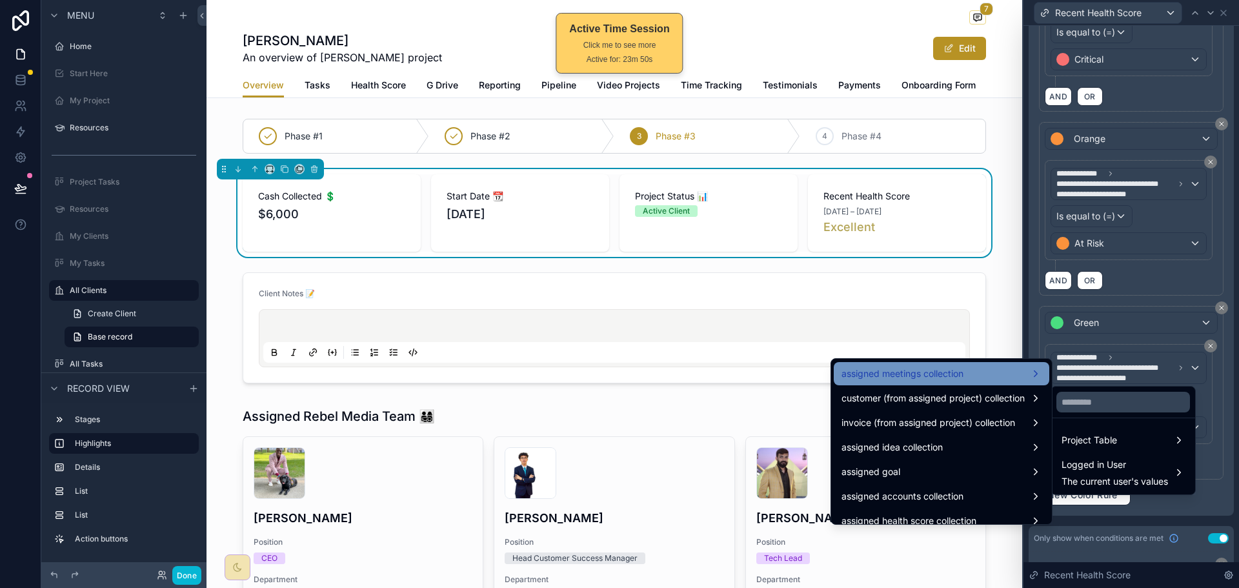
scroll to position [2045, 0]
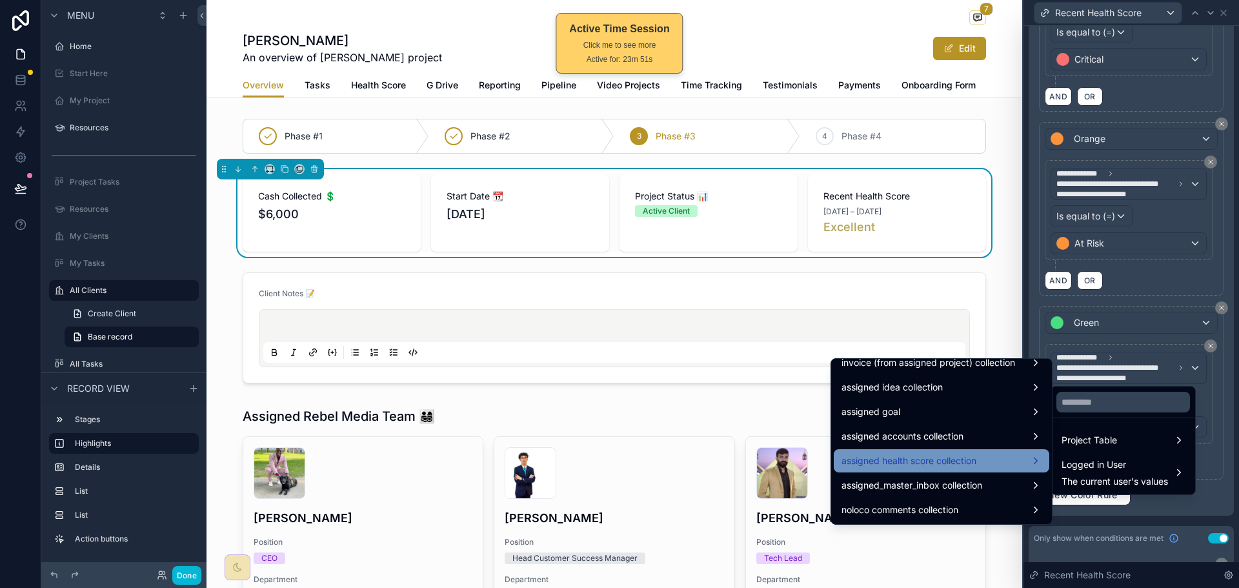
click at [963, 463] on span "assigned health score collection" at bounding box center [908, 460] width 135 height 15
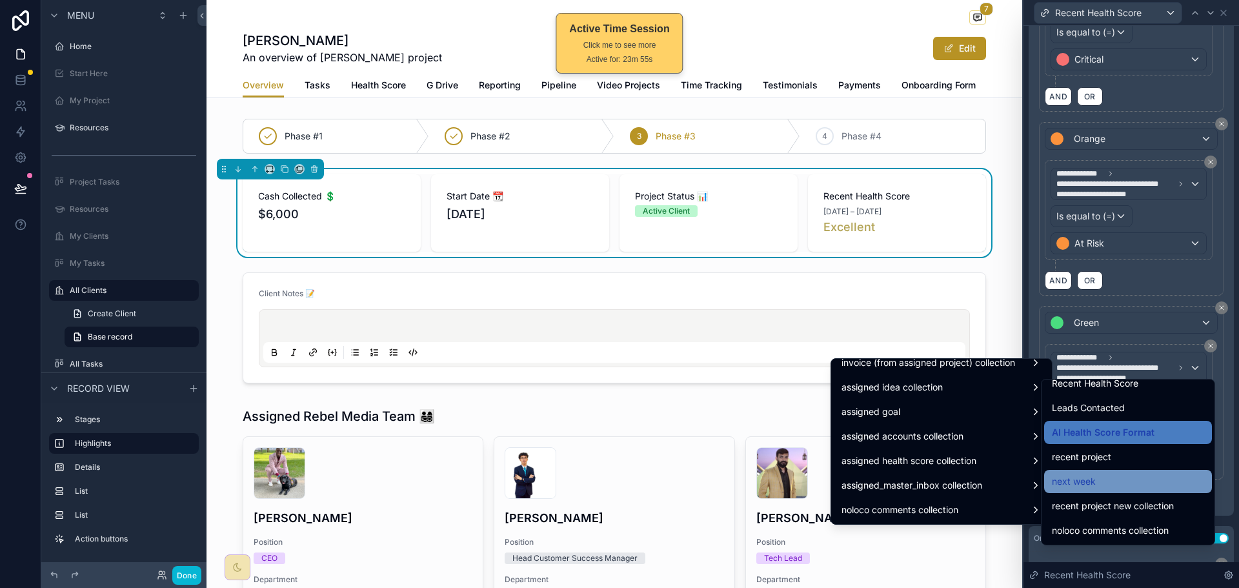
scroll to position [1000, 0]
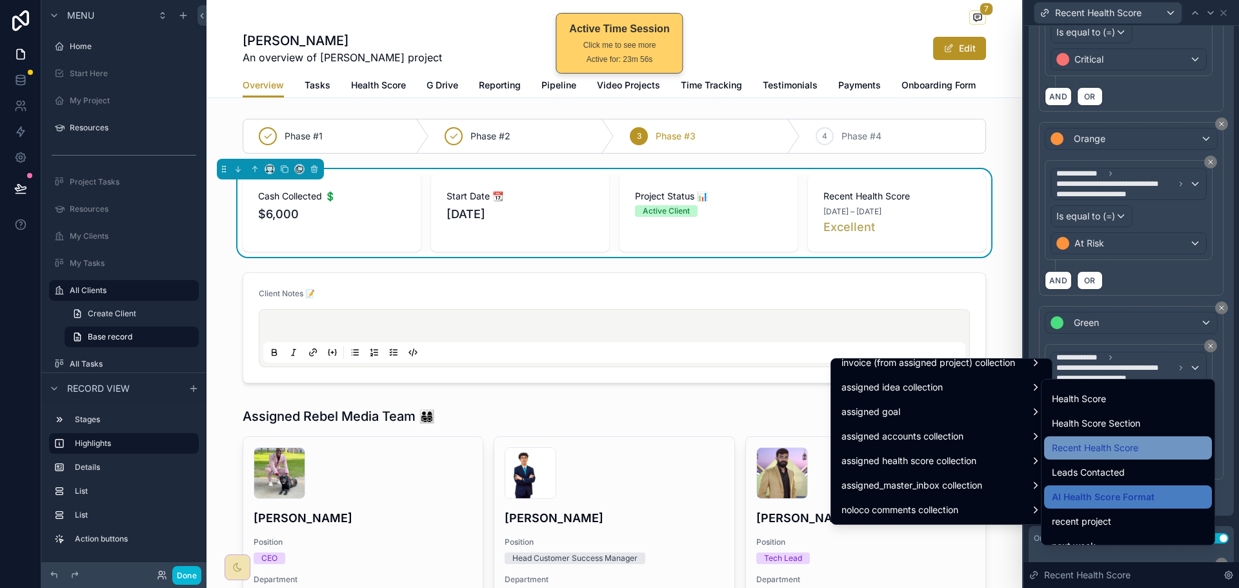
click at [1132, 448] on span "Recent Health Score" at bounding box center [1095, 447] width 86 height 15
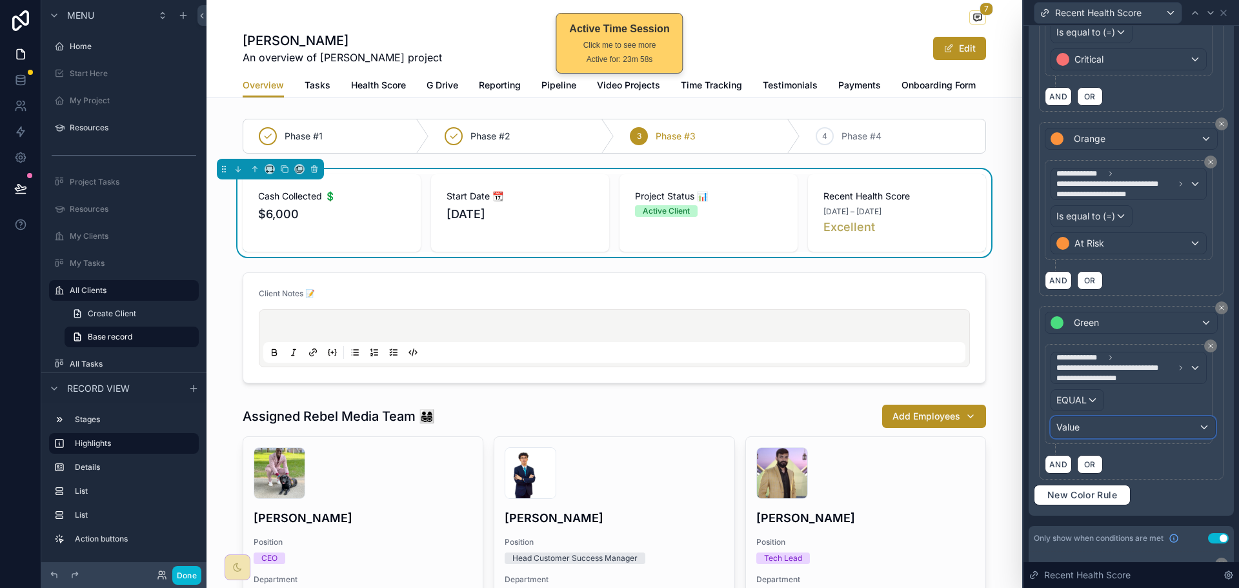
click at [1134, 426] on div "Value" at bounding box center [1133, 427] width 164 height 21
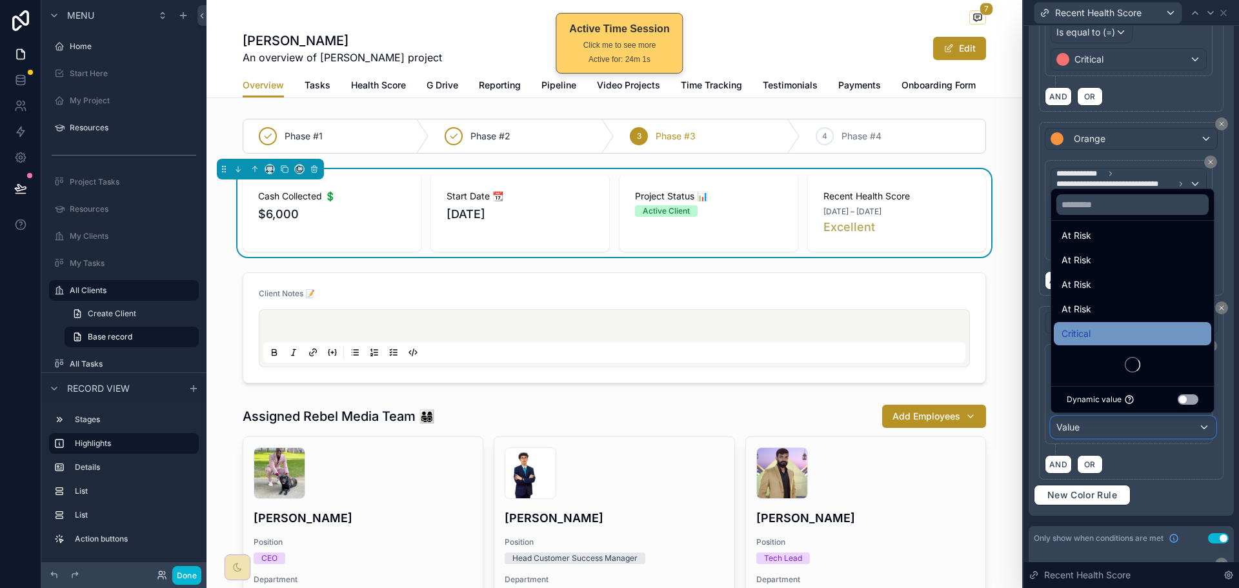
scroll to position [1117, 0]
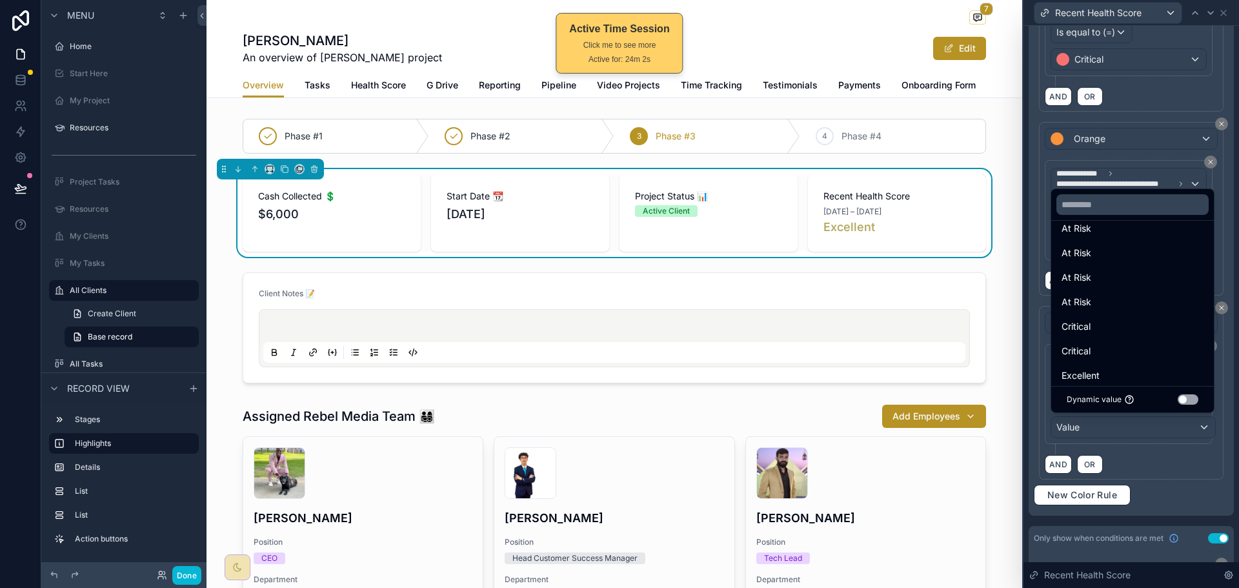
click at [1164, 463] on div at bounding box center [1130, 294] width 215 height 588
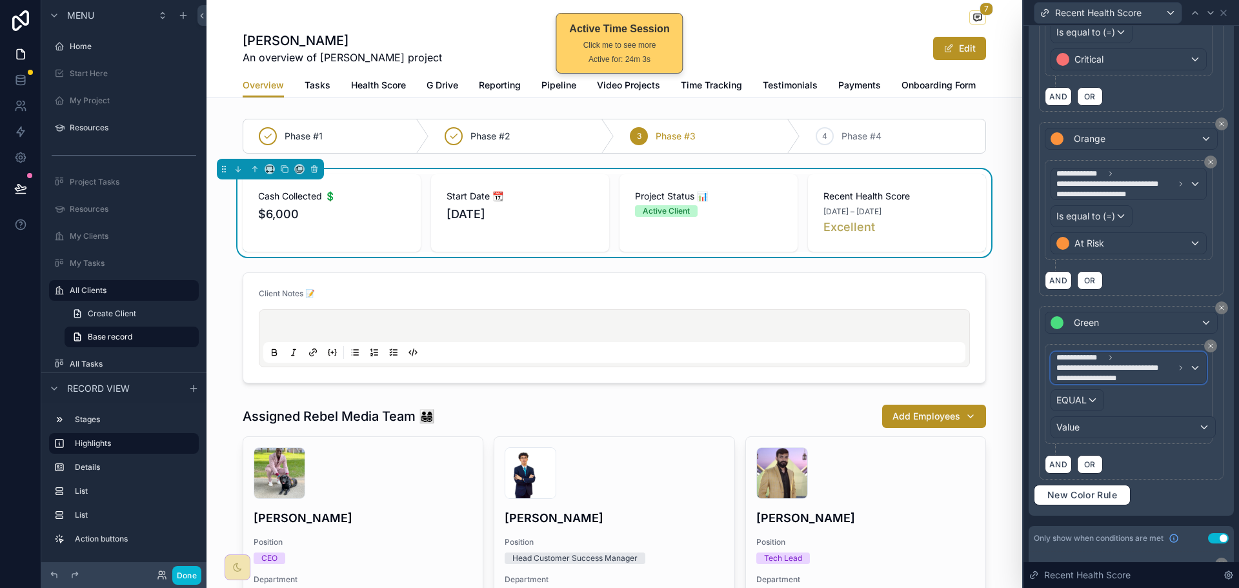
click at [1103, 369] on span "**********" at bounding box center [1115, 368] width 118 height 10
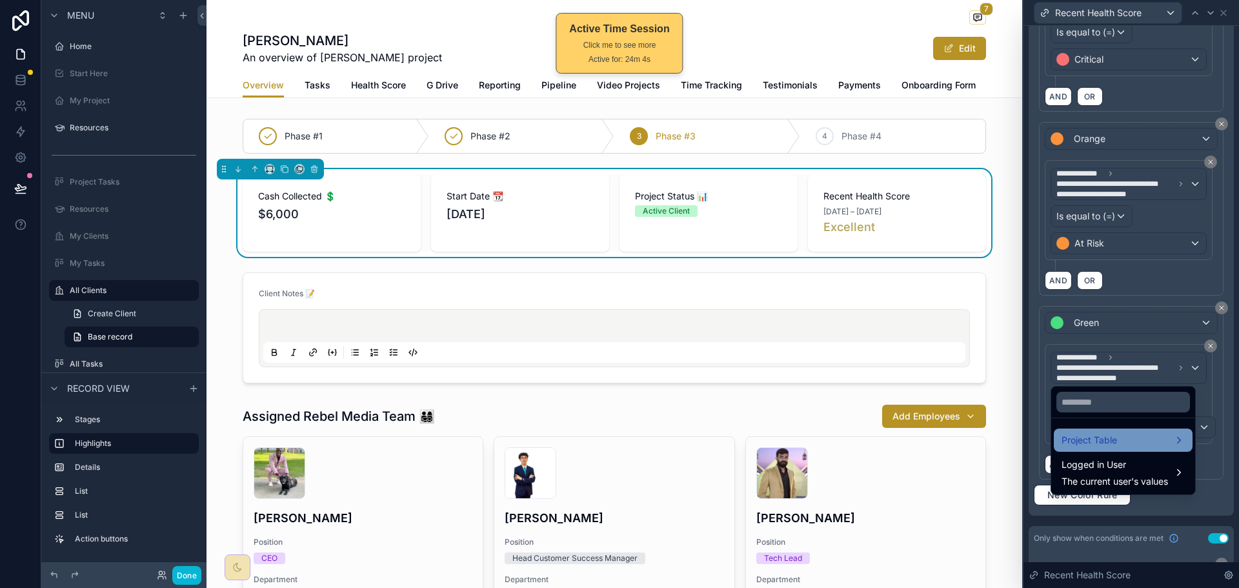
click at [1114, 437] on span "Project Table" at bounding box center [1088, 439] width 55 height 15
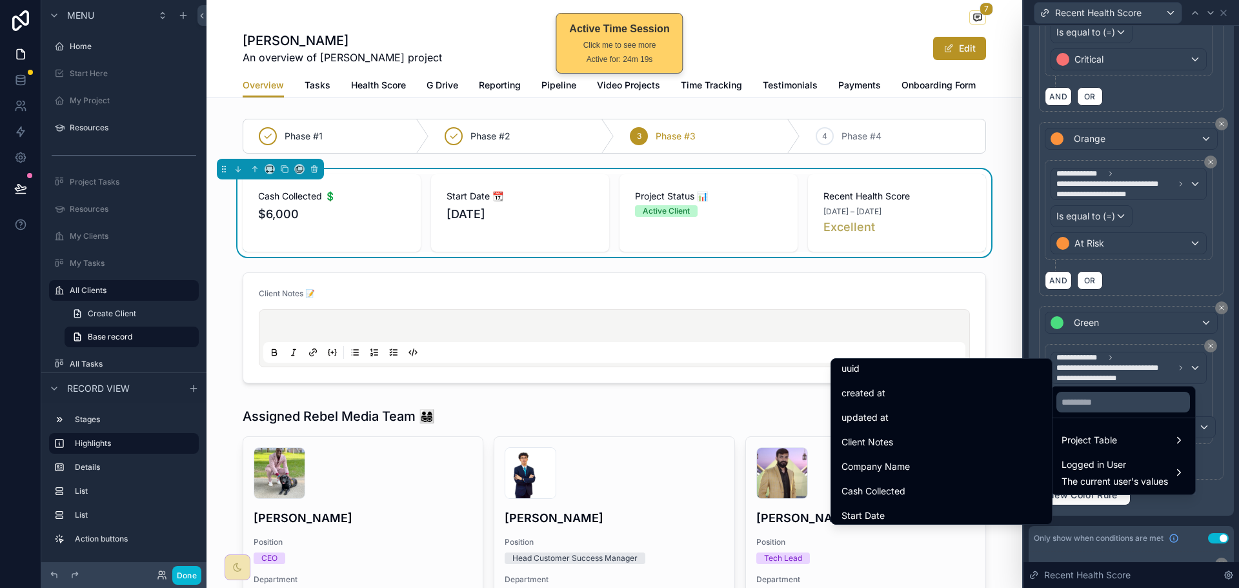
scroll to position [0, 0]
click at [26, 75] on icon at bounding box center [20, 80] width 13 height 13
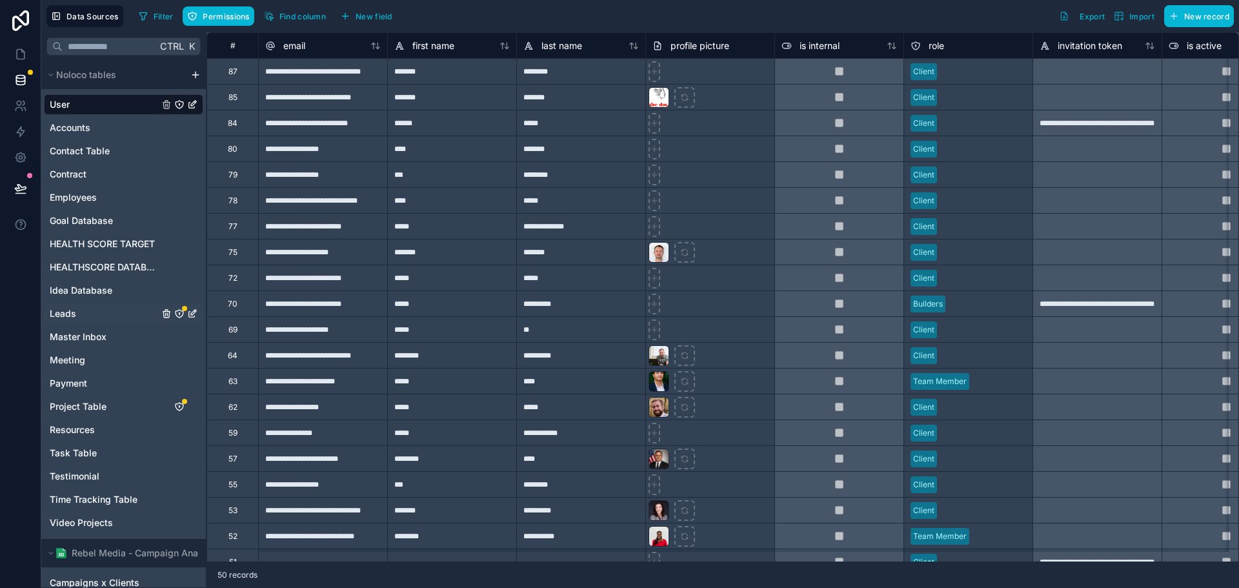
click at [106, 313] on div "Leads" at bounding box center [123, 313] width 159 height 21
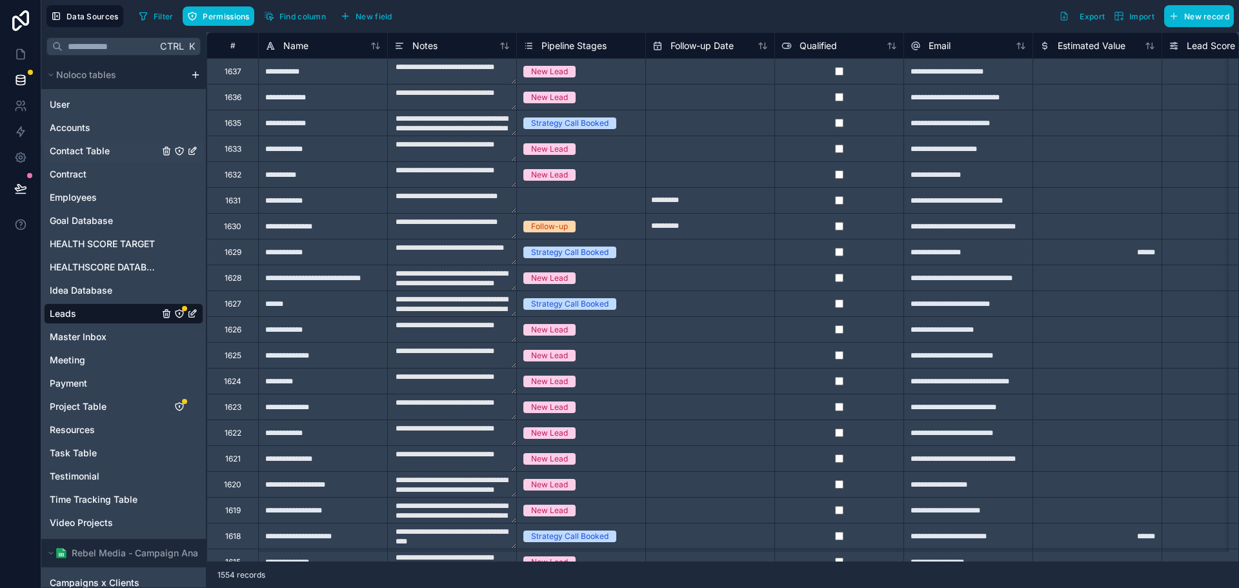
click at [101, 155] on span "Contact Table" at bounding box center [80, 151] width 60 height 13
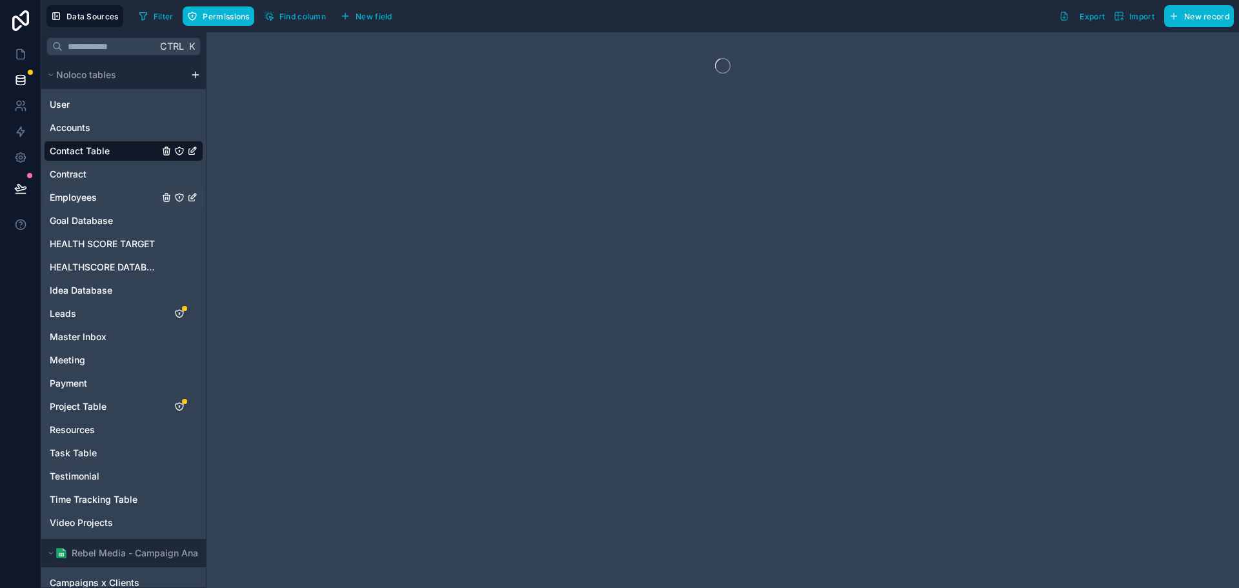
click at [99, 191] on div "Employees" at bounding box center [123, 197] width 159 height 21
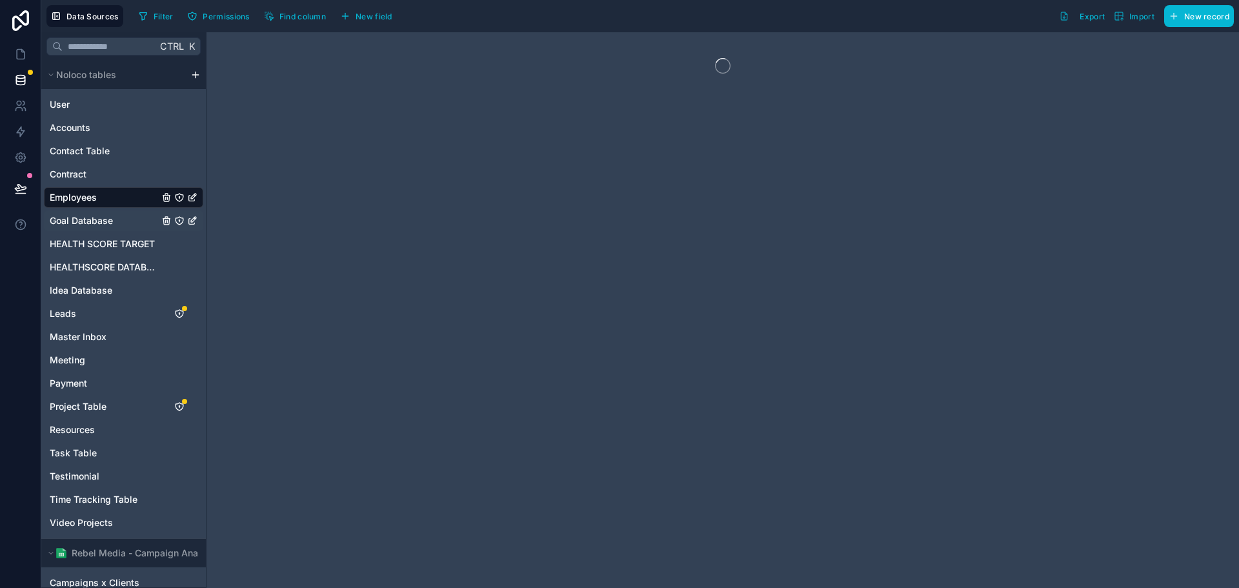
click at [94, 215] on span "Goal Database" at bounding box center [81, 220] width 63 height 13
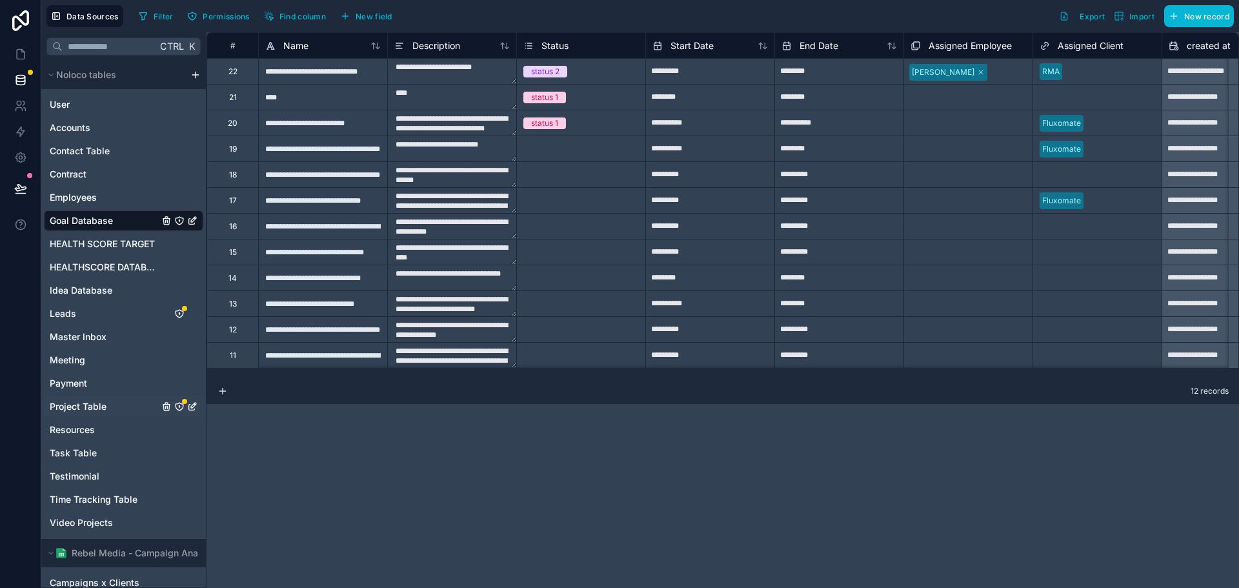
click at [94, 412] on span "Project Table" at bounding box center [78, 406] width 57 height 13
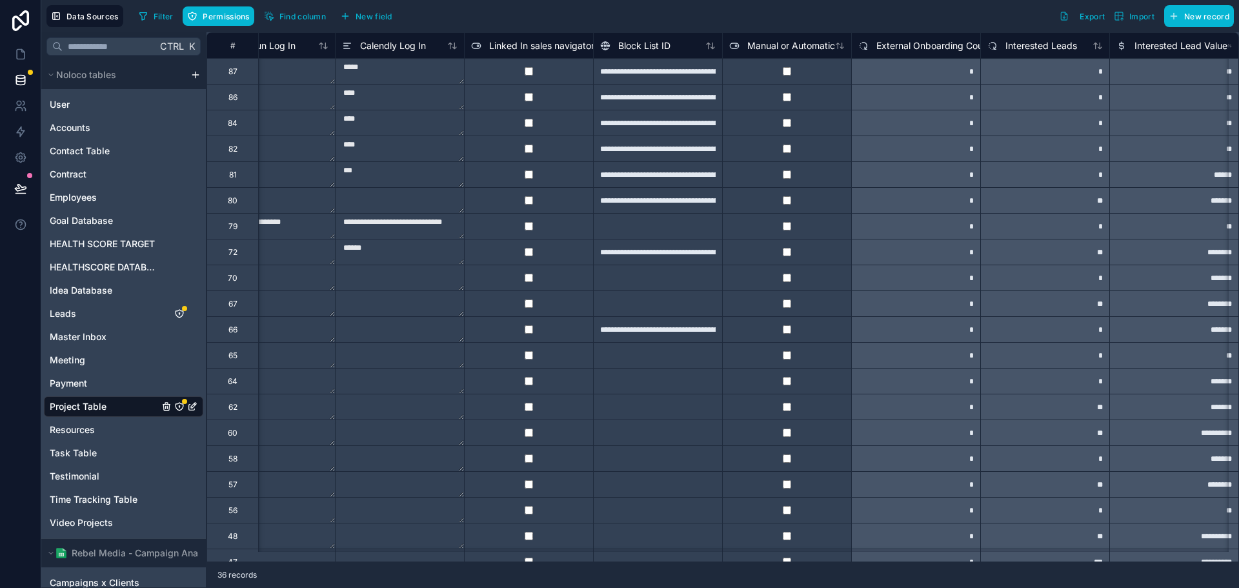
scroll to position [0, 7687]
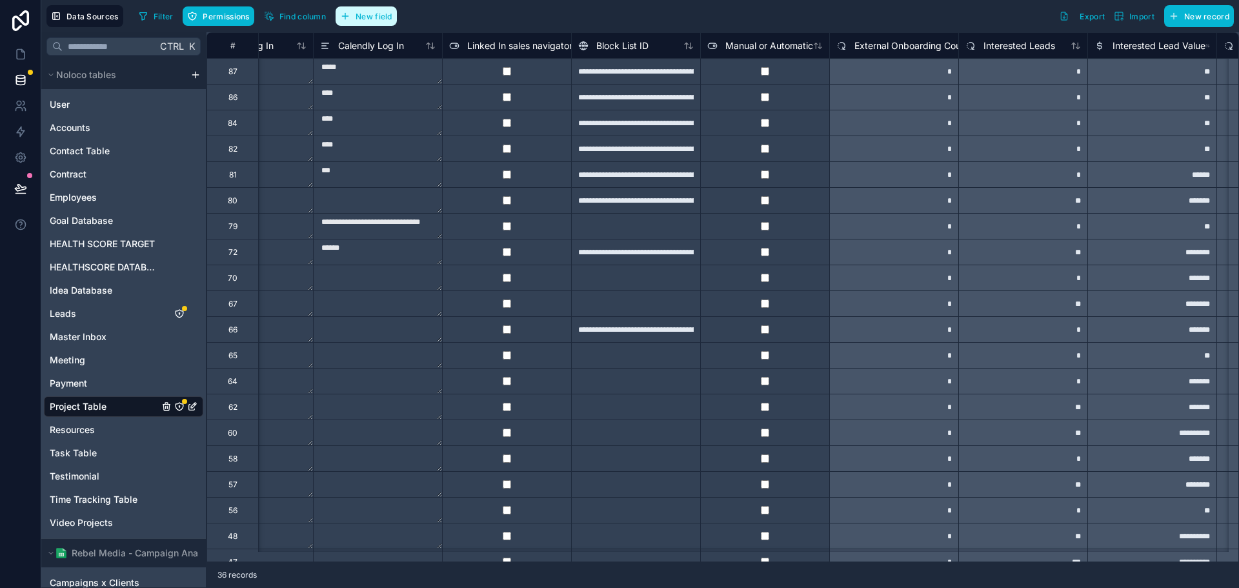
click at [373, 17] on span "New field" at bounding box center [373, 17] width 37 height 10
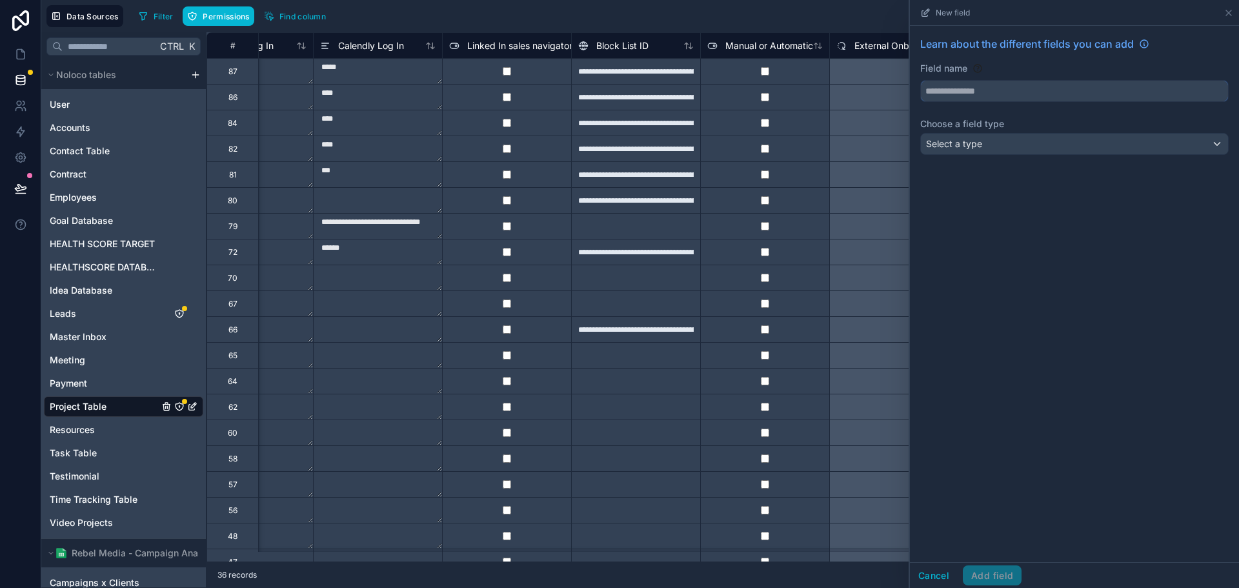
click at [1006, 89] on input "text" at bounding box center [1074, 91] width 307 height 21
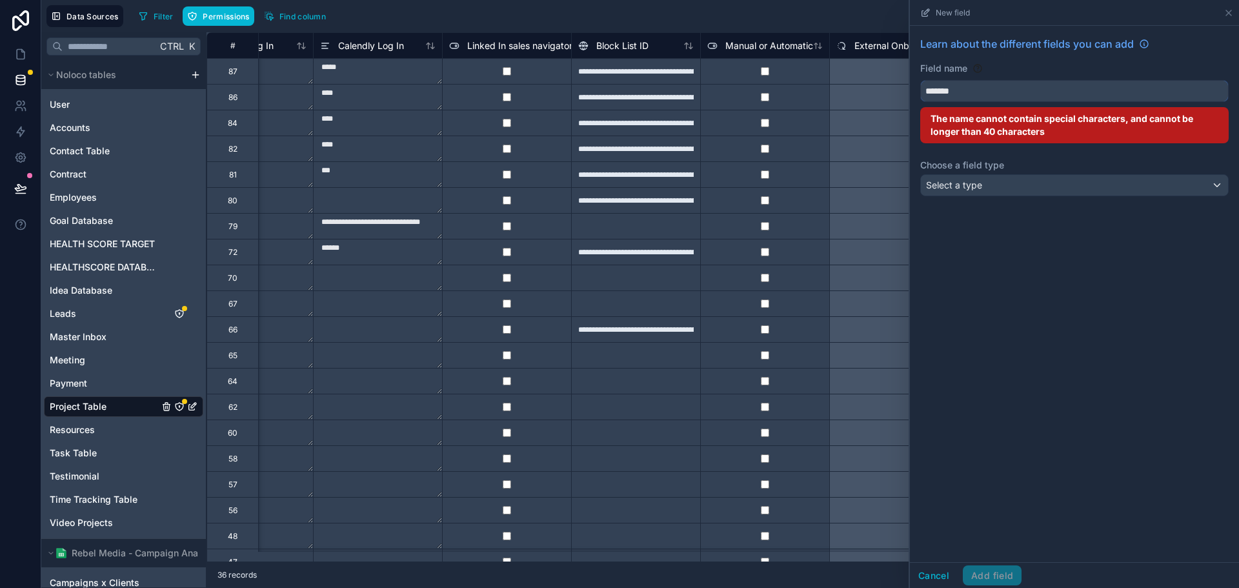
click at [920, 80] on button "******" at bounding box center [1074, 91] width 308 height 22
click at [920, 80] on button "**********" at bounding box center [1074, 91] width 308 height 22
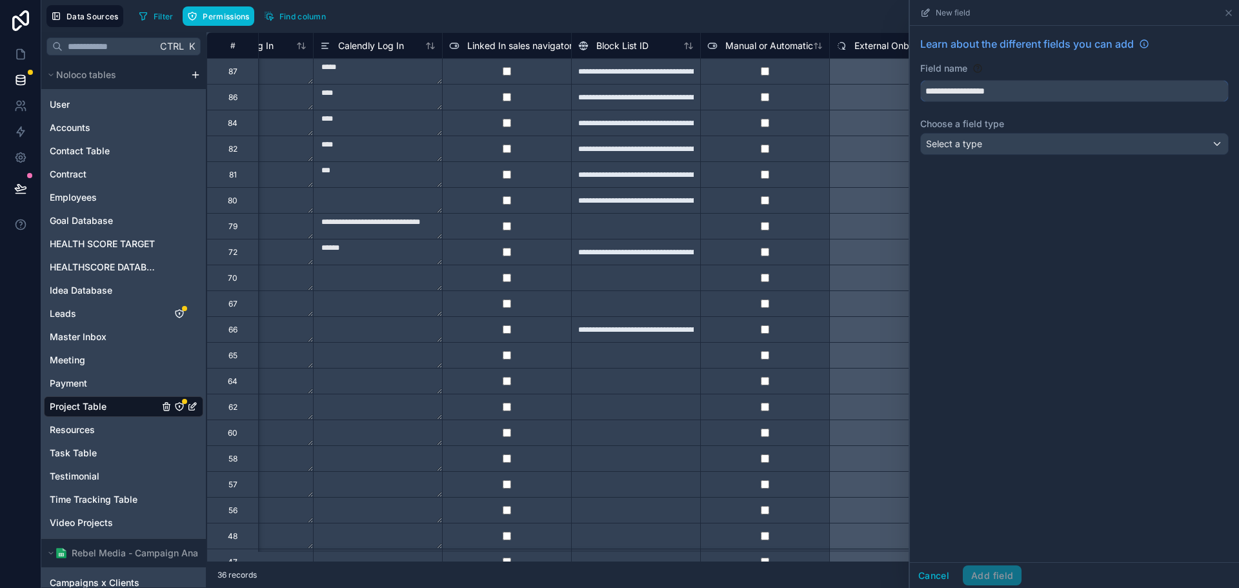
drag, startPoint x: 957, startPoint y: 90, endPoint x: 881, endPoint y: 90, distance: 76.1
click at [884, 91] on div "**********" at bounding box center [639, 294] width 1197 height 588
click at [1054, 85] on input "**********" at bounding box center [1074, 91] width 307 height 21
type input "**********"
click at [1031, 319] on div "**********" at bounding box center [1074, 294] width 329 height 536
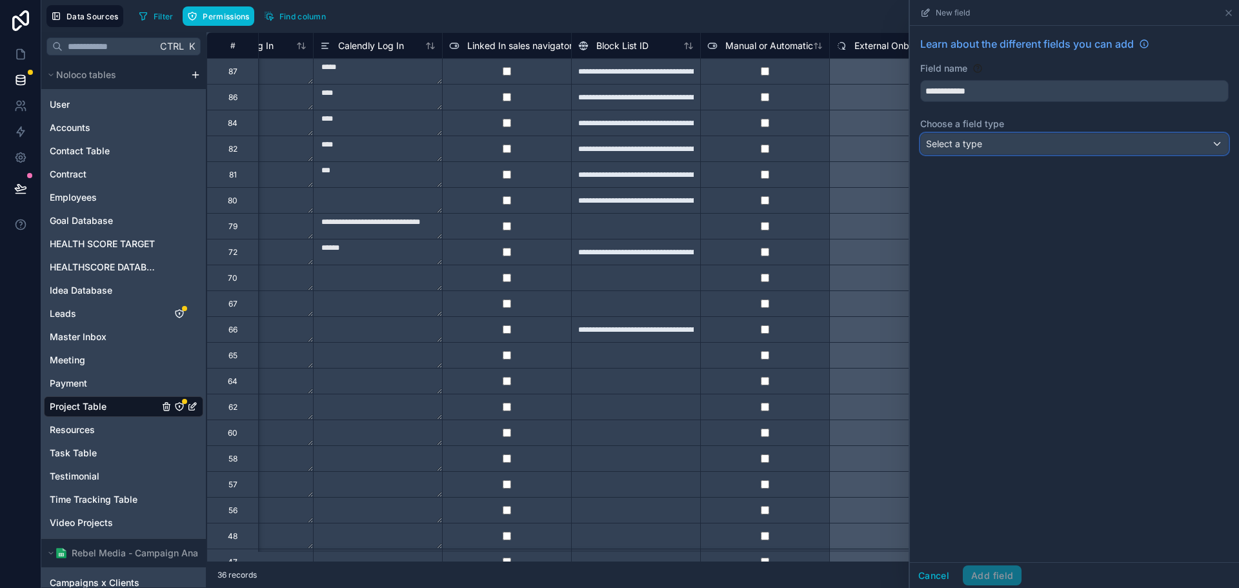
click at [1031, 145] on div "Select a type" at bounding box center [1074, 144] width 307 height 21
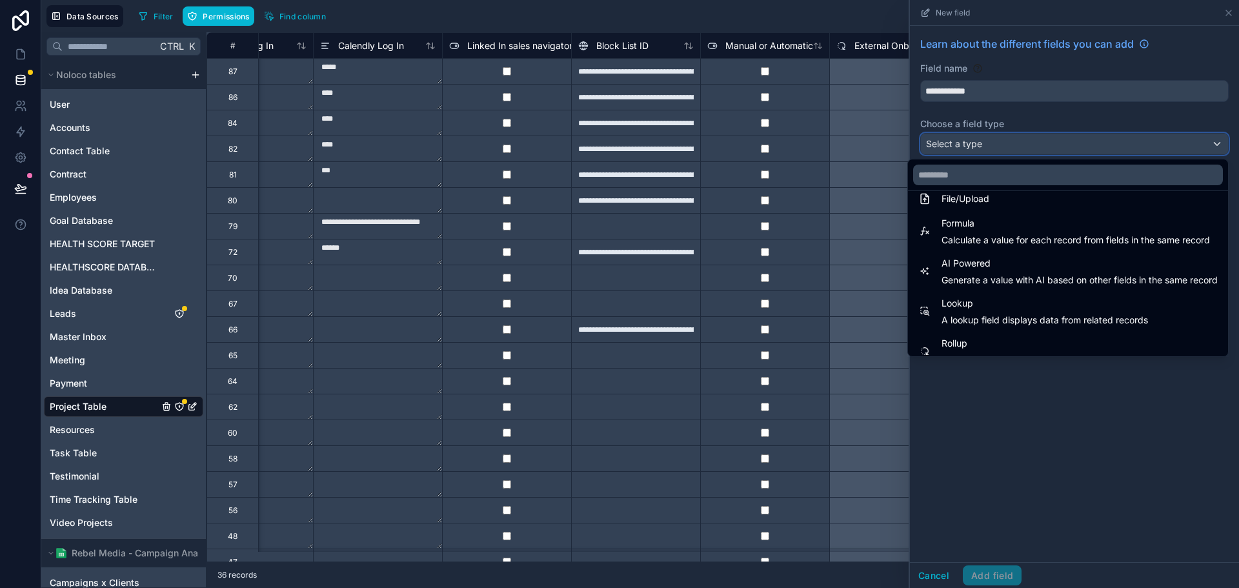
scroll to position [374, 0]
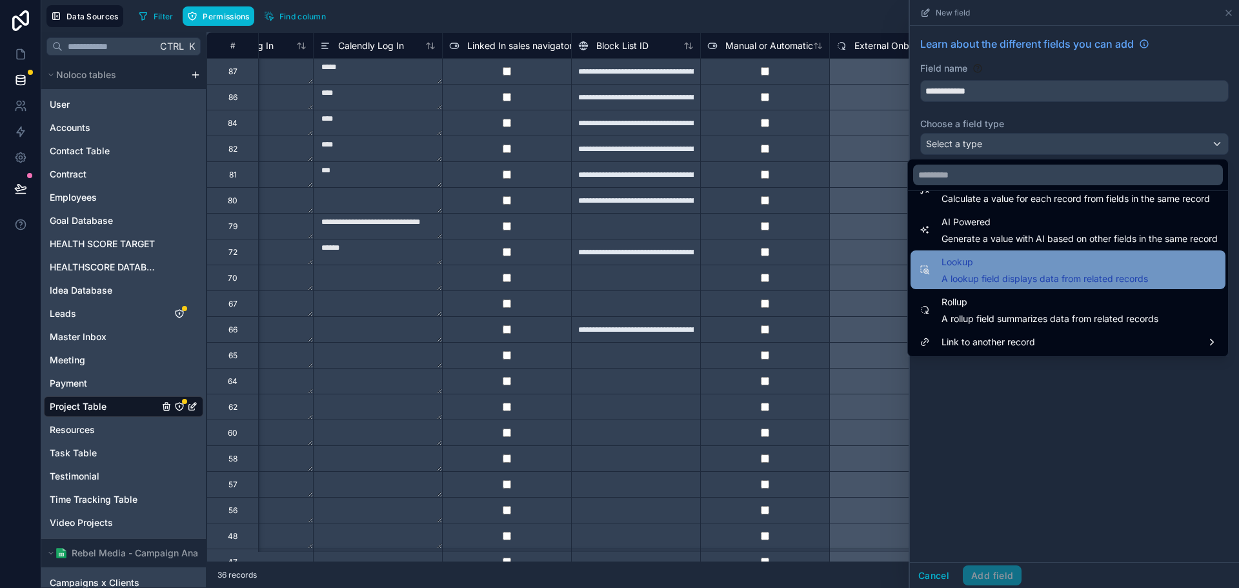
click at [989, 269] on span "Lookup" at bounding box center [1044, 261] width 206 height 15
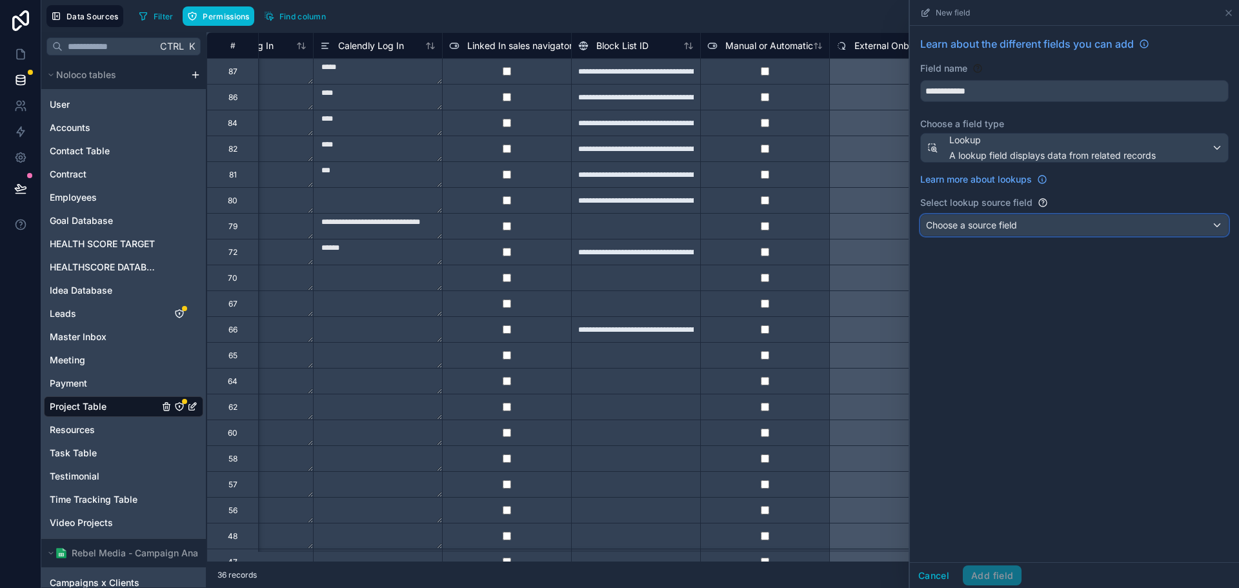
click at [1038, 230] on div "Choose a source field" at bounding box center [1074, 225] width 307 height 21
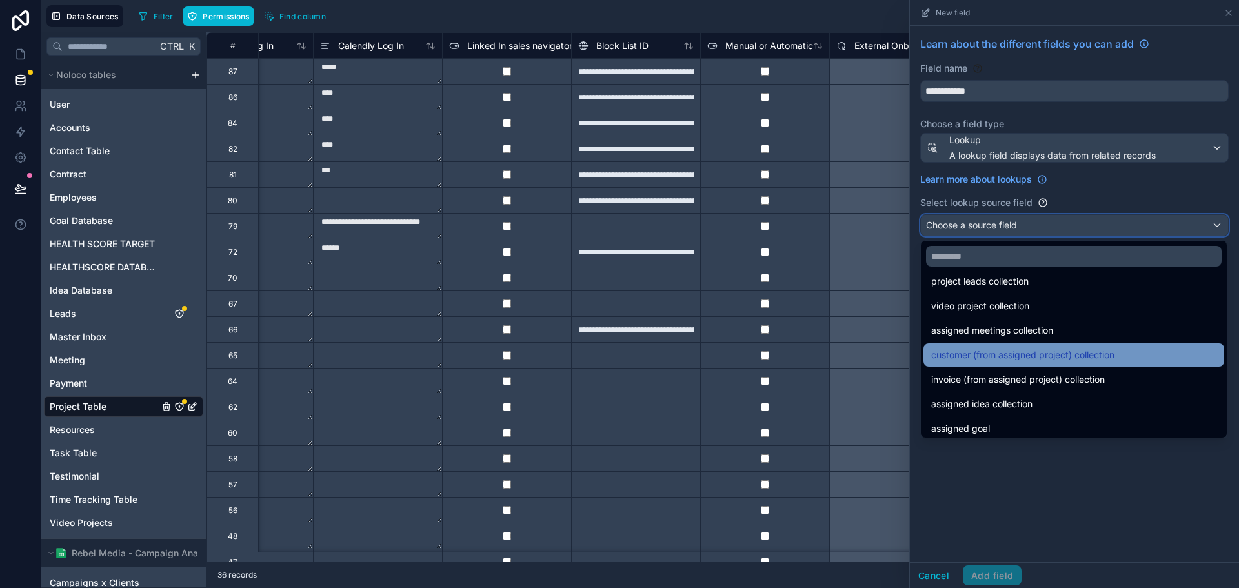
scroll to position [323, 0]
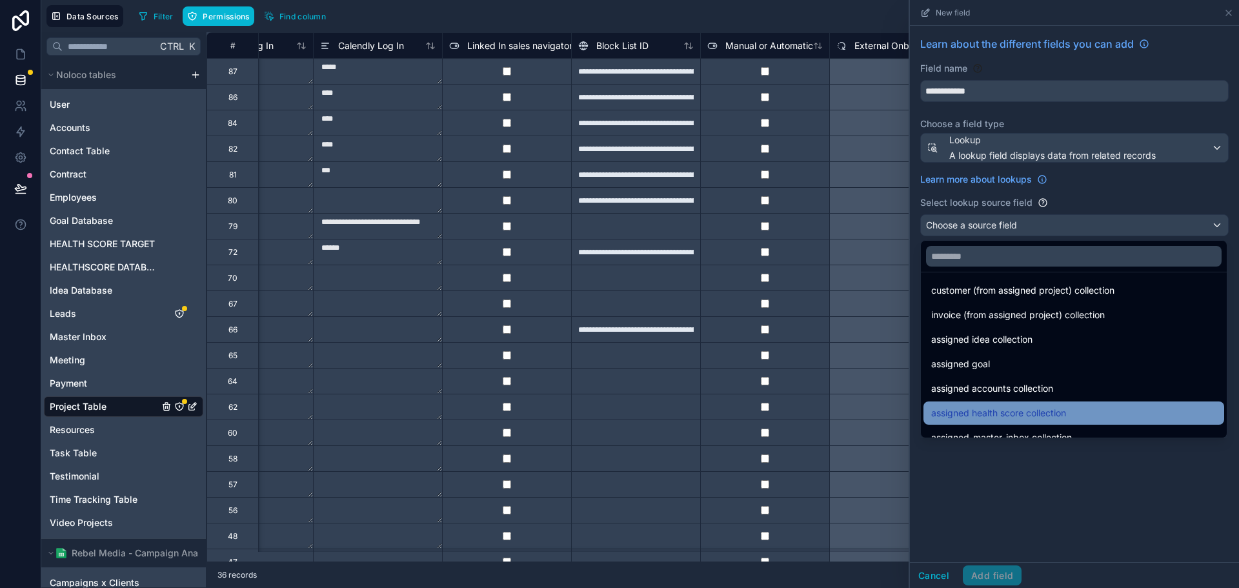
click at [1050, 414] on span "assigned health score collection" at bounding box center [998, 412] width 135 height 15
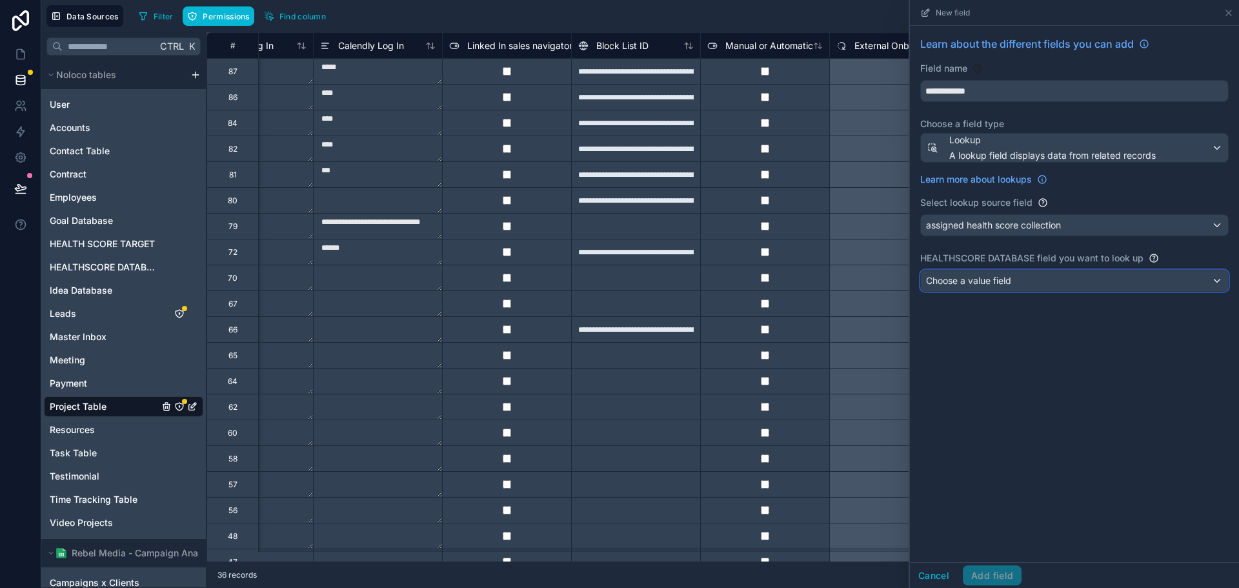
click at [1043, 286] on div "Choose a value field" at bounding box center [1074, 280] width 307 height 21
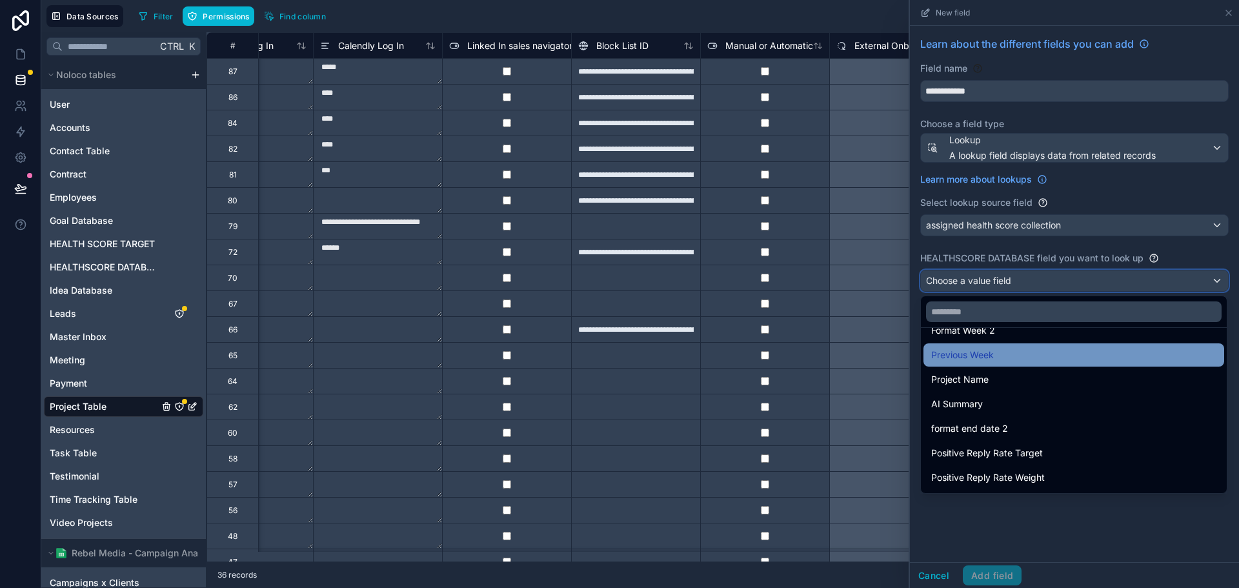
scroll to position [839, 0]
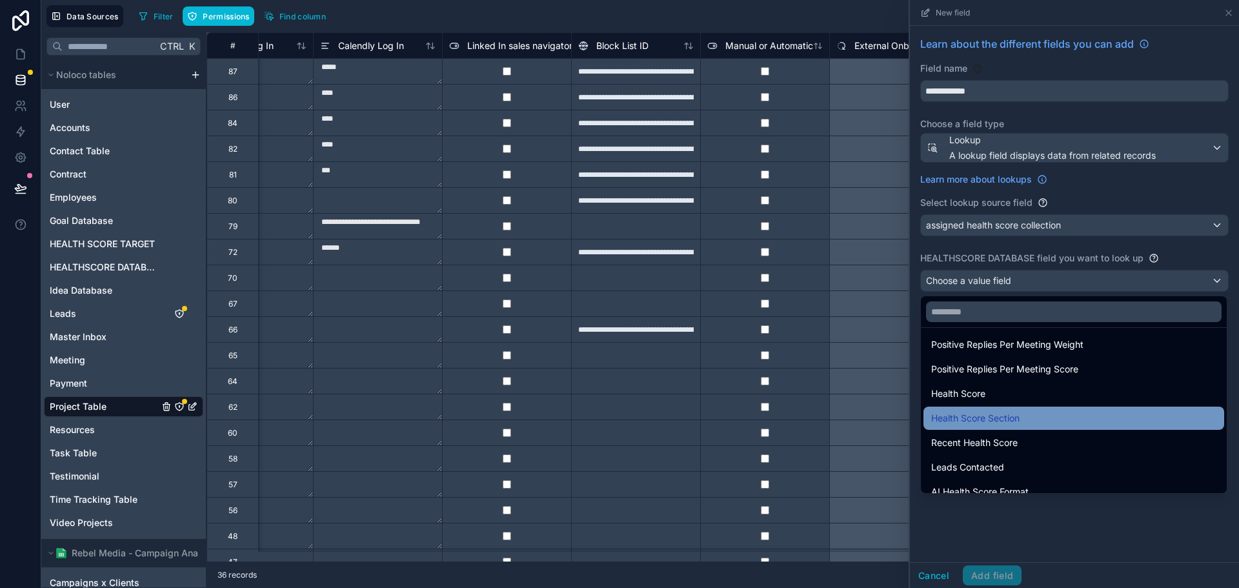
click at [1054, 413] on div "Health Score Section" at bounding box center [1073, 417] width 285 height 15
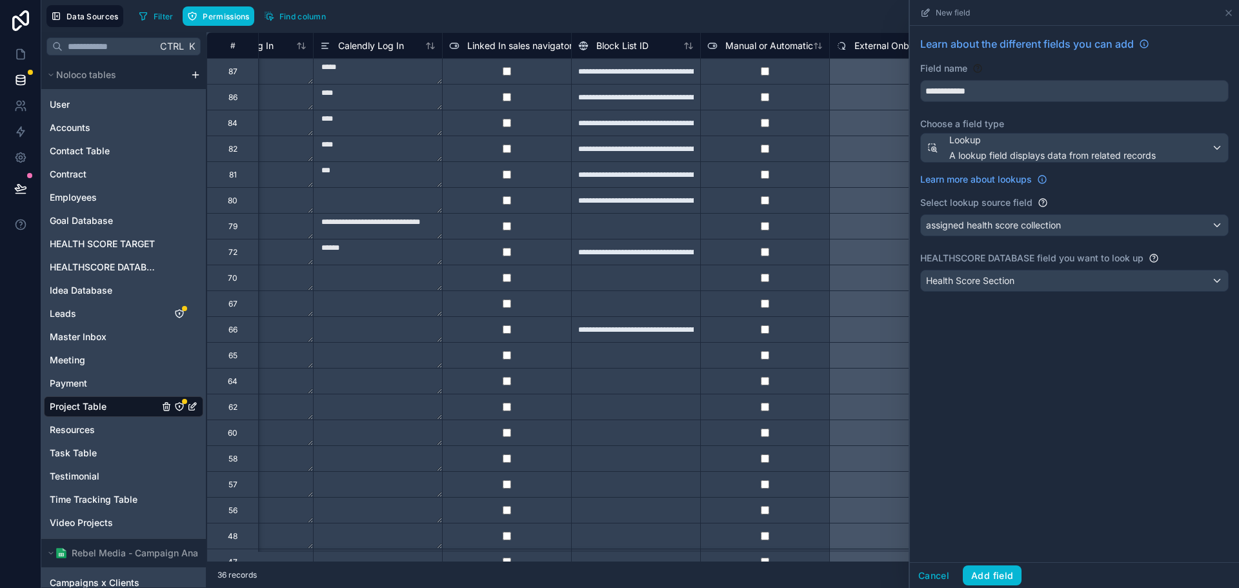
click at [1052, 477] on div "**********" at bounding box center [1074, 294] width 329 height 536
click at [999, 573] on button "Add field" at bounding box center [992, 575] width 59 height 21
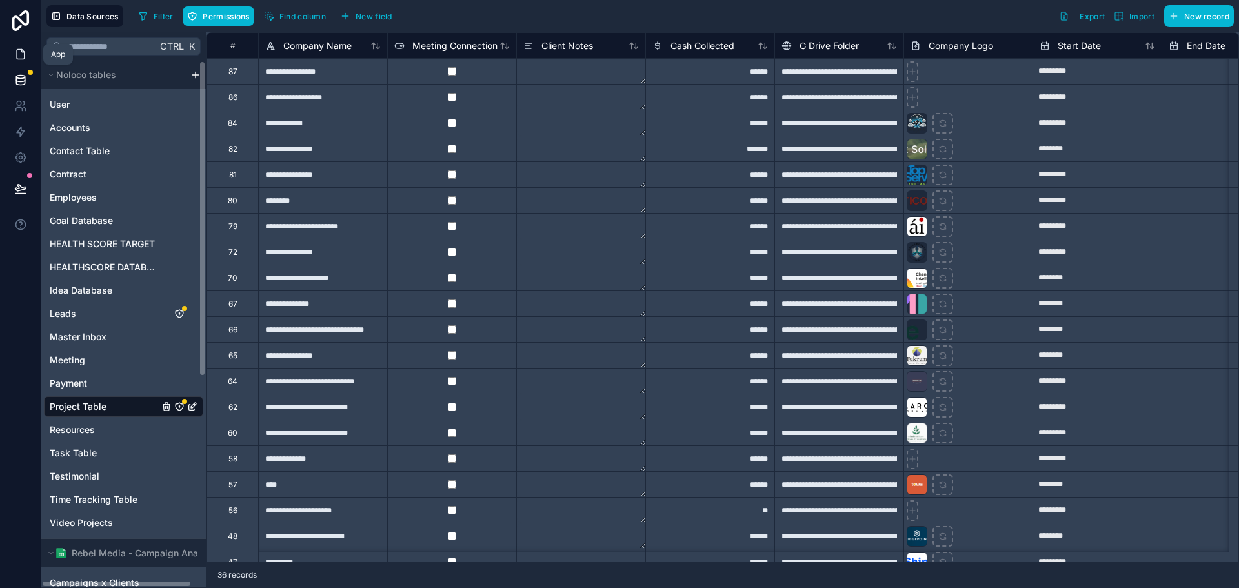
click at [19, 45] on link at bounding box center [20, 54] width 41 height 26
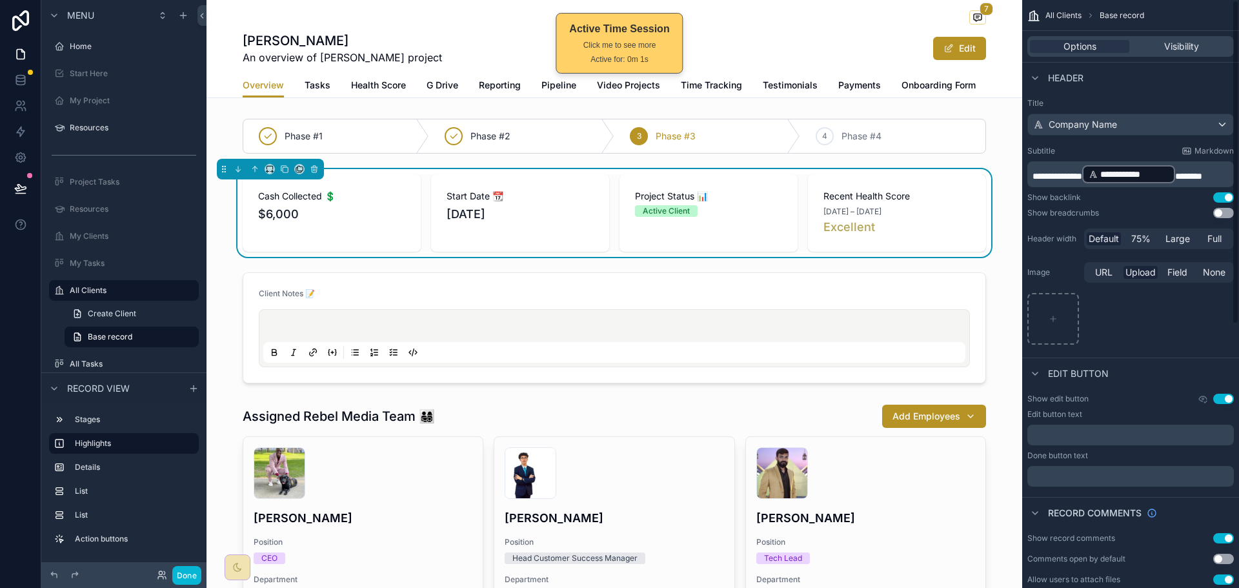
click at [953, 232] on div "Excellent" at bounding box center [896, 227] width 147 height 18
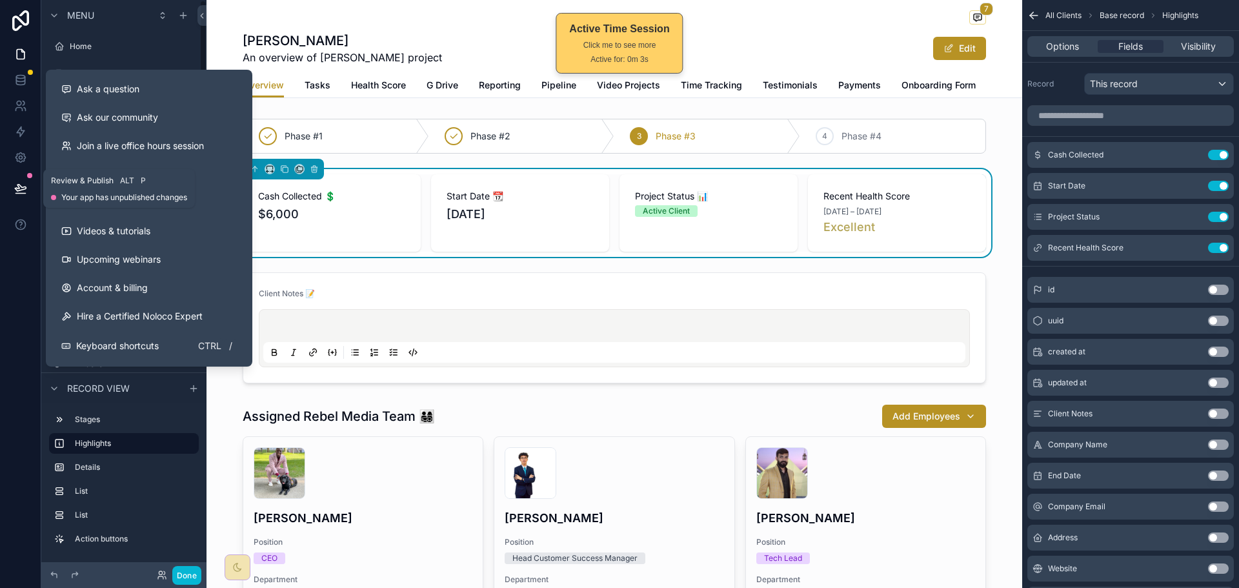
click at [15, 183] on icon at bounding box center [20, 188] width 13 height 13
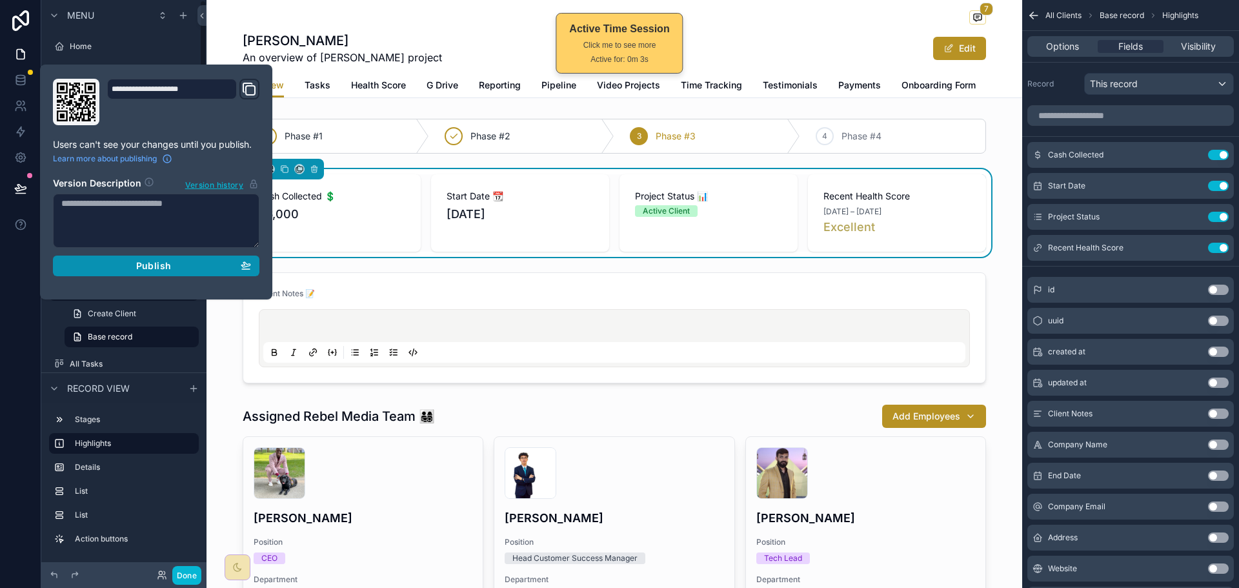
click at [154, 263] on span "Publish" at bounding box center [153, 266] width 35 height 12
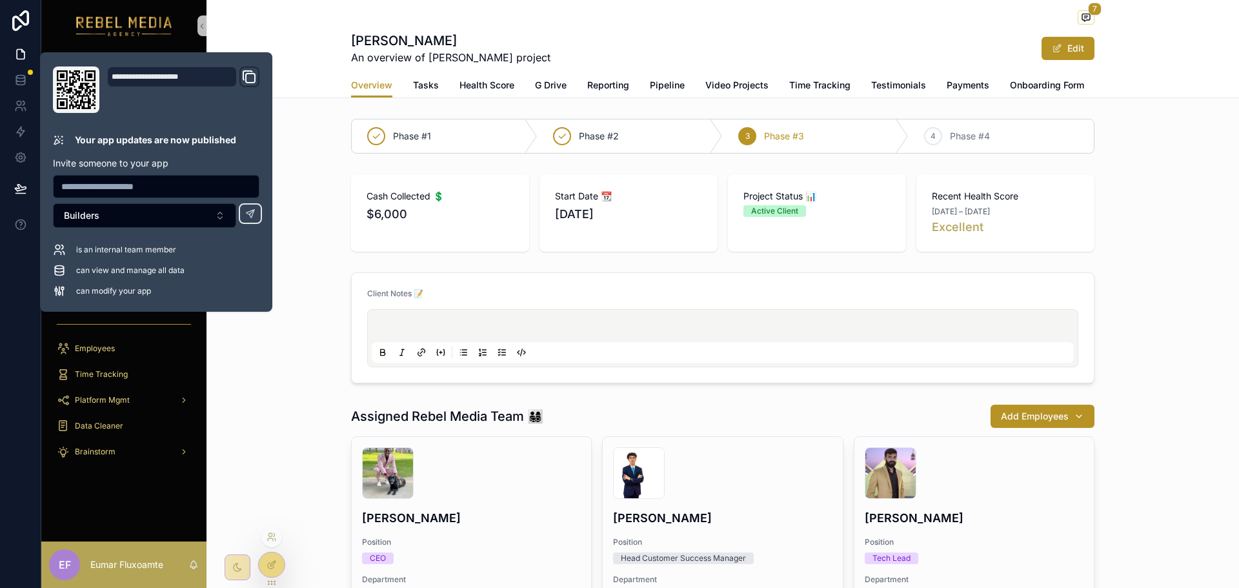
click at [275, 569] on icon at bounding box center [271, 564] width 10 height 10
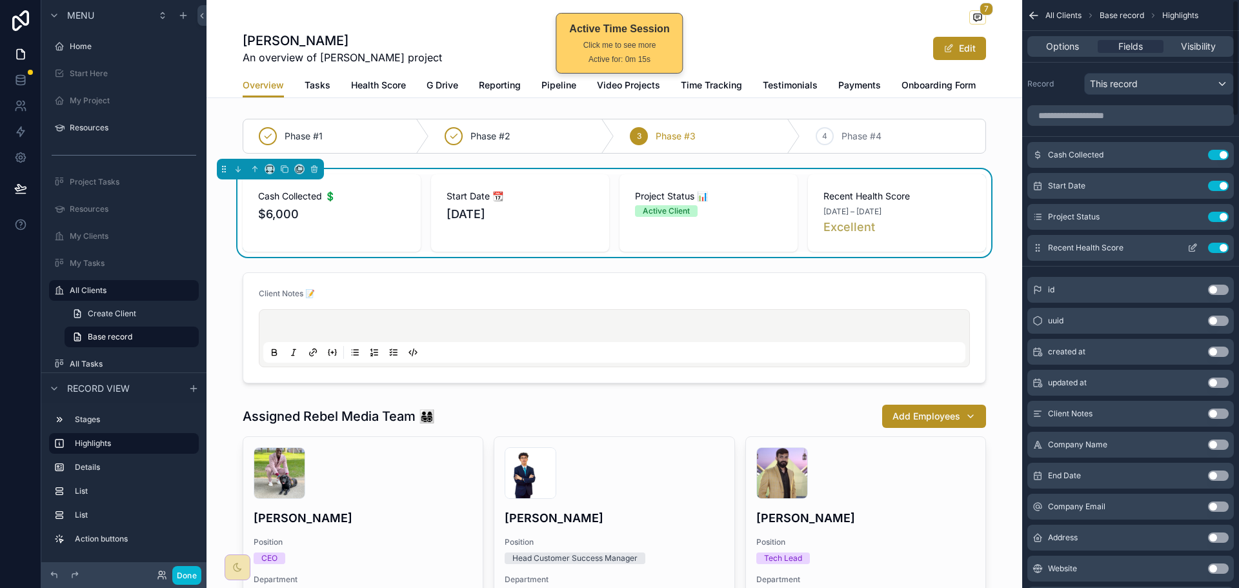
click at [1194, 245] on icon "scrollable content" at bounding box center [1194, 245] width 1 height 1
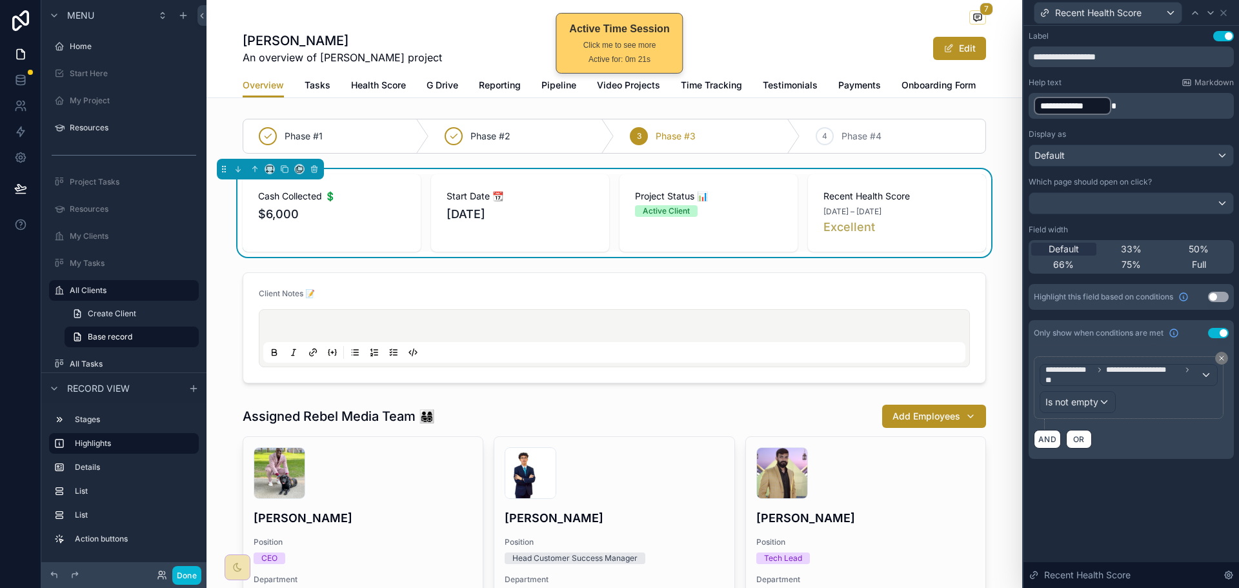
click at [1217, 295] on button "Use setting" at bounding box center [1218, 297] width 21 height 10
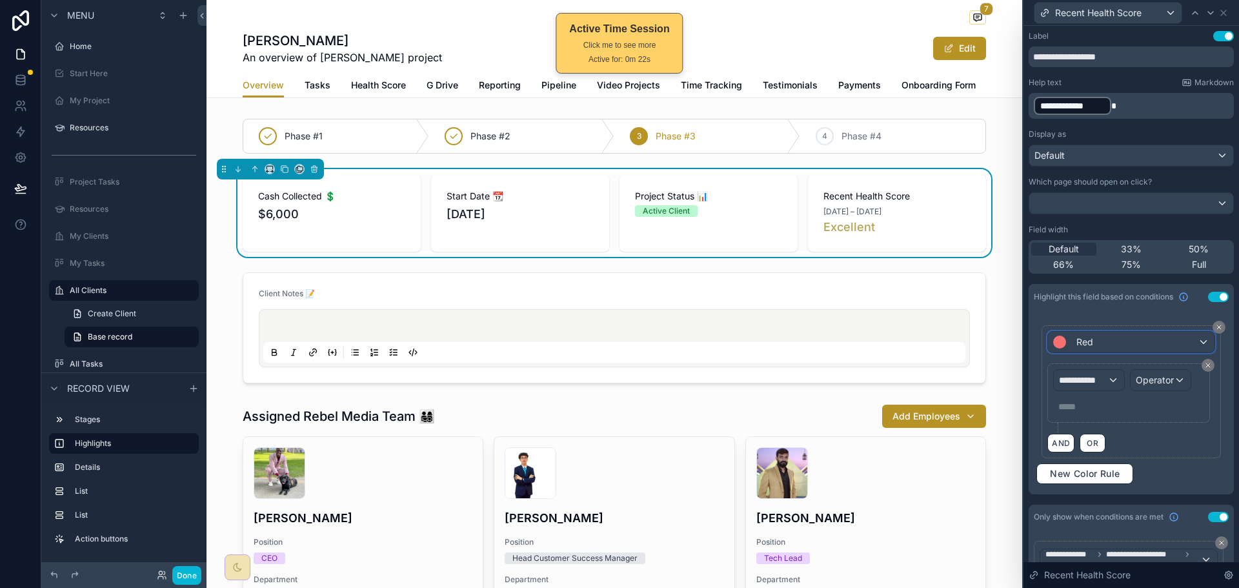
click at [1130, 342] on div "Red" at bounding box center [1131, 342] width 166 height 21
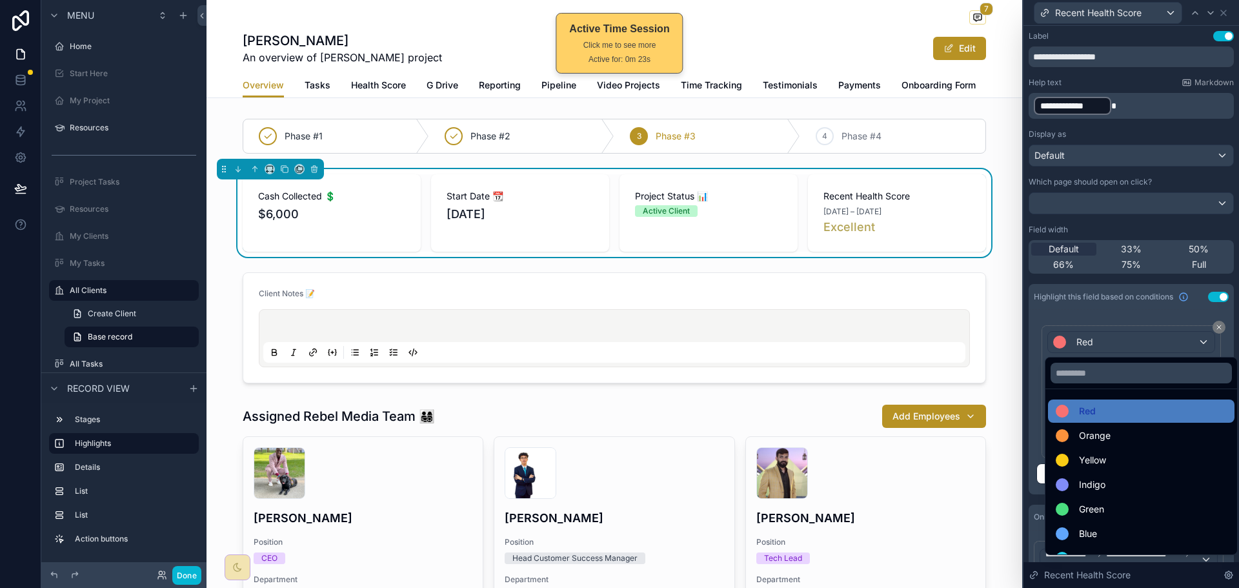
click at [1150, 317] on div at bounding box center [1130, 294] width 215 height 588
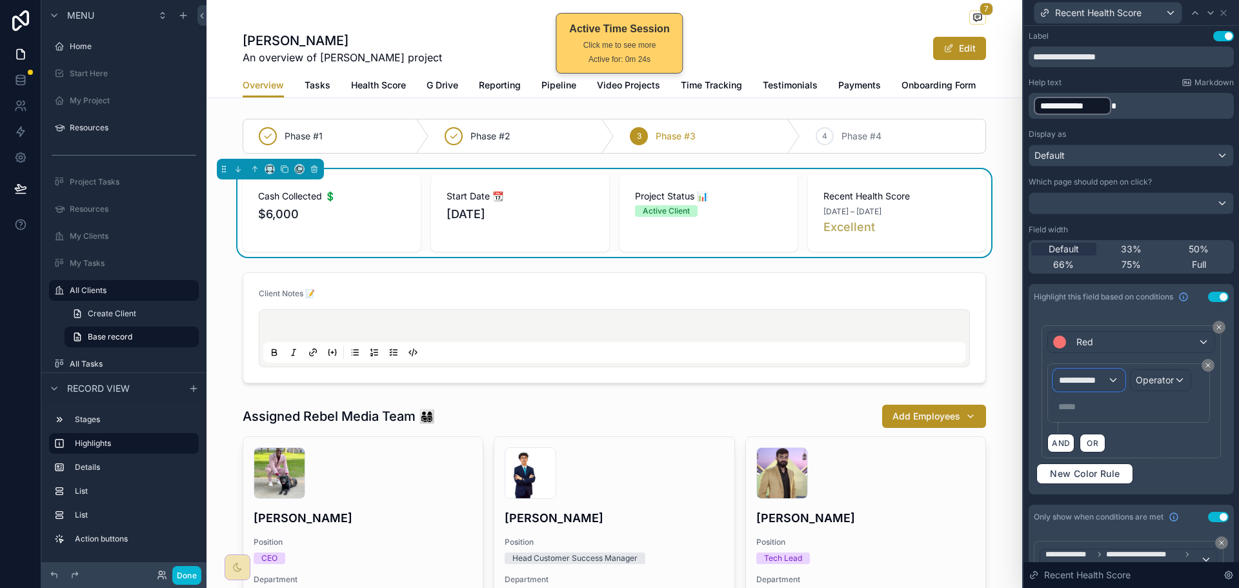
click at [1113, 382] on div "**********" at bounding box center [1089, 380] width 70 height 21
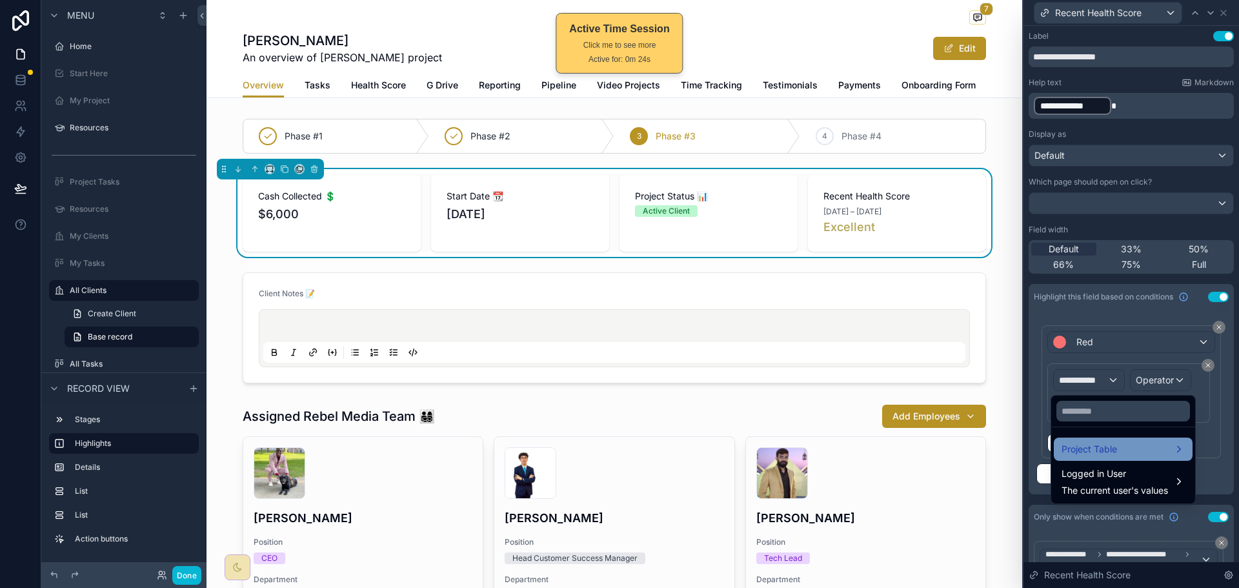
click at [1113, 443] on span "Project Table" at bounding box center [1088, 448] width 55 height 15
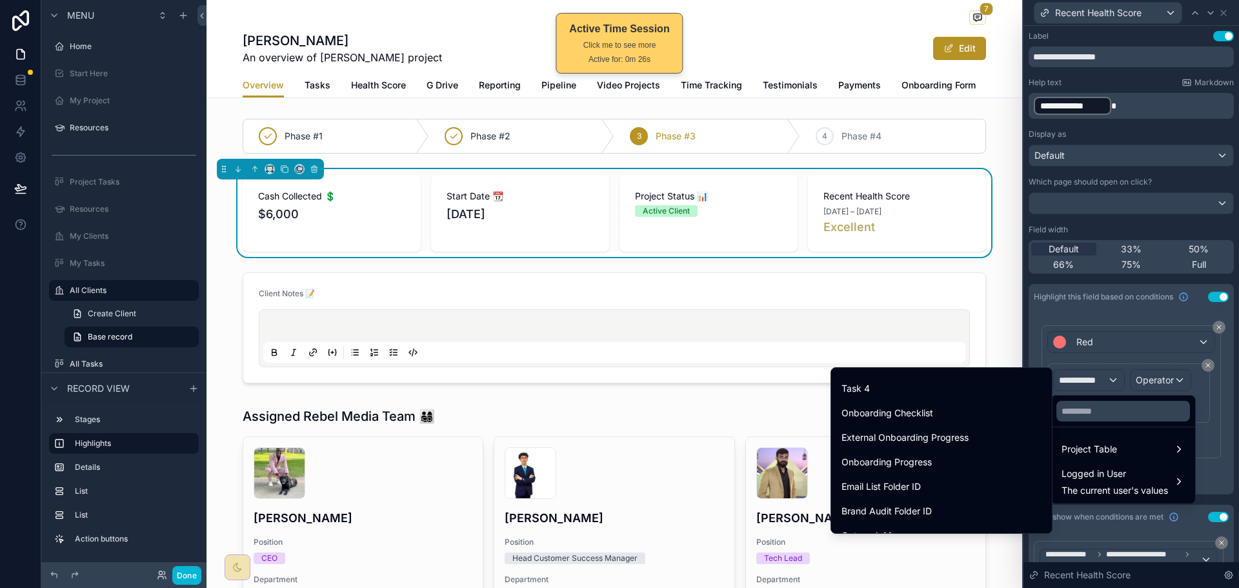
scroll to position [645, 0]
click at [1109, 405] on input "text" at bounding box center [1123, 411] width 134 height 21
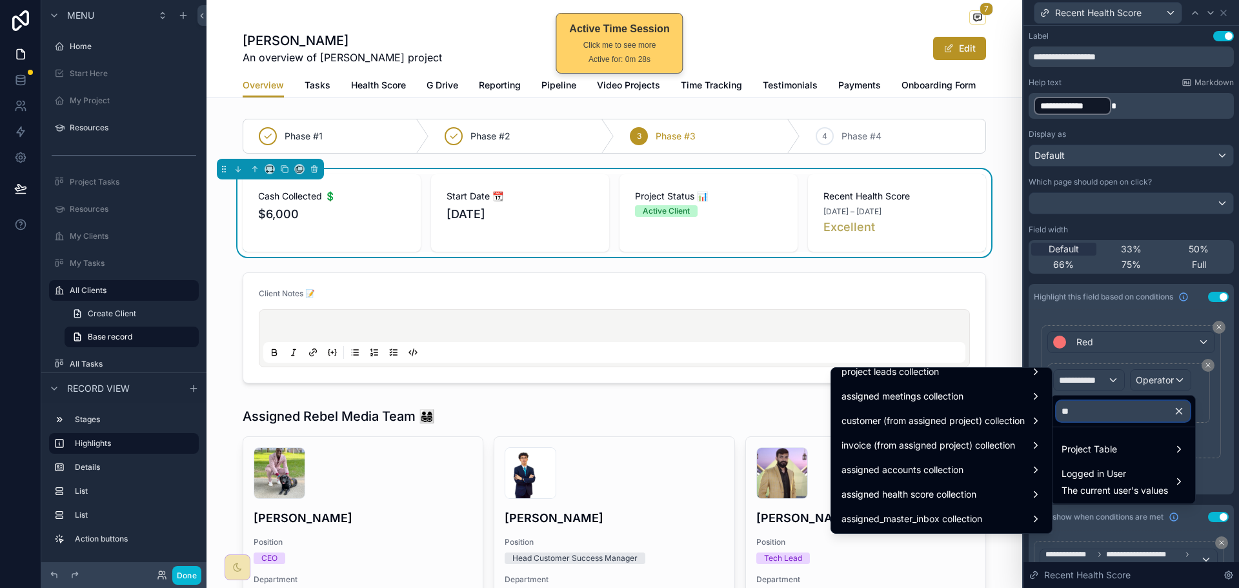
scroll to position [0, 0]
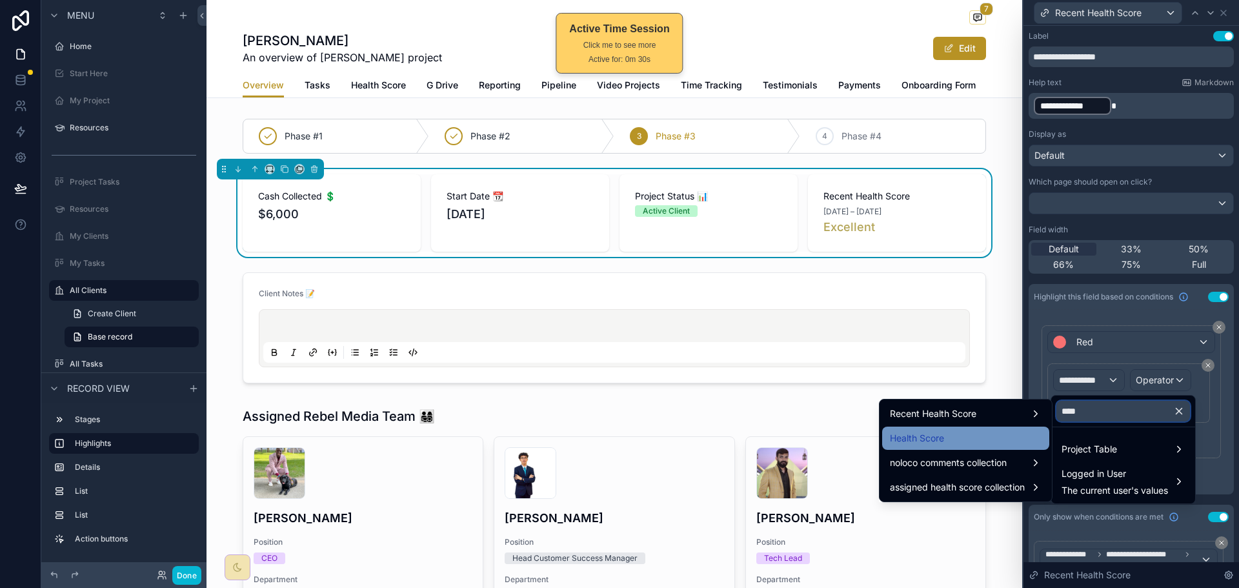
type input "****"
drag, startPoint x: 922, startPoint y: 433, endPoint x: 963, endPoint y: 435, distance: 40.7
click at [963, 435] on div "Health Score" at bounding box center [966, 437] width 152 height 15
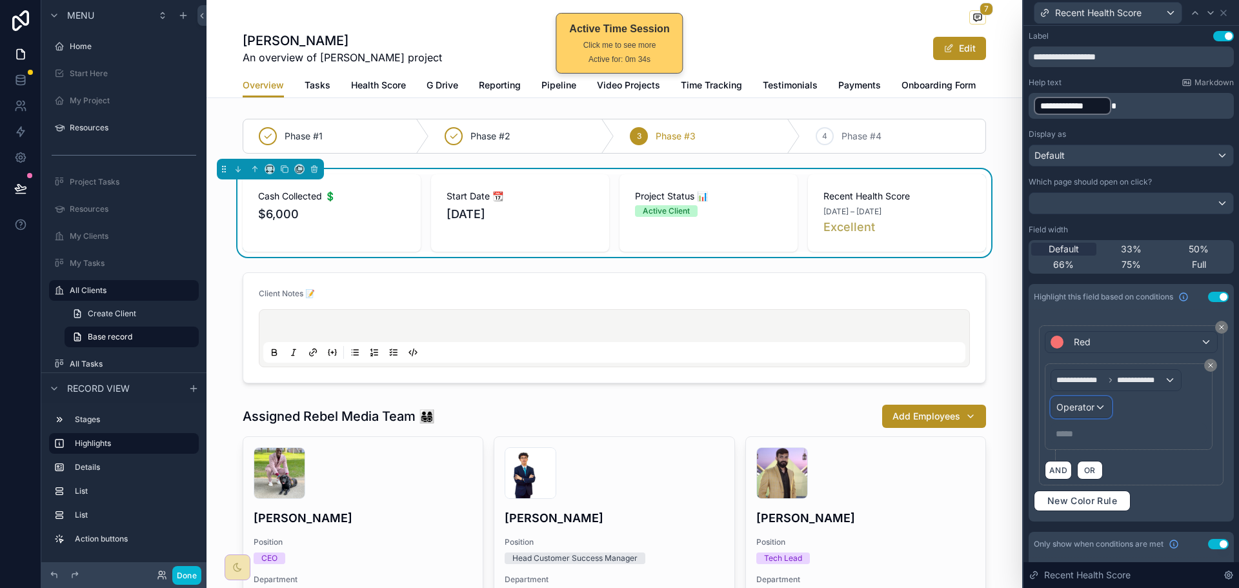
click at [1094, 403] on span "Operator" at bounding box center [1075, 406] width 38 height 11
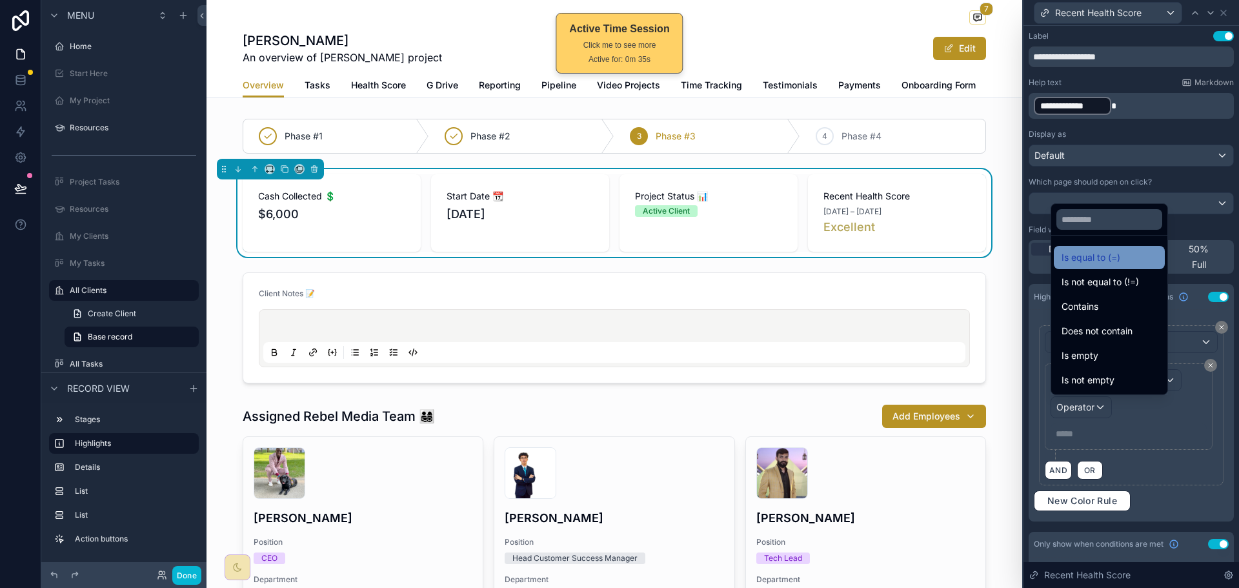
click at [1095, 255] on span "Is equal to (=)" at bounding box center [1090, 257] width 59 height 15
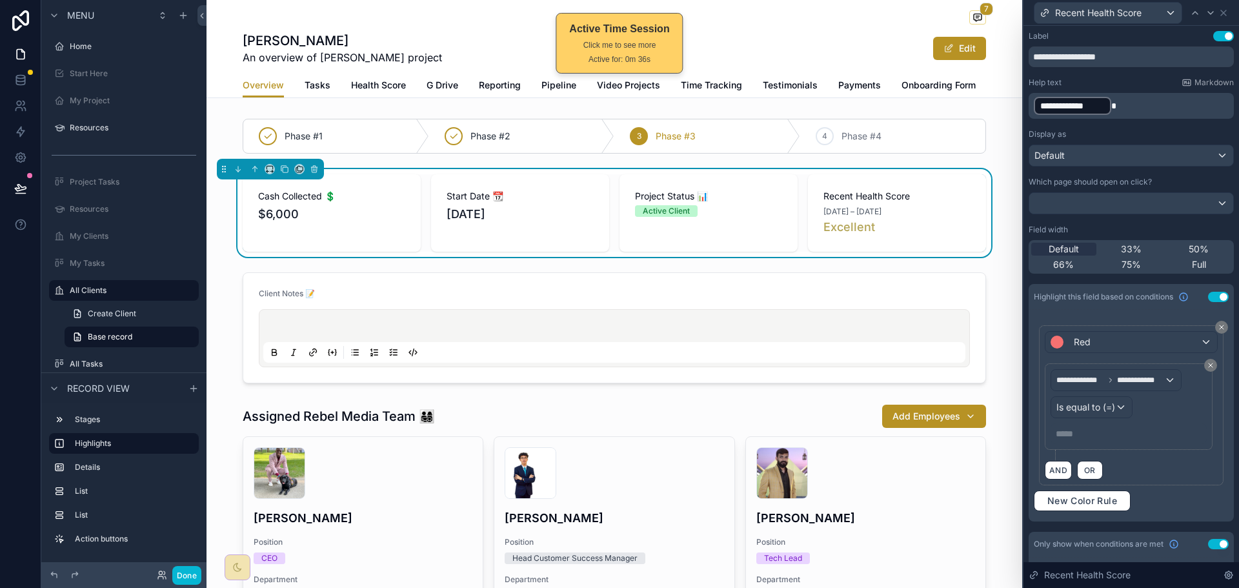
click at [1096, 436] on p "***** ﻿" at bounding box center [1130, 433] width 148 height 13
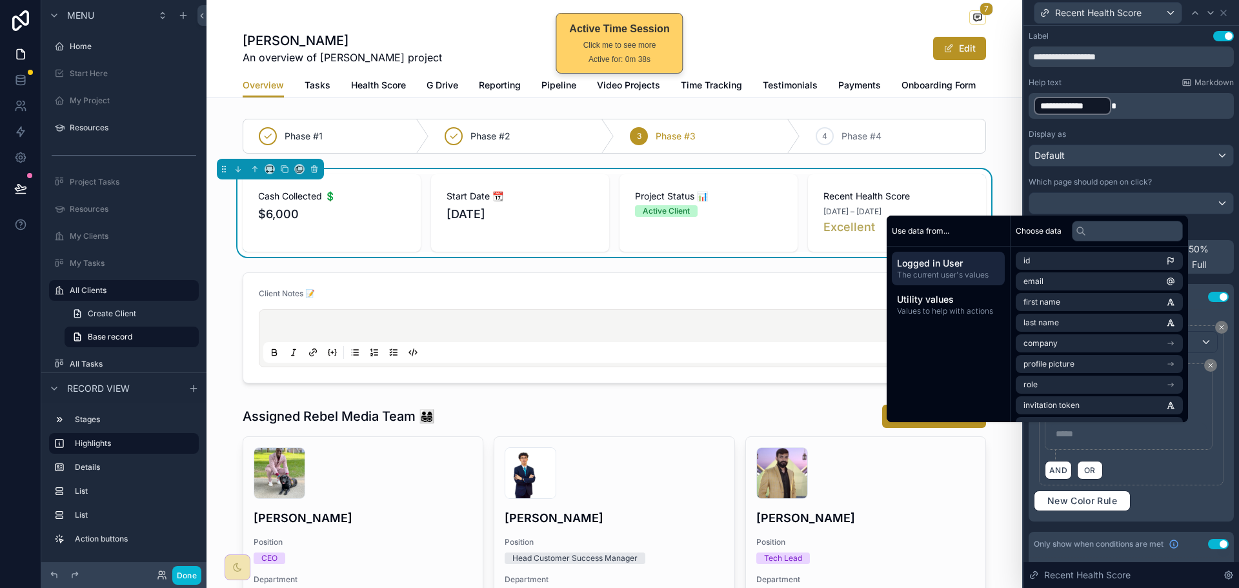
click at [1088, 434] on p "***** ﻿" at bounding box center [1130, 433] width 148 height 13
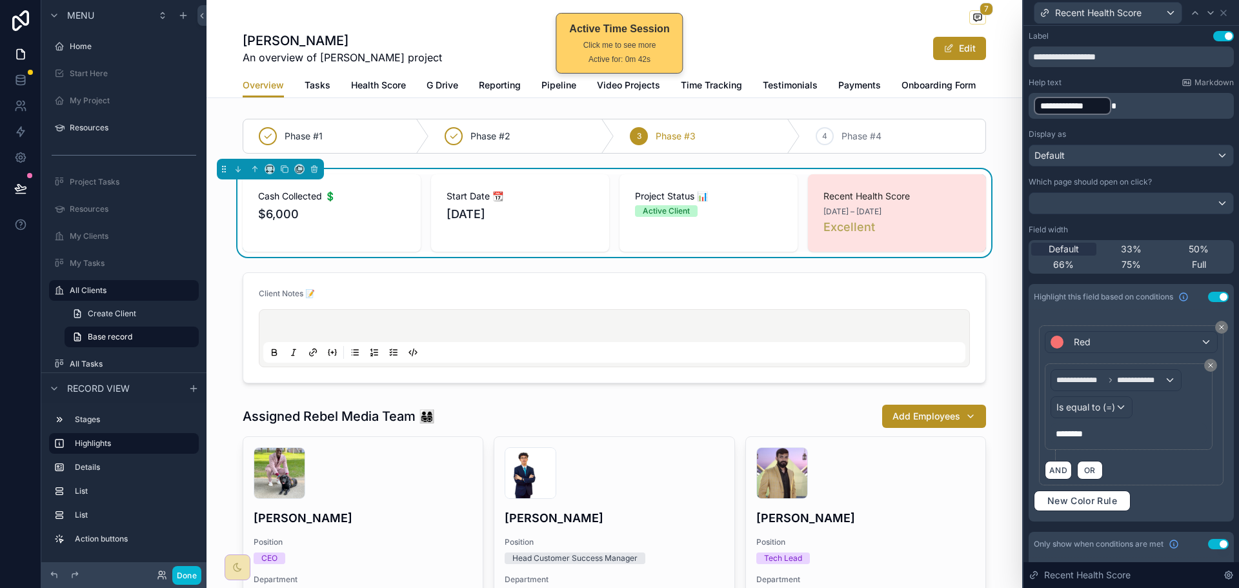
click at [1158, 472] on div "AND OR" at bounding box center [1131, 469] width 173 height 19
click at [1216, 330] on button at bounding box center [1221, 327] width 13 height 13
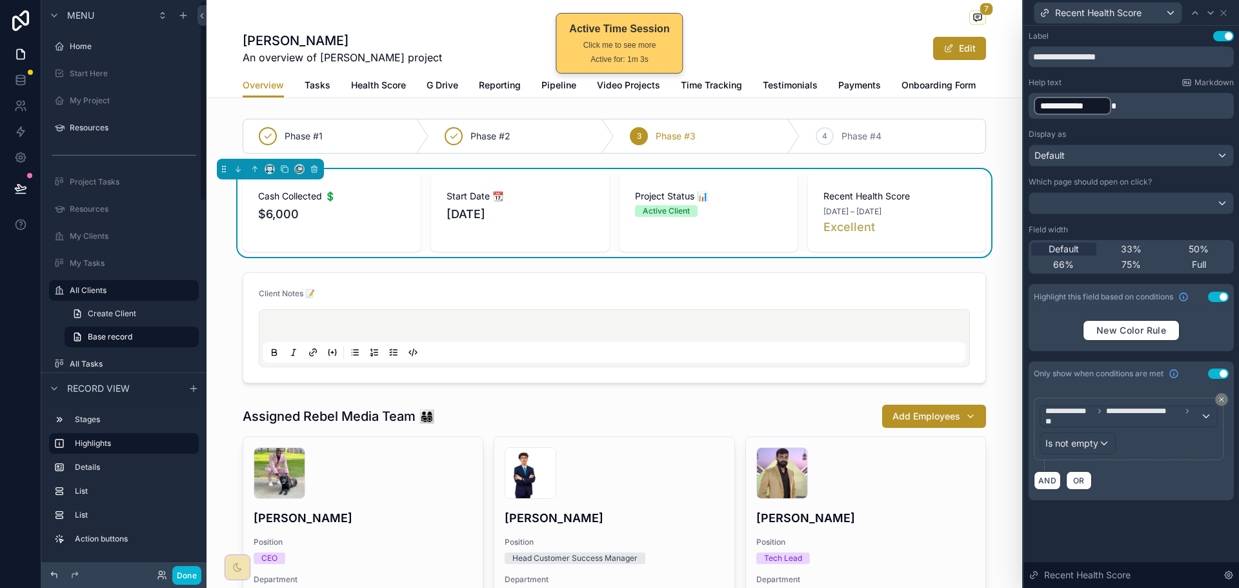
click at [55, 572] on icon at bounding box center [54, 575] width 10 height 10
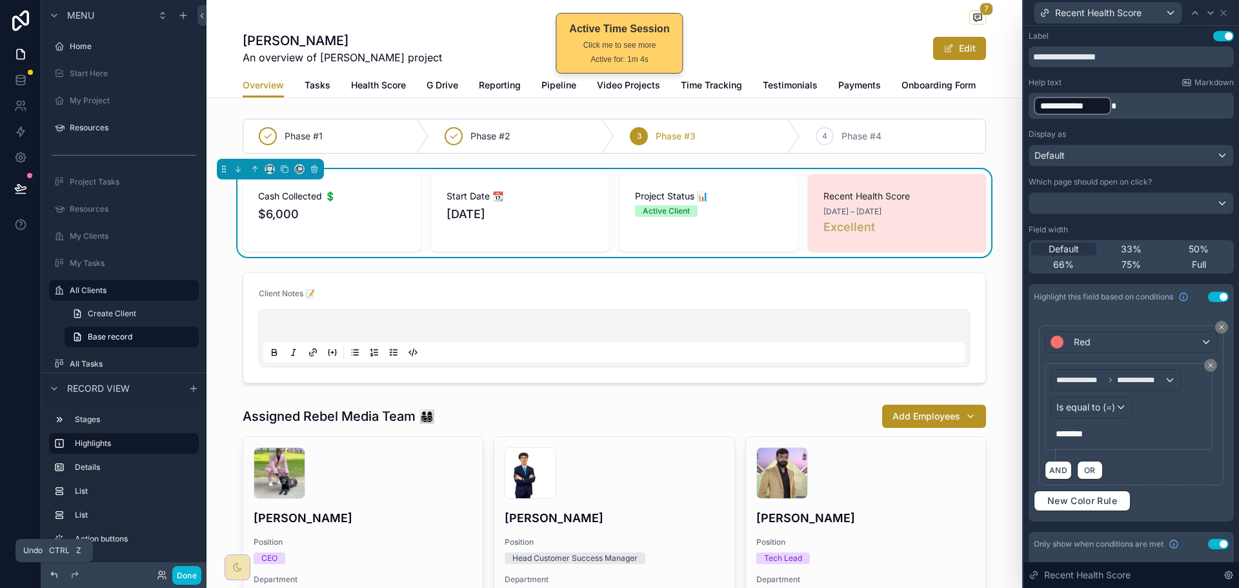
click at [54, 573] on icon at bounding box center [54, 575] width 10 height 10
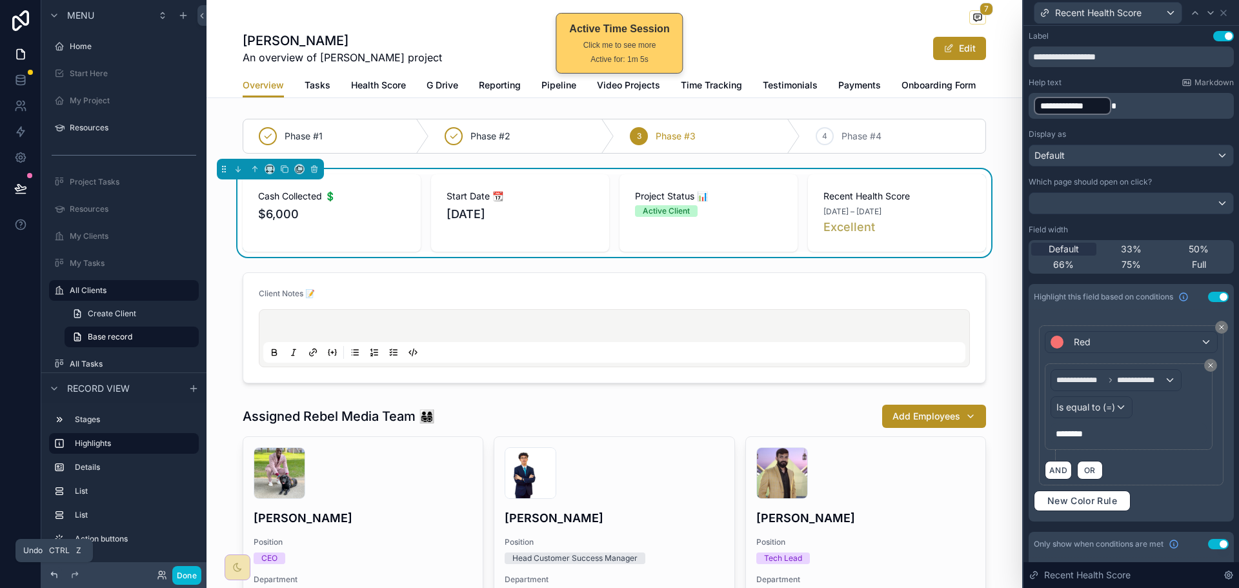
click at [54, 573] on icon at bounding box center [54, 575] width 10 height 10
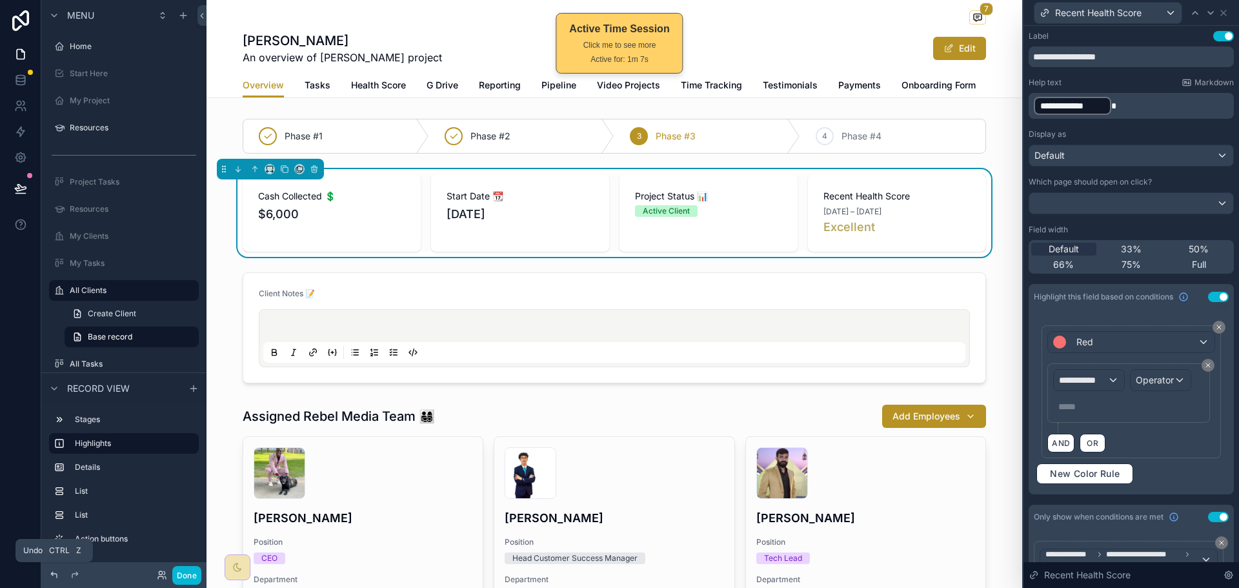
click at [54, 573] on icon at bounding box center [54, 575] width 10 height 10
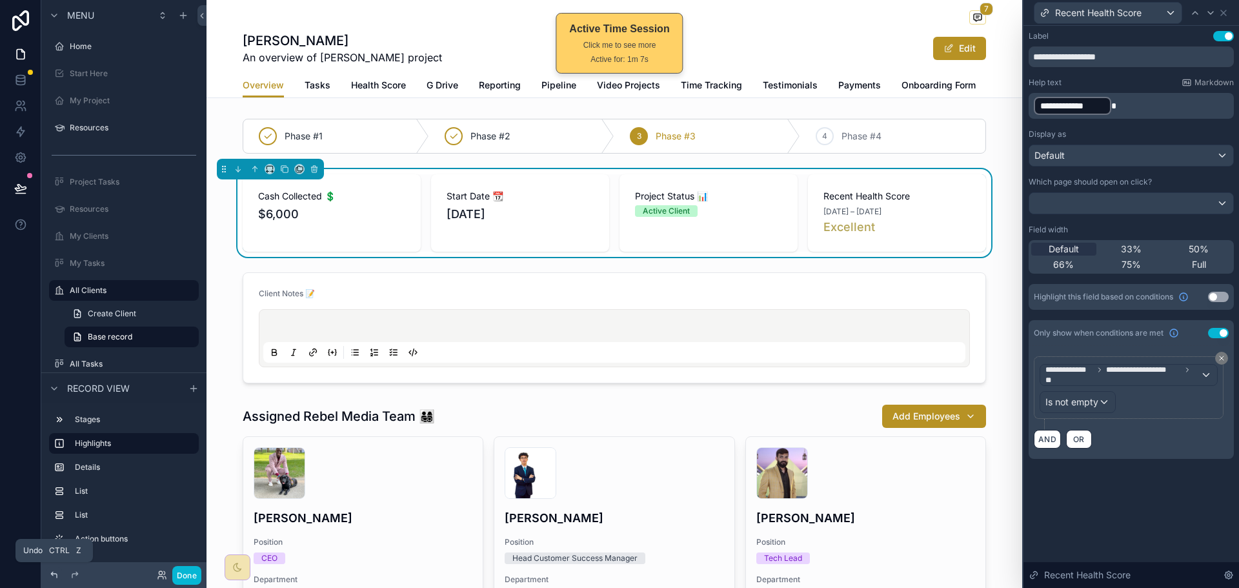
click at [54, 573] on icon at bounding box center [54, 575] width 10 height 10
click at [1122, 503] on div "**********" at bounding box center [1130, 307] width 215 height 562
click at [1216, 295] on button "Use setting" at bounding box center [1218, 297] width 21 height 10
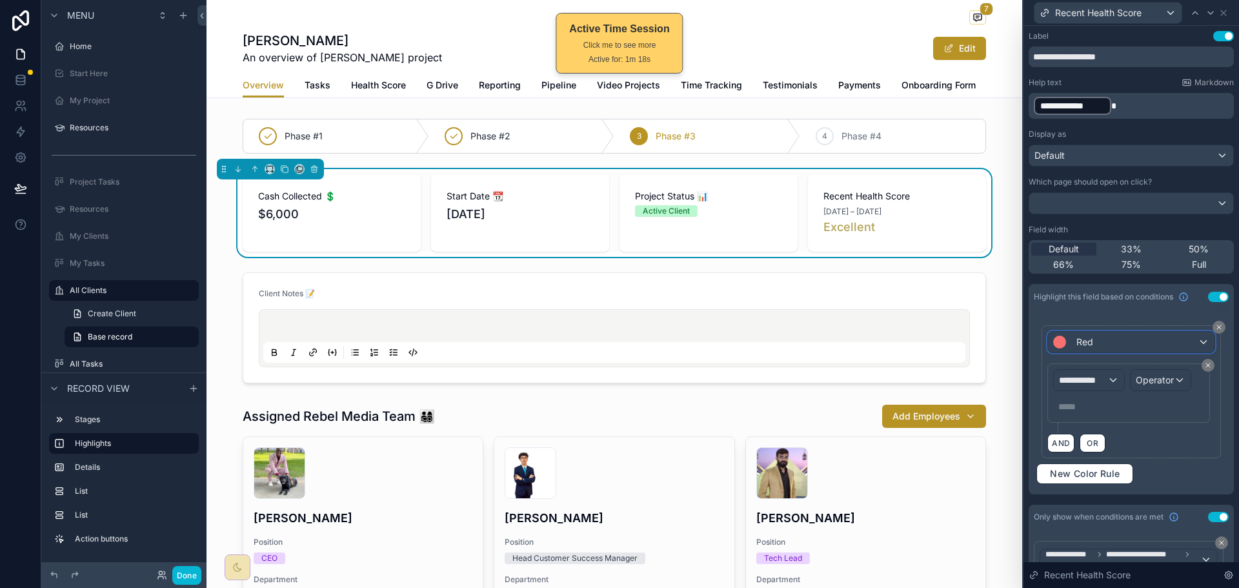
click at [1128, 345] on div "Red" at bounding box center [1131, 342] width 166 height 21
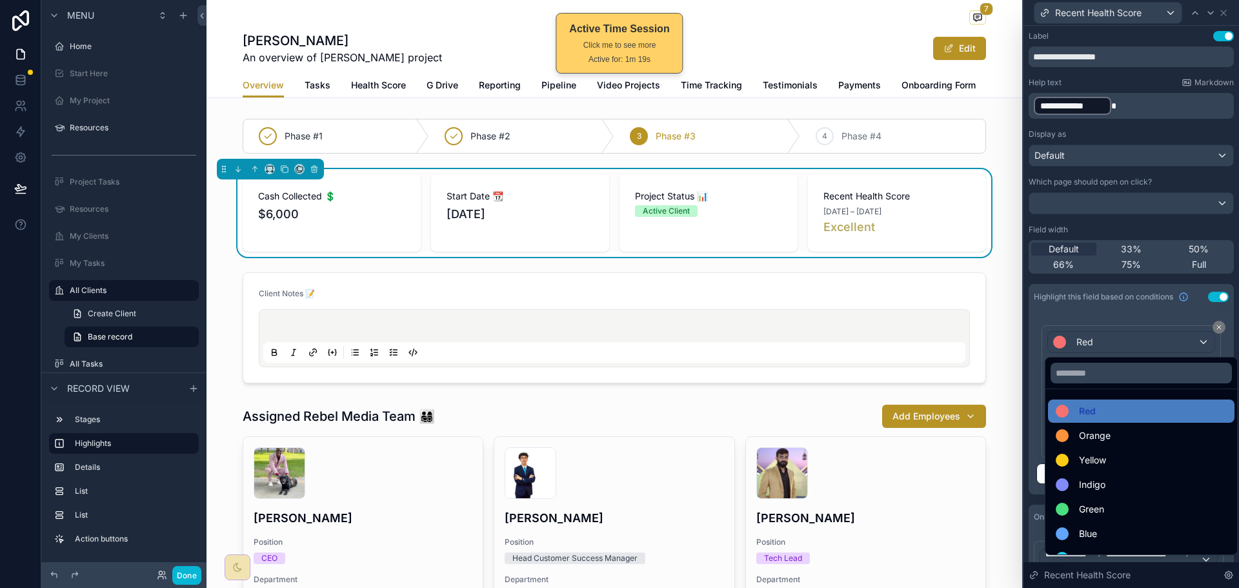
click at [1159, 310] on div at bounding box center [1130, 294] width 215 height 588
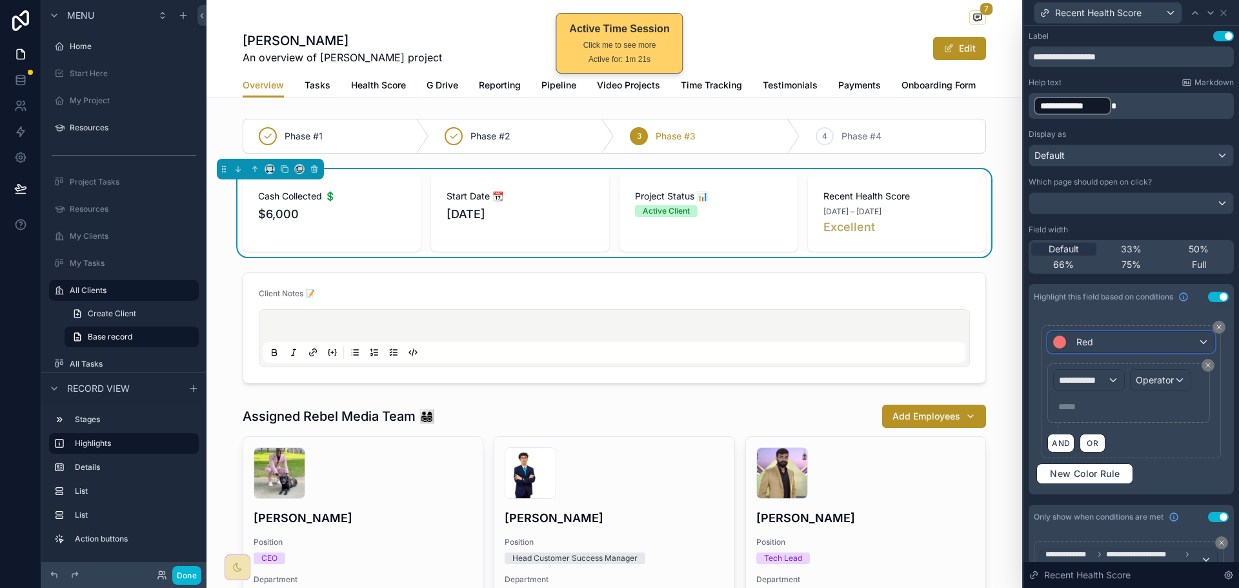
click at [1153, 338] on div "Red" at bounding box center [1131, 342] width 166 height 21
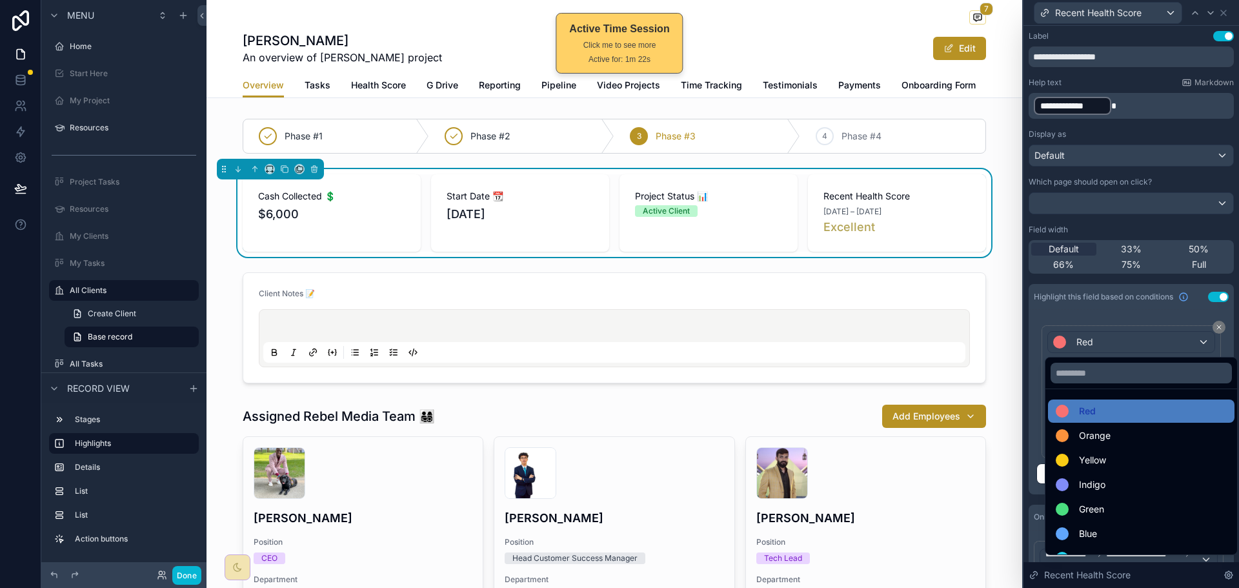
click at [1153, 338] on div at bounding box center [1130, 294] width 215 height 588
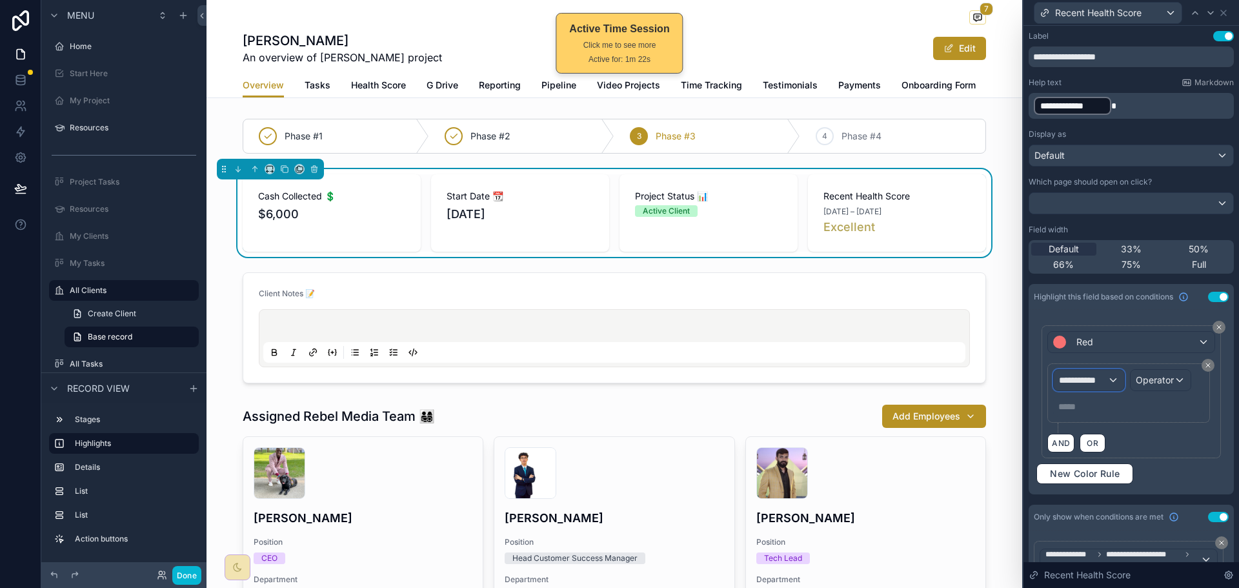
click at [1104, 380] on span "**********" at bounding box center [1083, 380] width 48 height 13
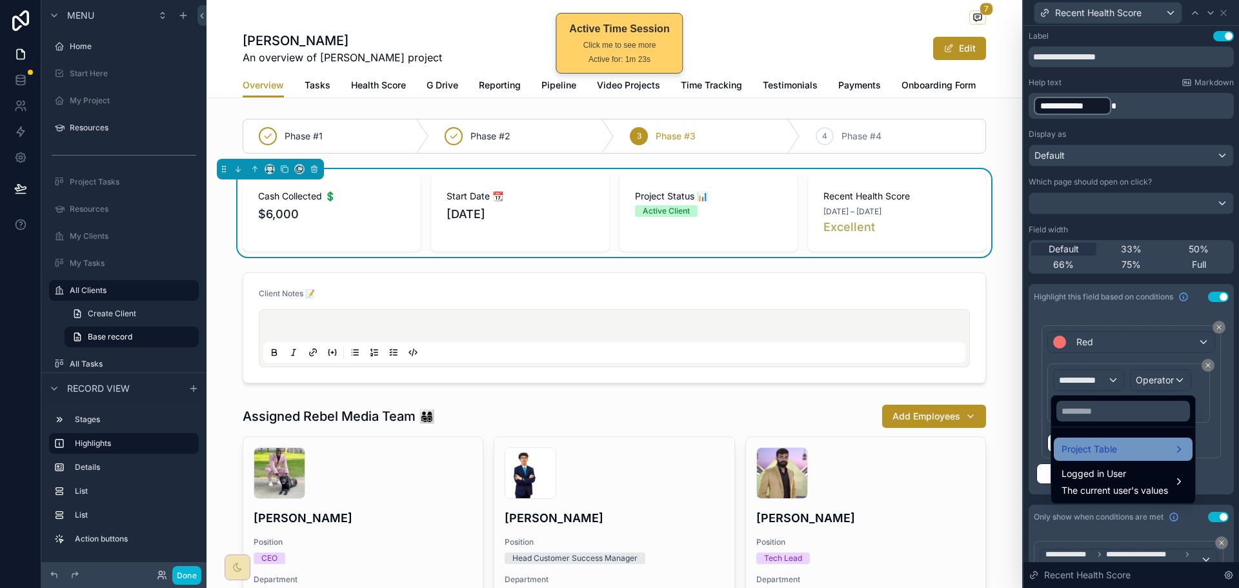
click at [1081, 458] on div "Project Table" at bounding box center [1123, 448] width 139 height 23
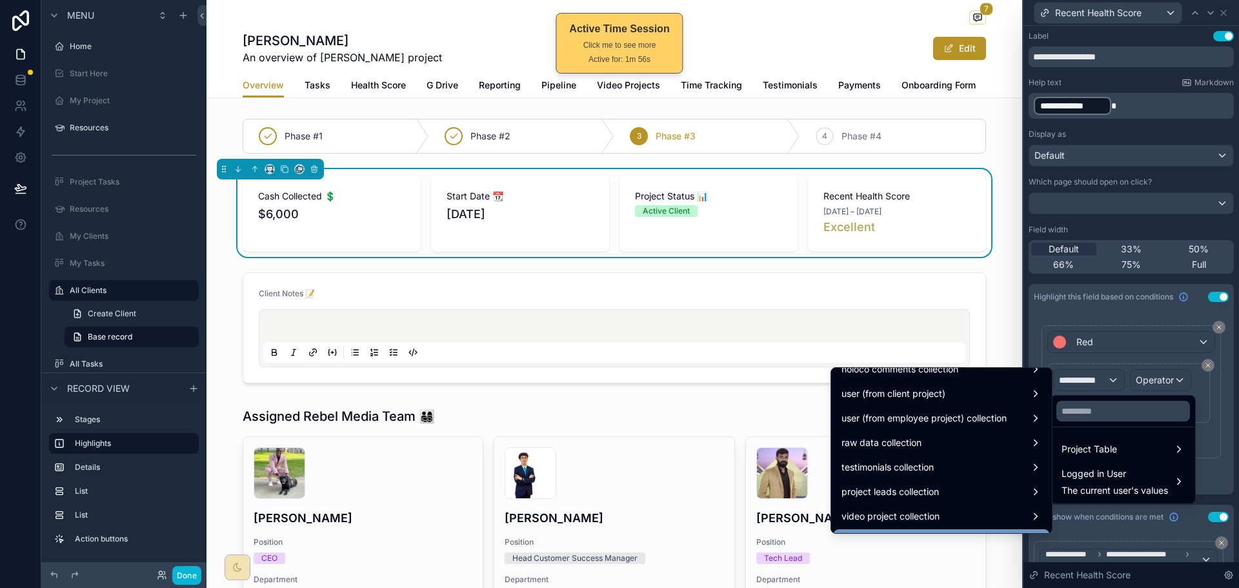
scroll to position [1812, 0]
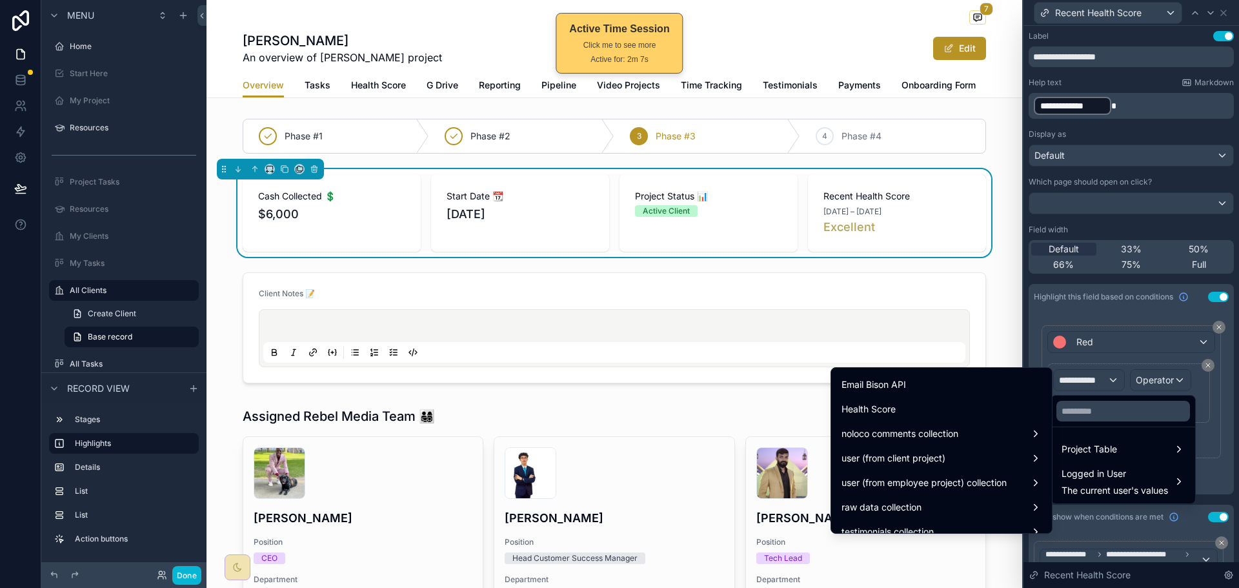
click at [1137, 337] on div at bounding box center [1130, 294] width 215 height 588
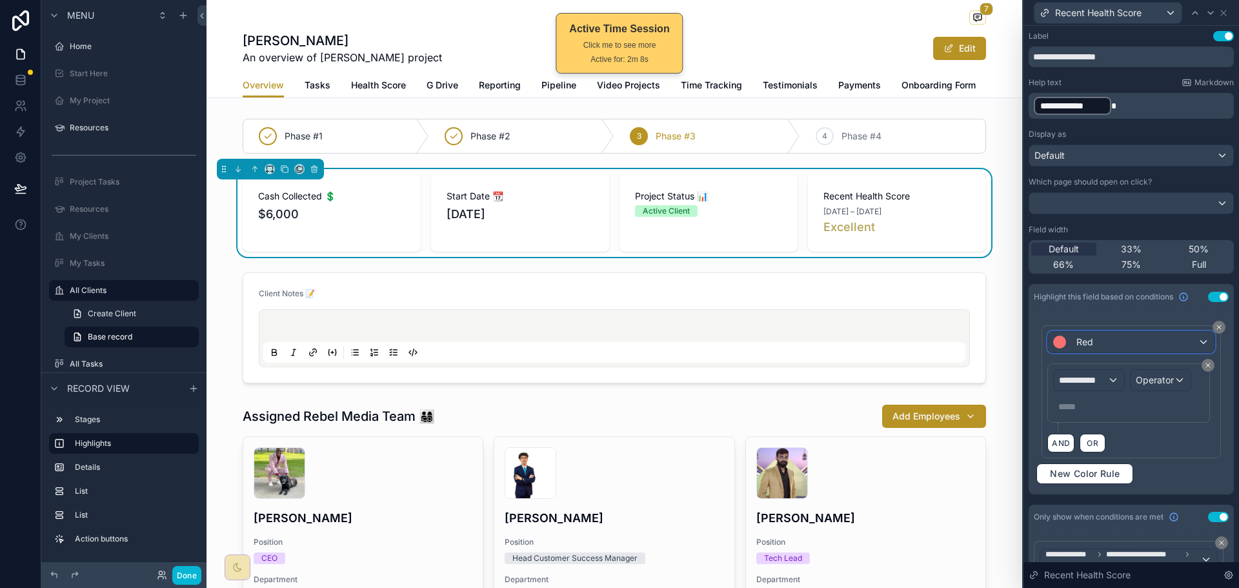
click at [1134, 338] on div "Red" at bounding box center [1131, 342] width 166 height 21
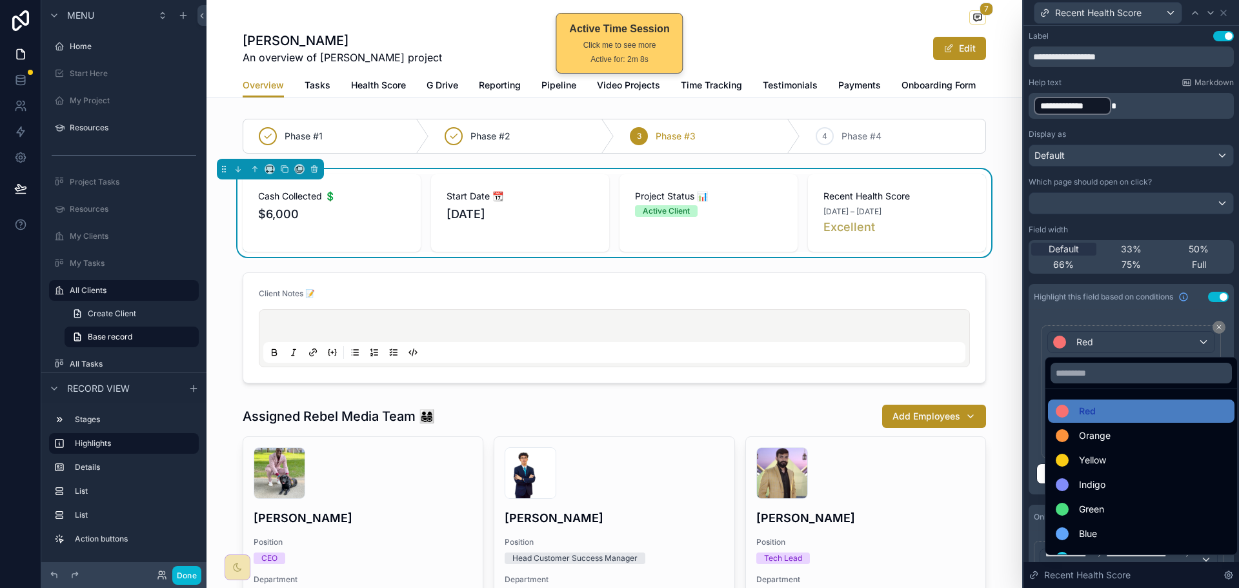
click at [1130, 341] on div at bounding box center [1130, 294] width 215 height 588
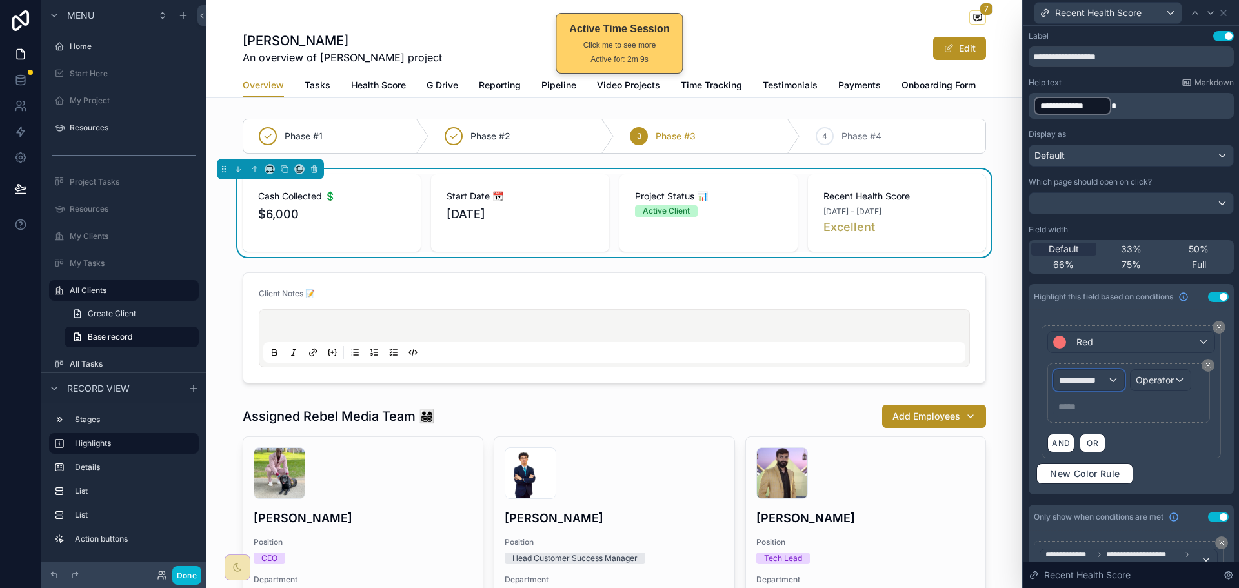
click at [1099, 377] on span "**********" at bounding box center [1083, 380] width 48 height 13
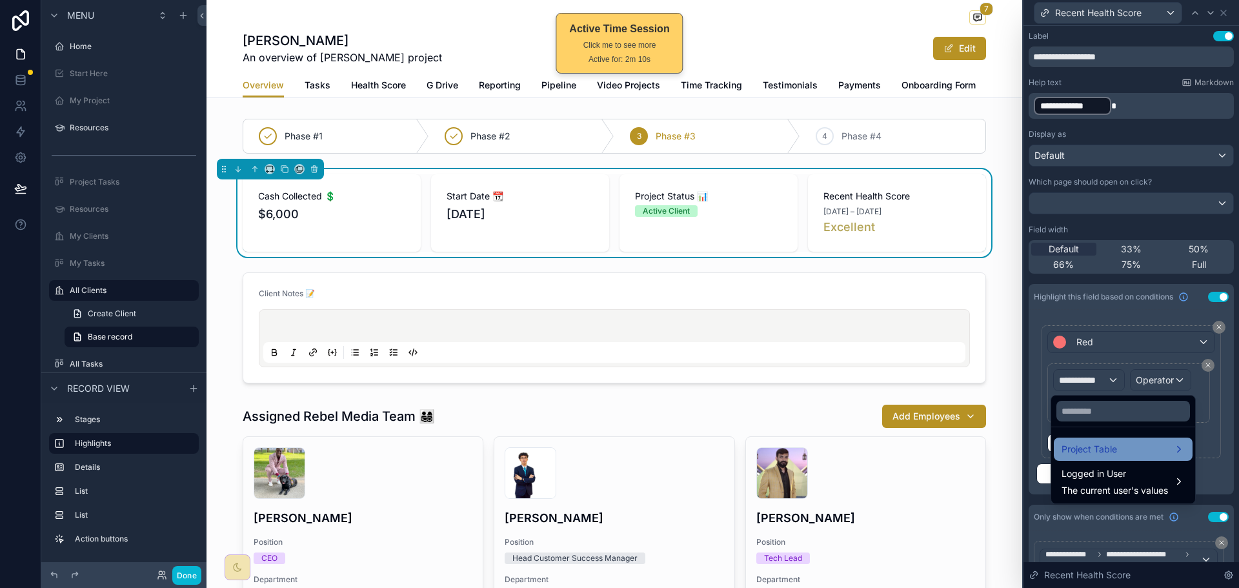
click at [1086, 443] on span "Project Table" at bounding box center [1088, 448] width 55 height 15
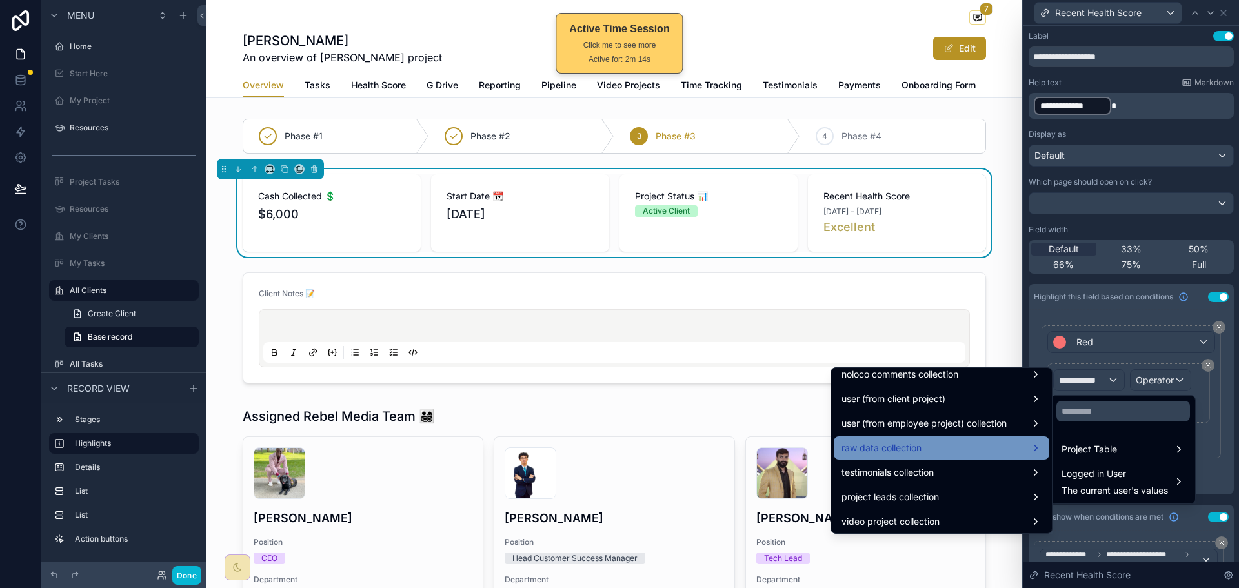
scroll to position [1742, 0]
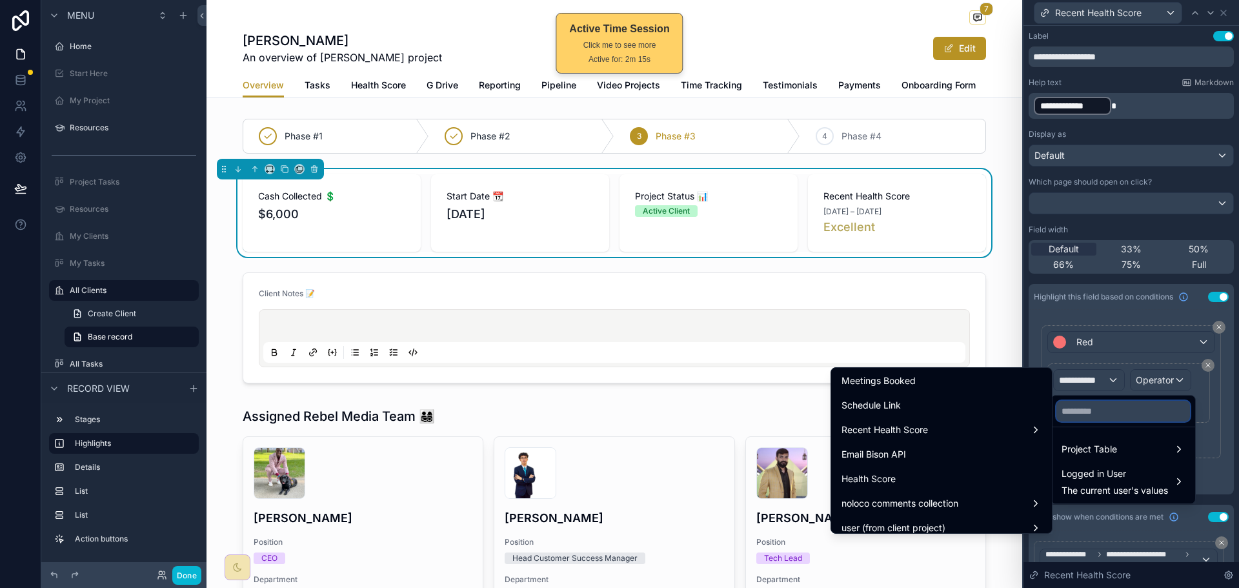
click at [1158, 417] on input "text" at bounding box center [1123, 411] width 134 height 21
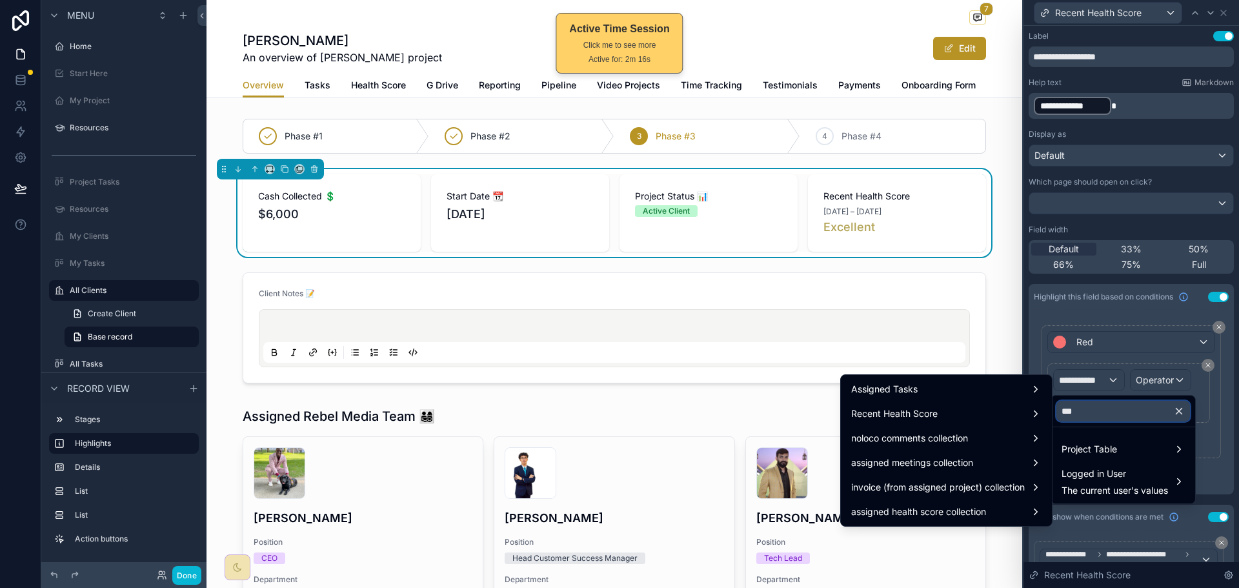
scroll to position [0, 0]
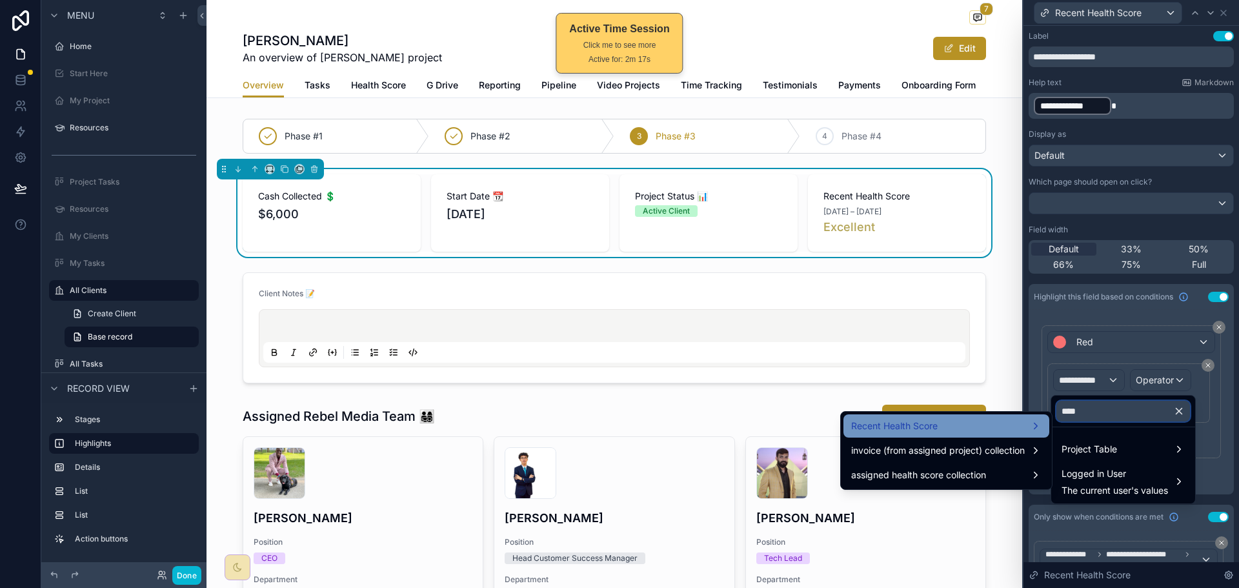
type input "****"
click at [969, 435] on div "Recent Health Score" at bounding box center [946, 425] width 206 height 23
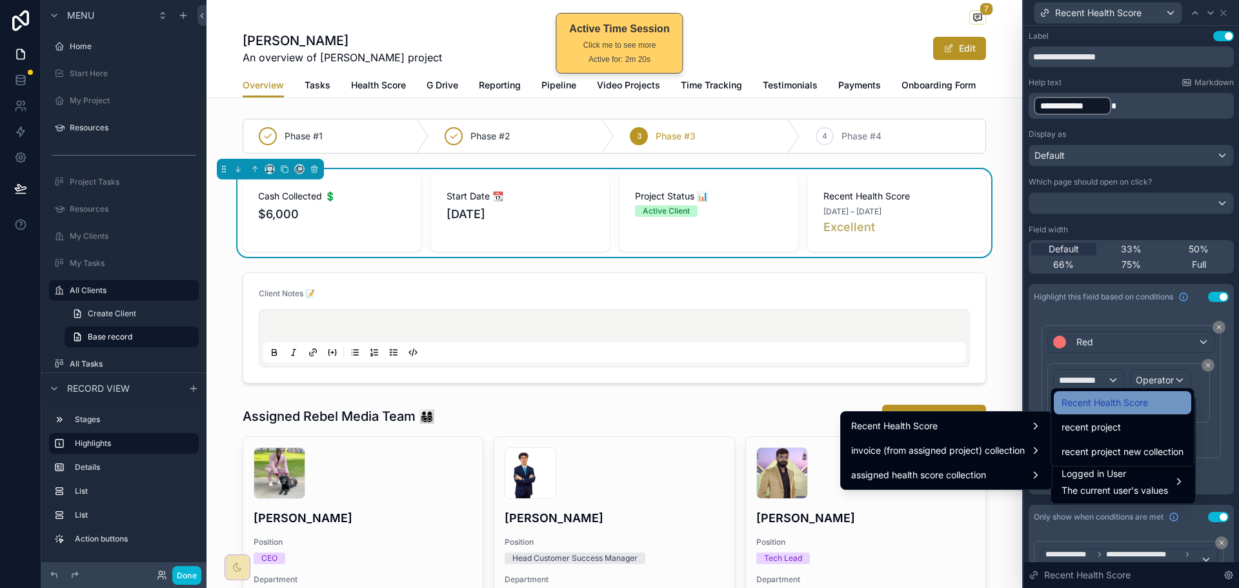
click at [1130, 407] on span "Recent Health Score" at bounding box center [1104, 402] width 86 height 15
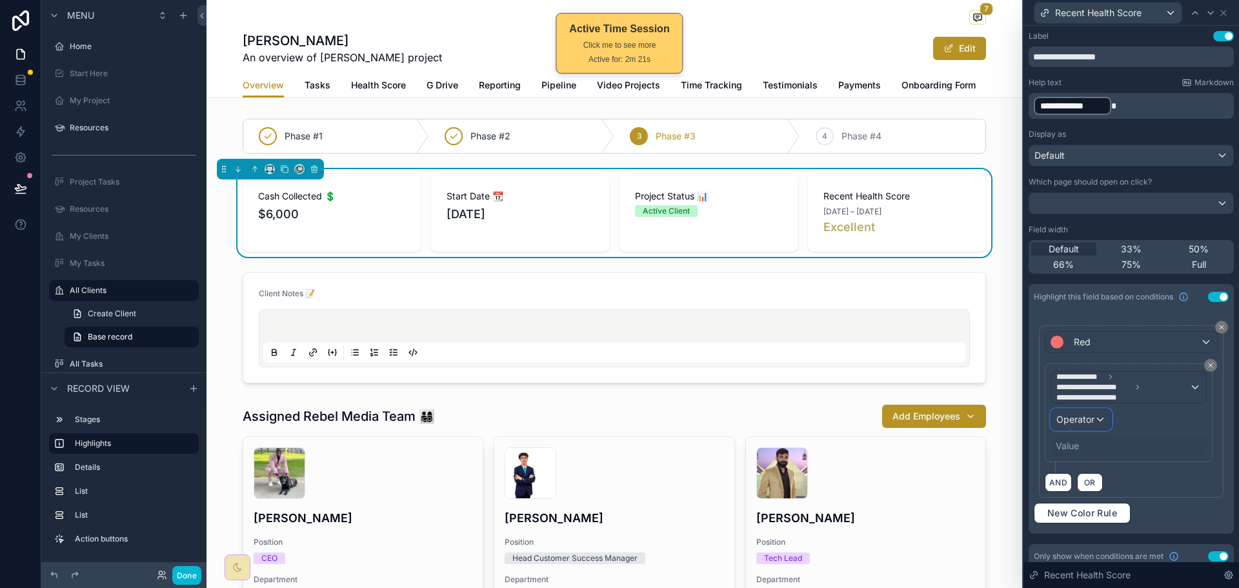
click at [1094, 417] on span "Operator" at bounding box center [1075, 419] width 38 height 11
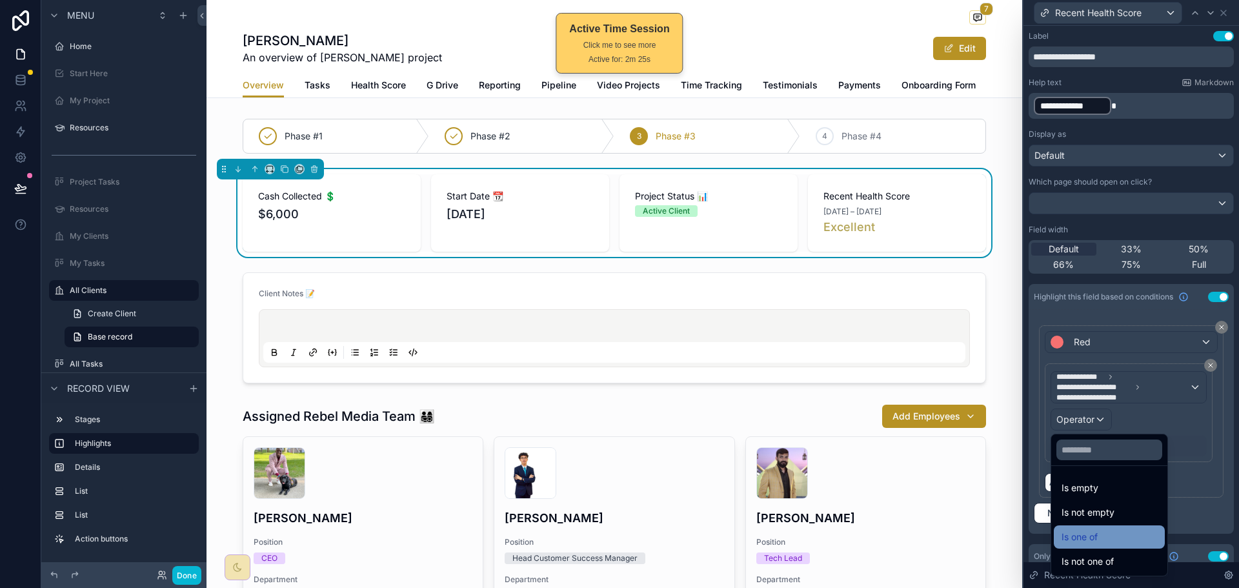
click at [1112, 532] on div "Is one of" at bounding box center [1108, 536] width 95 height 15
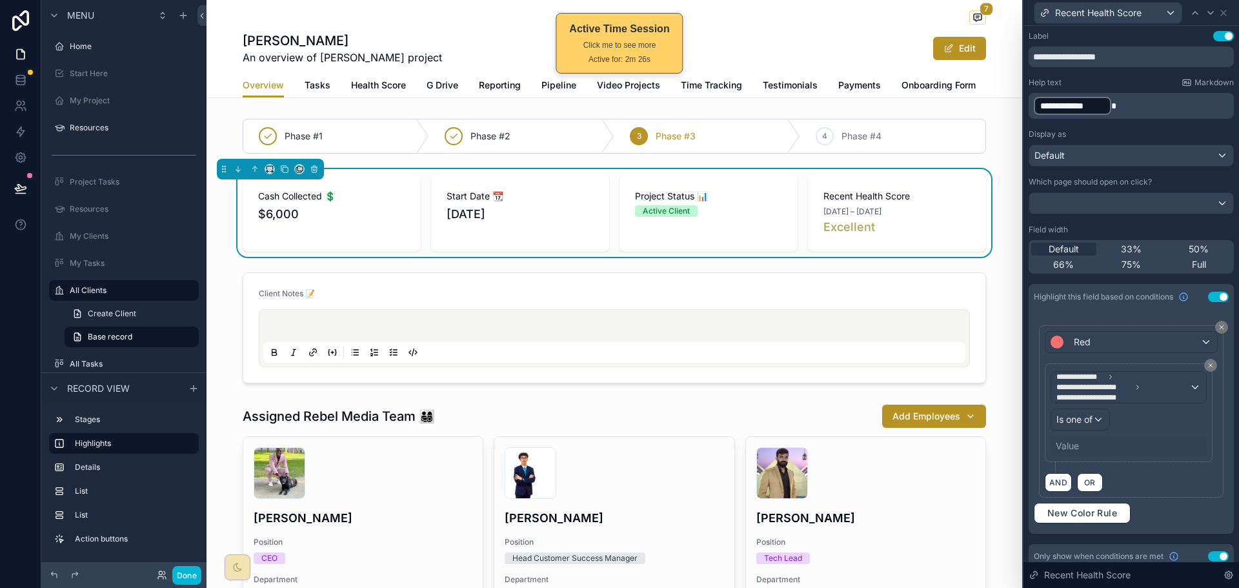
click at [1100, 445] on div "Value" at bounding box center [1128, 445] width 156 height 21
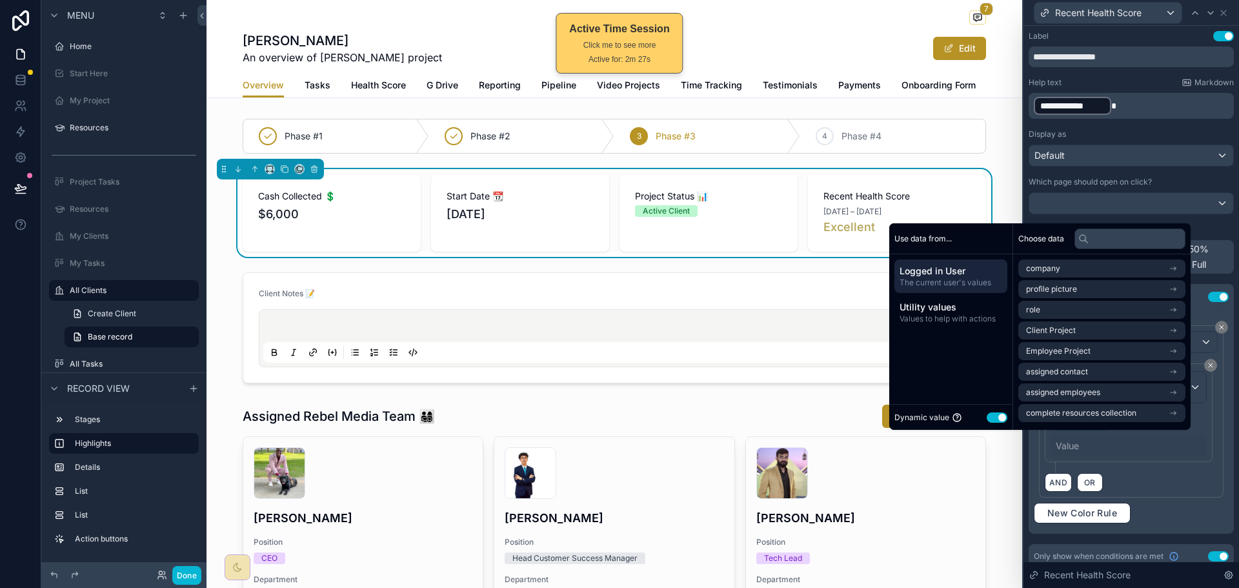
click at [997, 411] on div "Dynamic value Use setting" at bounding box center [950, 417] width 113 height 15
click at [991, 419] on button "Use setting" at bounding box center [996, 417] width 21 height 10
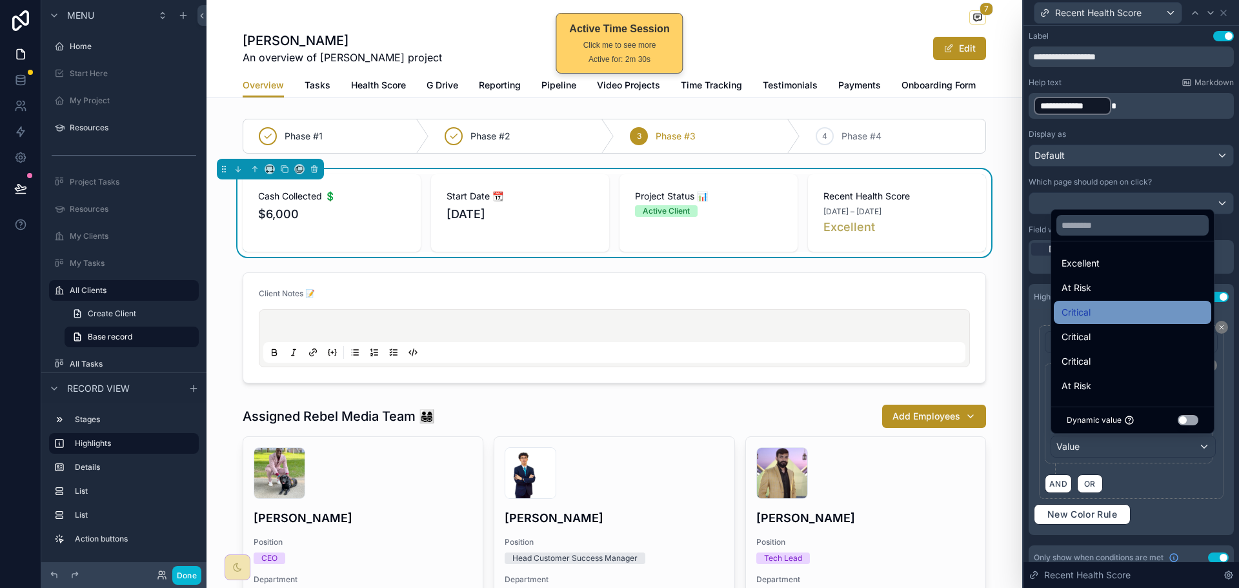
click at [1128, 314] on div "Critical" at bounding box center [1132, 312] width 142 height 15
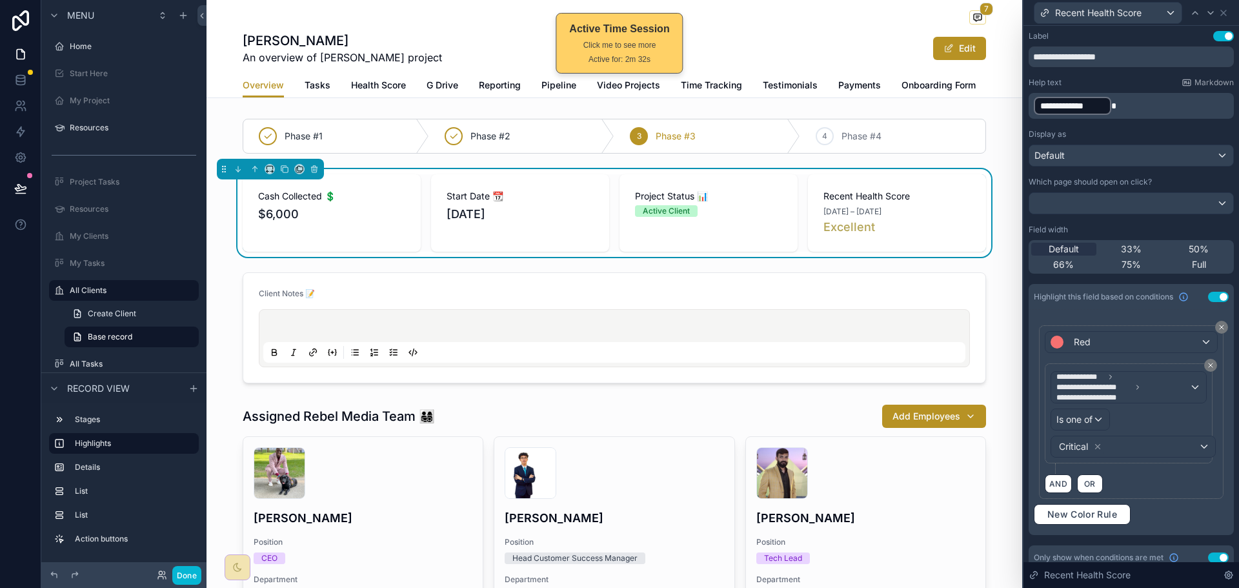
click at [1161, 481] on div "AND OR" at bounding box center [1131, 483] width 173 height 19
click at [1134, 392] on span "**********" at bounding box center [1122, 387] width 133 height 31
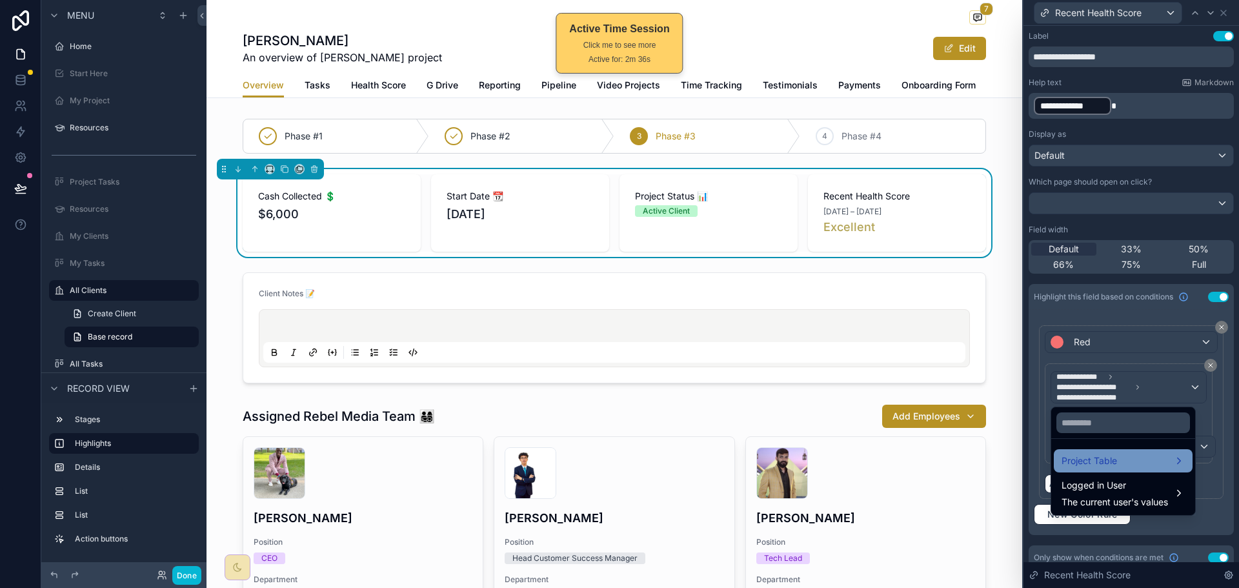
click at [1109, 457] on span "Project Table" at bounding box center [1088, 460] width 55 height 15
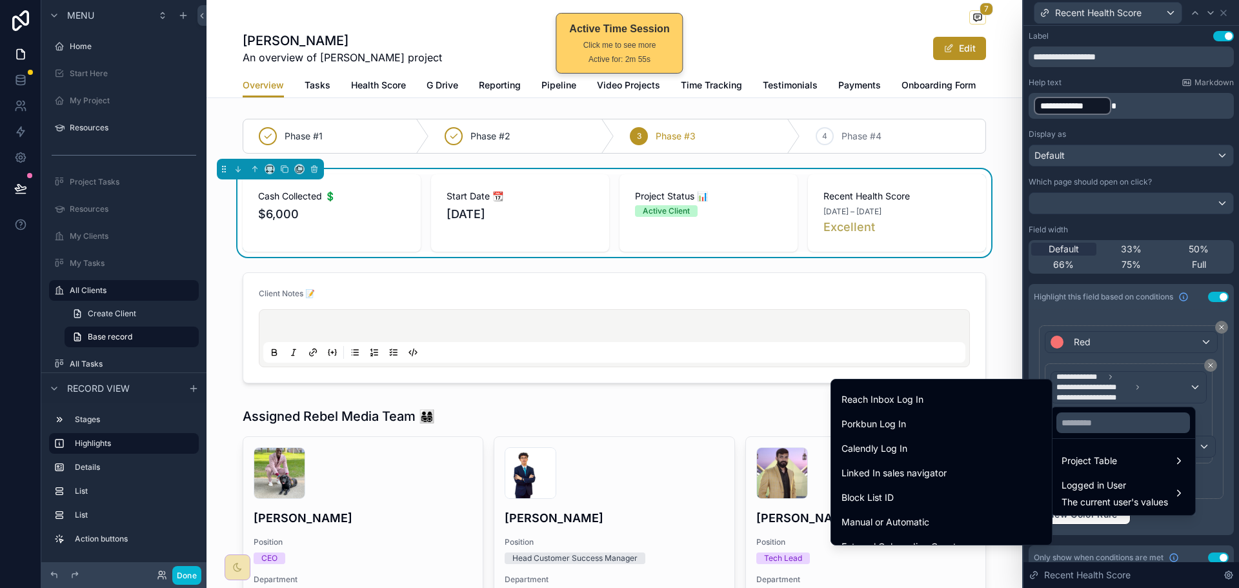
scroll to position [1489, 0]
click at [1088, 425] on input "text" at bounding box center [1123, 422] width 134 height 21
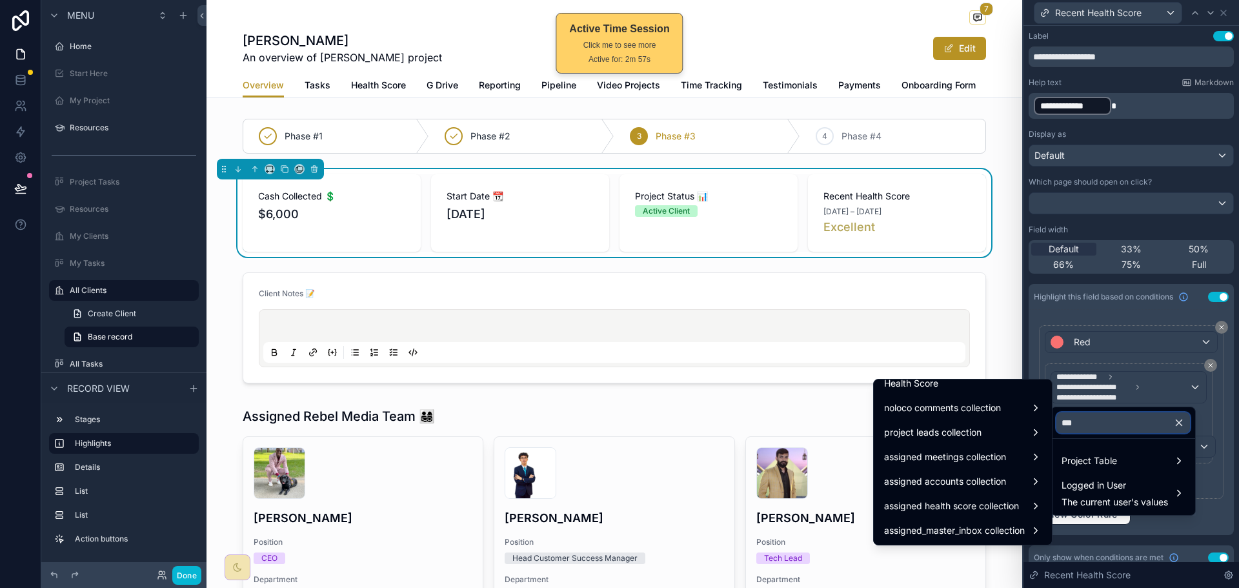
scroll to position [0, 0]
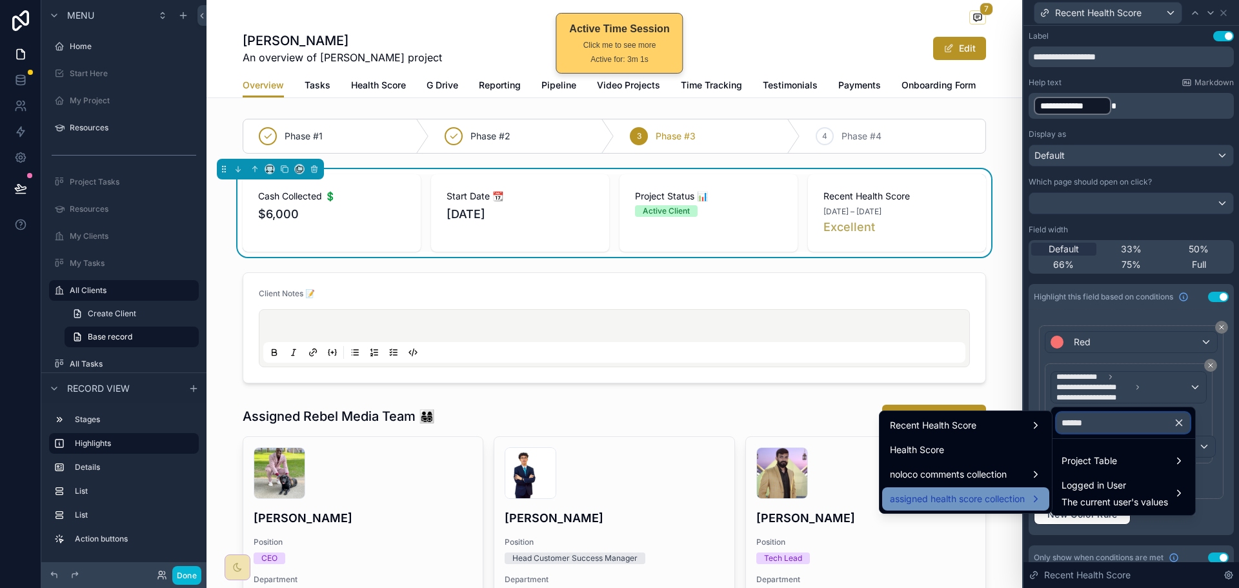
type input "******"
click at [1014, 499] on span "assigned health score collection" at bounding box center [957, 498] width 135 height 15
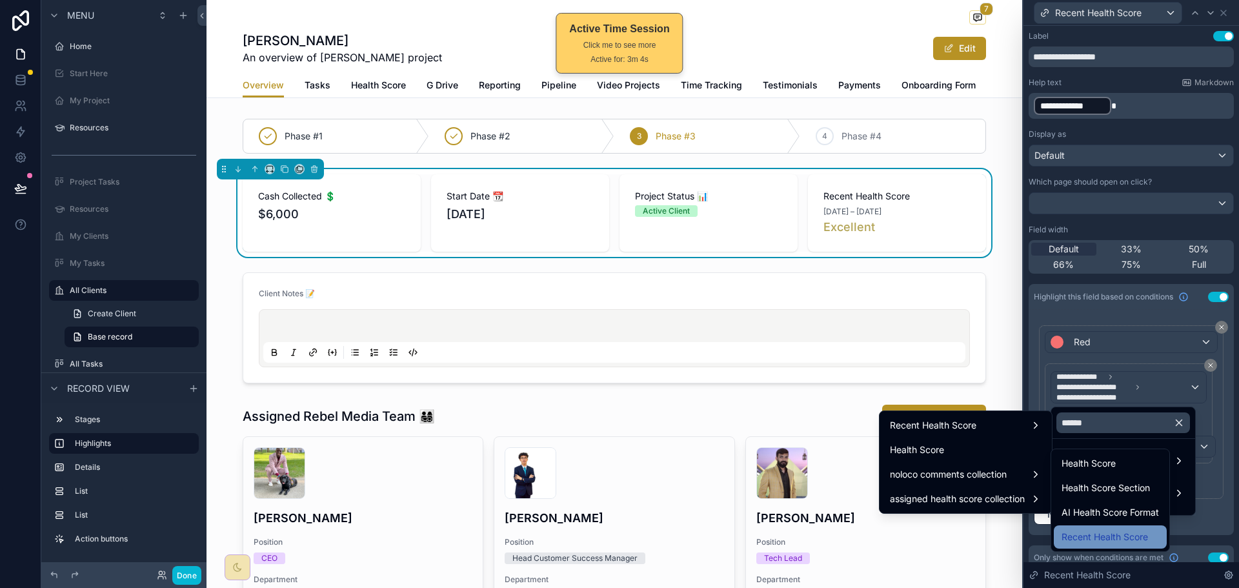
click at [1094, 532] on span "Recent Health Score" at bounding box center [1104, 536] width 86 height 15
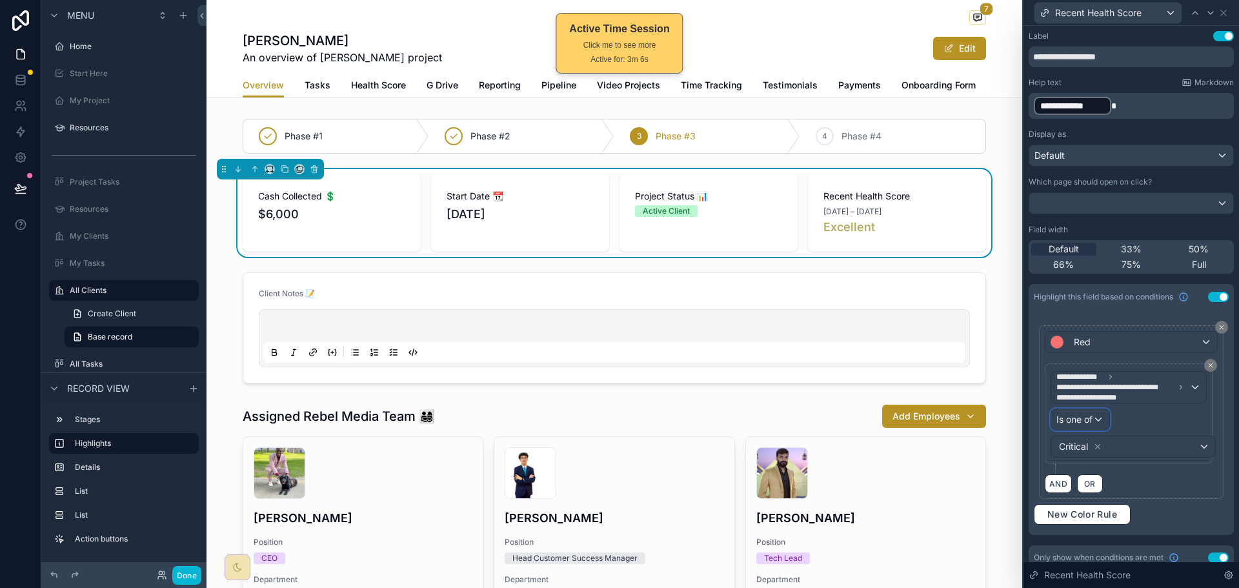
click at [1100, 421] on div "Is one of" at bounding box center [1080, 419] width 58 height 21
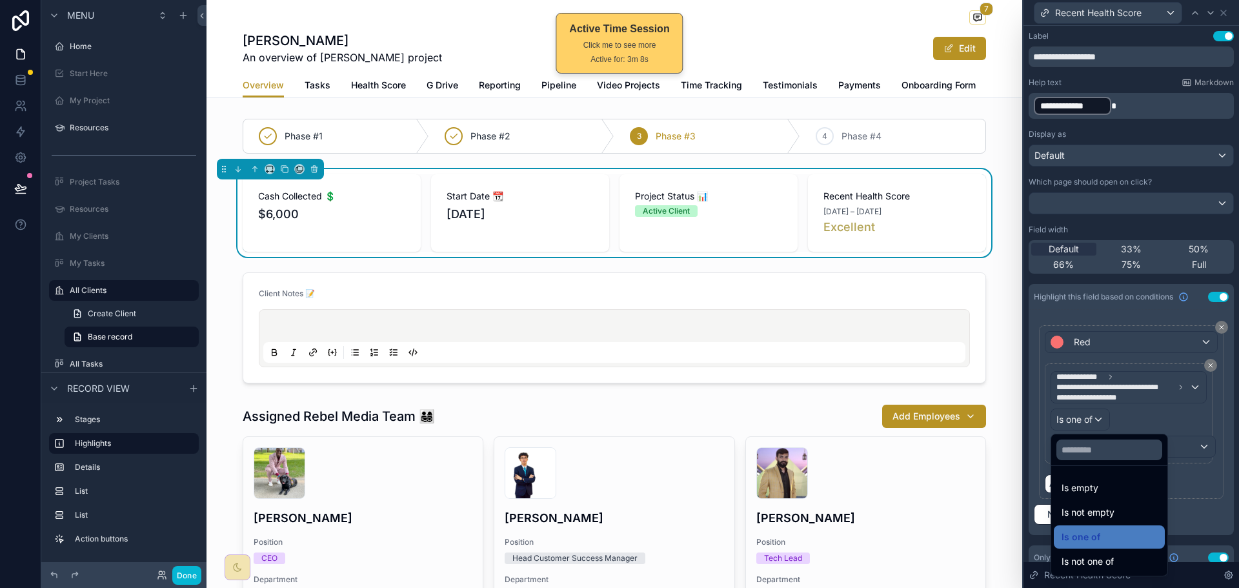
click at [1137, 413] on div at bounding box center [1130, 294] width 215 height 588
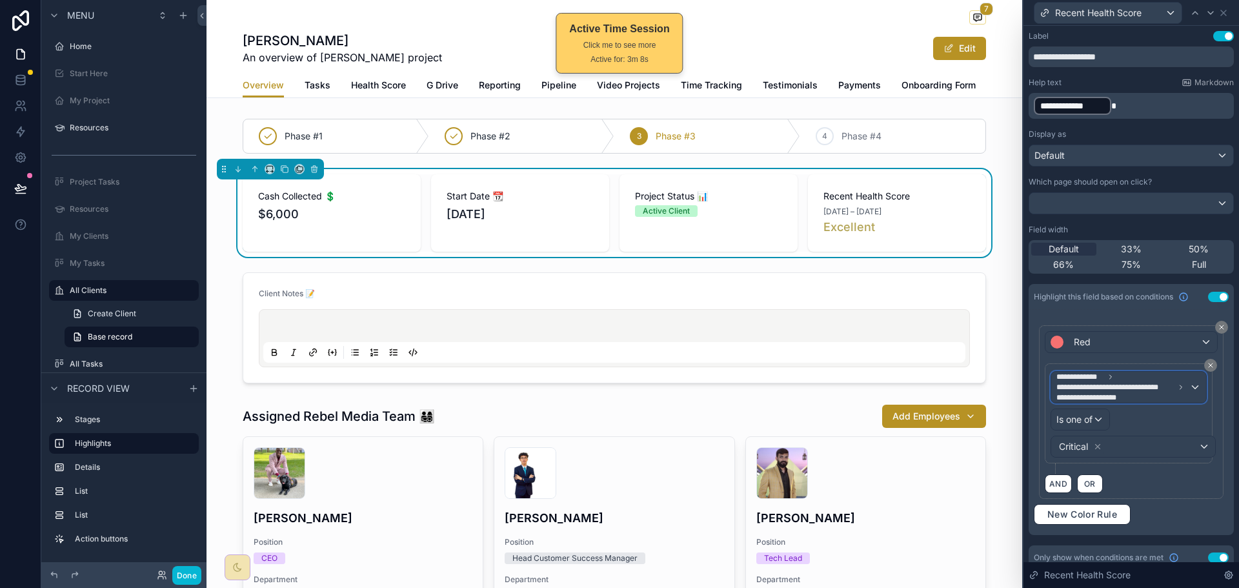
click at [1131, 392] on span "**********" at bounding box center [1093, 397] width 75 height 10
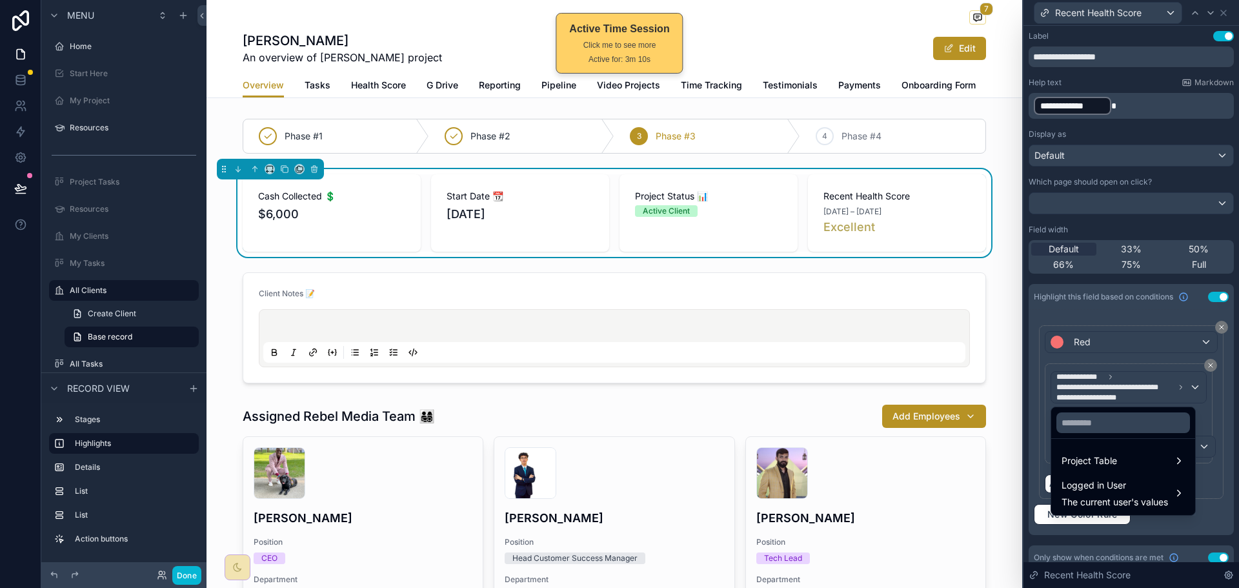
drag, startPoint x: 1102, startPoint y: 460, endPoint x: 1163, endPoint y: 385, distance: 96.3
click at [1157, 398] on div "**********" at bounding box center [619, 294] width 1239 height 588
click at [1165, 381] on div at bounding box center [1130, 294] width 215 height 588
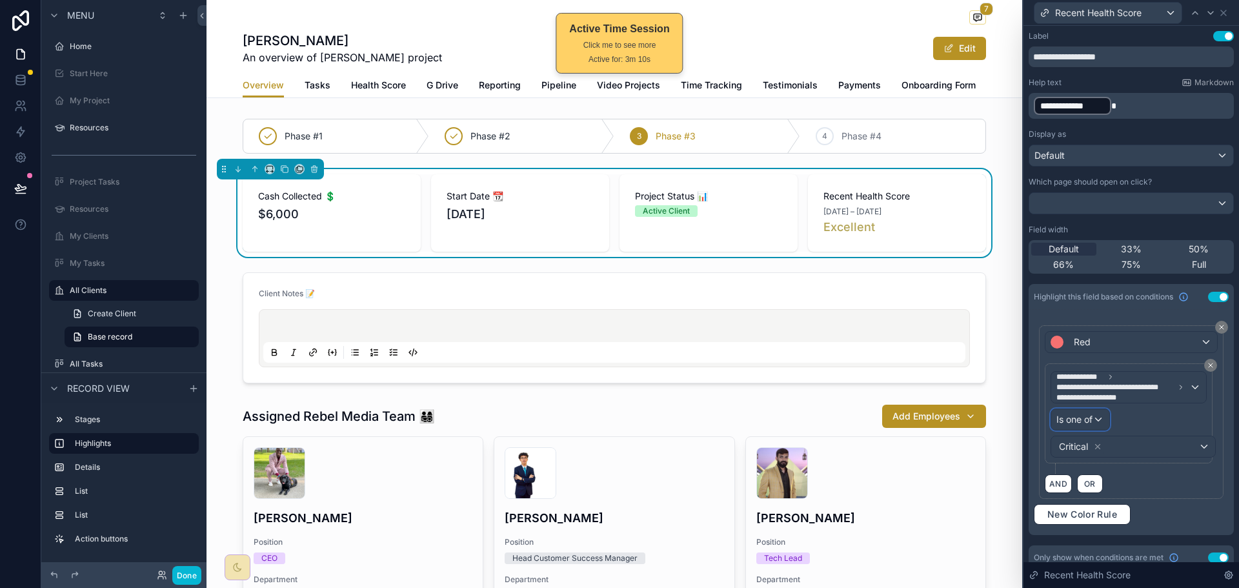
click at [1085, 421] on span "Is one of" at bounding box center [1074, 419] width 36 height 13
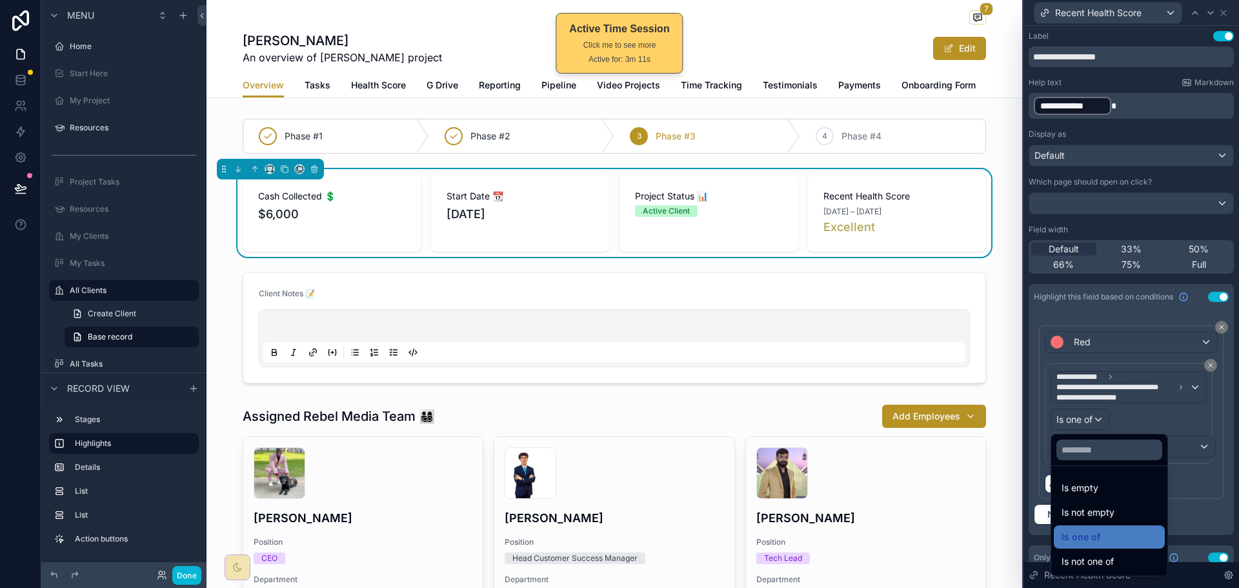
click at [1148, 421] on div at bounding box center [1130, 294] width 215 height 588
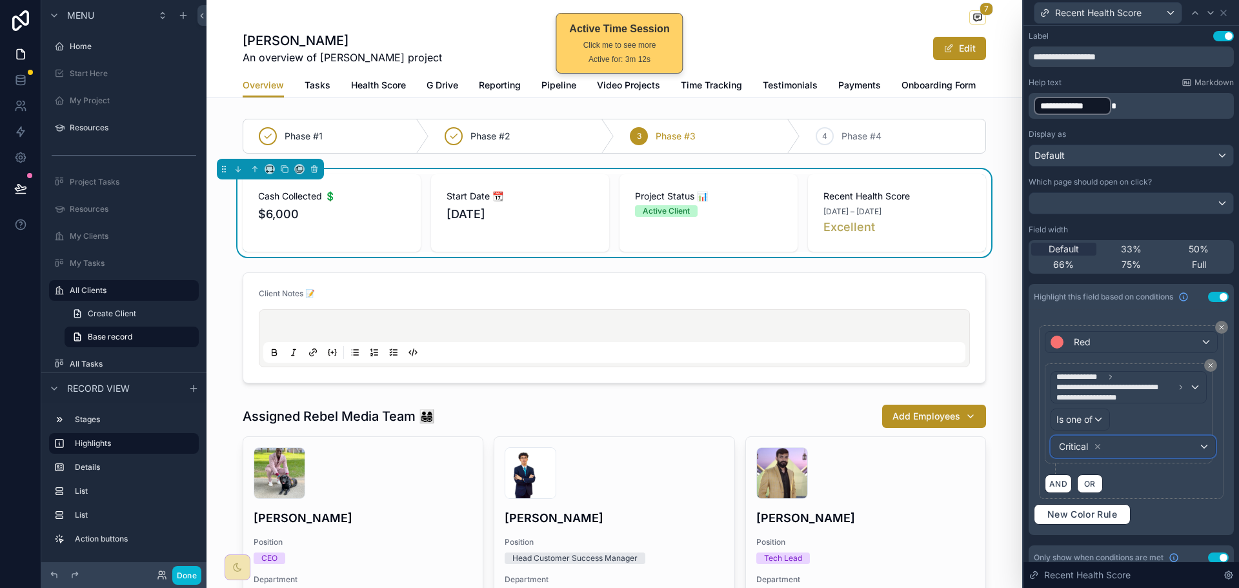
click at [1166, 441] on div "Critical" at bounding box center [1133, 446] width 164 height 21
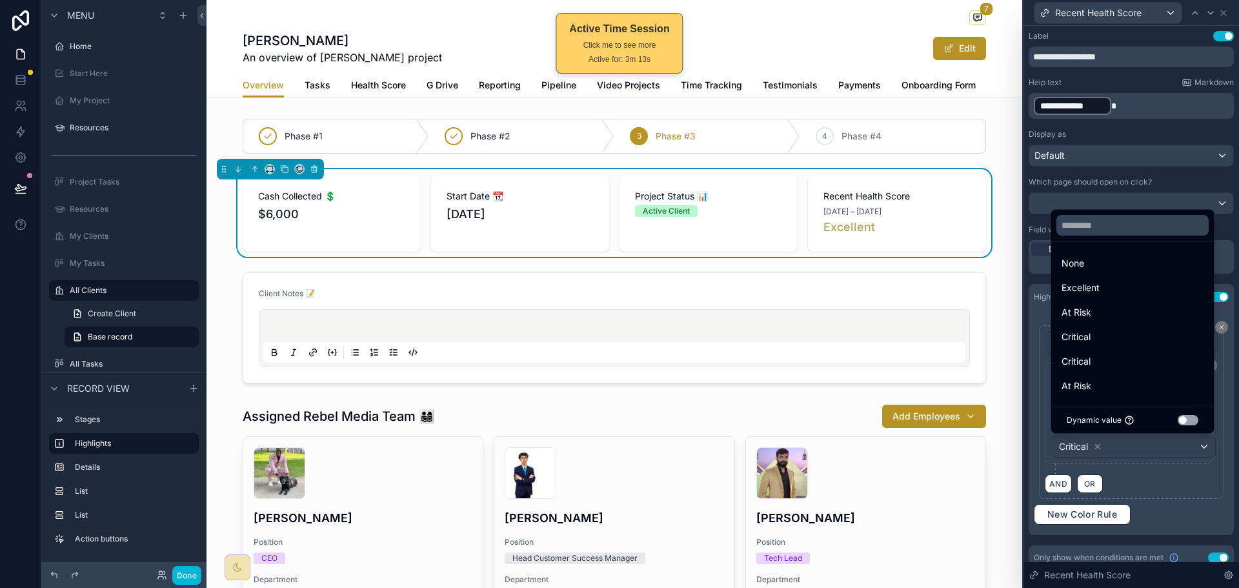
click at [1101, 445] on div at bounding box center [1130, 294] width 215 height 588
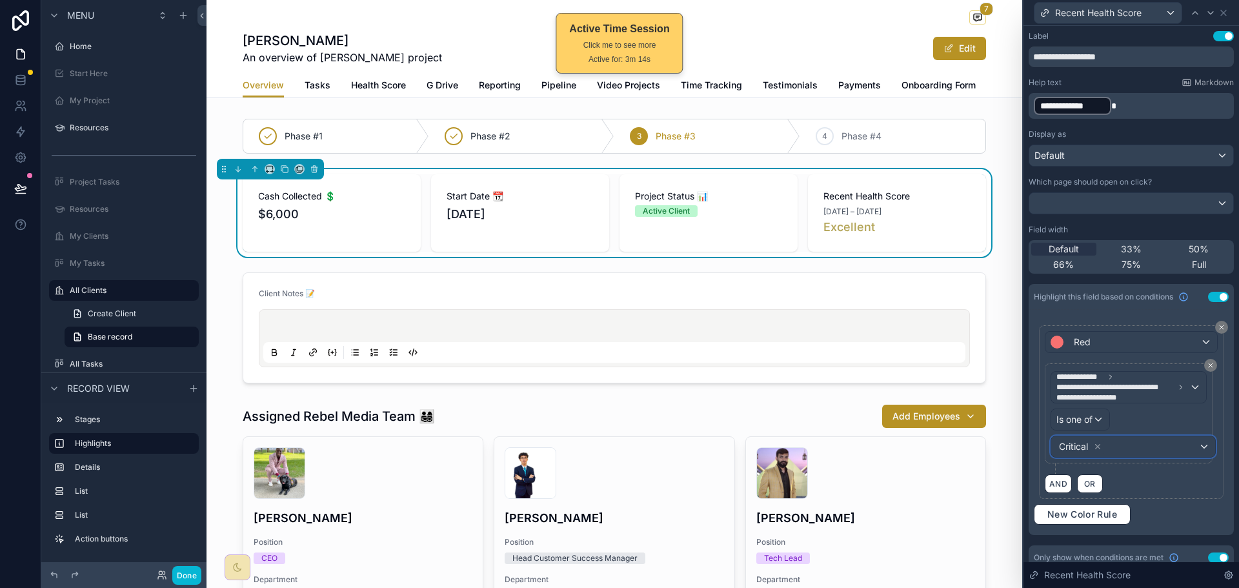
click at [1135, 446] on div "Critical" at bounding box center [1133, 446] width 164 height 21
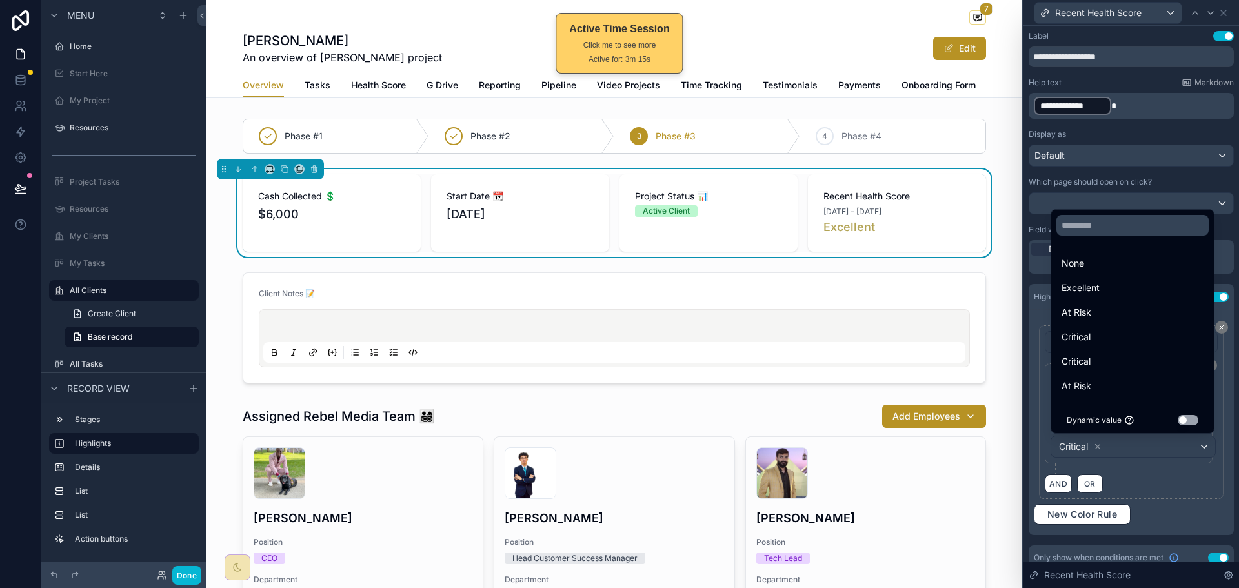
click at [1177, 420] on button "Use setting" at bounding box center [1187, 420] width 21 height 10
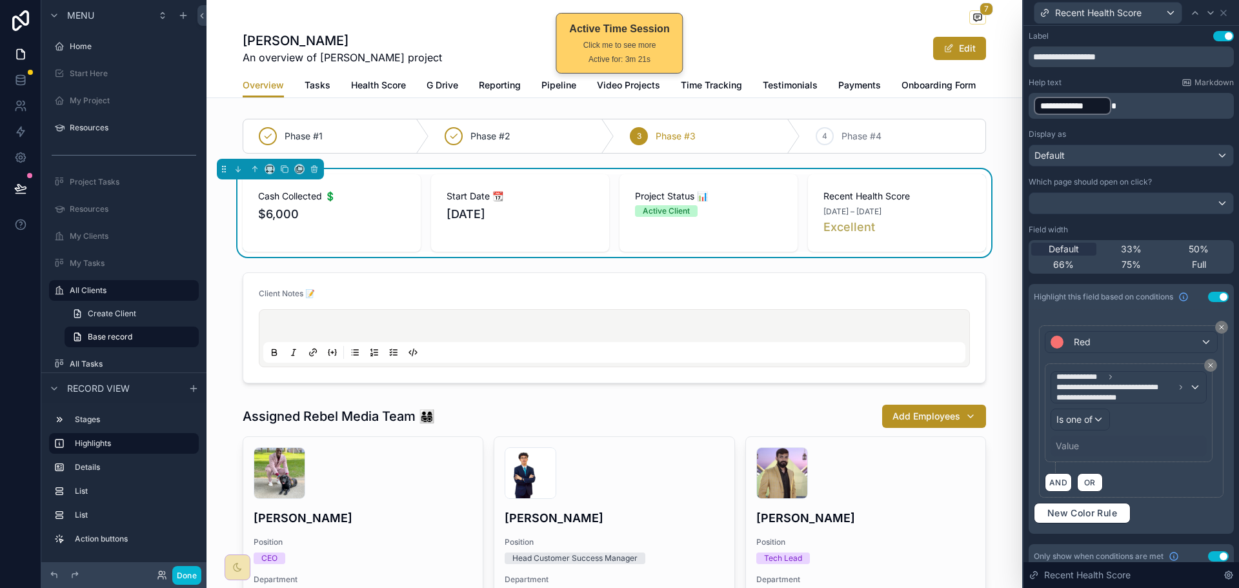
click at [1172, 483] on div "AND OR" at bounding box center [1131, 481] width 173 height 19
click at [1152, 394] on span "**********" at bounding box center [1122, 387] width 133 height 31
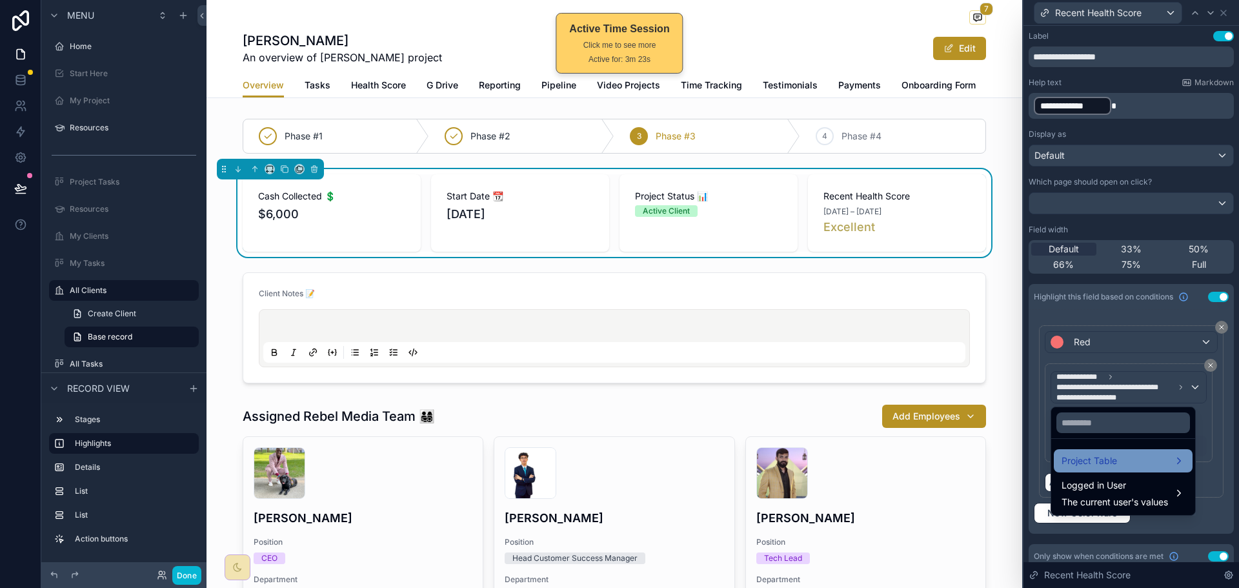
click at [1077, 459] on span "Project Table" at bounding box center [1088, 460] width 55 height 15
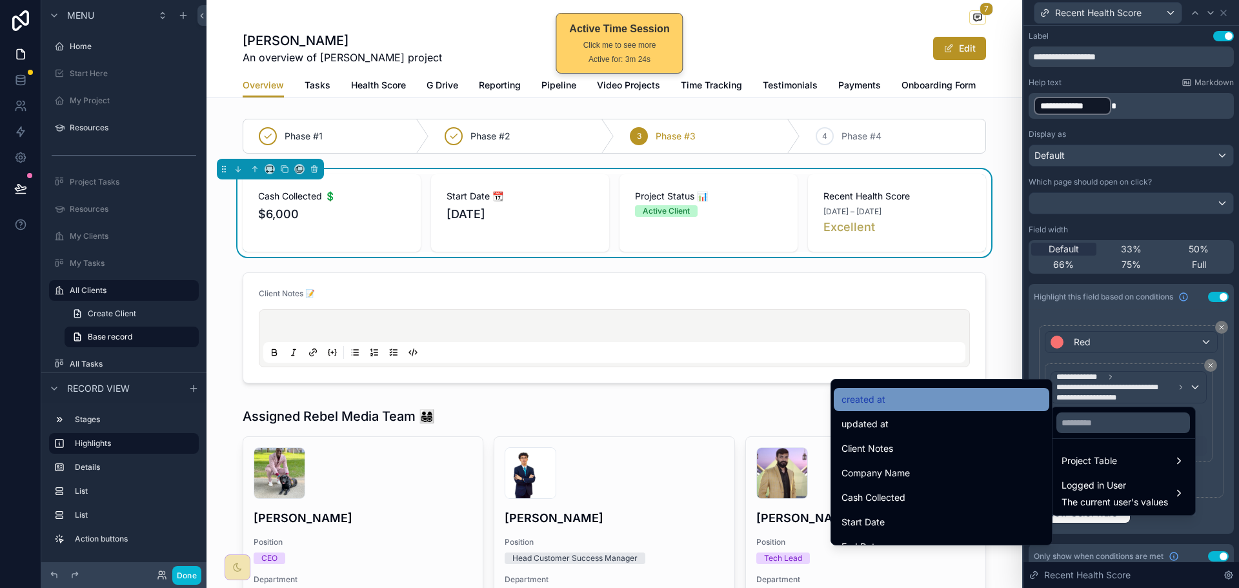
scroll to position [65, 0]
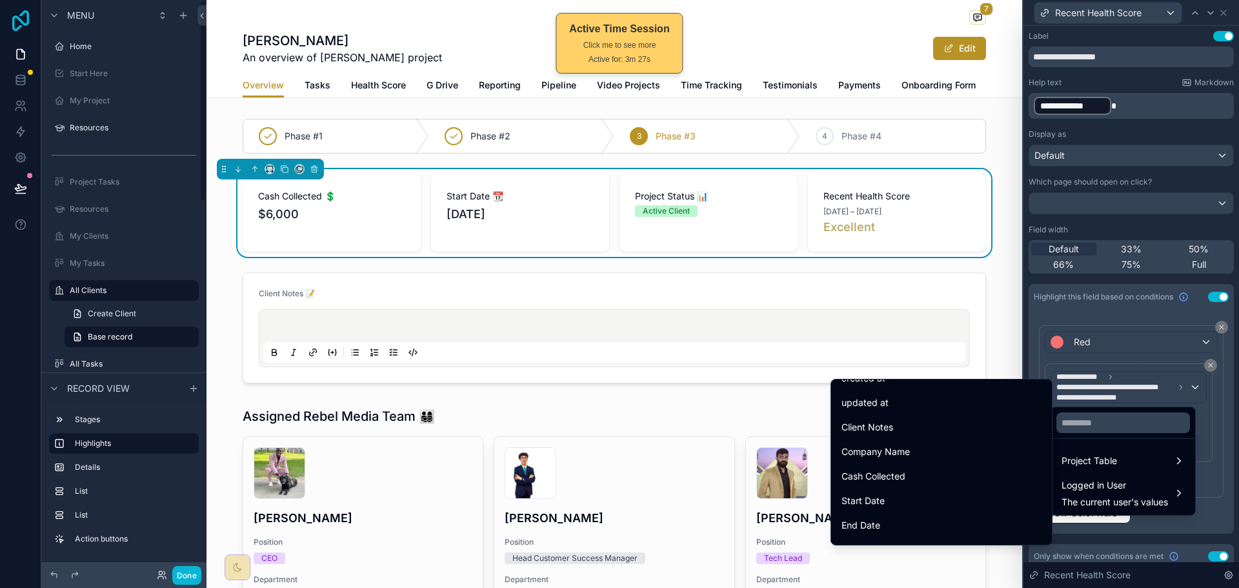
click at [15, 12] on icon at bounding box center [21, 20] width 26 height 21
click at [1199, 363] on div at bounding box center [1130, 294] width 215 height 588
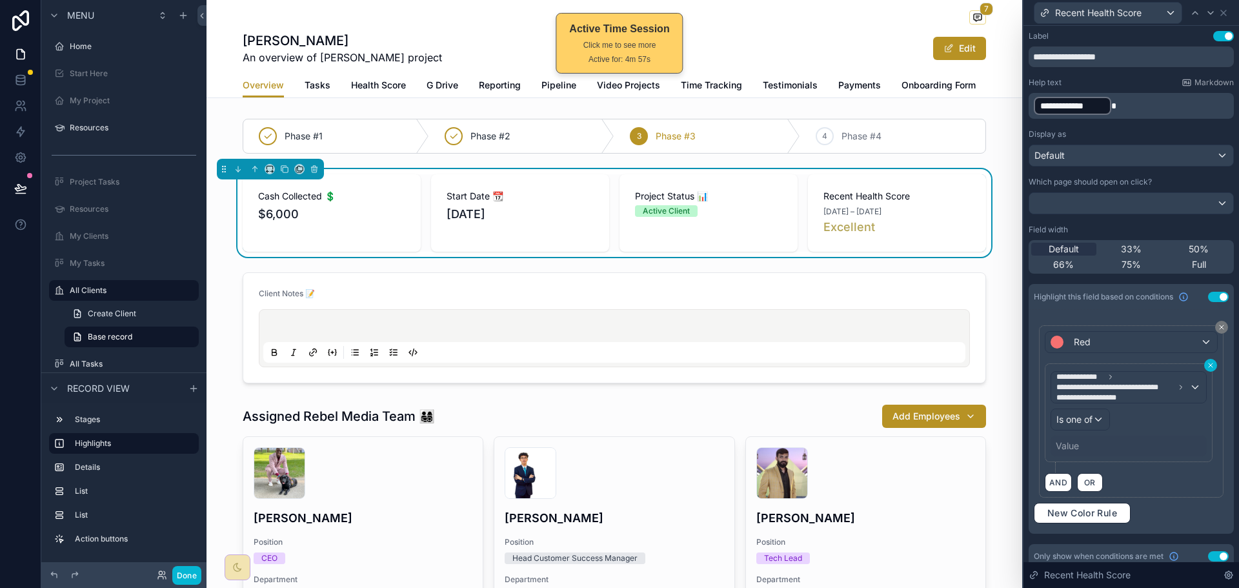
click at [1206, 366] on icon at bounding box center [1210, 365] width 8 height 8
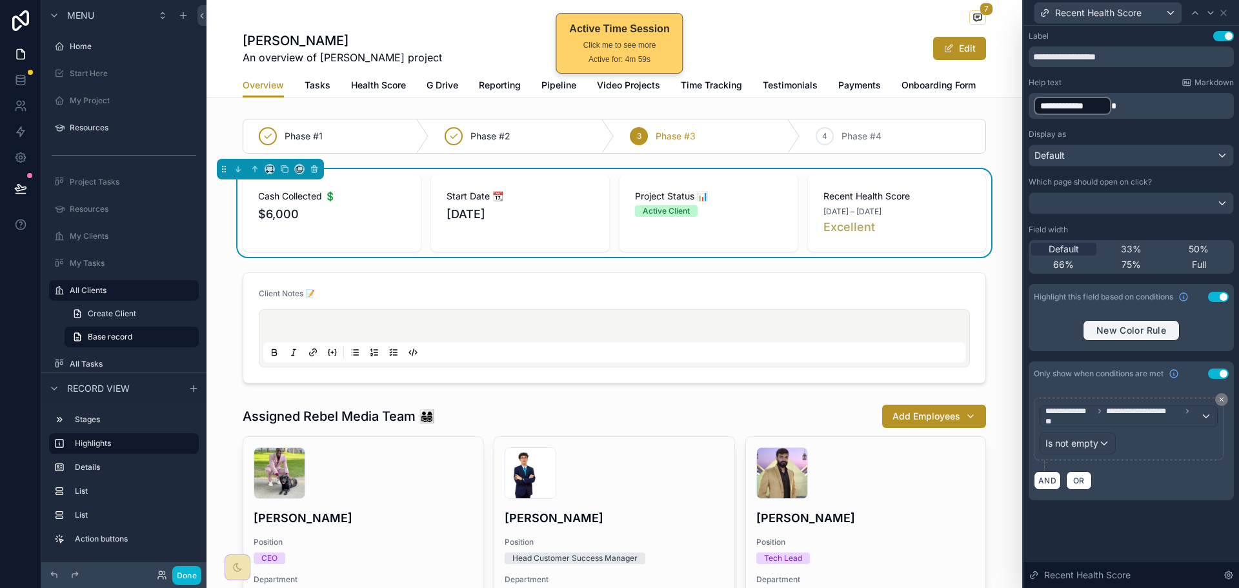
click at [1137, 330] on span "New Color Rule" at bounding box center [1131, 331] width 80 height 12
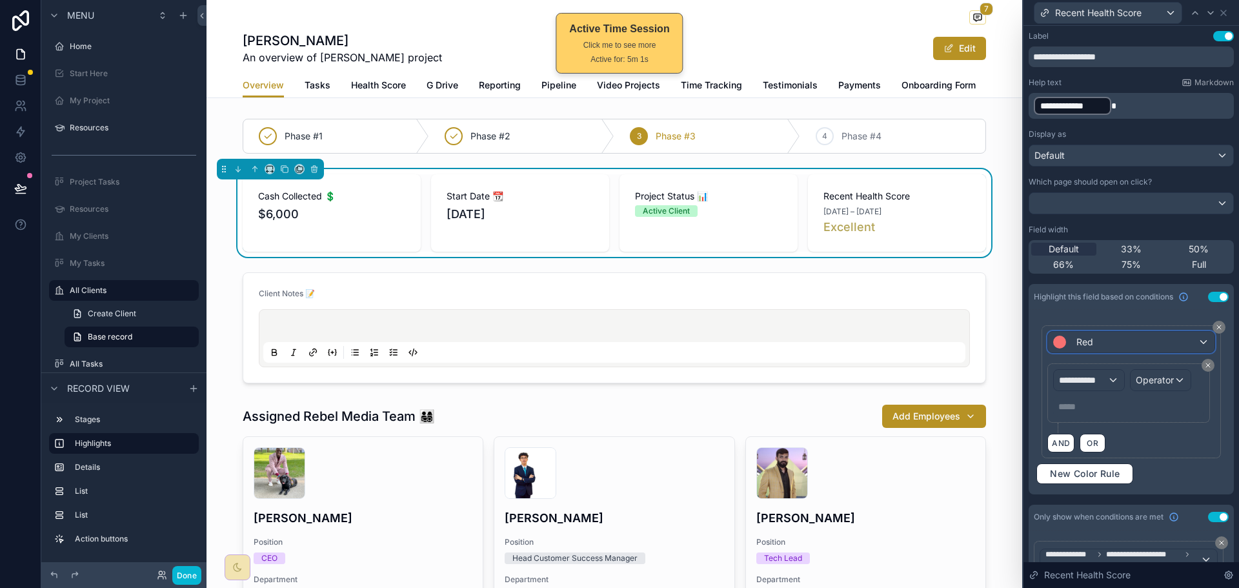
click at [1116, 347] on div "Red" at bounding box center [1131, 342] width 166 height 21
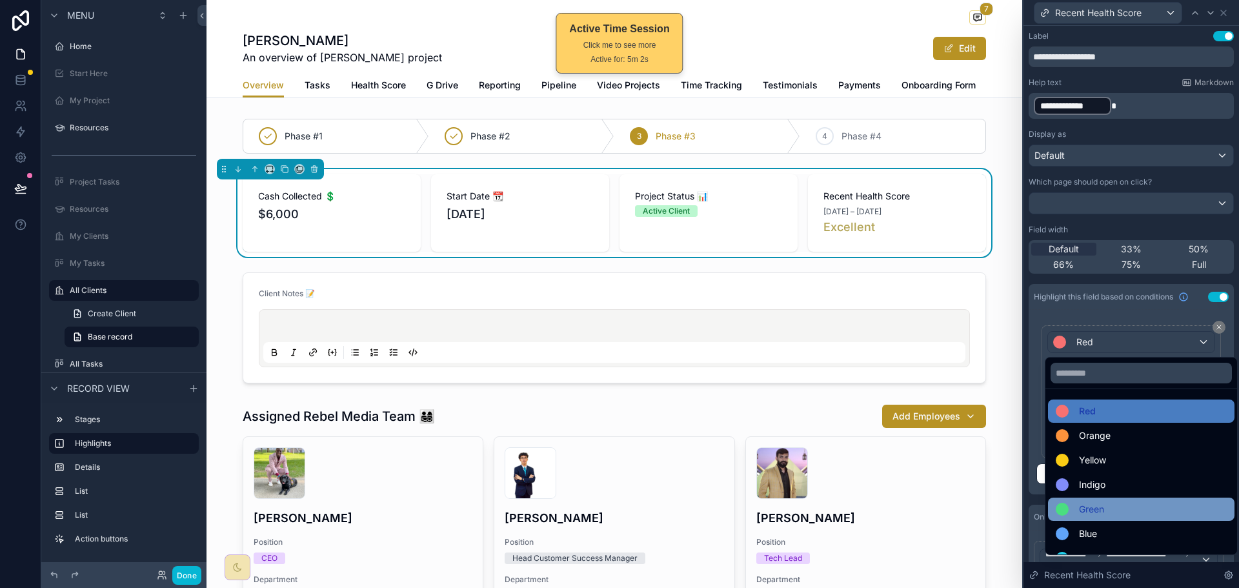
click at [1099, 505] on span "Green" at bounding box center [1091, 508] width 25 height 15
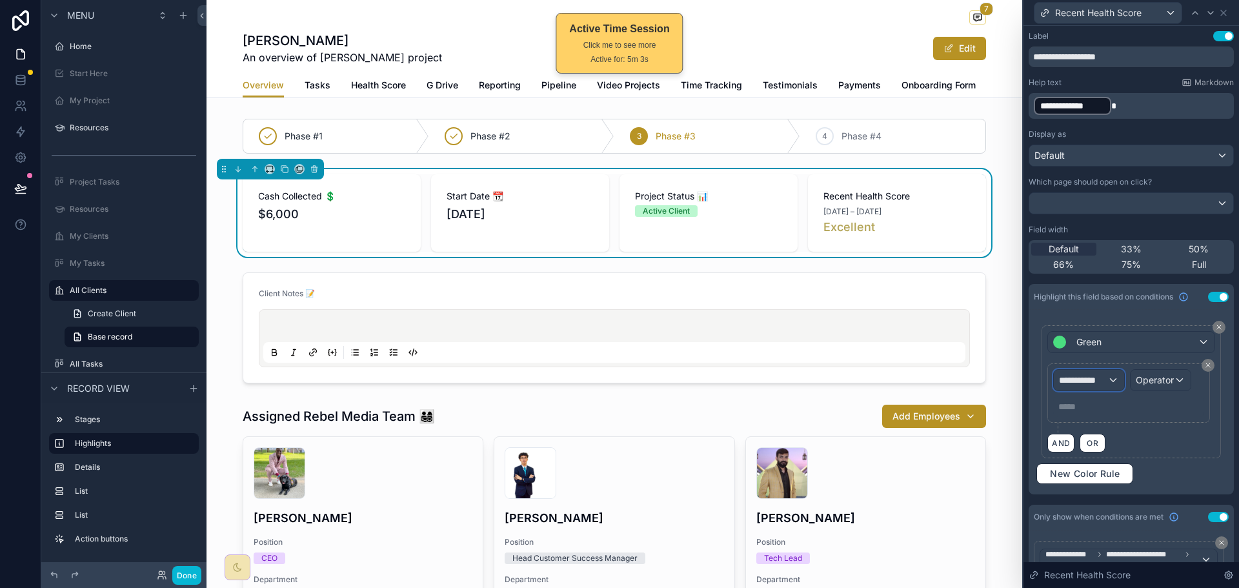
click at [1101, 383] on span "**********" at bounding box center [1083, 380] width 48 height 13
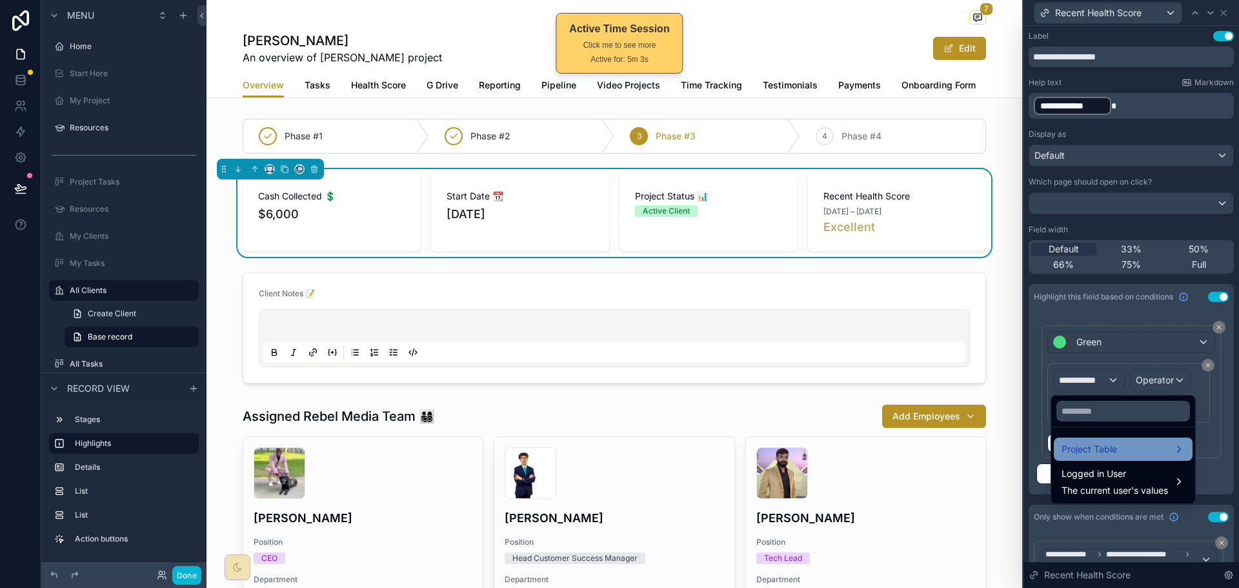
click at [1099, 448] on span "Project Table" at bounding box center [1088, 448] width 55 height 15
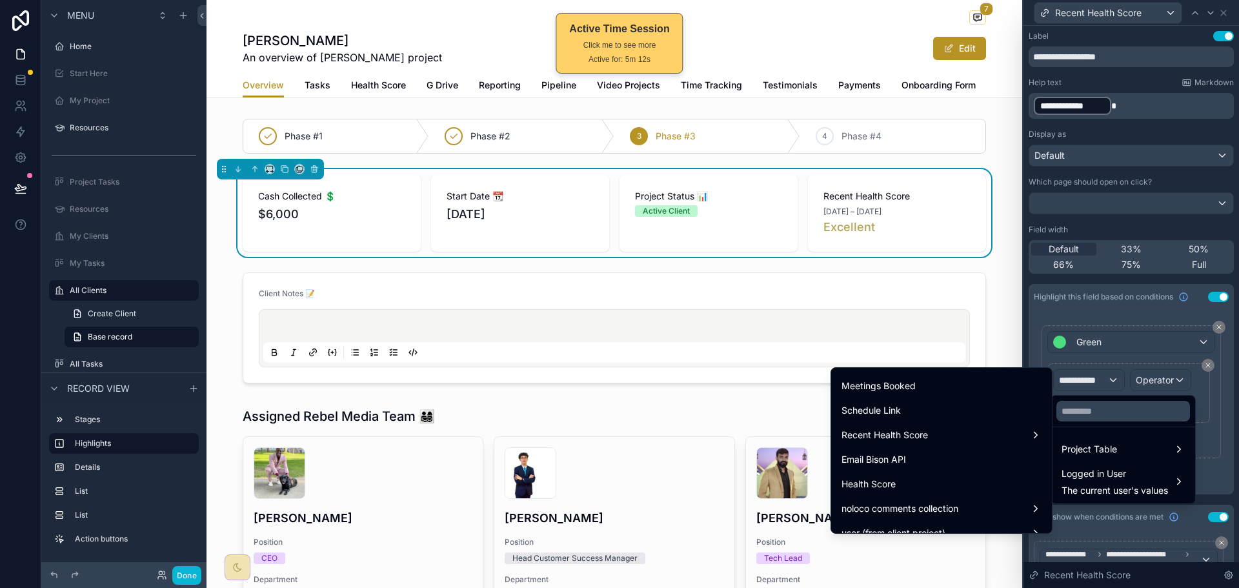
scroll to position [1742, 0]
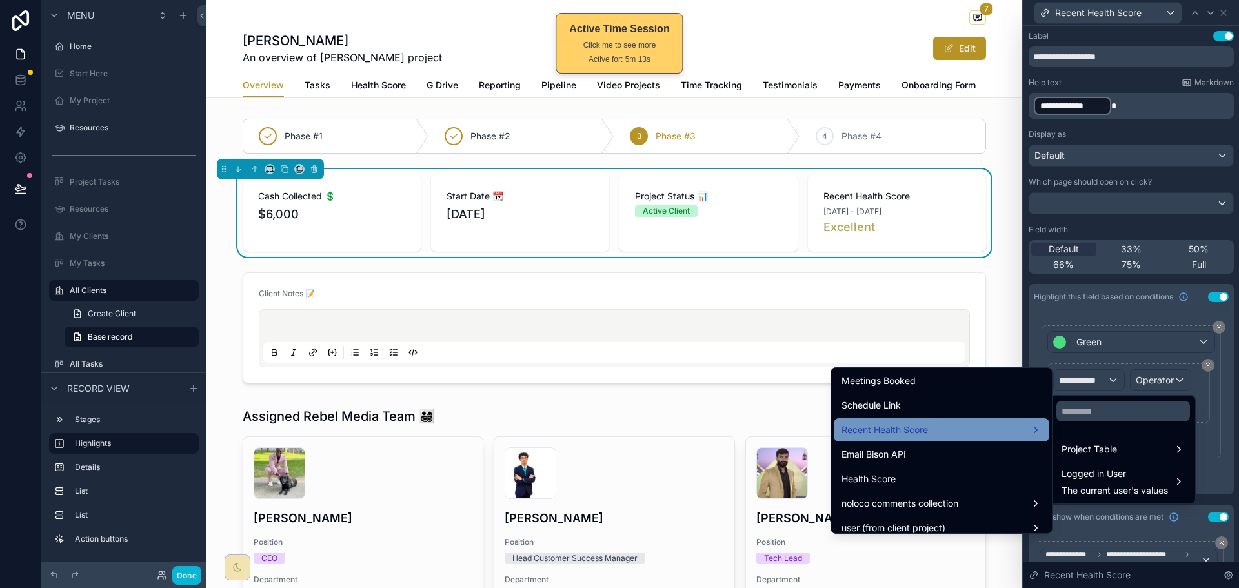
click at [945, 426] on div "Recent Health Score" at bounding box center [941, 429] width 200 height 15
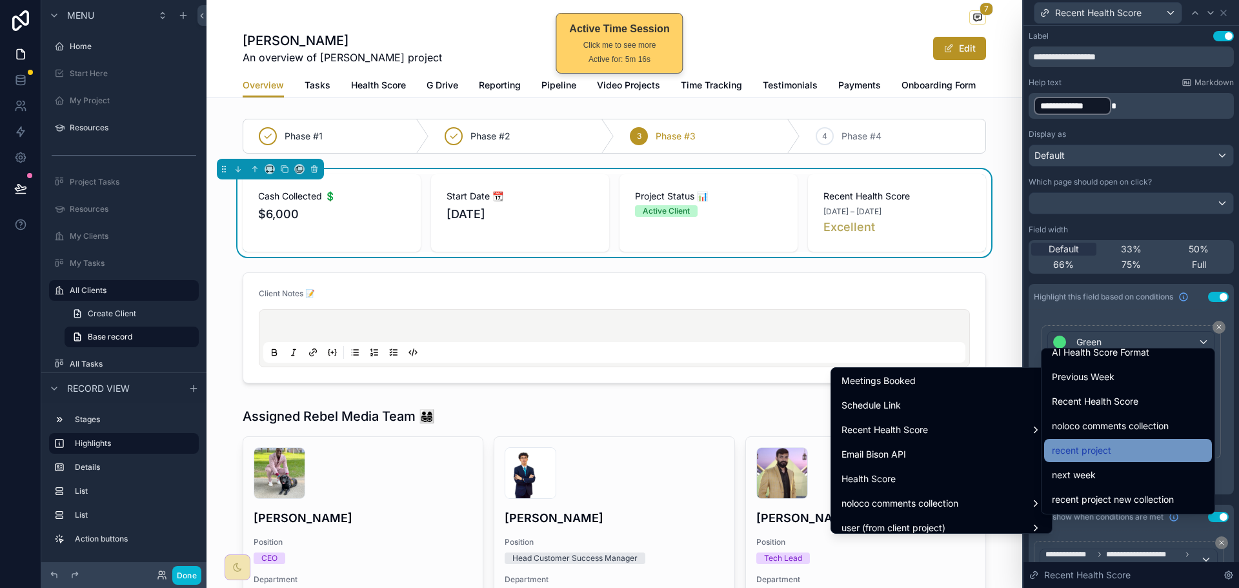
scroll to position [1000, 0]
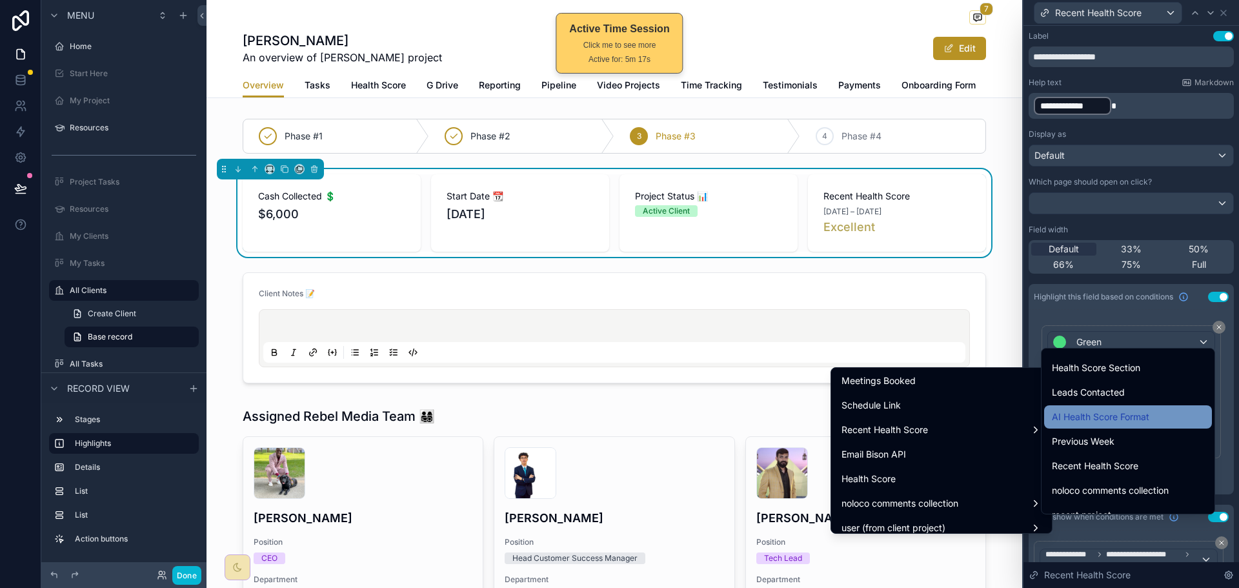
click at [1115, 415] on span "AI Health Score Format" at bounding box center [1100, 416] width 97 height 15
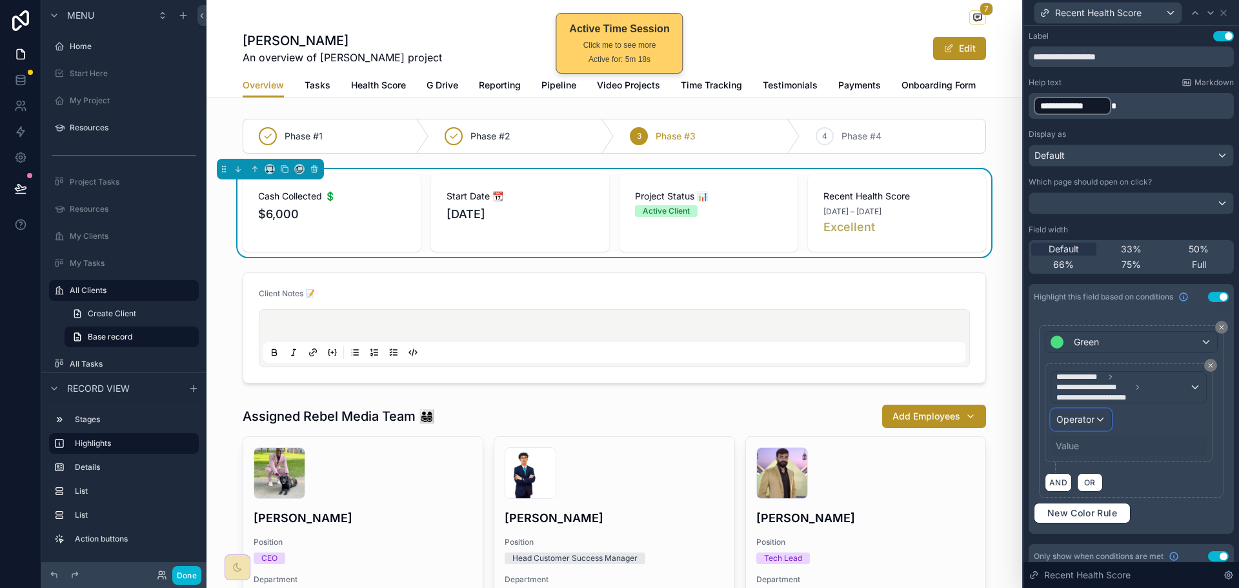
click at [1078, 417] on span "Operator" at bounding box center [1075, 419] width 38 height 11
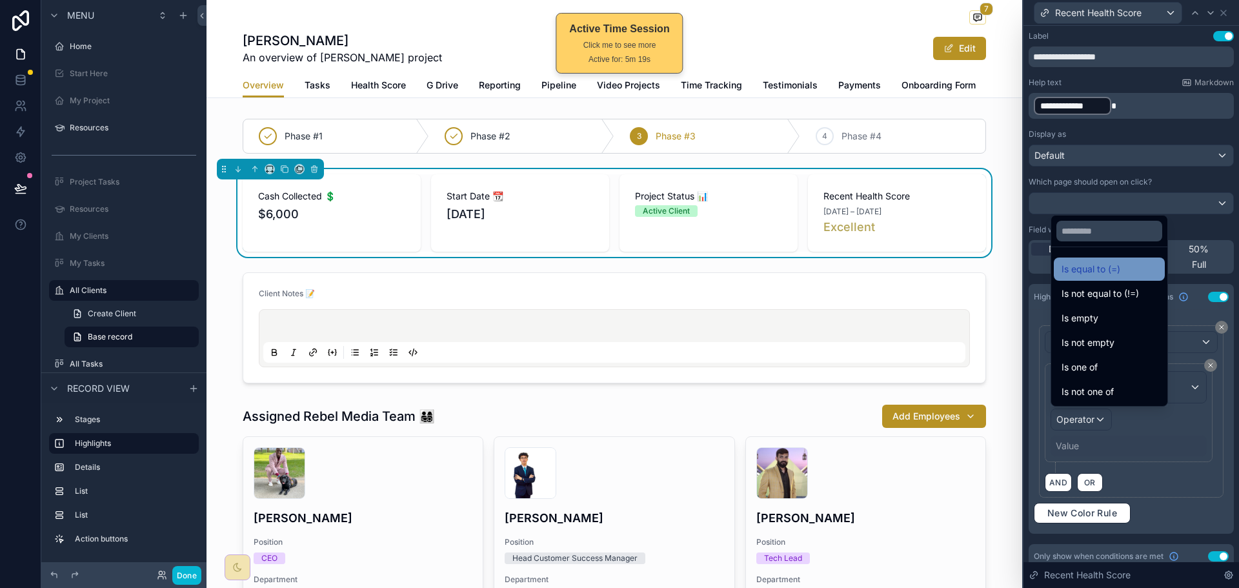
click at [1105, 275] on span "Is equal to (=)" at bounding box center [1090, 268] width 59 height 15
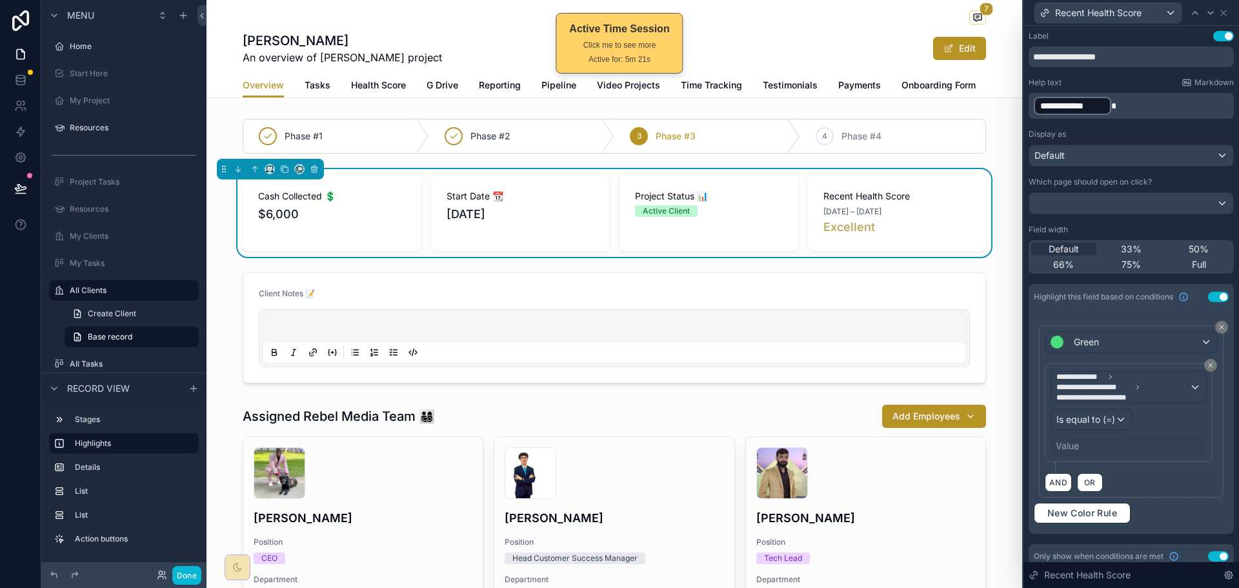
click at [1083, 446] on div "Value" at bounding box center [1128, 445] width 156 height 21
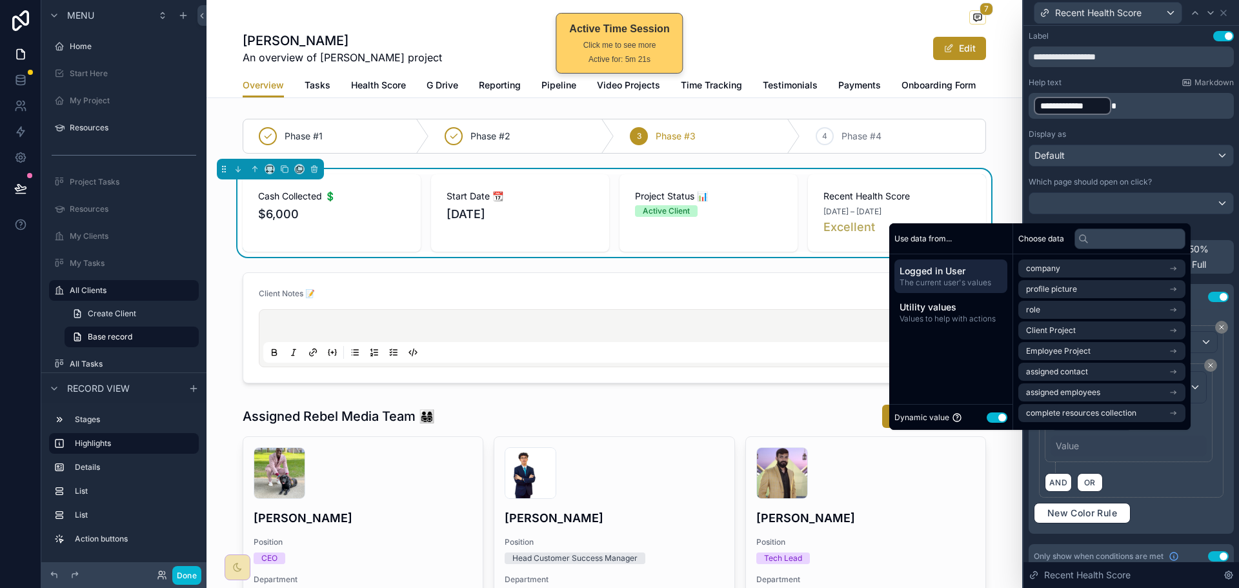
click at [989, 414] on button "Use setting" at bounding box center [996, 417] width 21 height 10
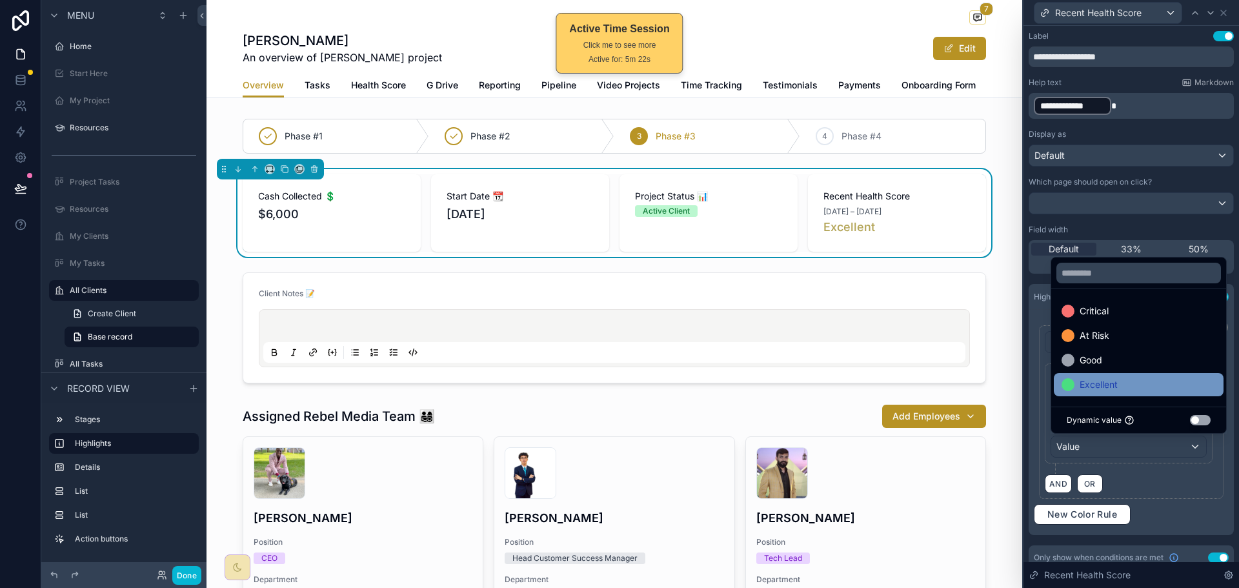
click at [1113, 379] on span "Excellent" at bounding box center [1098, 384] width 38 height 15
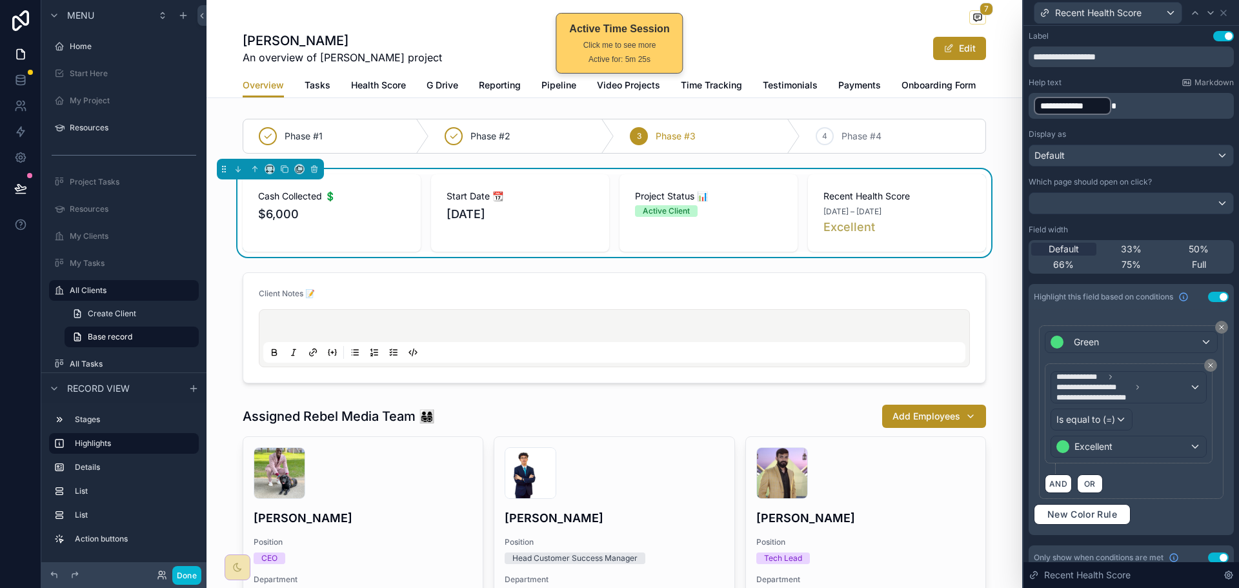
click at [1147, 474] on div "AND OR" at bounding box center [1131, 483] width 173 height 19
click at [1063, 514] on span "New Color Rule" at bounding box center [1082, 514] width 80 height 12
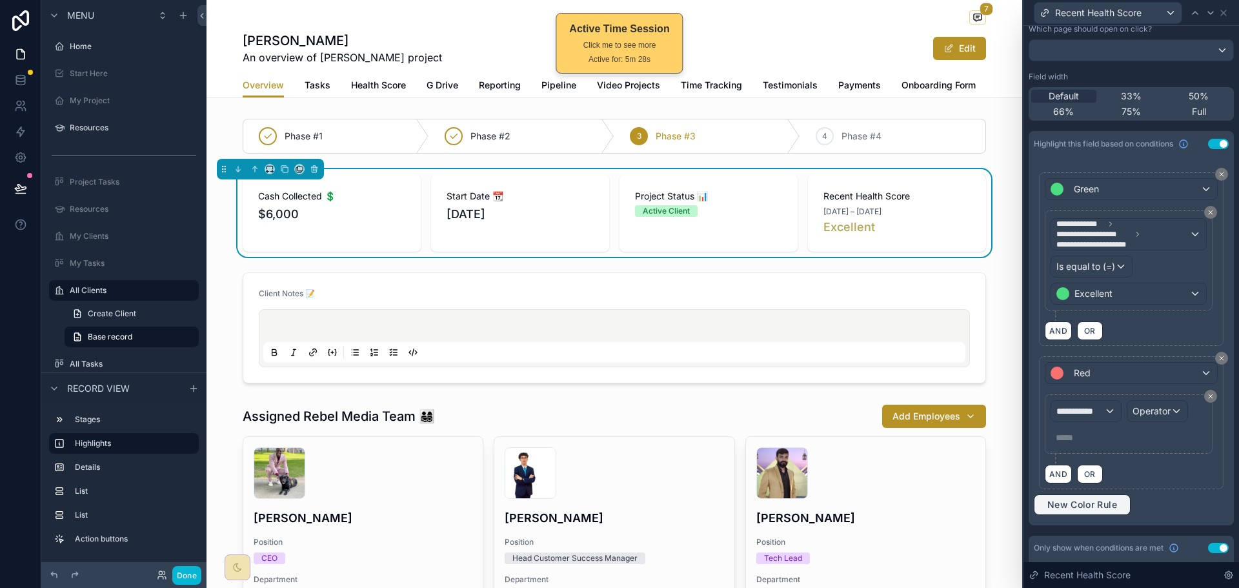
scroll to position [194, 0]
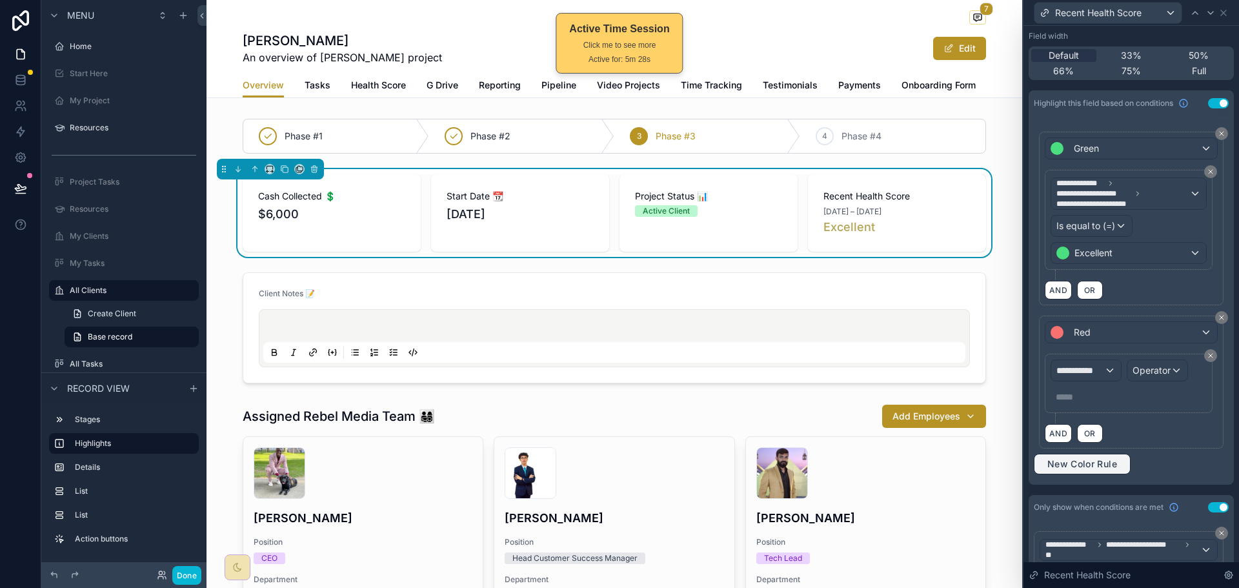
click at [1083, 465] on span "New Color Rule" at bounding box center [1082, 464] width 80 height 12
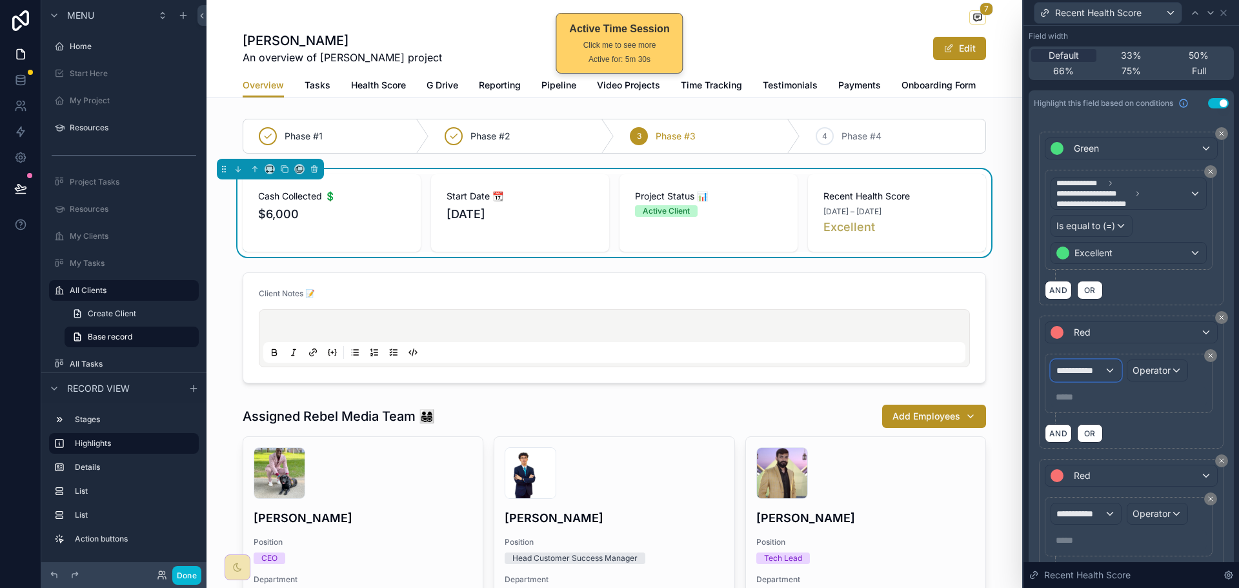
click at [1097, 380] on button "**********" at bounding box center [1085, 370] width 71 height 22
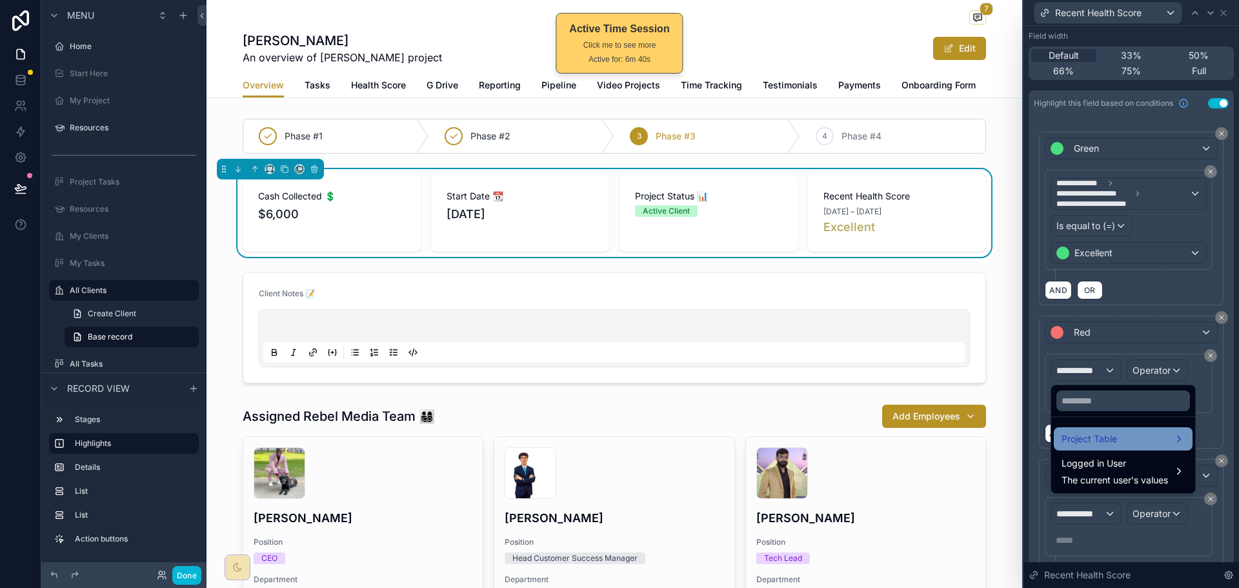
click at [1136, 432] on div "Project Table" at bounding box center [1122, 438] width 123 height 15
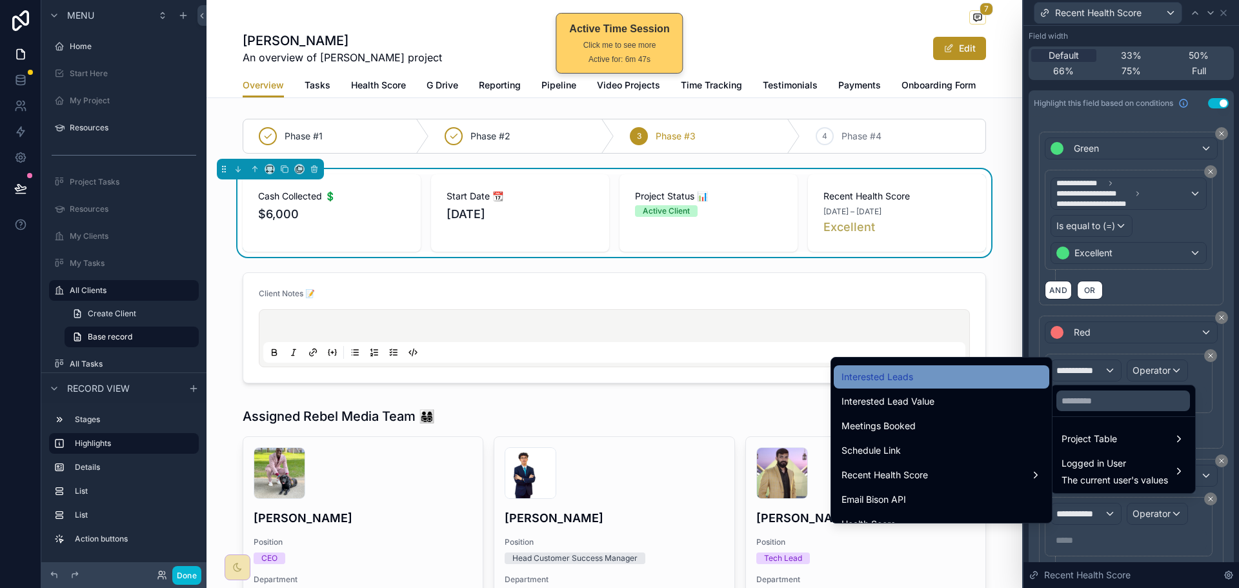
scroll to position [1742, 0]
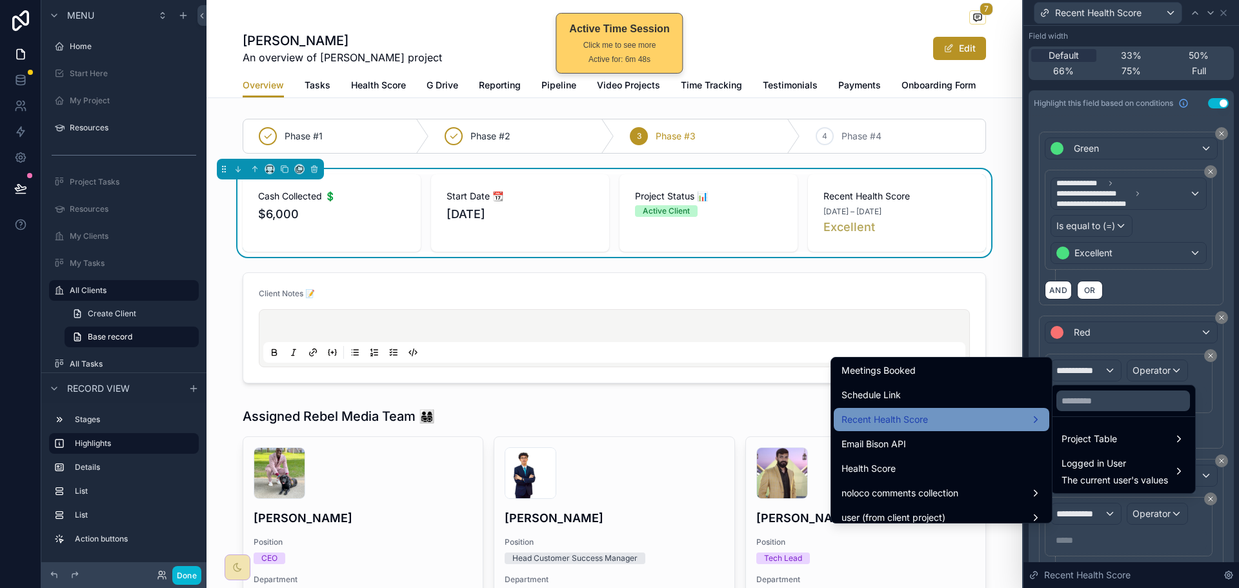
click at [928, 417] on div "Recent Health Score" at bounding box center [941, 419] width 200 height 15
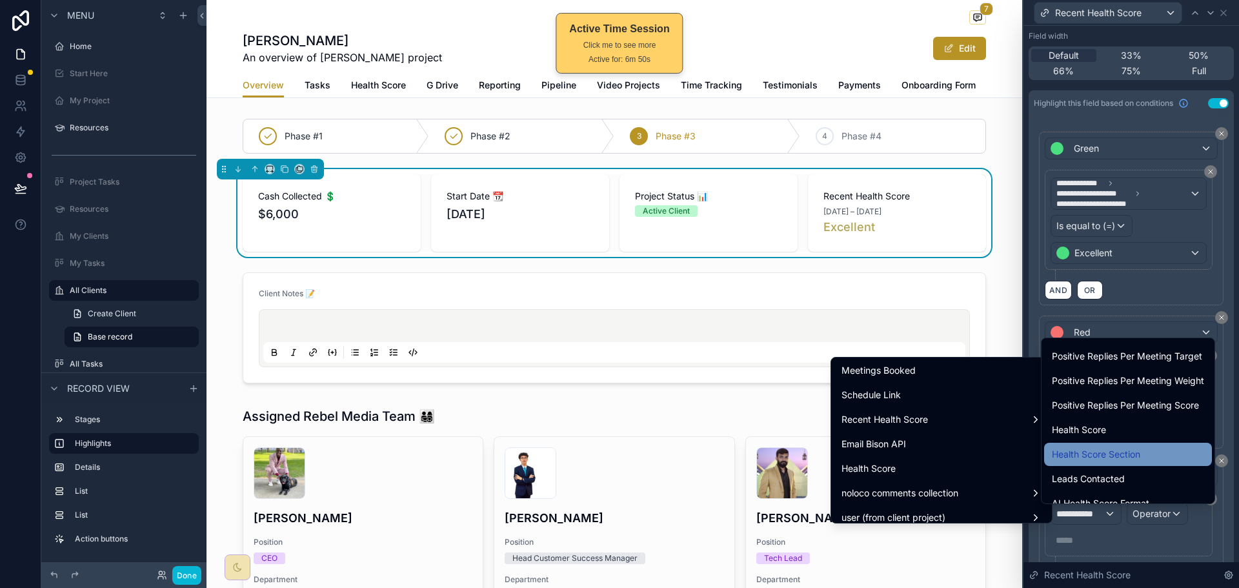
scroll to position [968, 0]
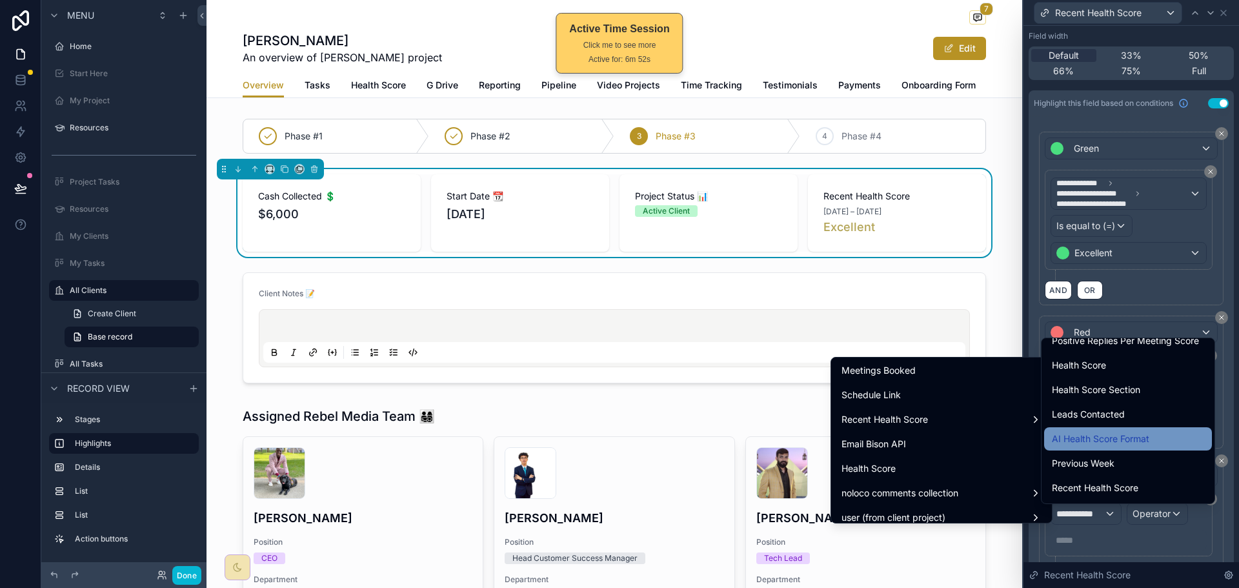
click at [1135, 435] on span "AI Health Score Format" at bounding box center [1100, 438] width 97 height 15
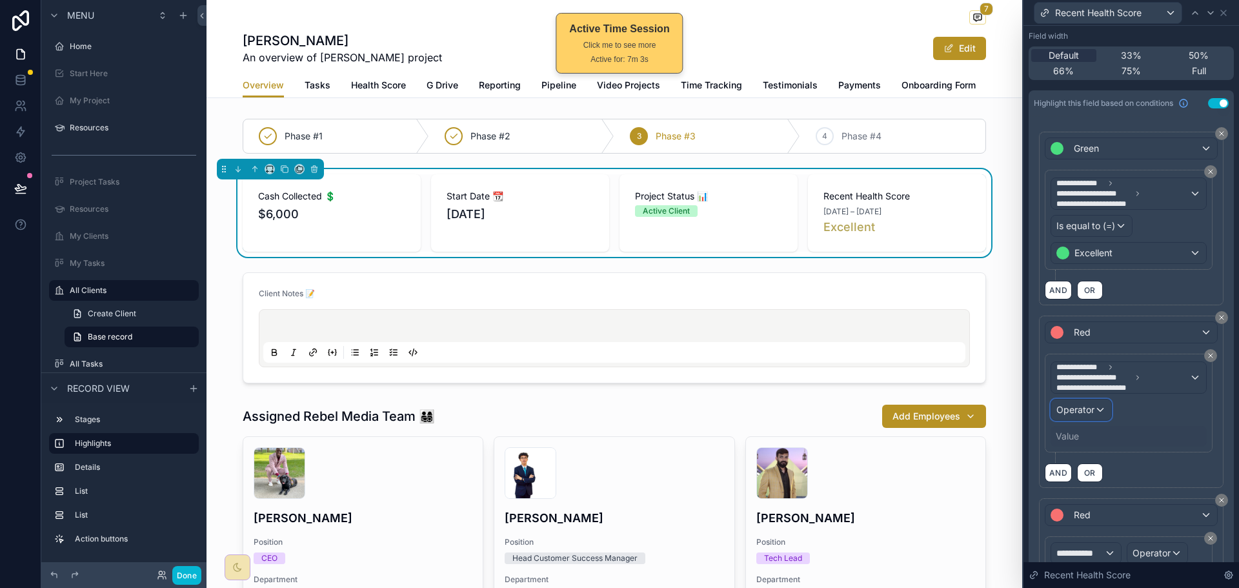
click at [1095, 406] on div "Operator" at bounding box center [1081, 409] width 60 height 21
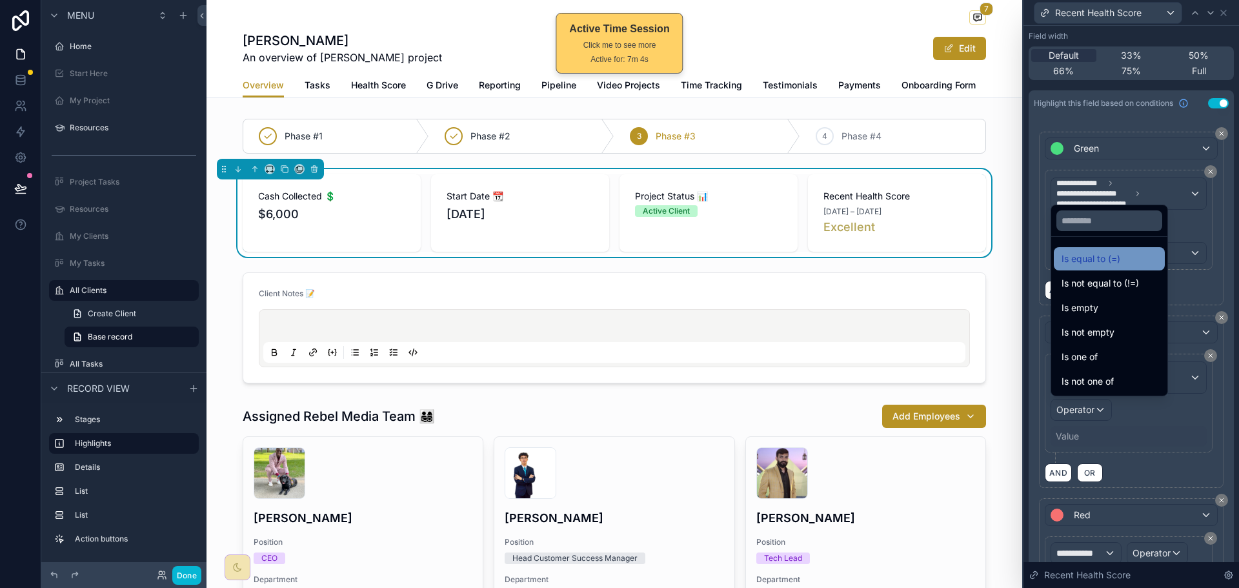
click at [1115, 261] on span "Is equal to (=)" at bounding box center [1090, 258] width 59 height 15
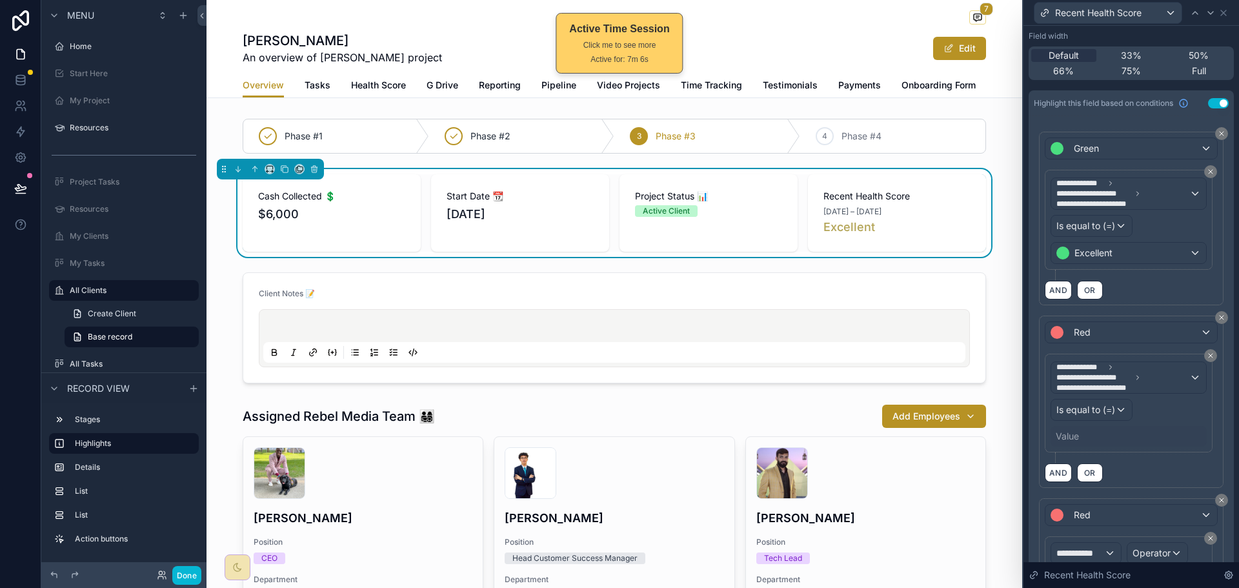
click at [1066, 433] on div "Value" at bounding box center [1067, 436] width 23 height 13
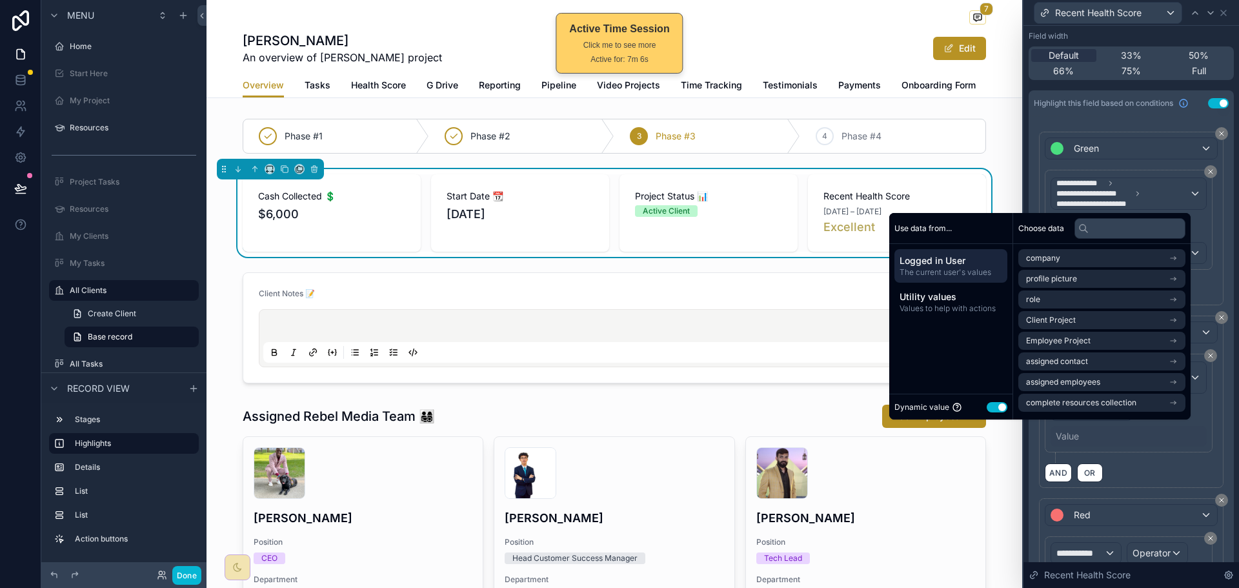
click at [992, 405] on button "Use setting" at bounding box center [996, 407] width 21 height 10
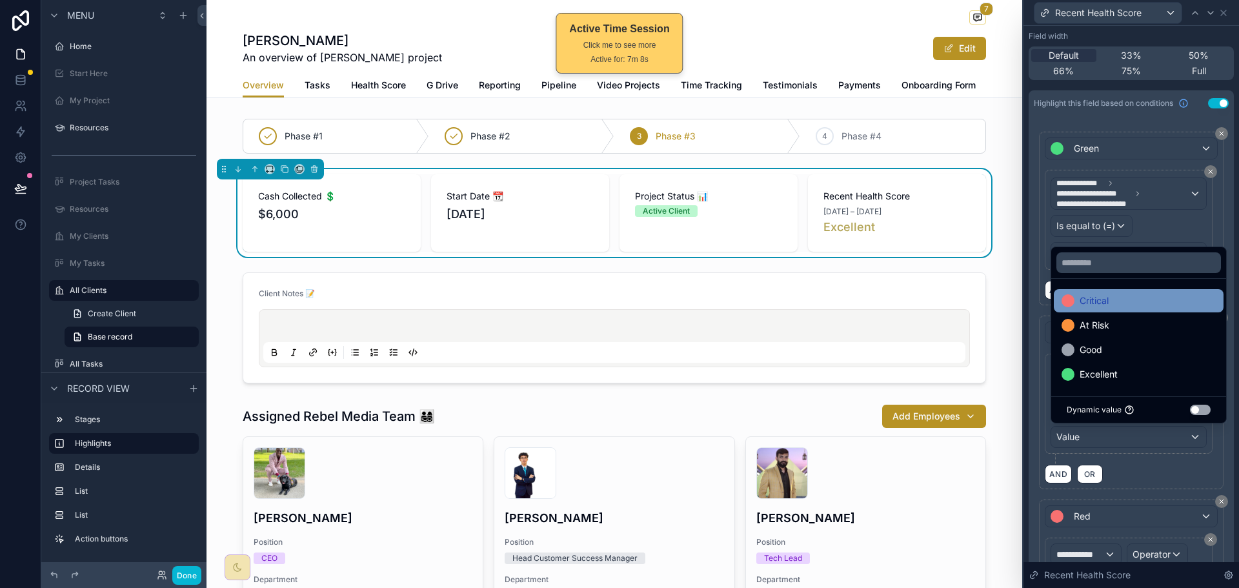
click at [1121, 305] on div "Critical" at bounding box center [1138, 300] width 154 height 15
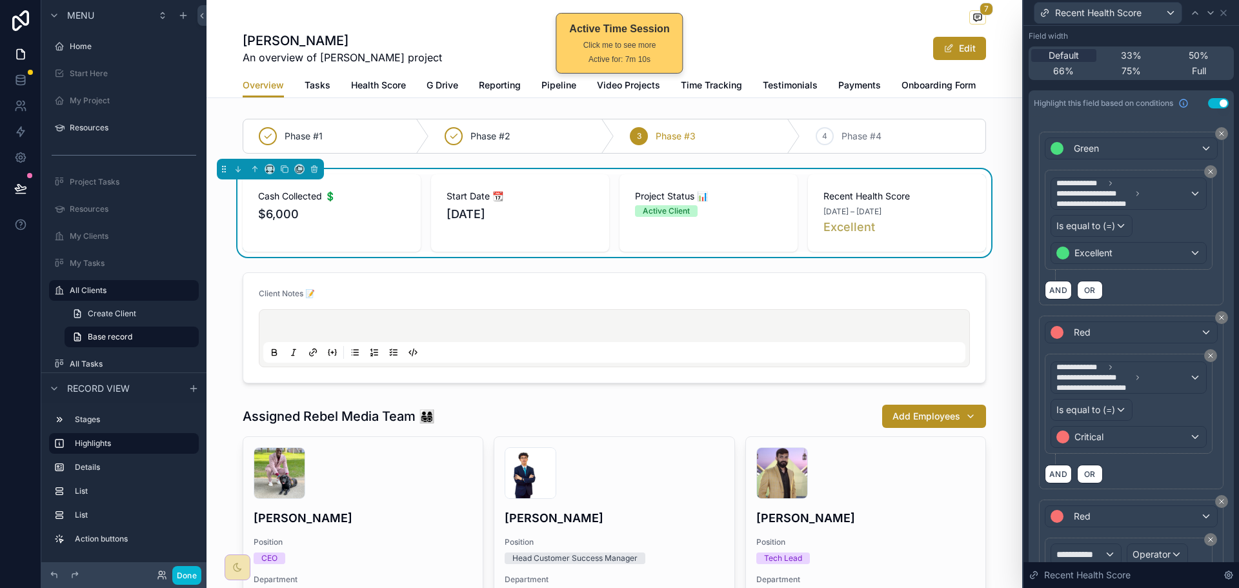
click at [1139, 464] on div "AND OR" at bounding box center [1131, 473] width 173 height 19
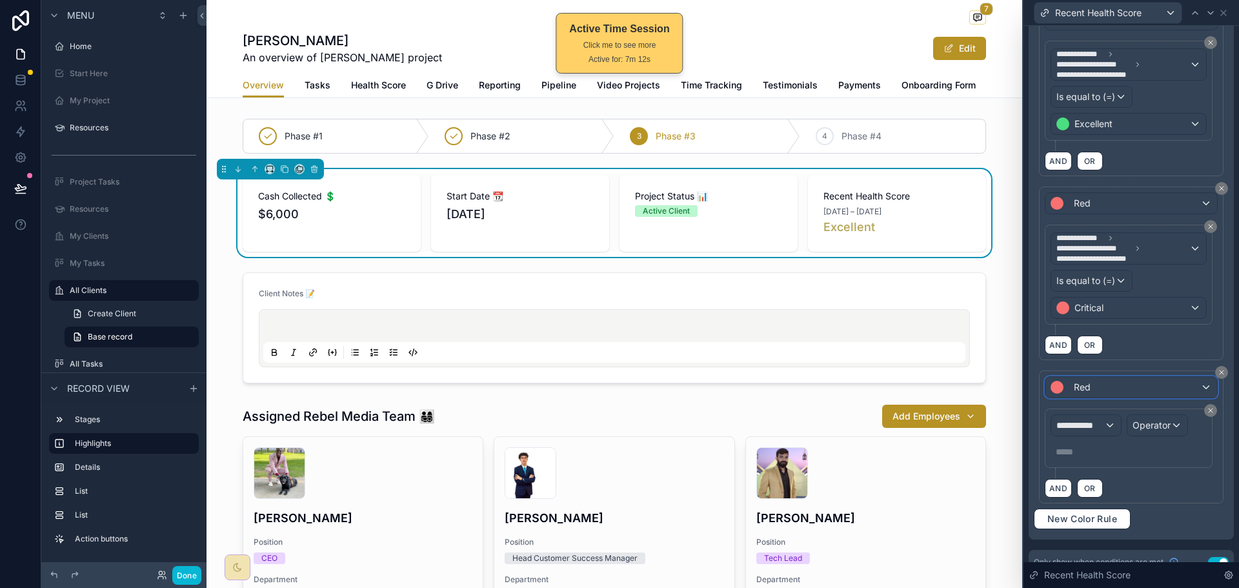
click at [1107, 387] on div "Red" at bounding box center [1131, 387] width 172 height 21
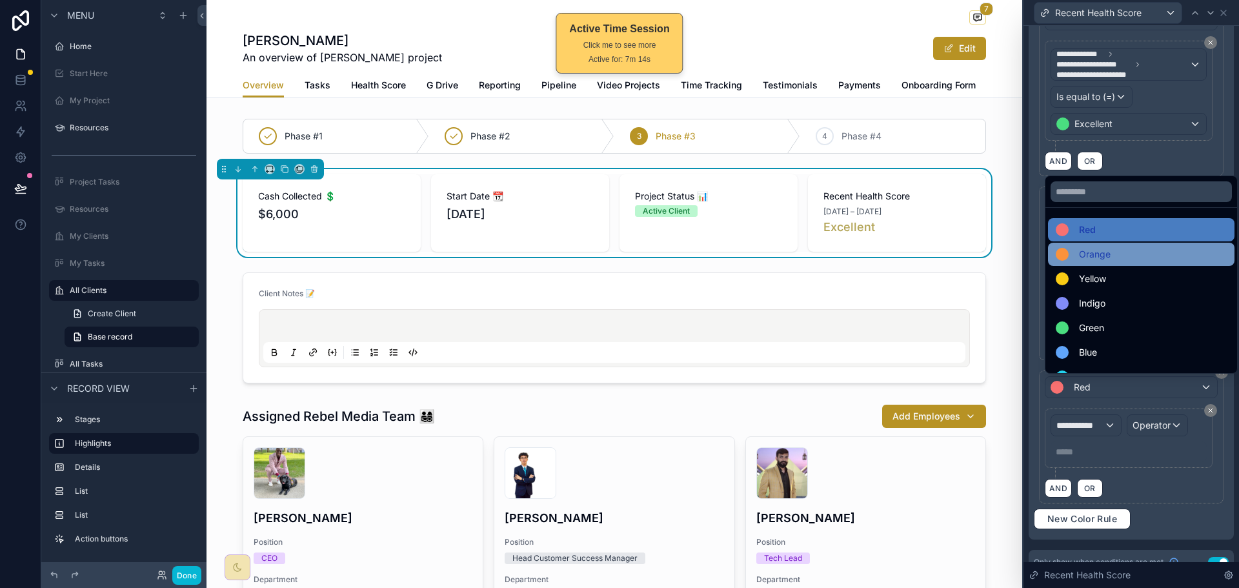
click at [1118, 259] on div "Orange" at bounding box center [1141, 253] width 171 height 15
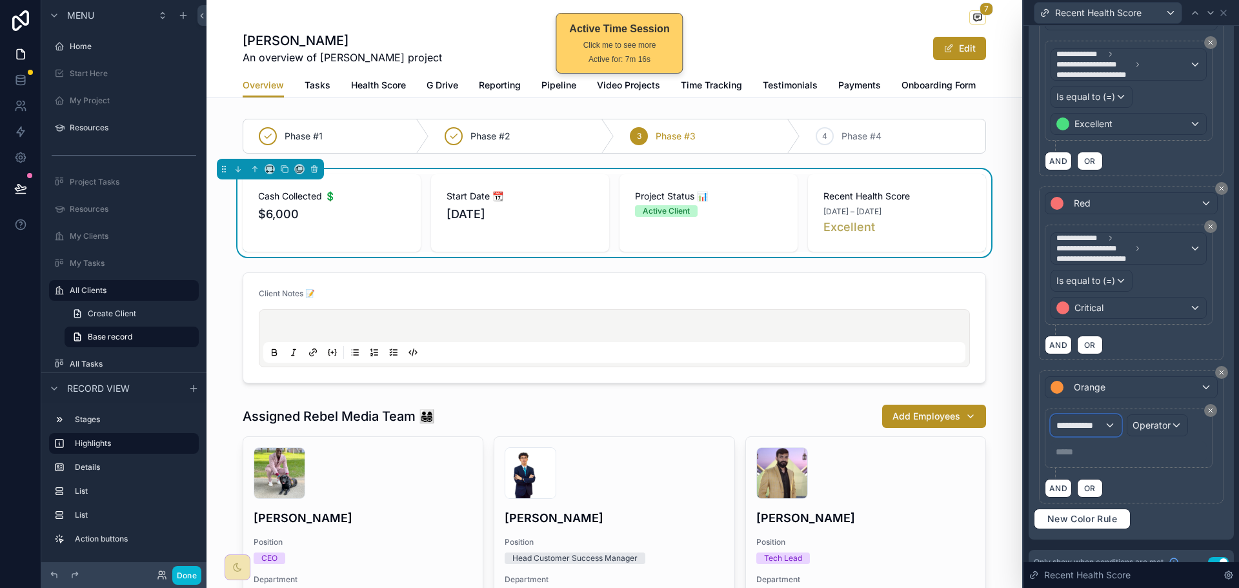
click at [1084, 429] on span "**********" at bounding box center [1080, 425] width 48 height 13
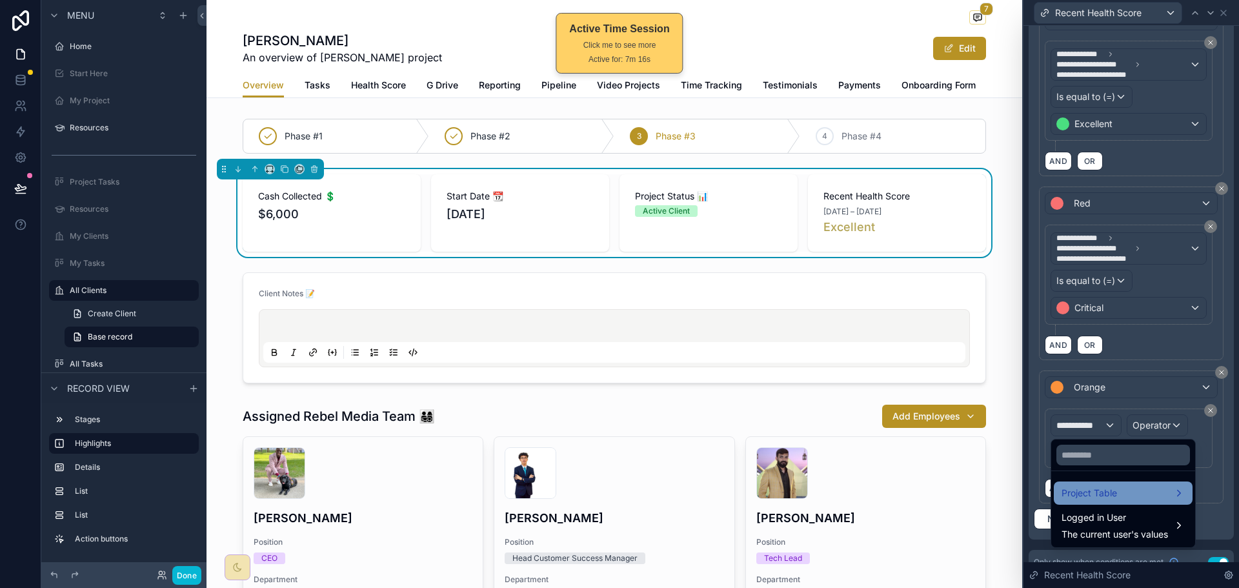
click at [1112, 490] on span "Project Table" at bounding box center [1088, 492] width 55 height 15
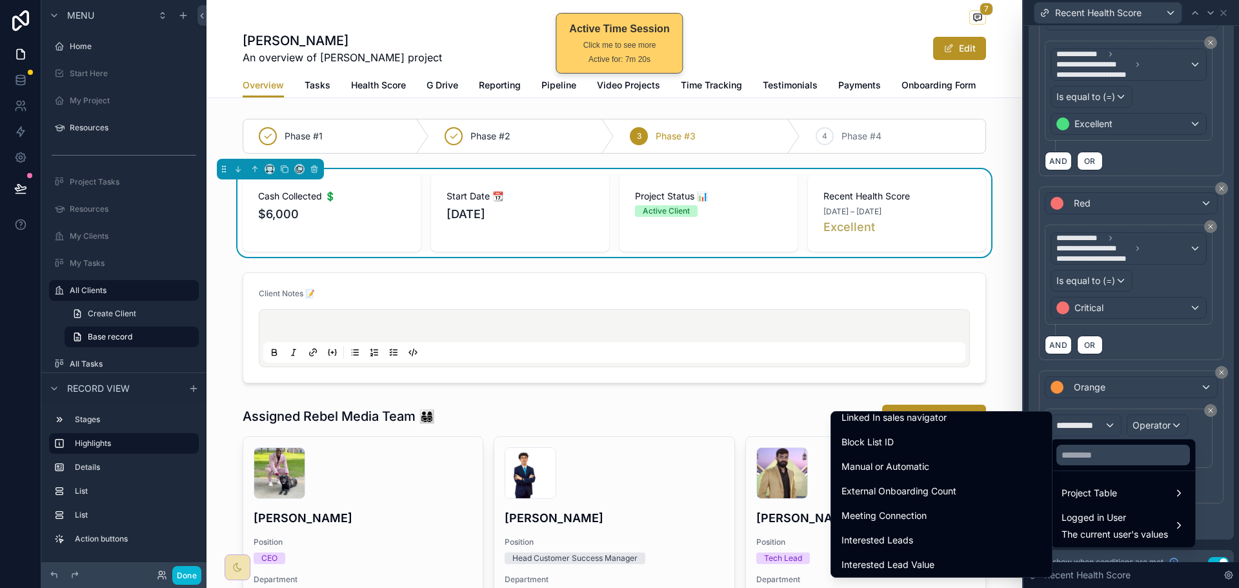
scroll to position [1677, 0]
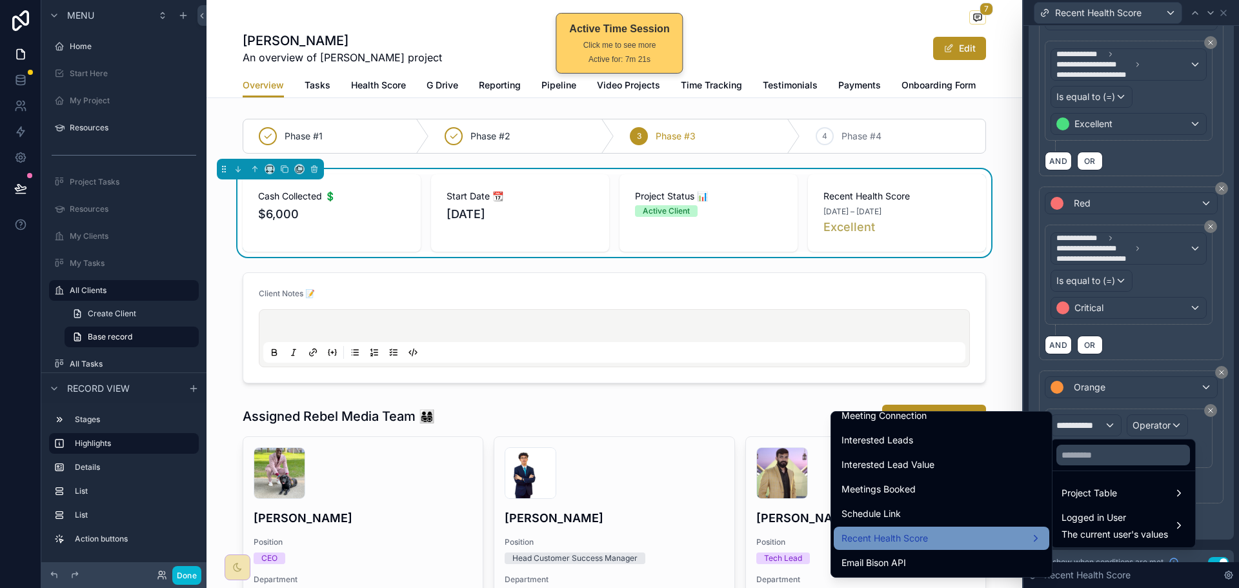
click at [950, 539] on div "Recent Health Score" at bounding box center [941, 537] width 200 height 15
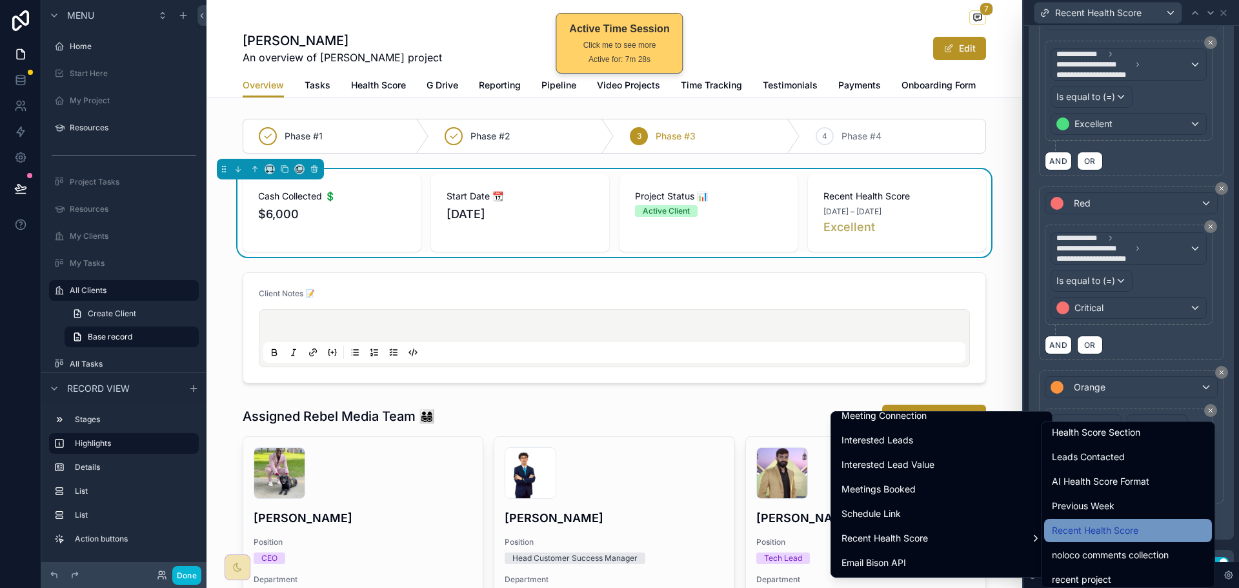
scroll to position [1032, 0]
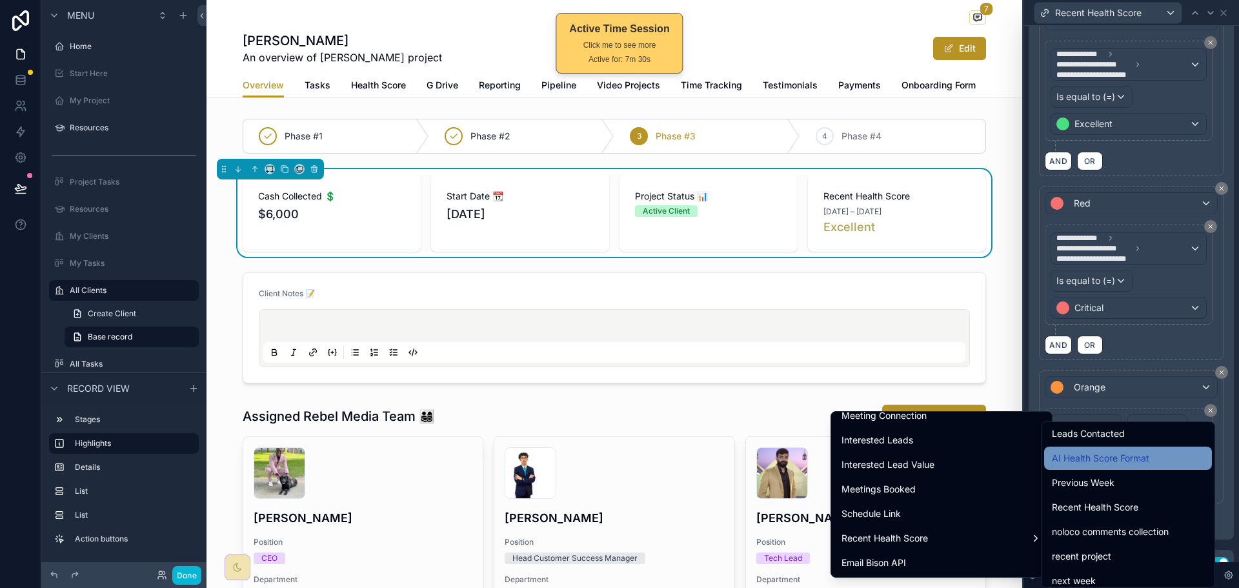
click at [1141, 461] on span "AI Health Score Format" at bounding box center [1100, 457] width 97 height 15
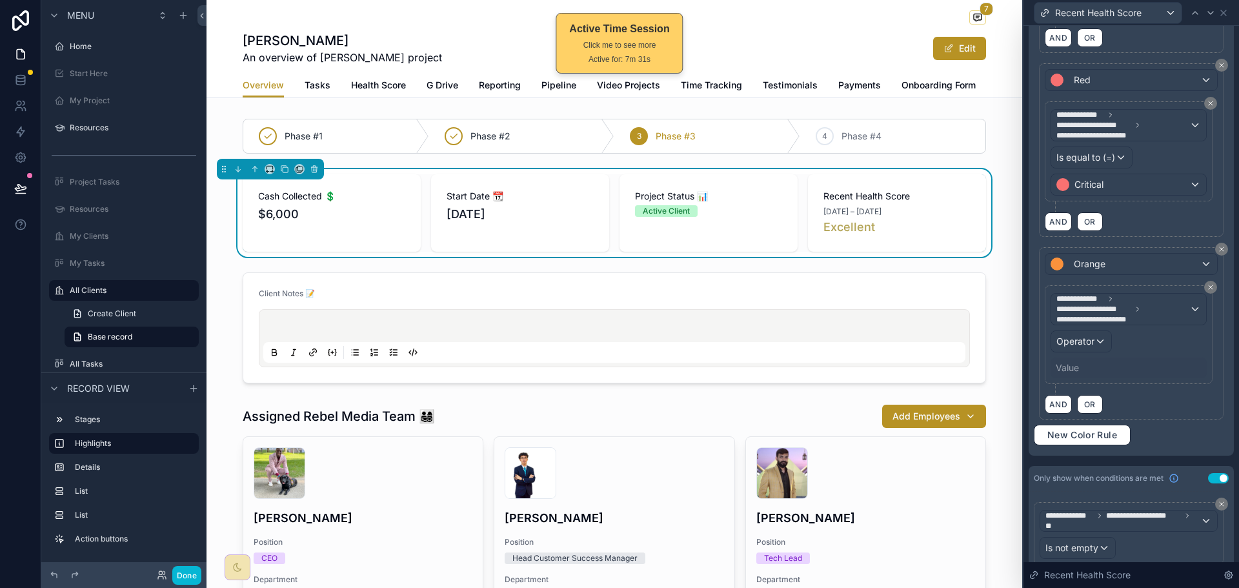
scroll to position [452, 0]
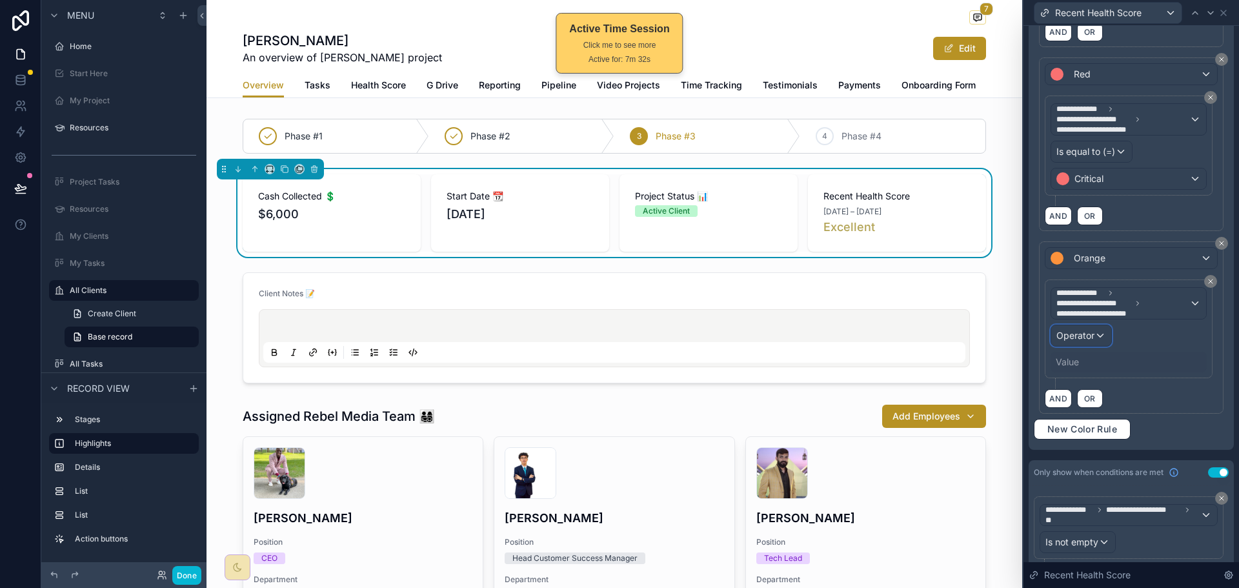
click at [1100, 335] on div "Operator" at bounding box center [1081, 335] width 60 height 21
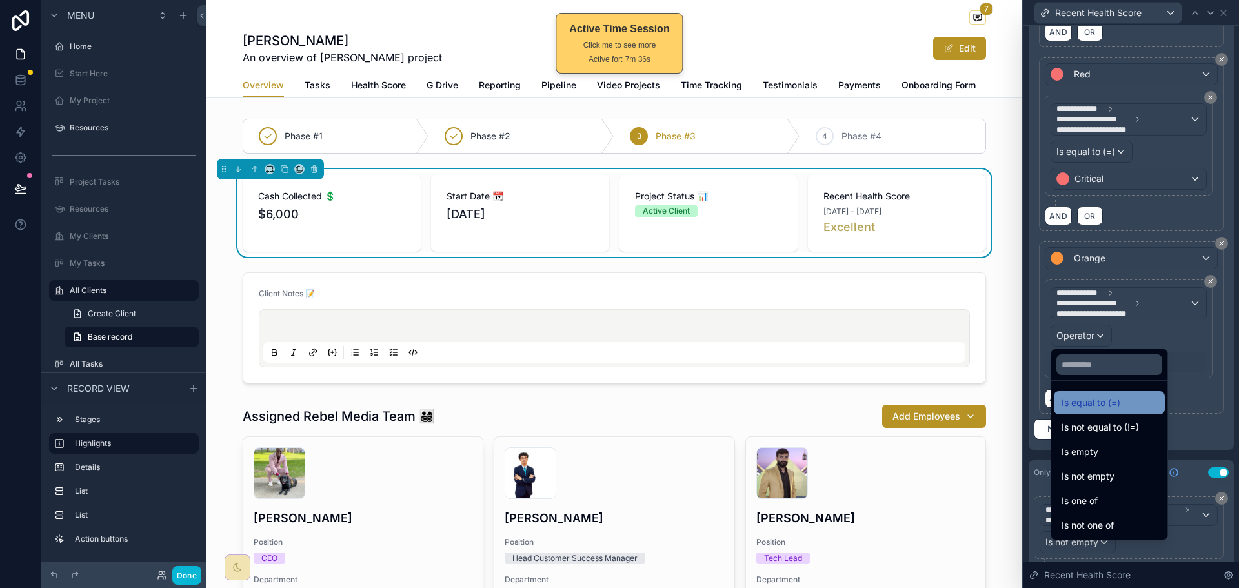
click at [1134, 399] on div "Is equal to (=)" at bounding box center [1108, 402] width 95 height 15
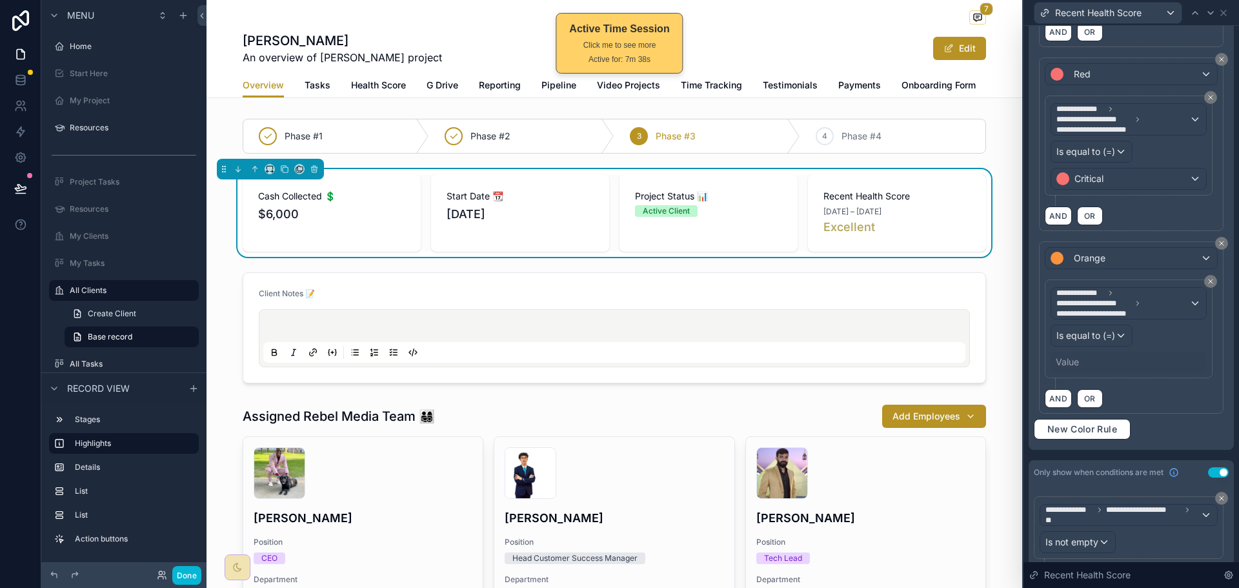
click at [1074, 357] on div "Value" at bounding box center [1067, 361] width 23 height 13
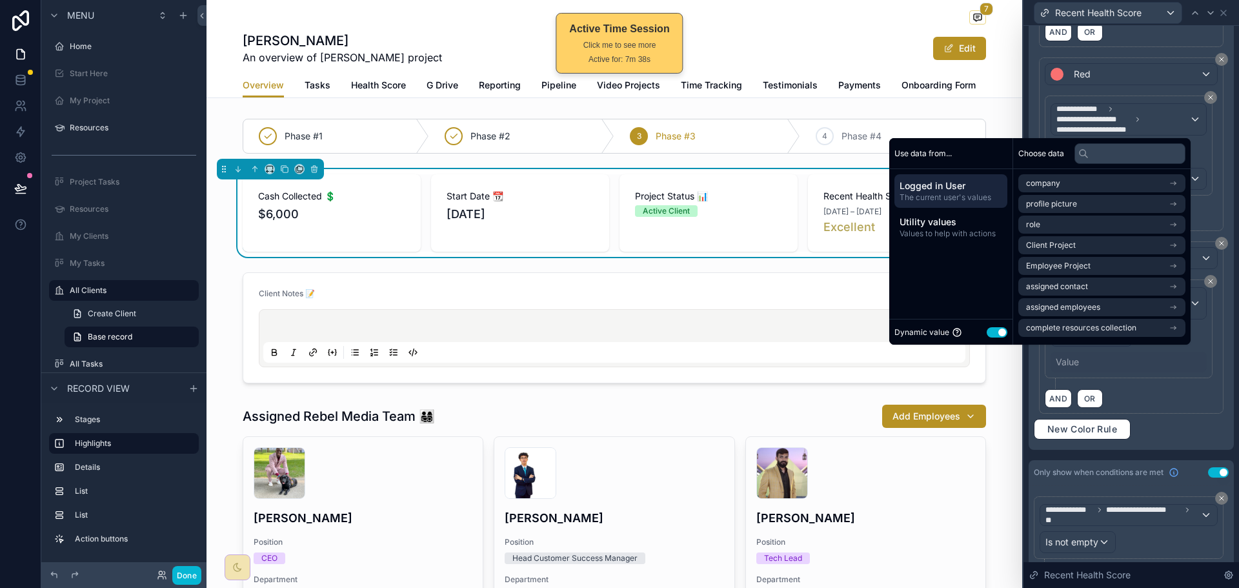
click at [986, 328] on button "Use setting" at bounding box center [996, 332] width 21 height 10
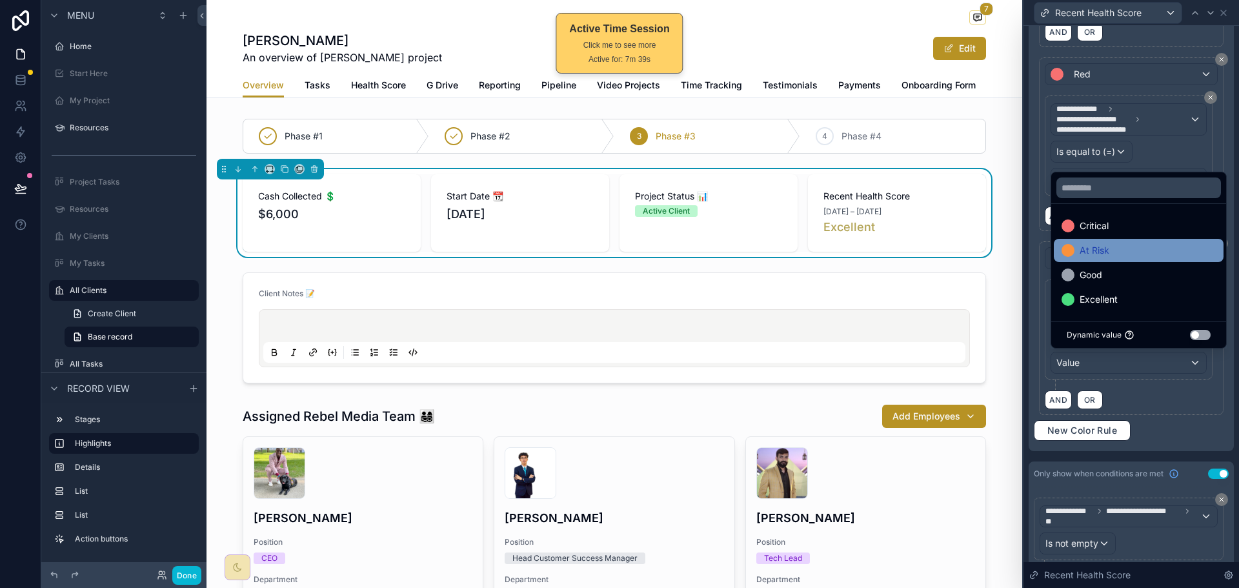
click at [1117, 249] on div "At Risk" at bounding box center [1138, 250] width 154 height 15
click at [1157, 404] on div "AND OR" at bounding box center [1131, 399] width 173 height 19
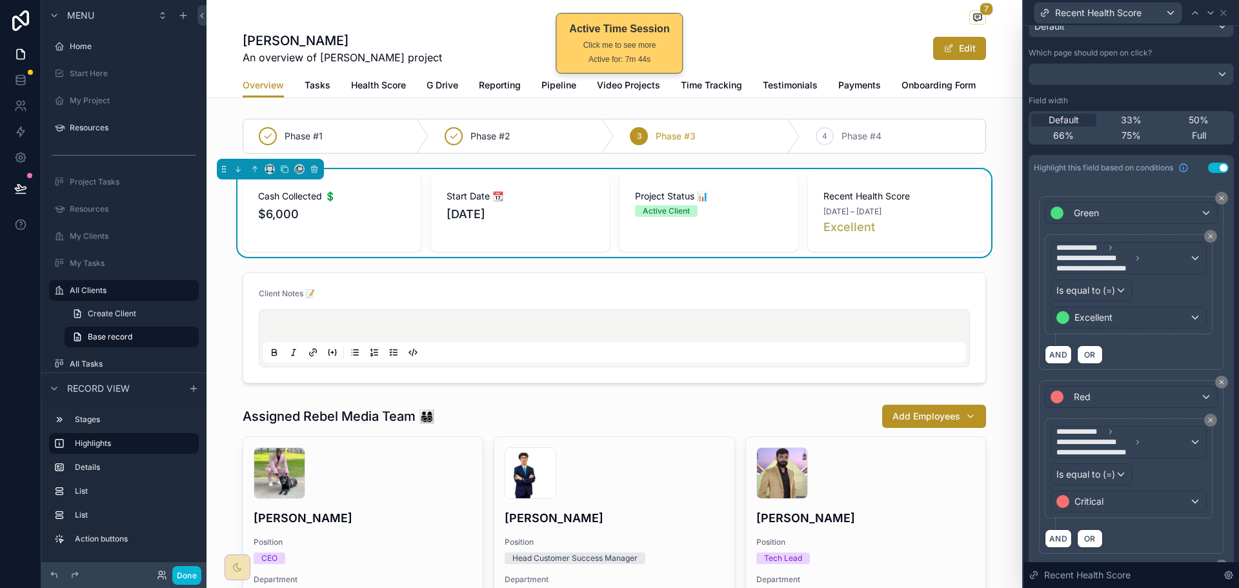
scroll to position [0, 0]
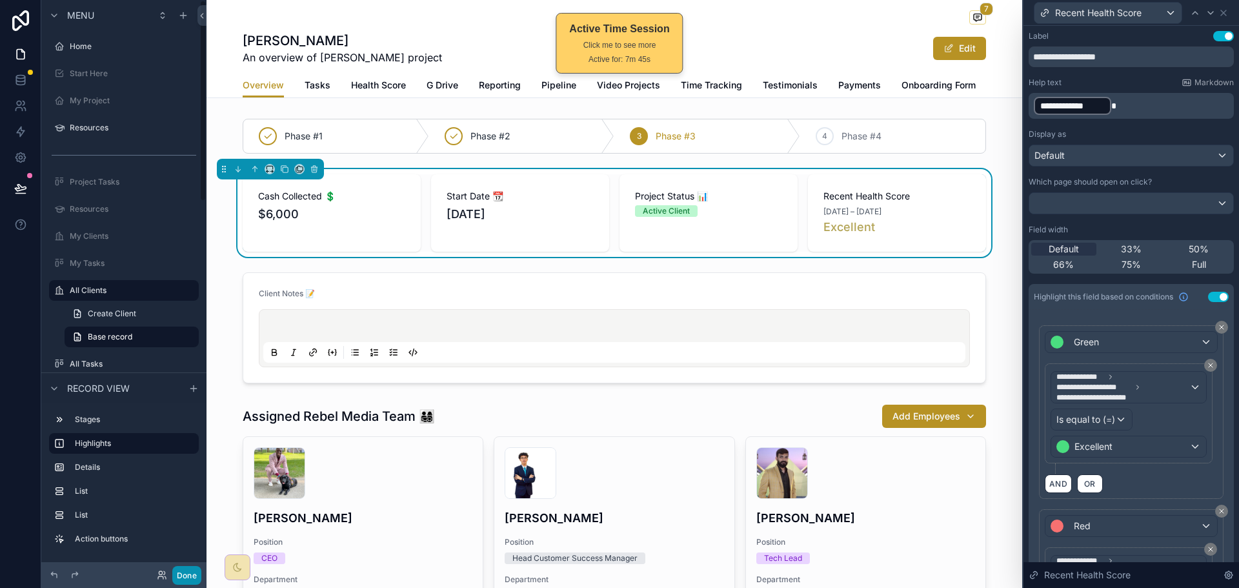
click at [187, 570] on button "Done" at bounding box center [186, 575] width 29 height 19
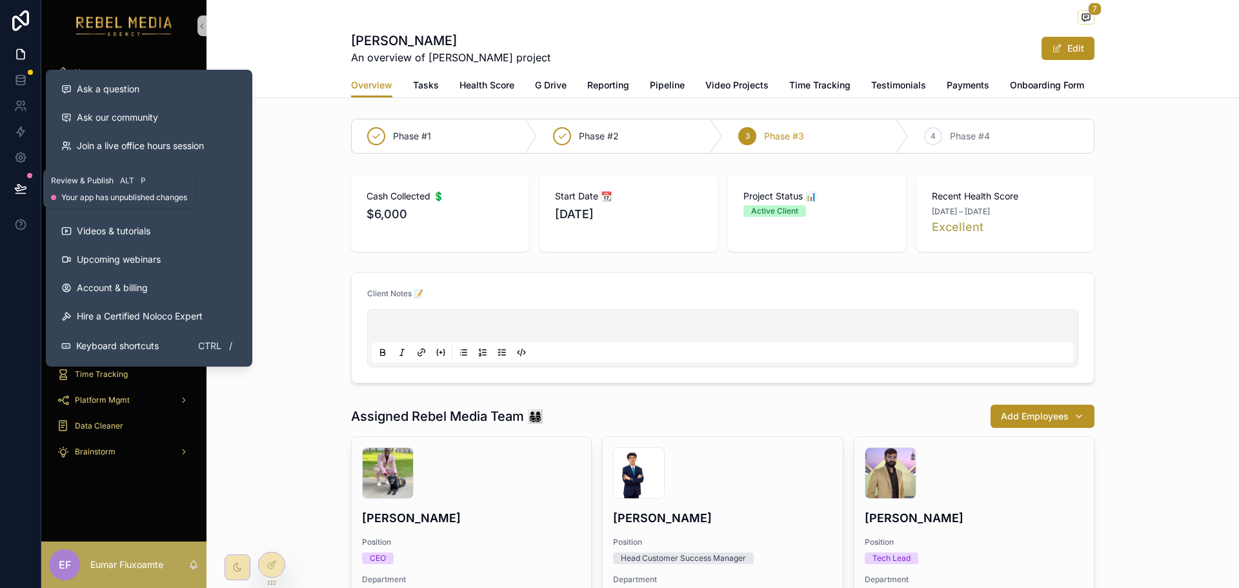
click at [20, 189] on icon at bounding box center [20, 188] width 13 height 13
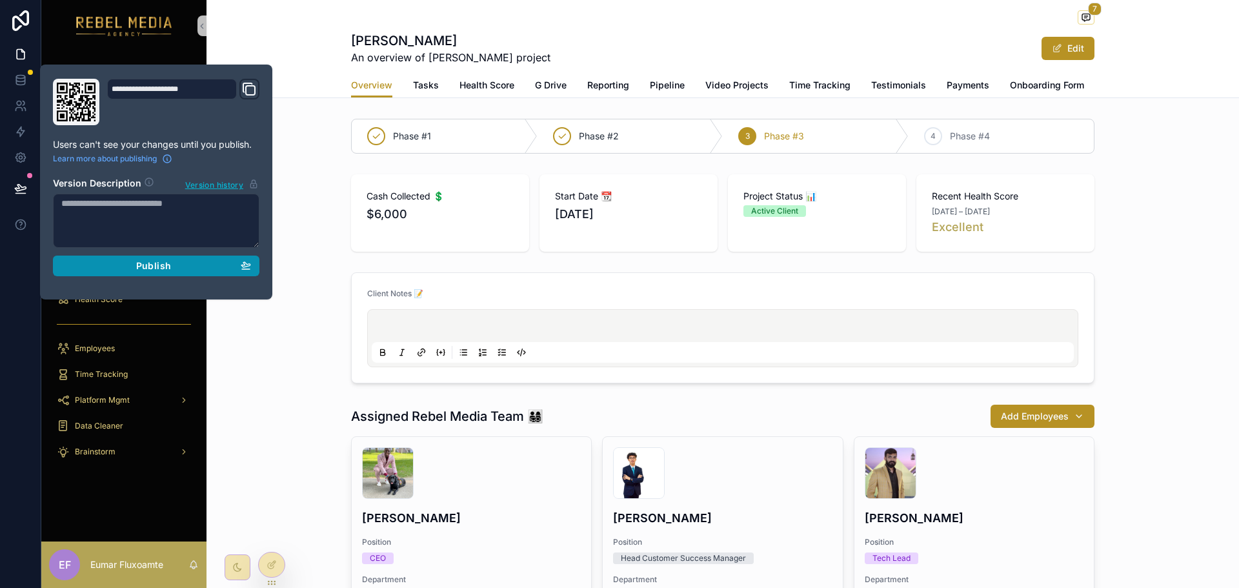
click at [95, 259] on button "Publish" at bounding box center [156, 265] width 206 height 21
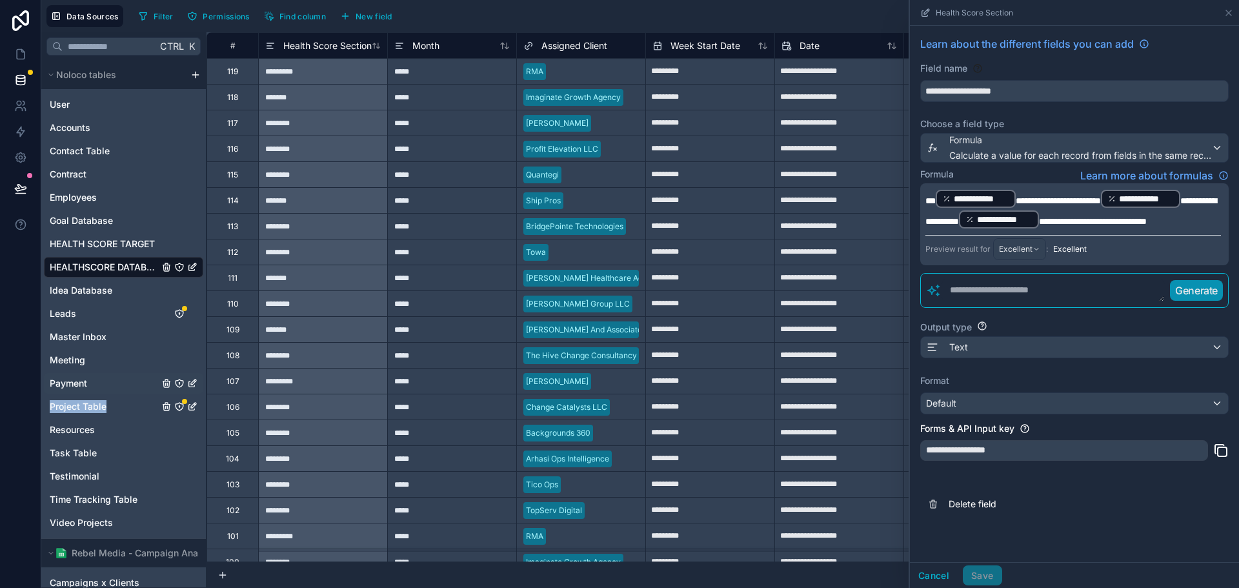
drag, startPoint x: 104, startPoint y: 403, endPoint x: 117, endPoint y: 392, distance: 17.4
click at [117, 391] on div "User Accounts Contact Table [DEMOGRAPHIC_DATA] Employees Goal Database HEALTH S…" at bounding box center [123, 311] width 159 height 444
click at [532, 12] on div "Filter Permissions Find column New field Export Import New record" at bounding box center [684, 16] width 1100 height 22
click at [1230, 13] on icon at bounding box center [1228, 13] width 10 height 10
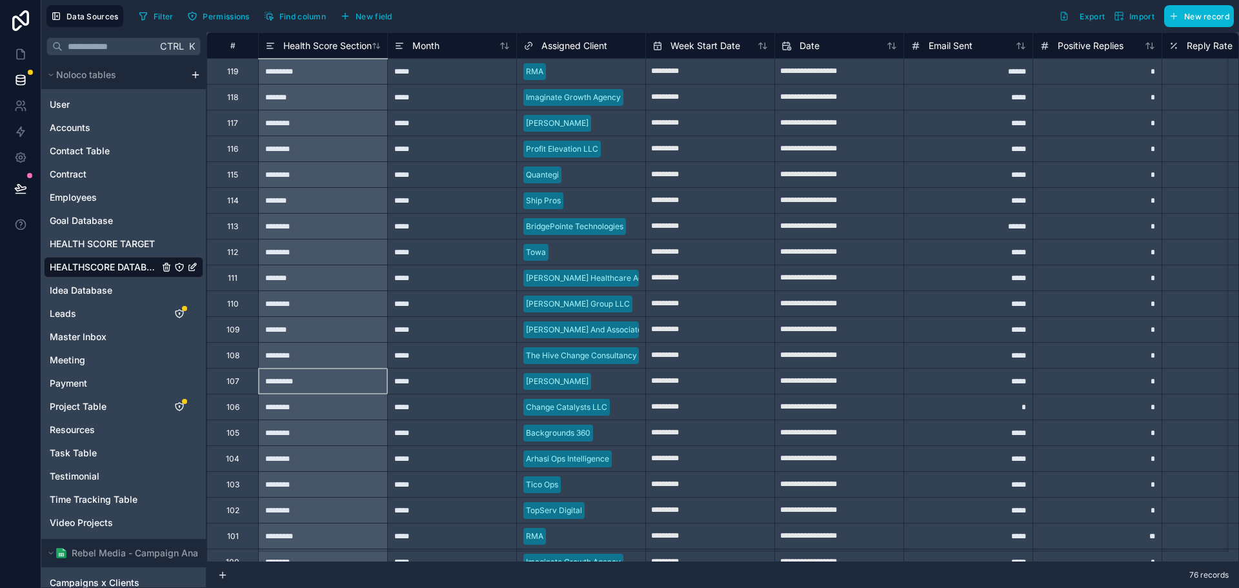
click at [329, 390] on div "*********" at bounding box center [322, 381] width 129 height 26
click at [350, 383] on div "*********" at bounding box center [322, 381] width 129 height 26
click at [352, 383] on div "*********" at bounding box center [322, 381] width 129 height 26
click at [323, 43] on span "Health Score Section" at bounding box center [327, 45] width 88 height 13
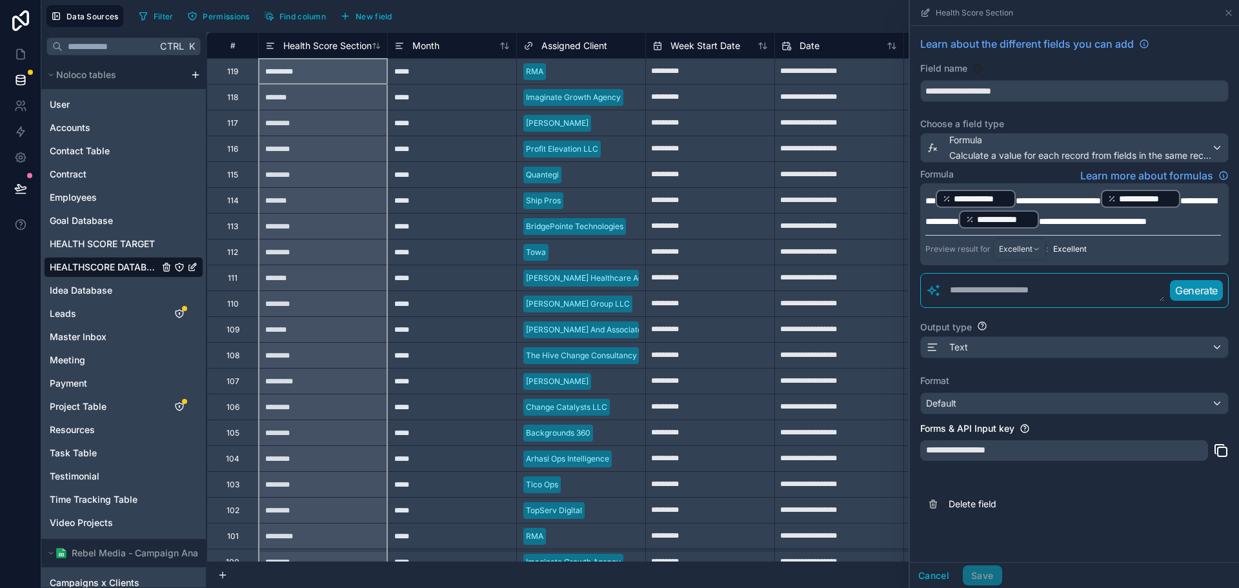
click at [402, 575] on div "76 records" at bounding box center [722, 575] width 1032 height 26
click at [348, 565] on div "76 records" at bounding box center [722, 575] width 1032 height 26
click at [1226, 15] on icon at bounding box center [1228, 12] width 5 height 5
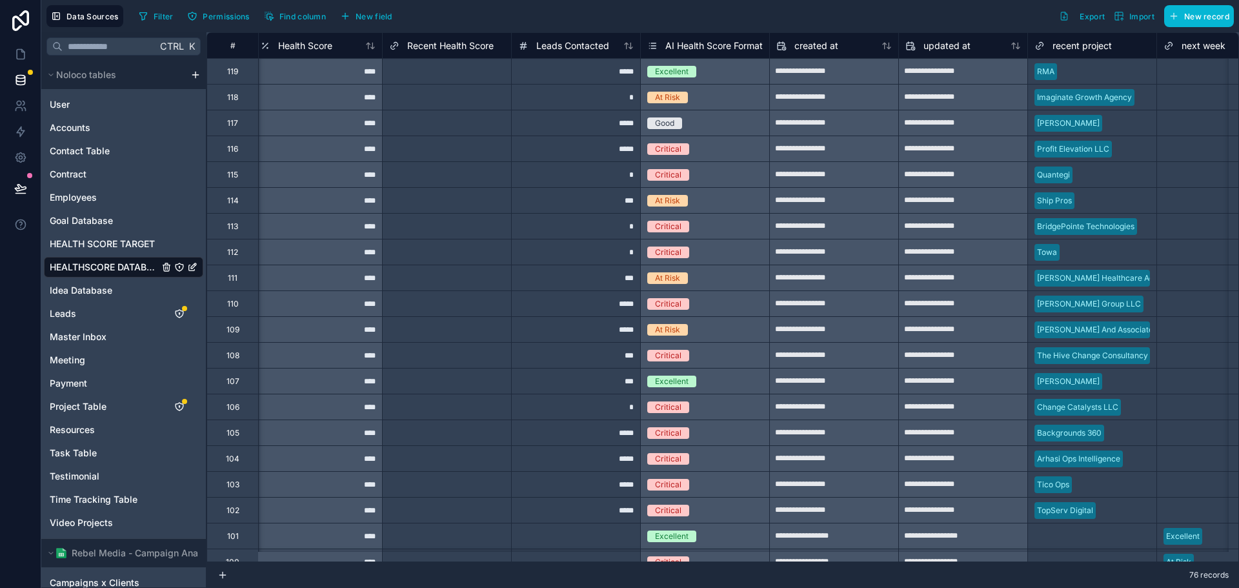
scroll to position [0, 4872]
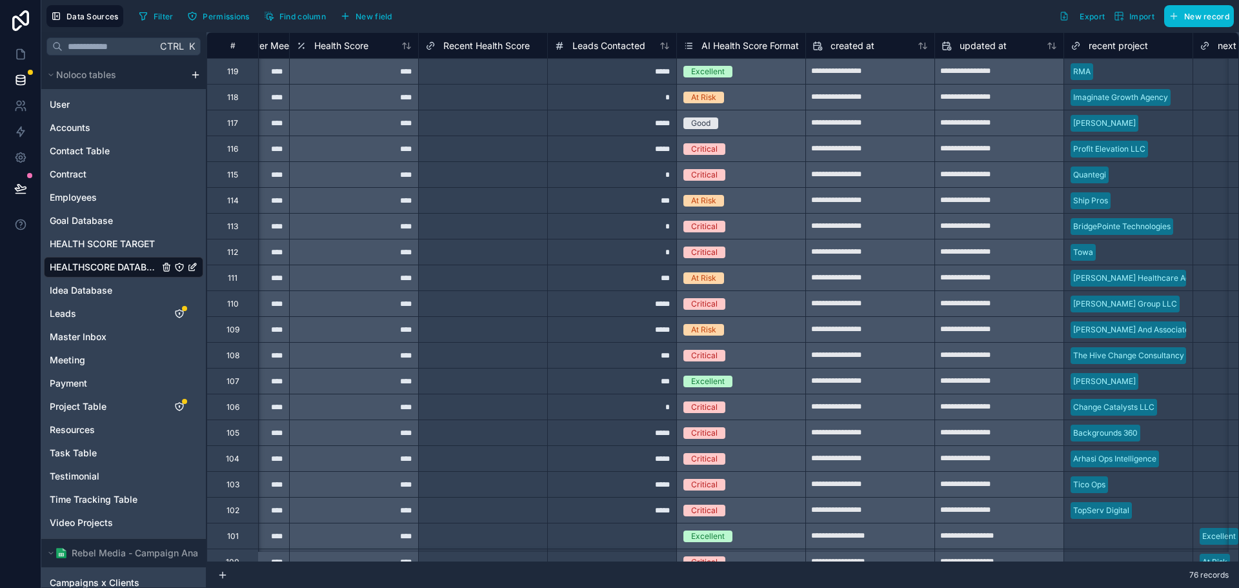
click at [730, 45] on span "AI Health Score Format" at bounding box center [749, 45] width 97 height 13
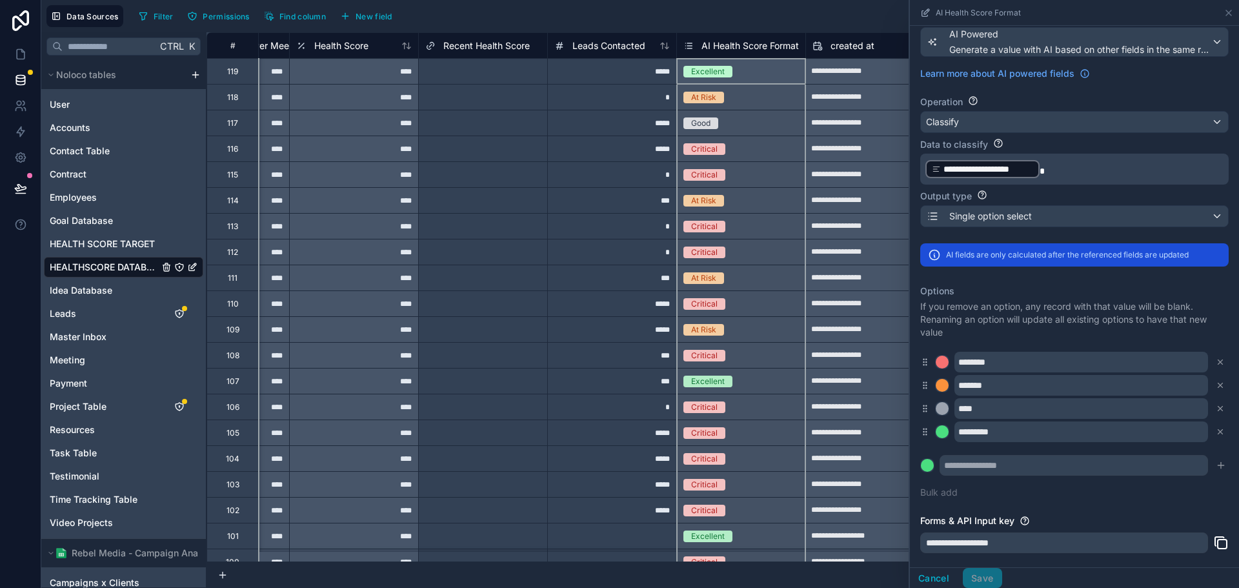
scroll to position [188, 0]
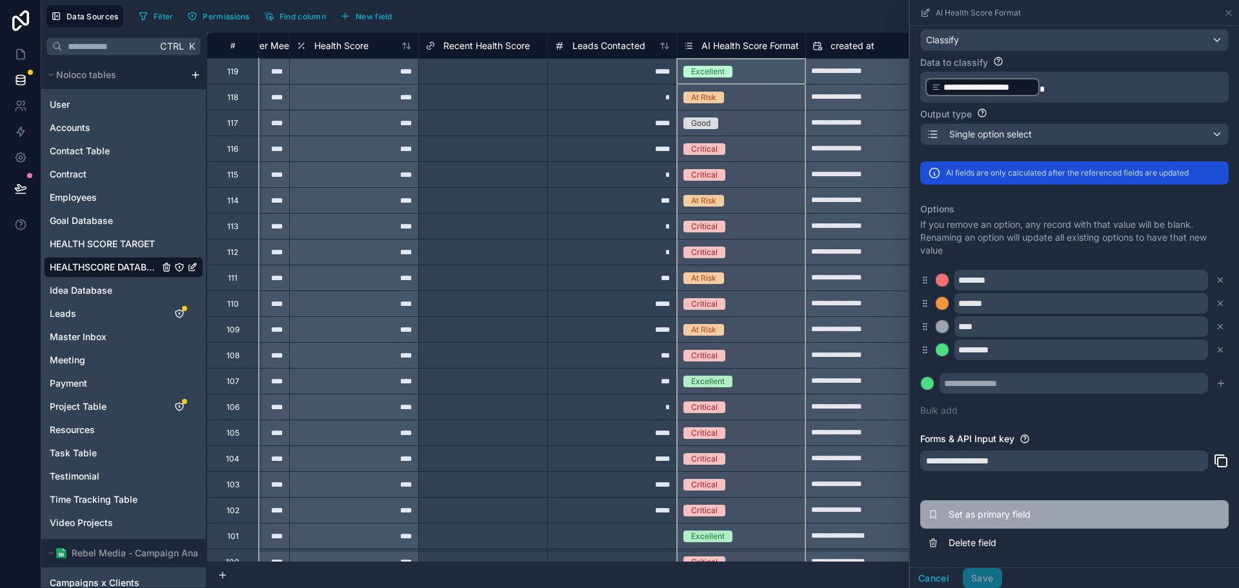
click at [970, 506] on button "Set as primary field" at bounding box center [1074, 514] width 308 height 28
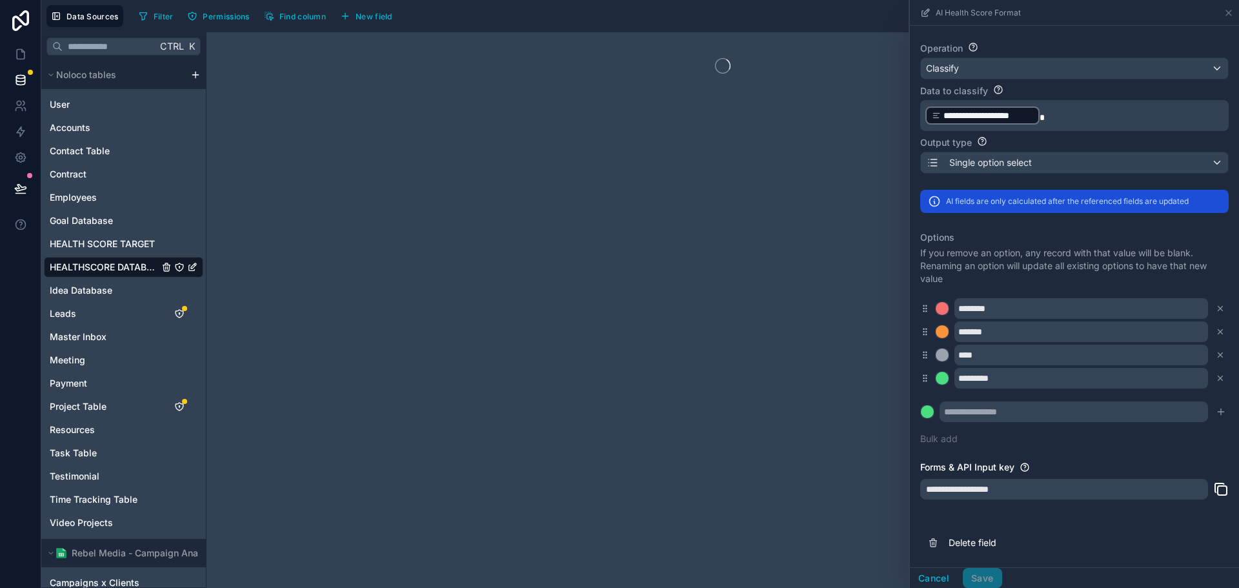
scroll to position [159, 0]
